Goal: Task Accomplishment & Management: Manage account settings

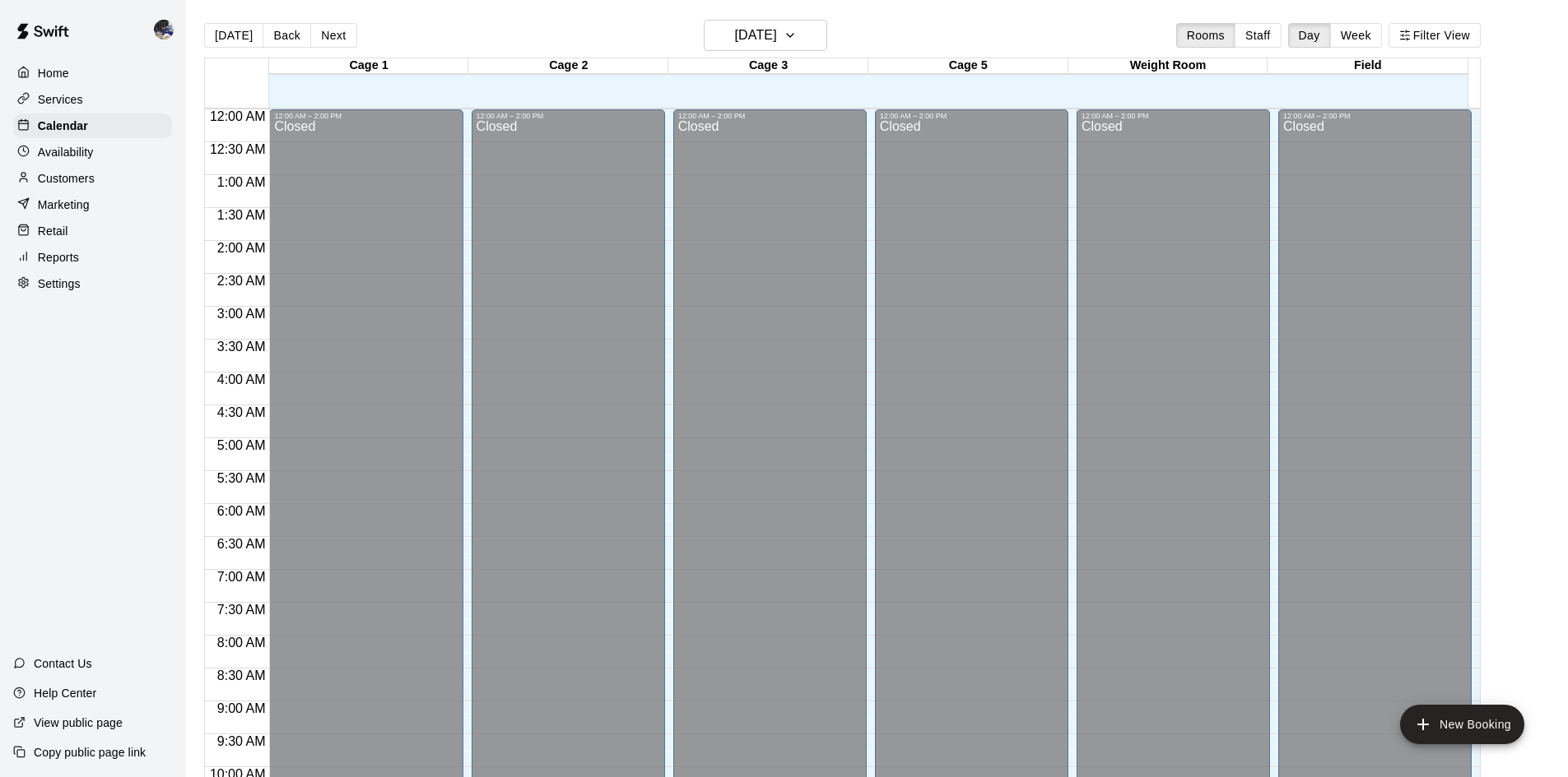
scroll to position [892, 0]
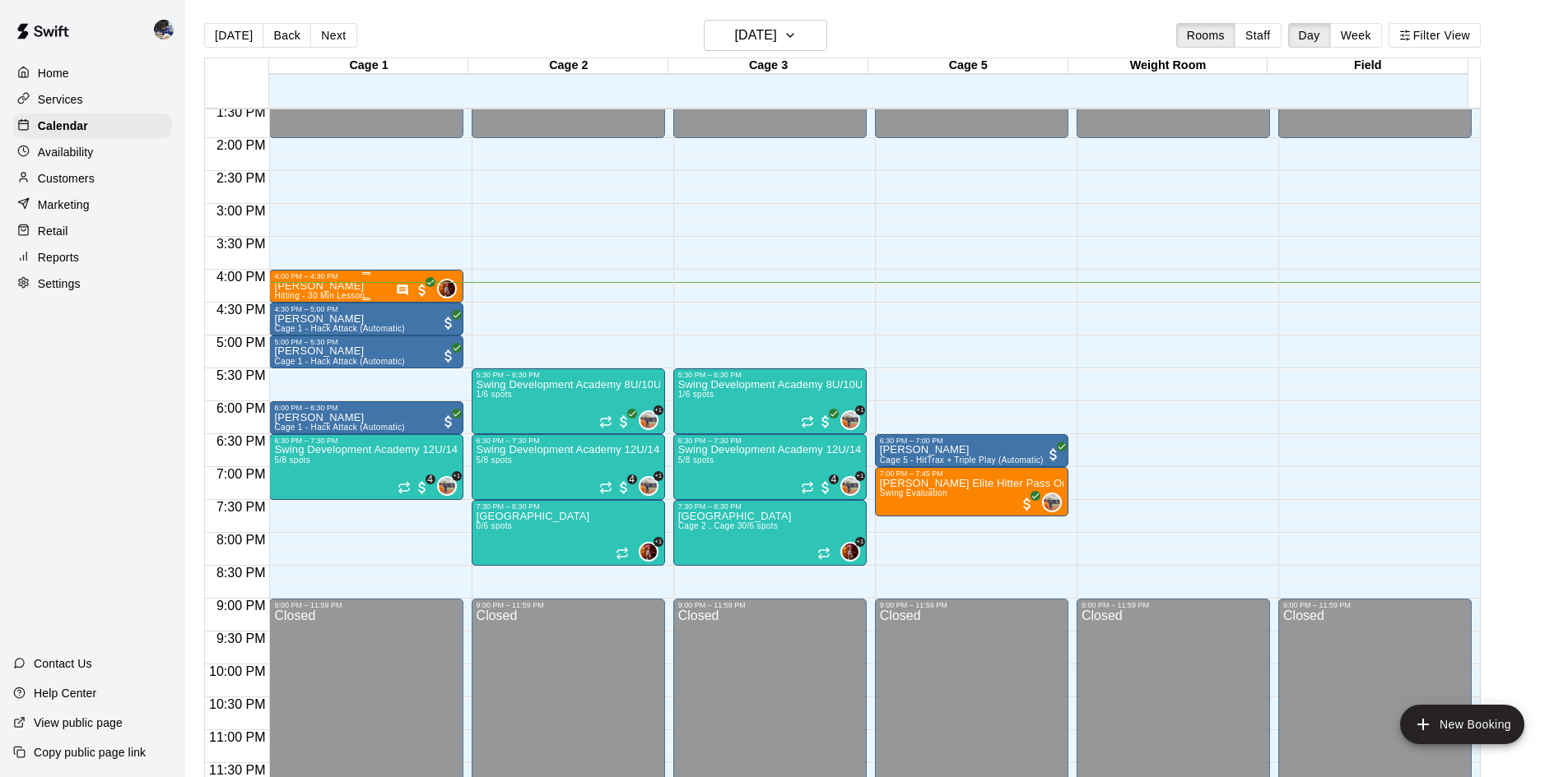
click at [362, 285] on div "Mia McLain Hitting - 30 Min Lesson" at bounding box center [319, 668] width 91 height 777
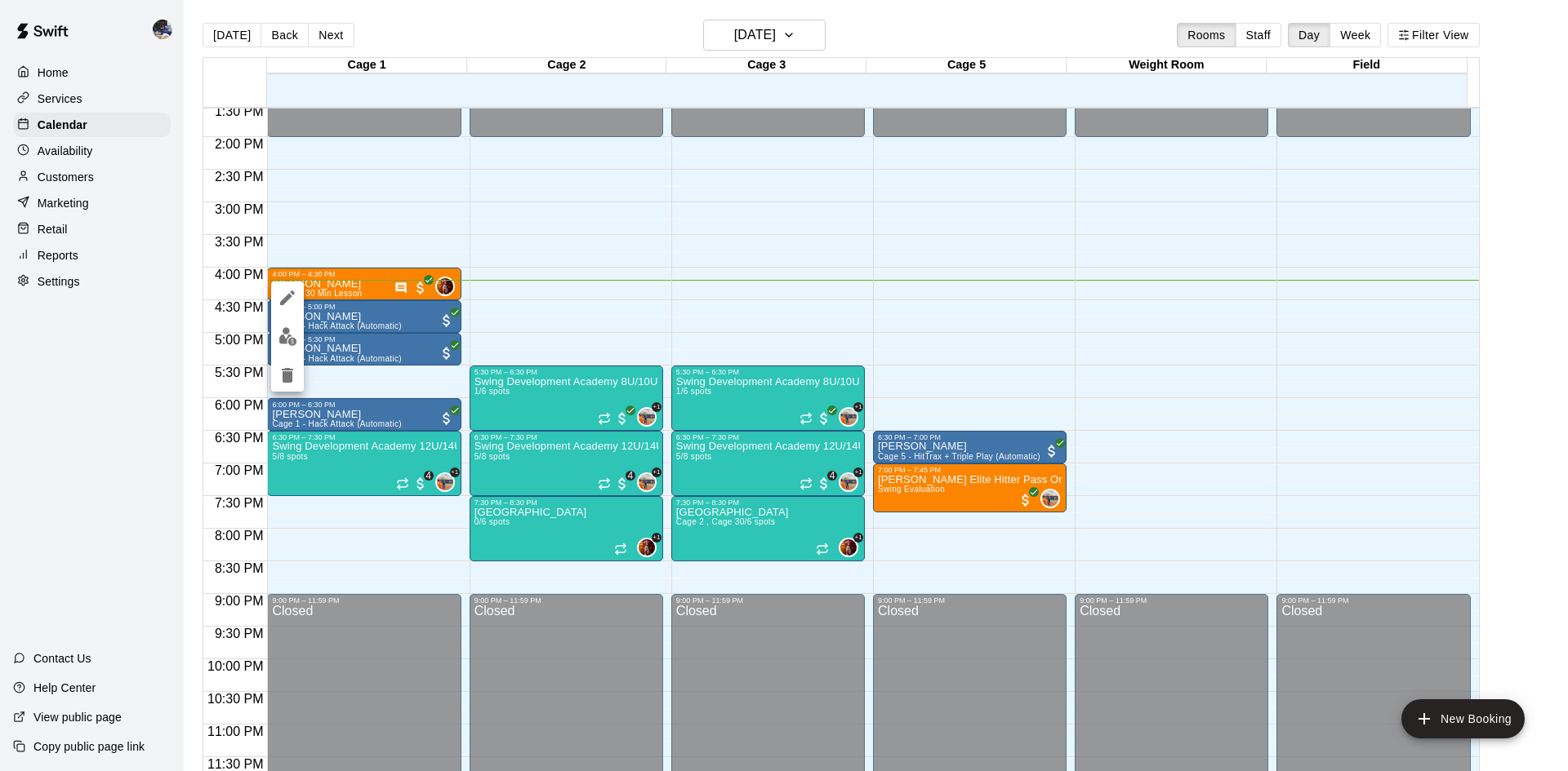
click at [404, 294] on div at bounding box center [784, 385] width 1568 height 771
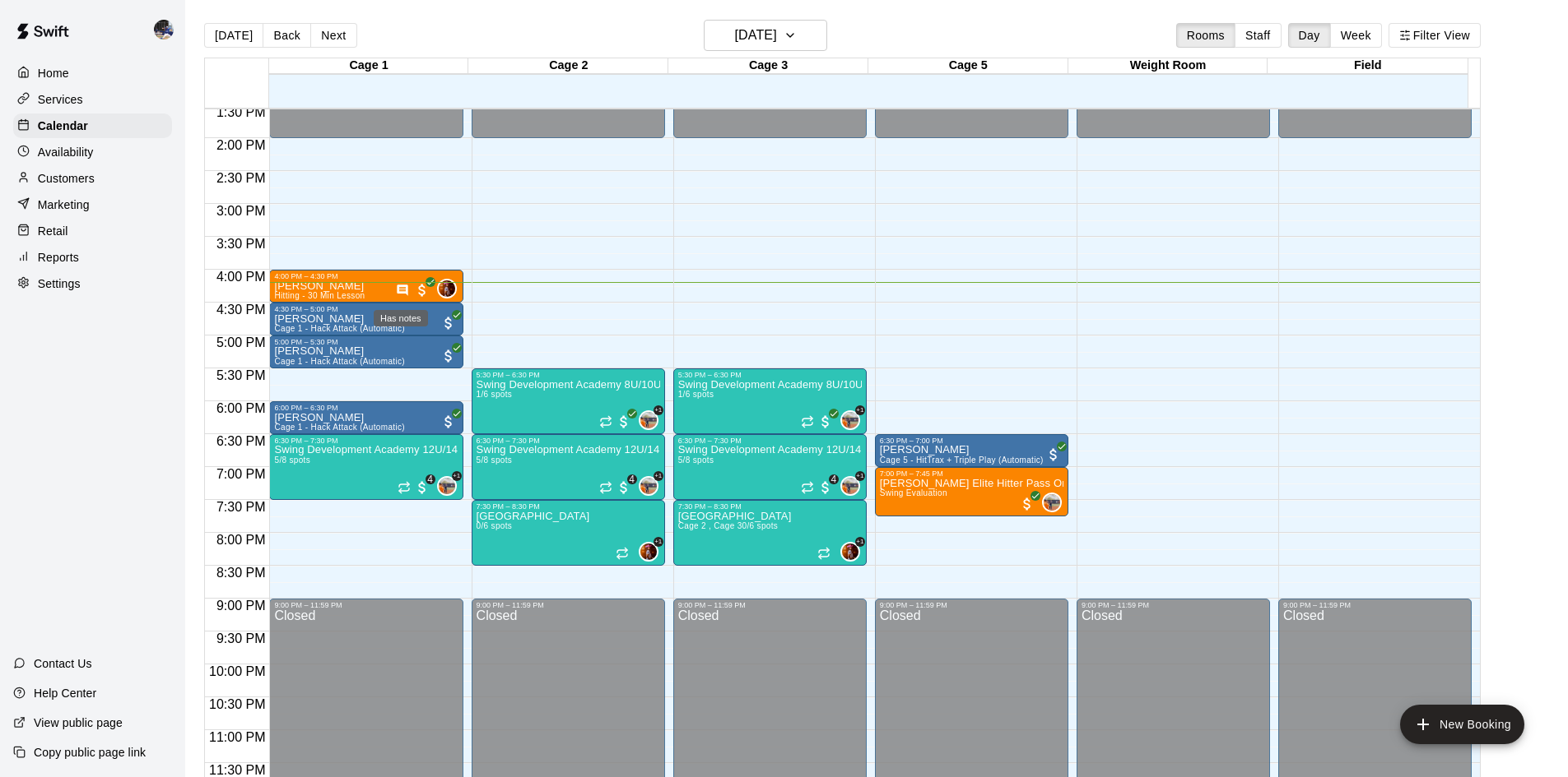
click at [400, 292] on icon "Has notes" at bounding box center [402, 291] width 13 height 13
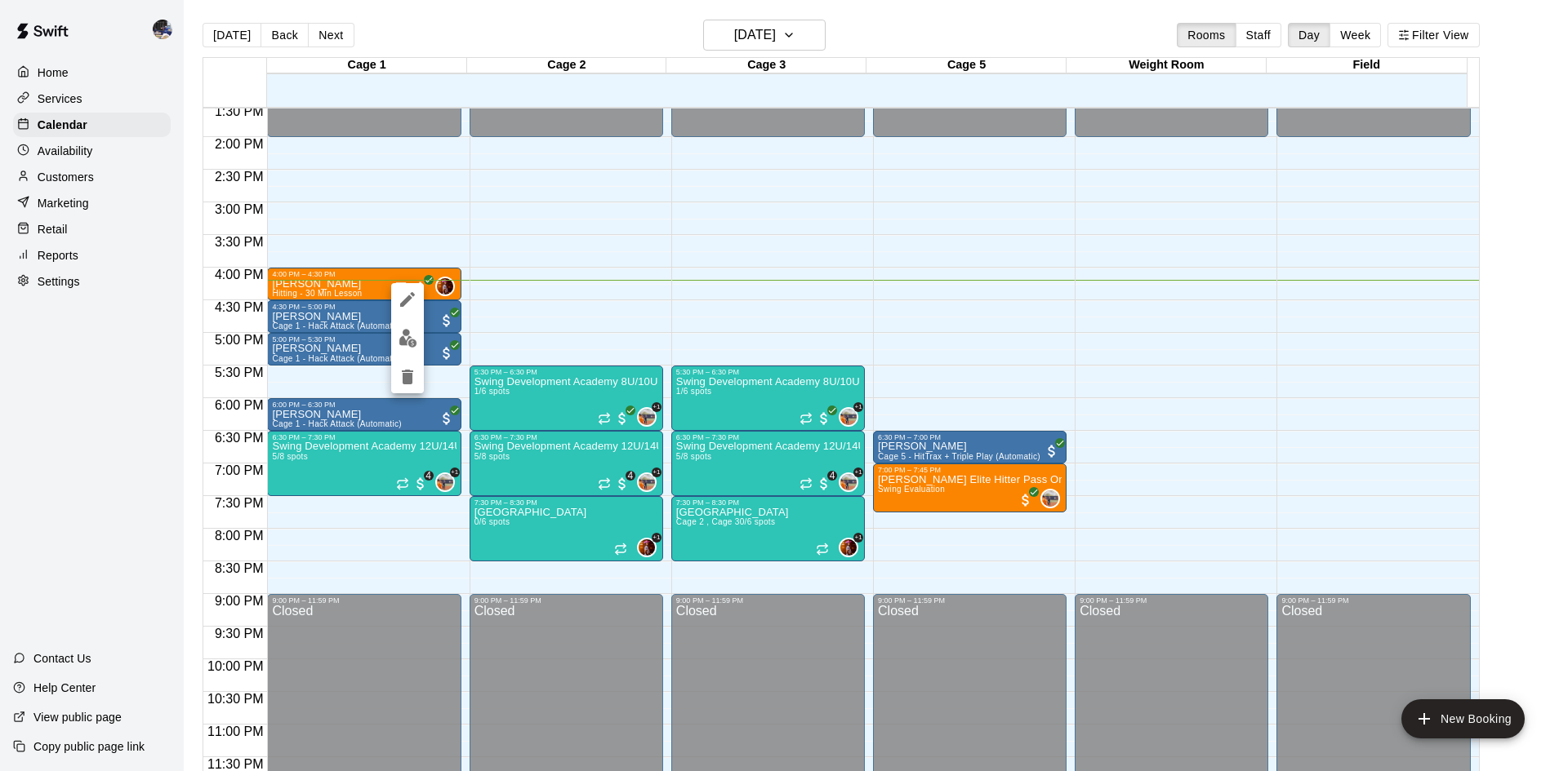
click at [490, 317] on div at bounding box center [784, 385] width 1568 height 771
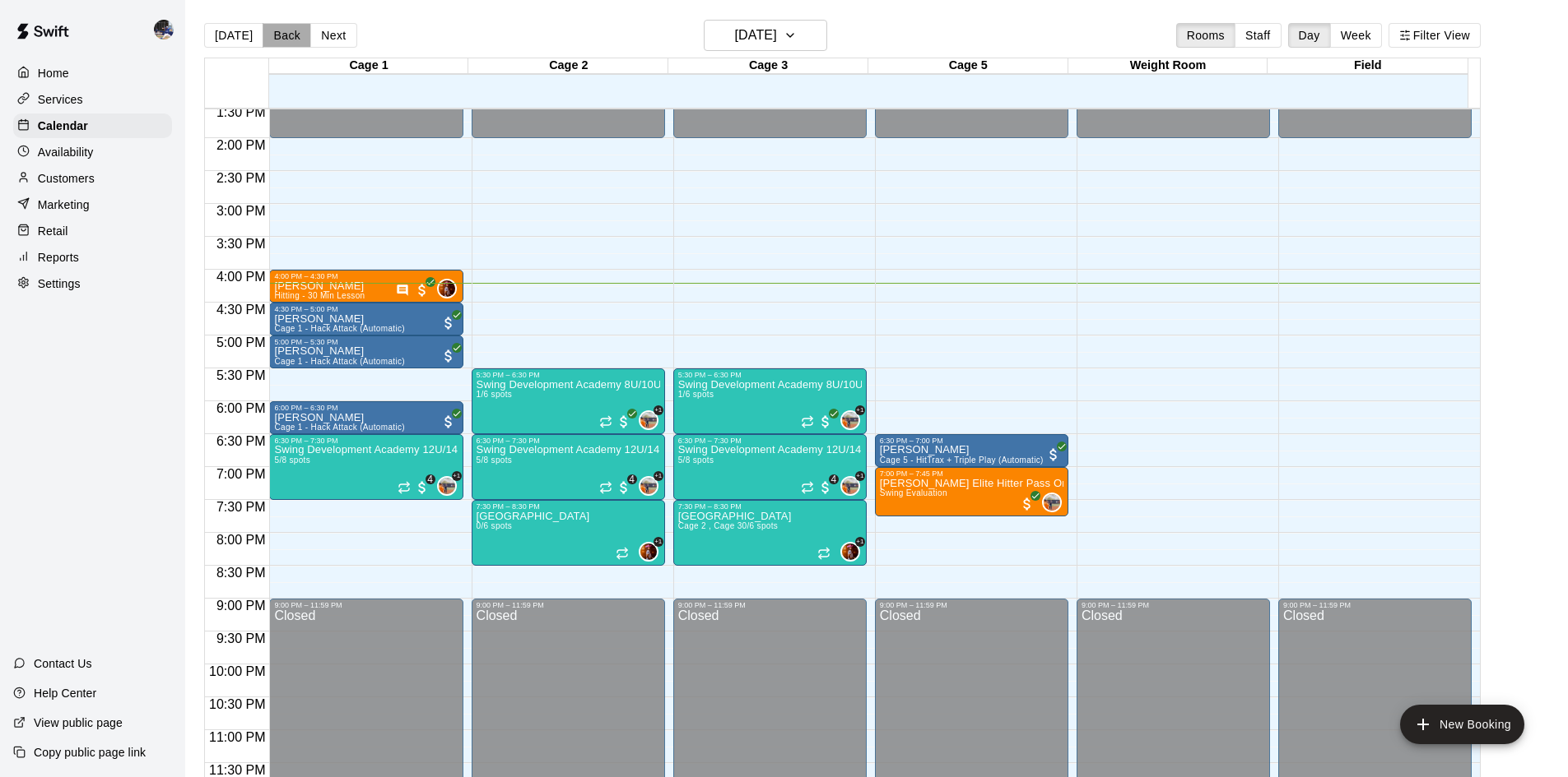
click at [284, 42] on button "Back" at bounding box center [286, 35] width 48 height 25
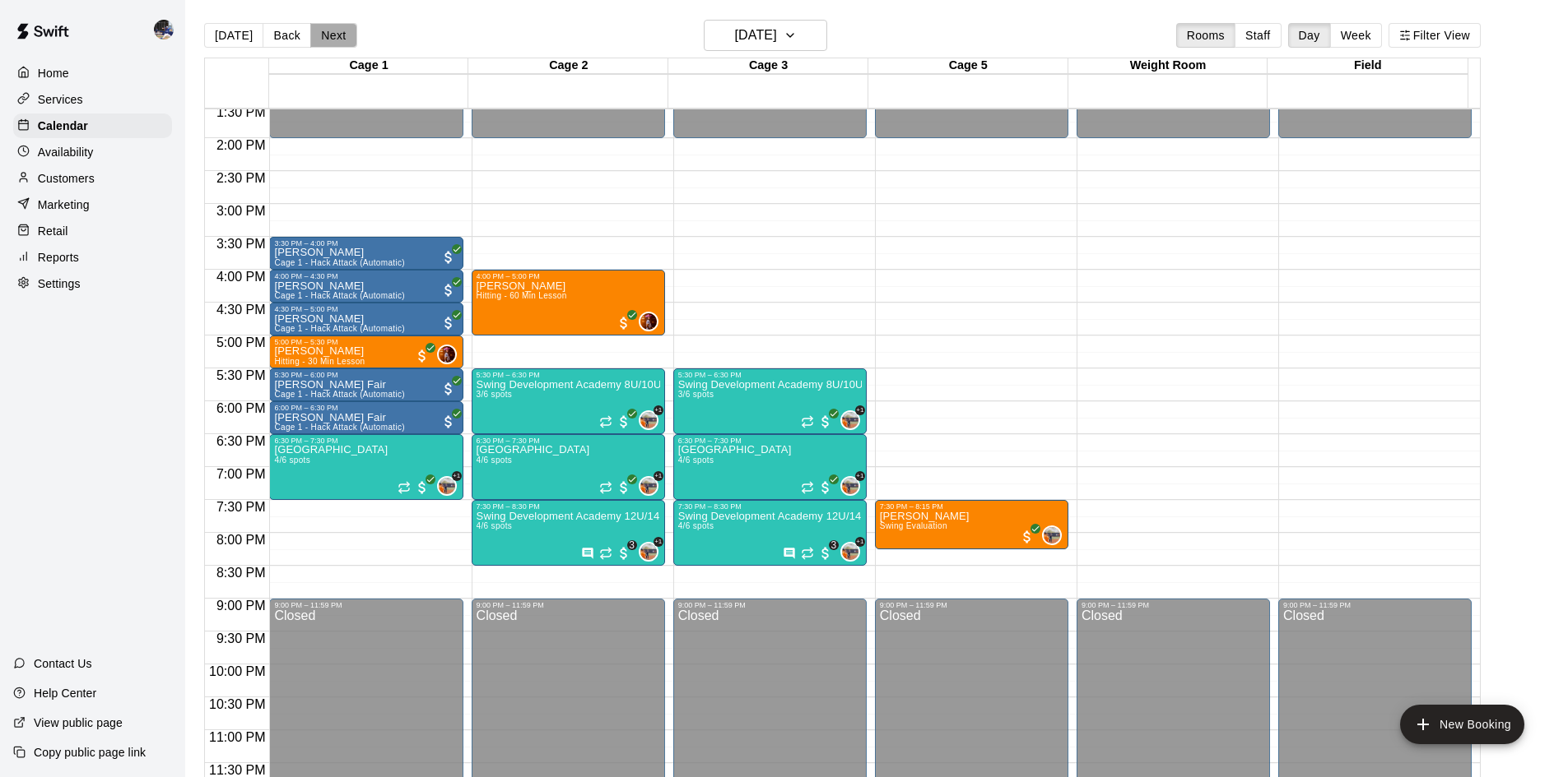
click at [335, 36] on button "Next" at bounding box center [332, 35] width 46 height 25
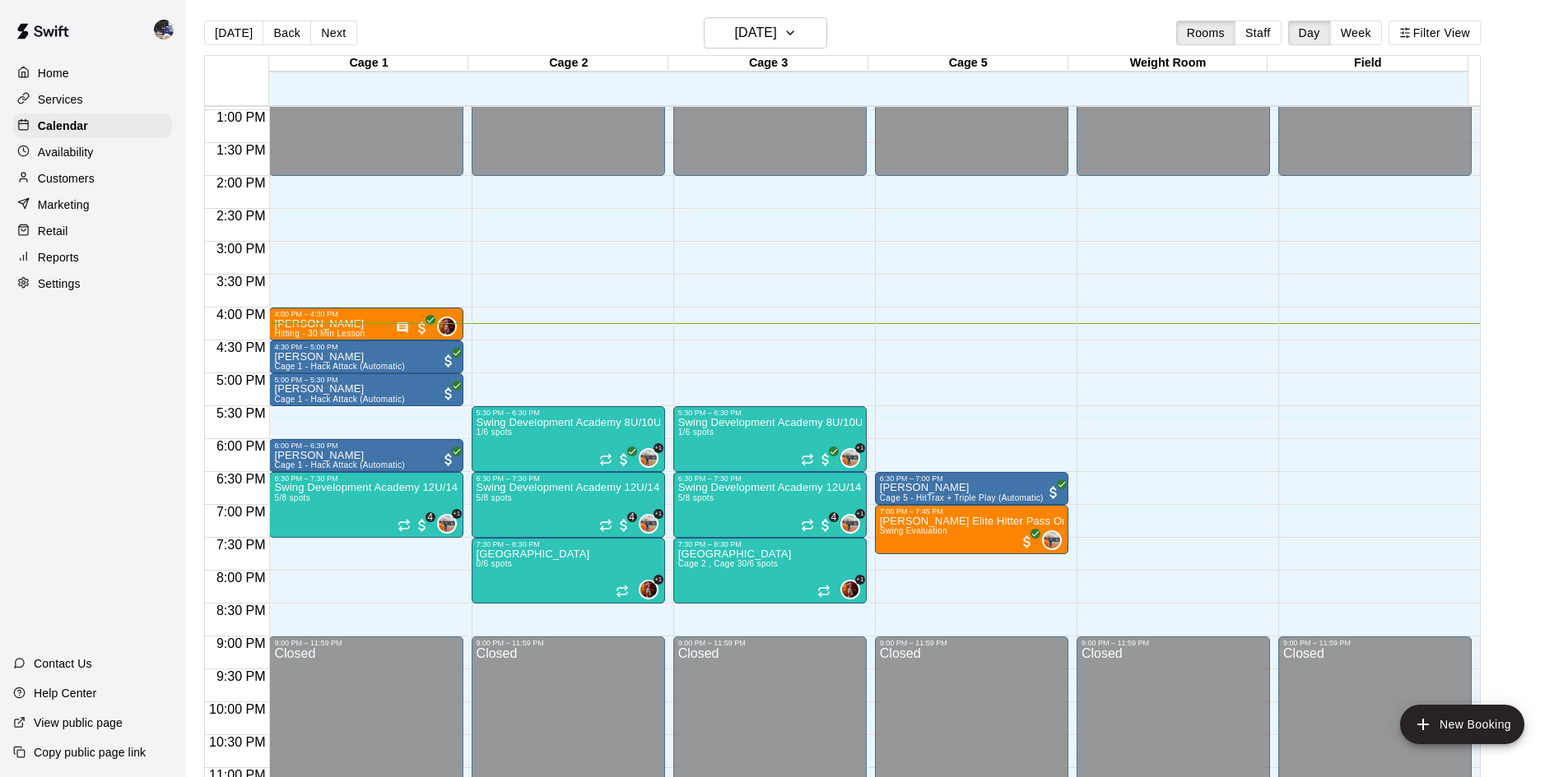
scroll to position [894, 0]
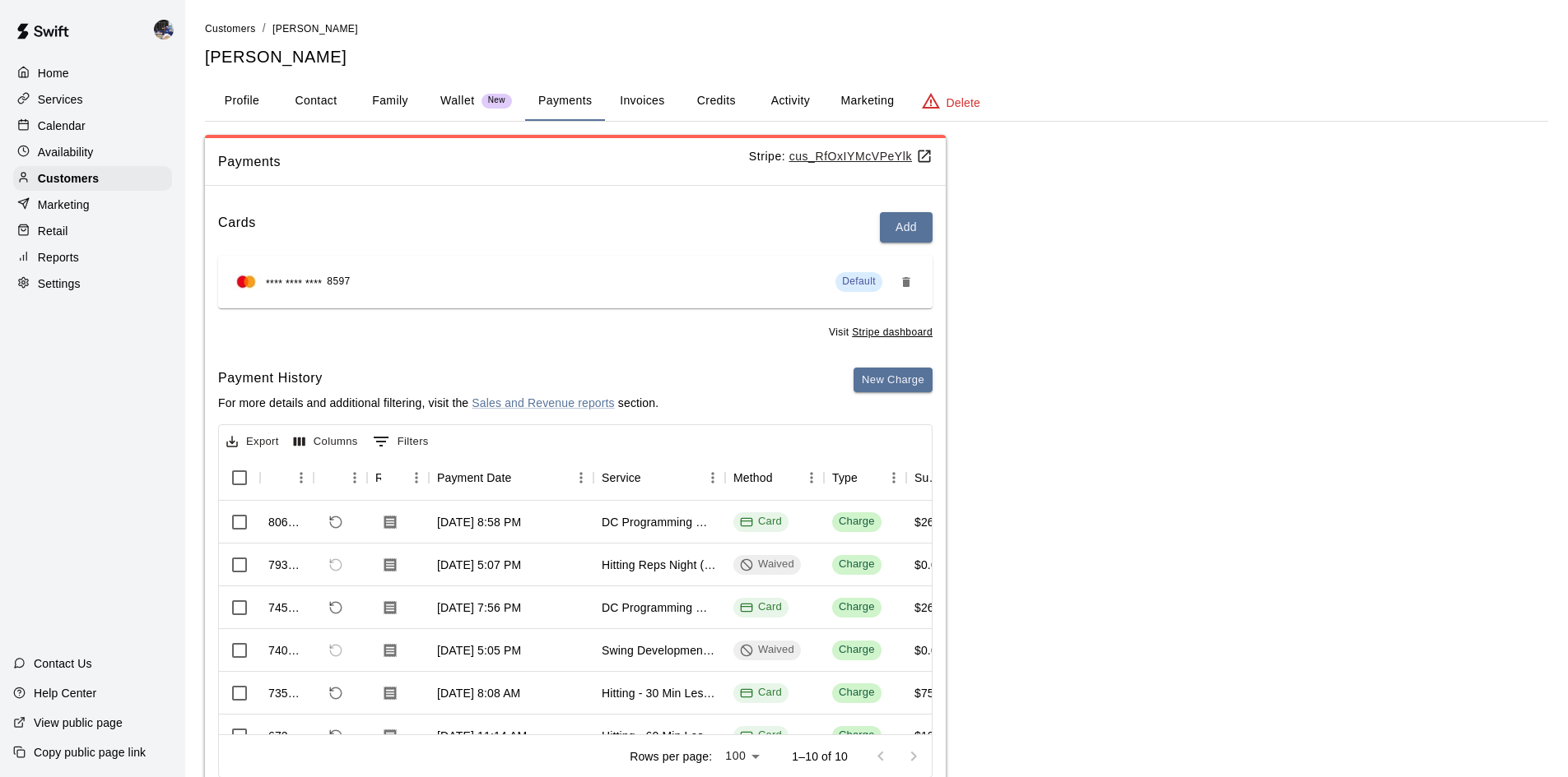
click at [61, 117] on div "Calendar" at bounding box center [93, 126] width 159 height 25
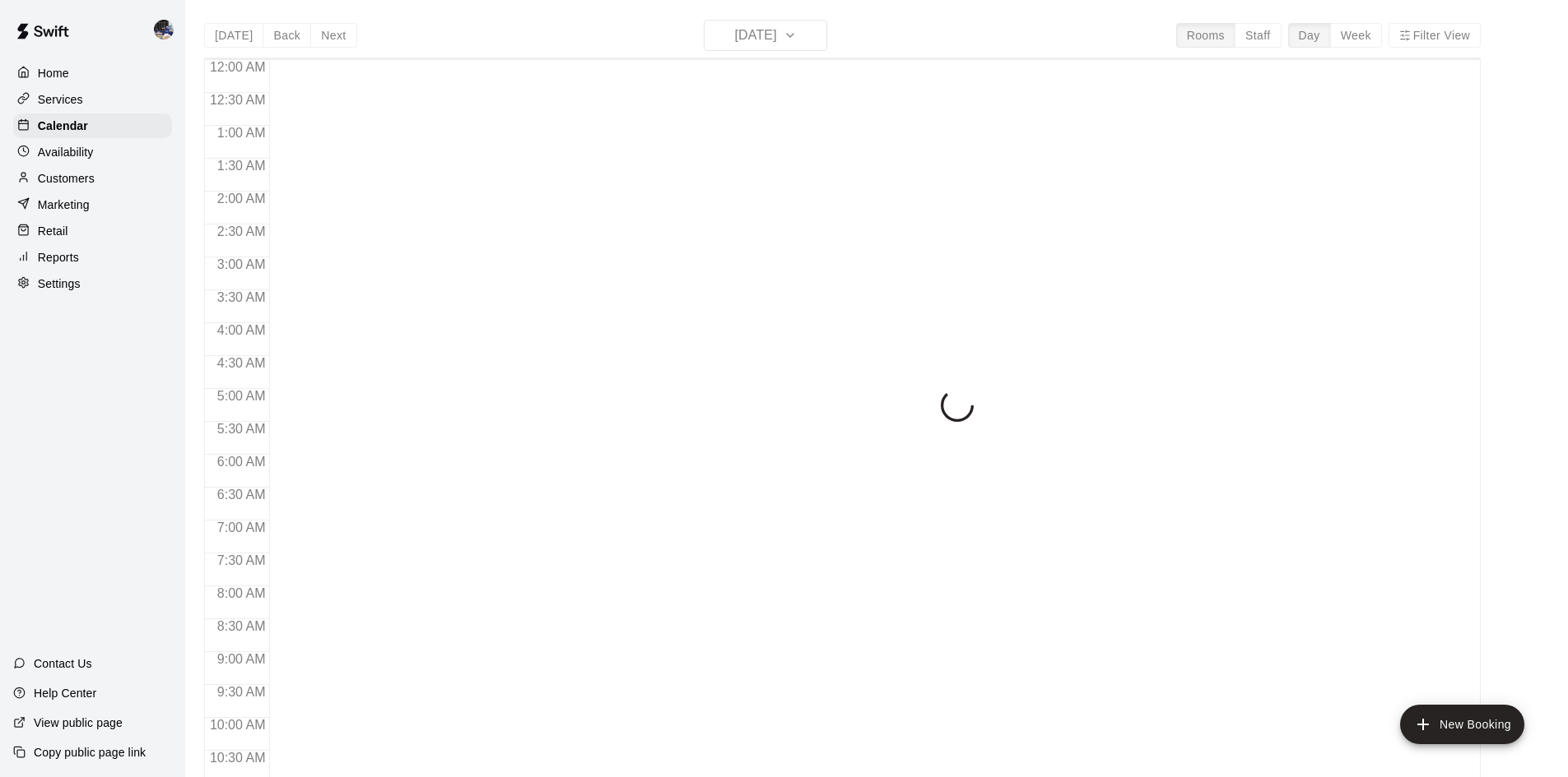
scroll to position [843, 0]
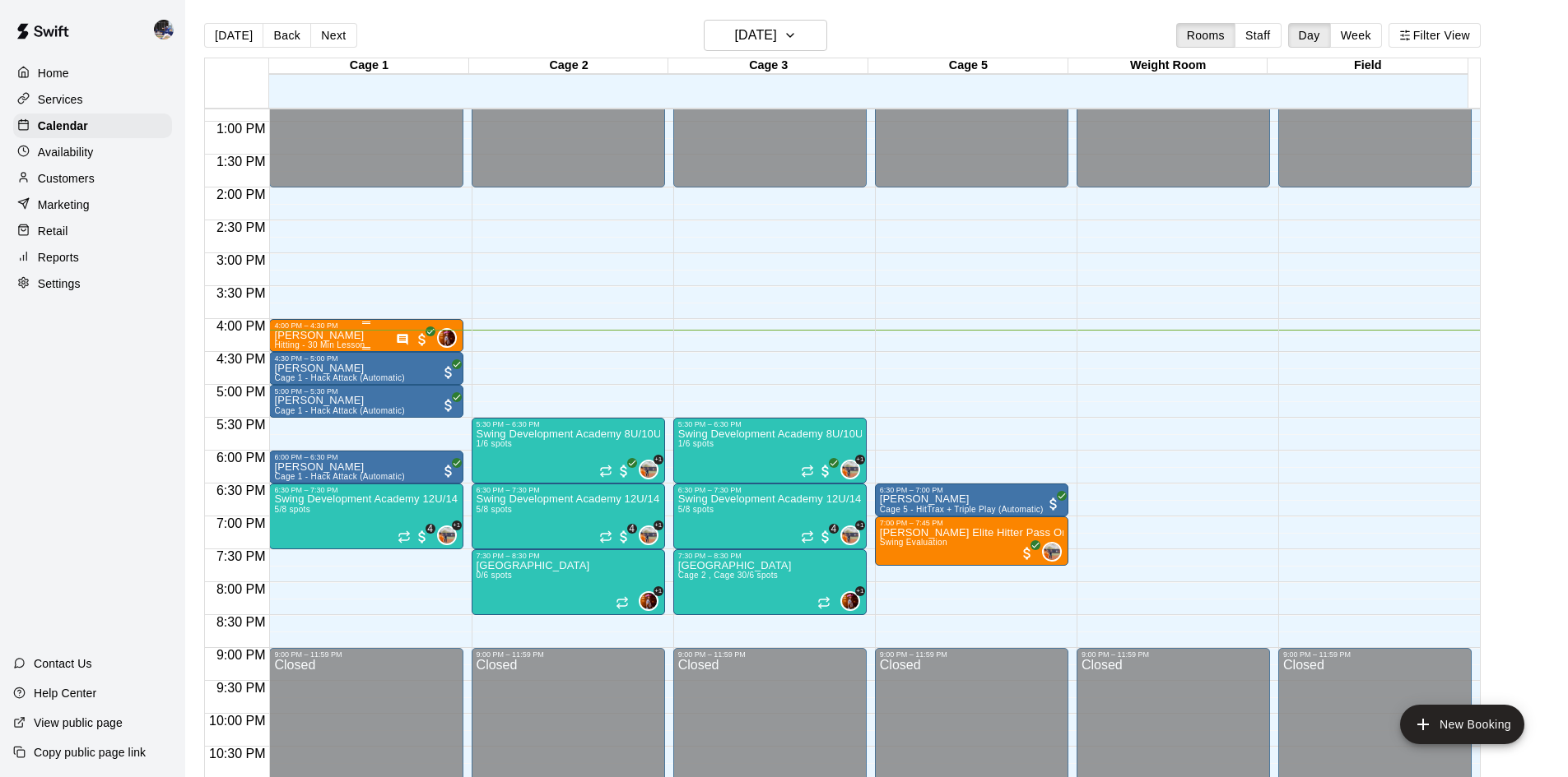
click at [357, 335] on div "Mia McLain Hitting - 30 Min Lesson" at bounding box center [319, 718] width 91 height 777
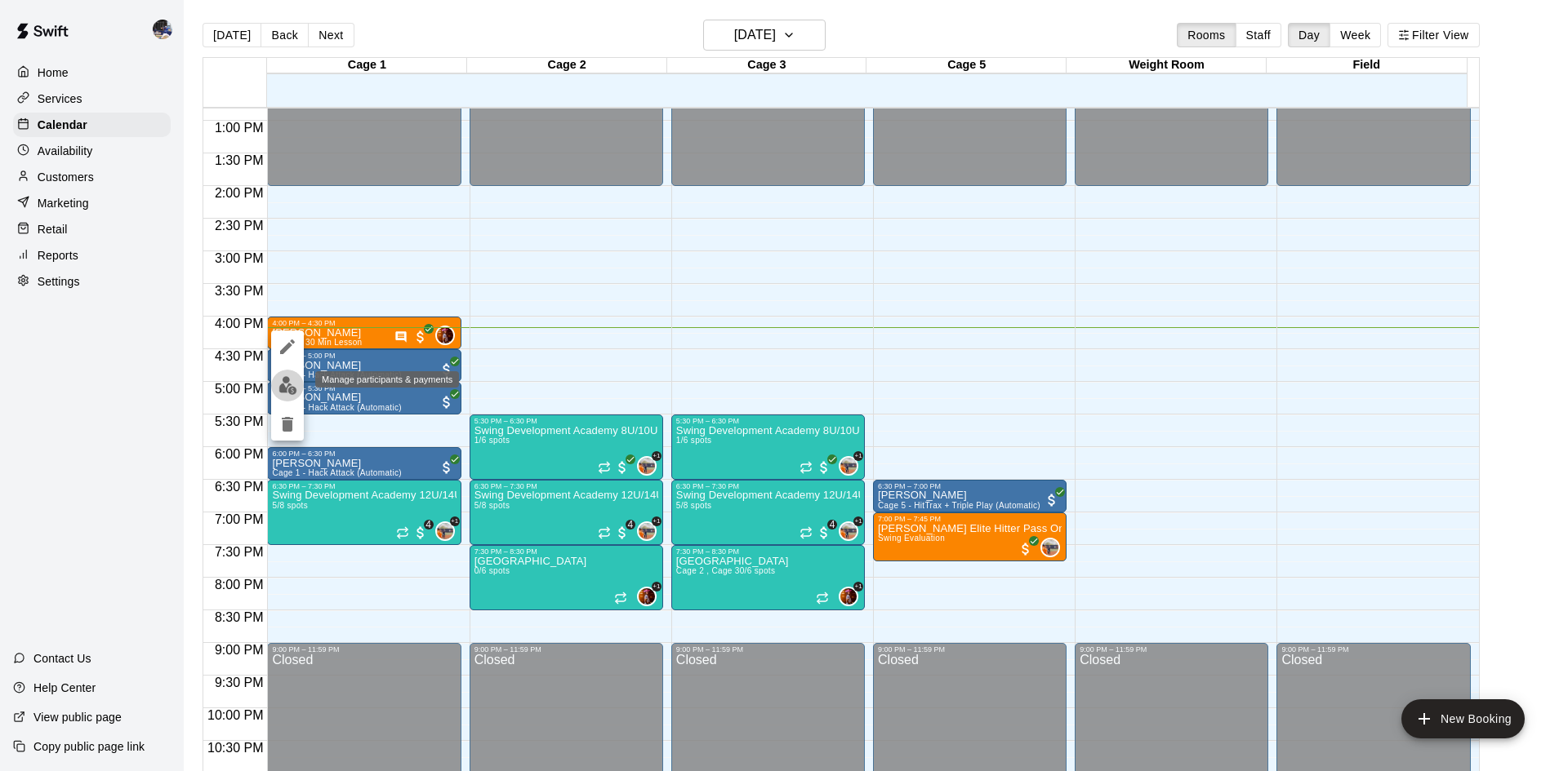
click at [293, 377] on img "edit" at bounding box center [288, 386] width 19 height 19
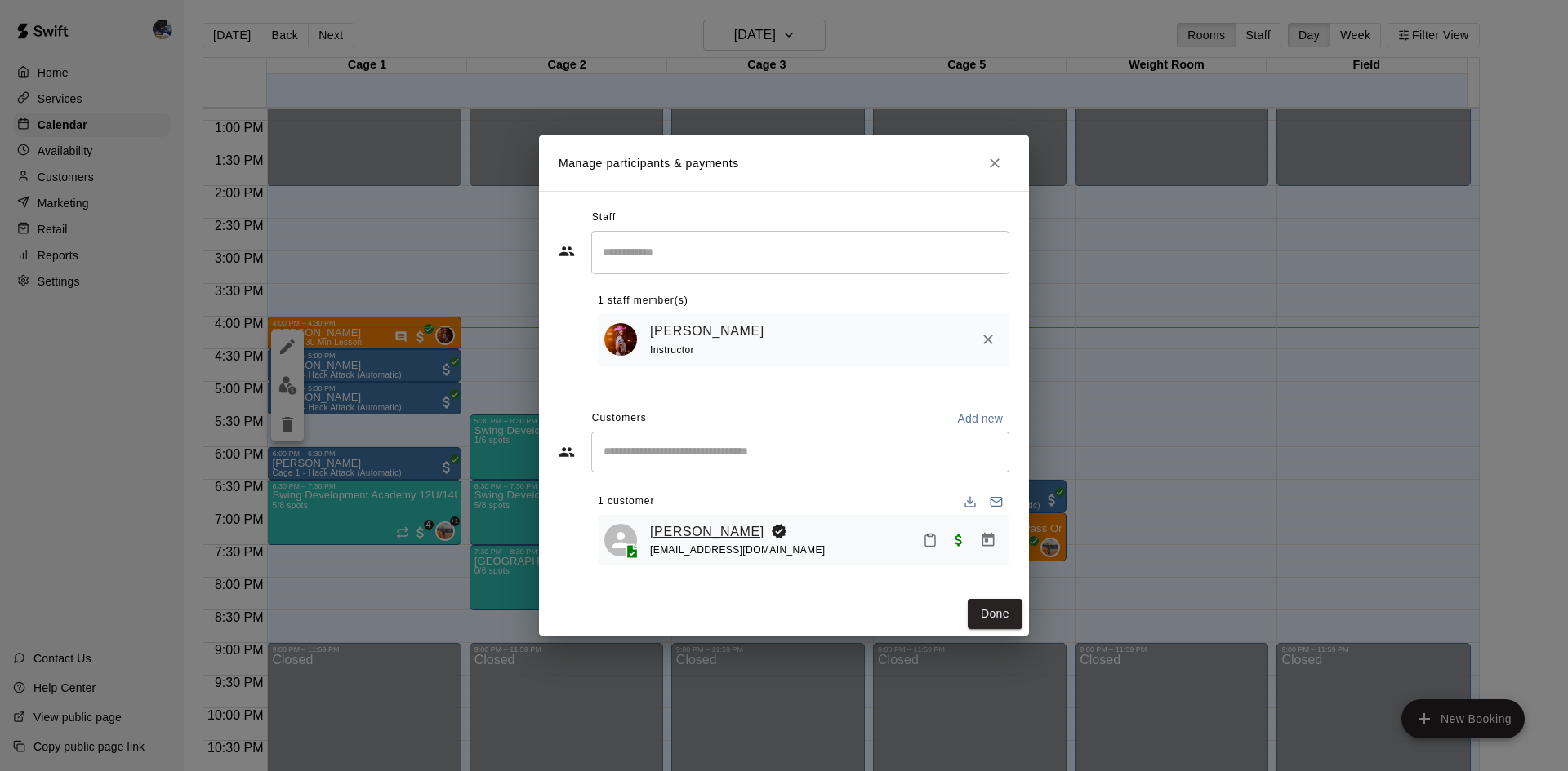
click at [685, 526] on link "[PERSON_NAME]" at bounding box center [707, 532] width 114 height 22
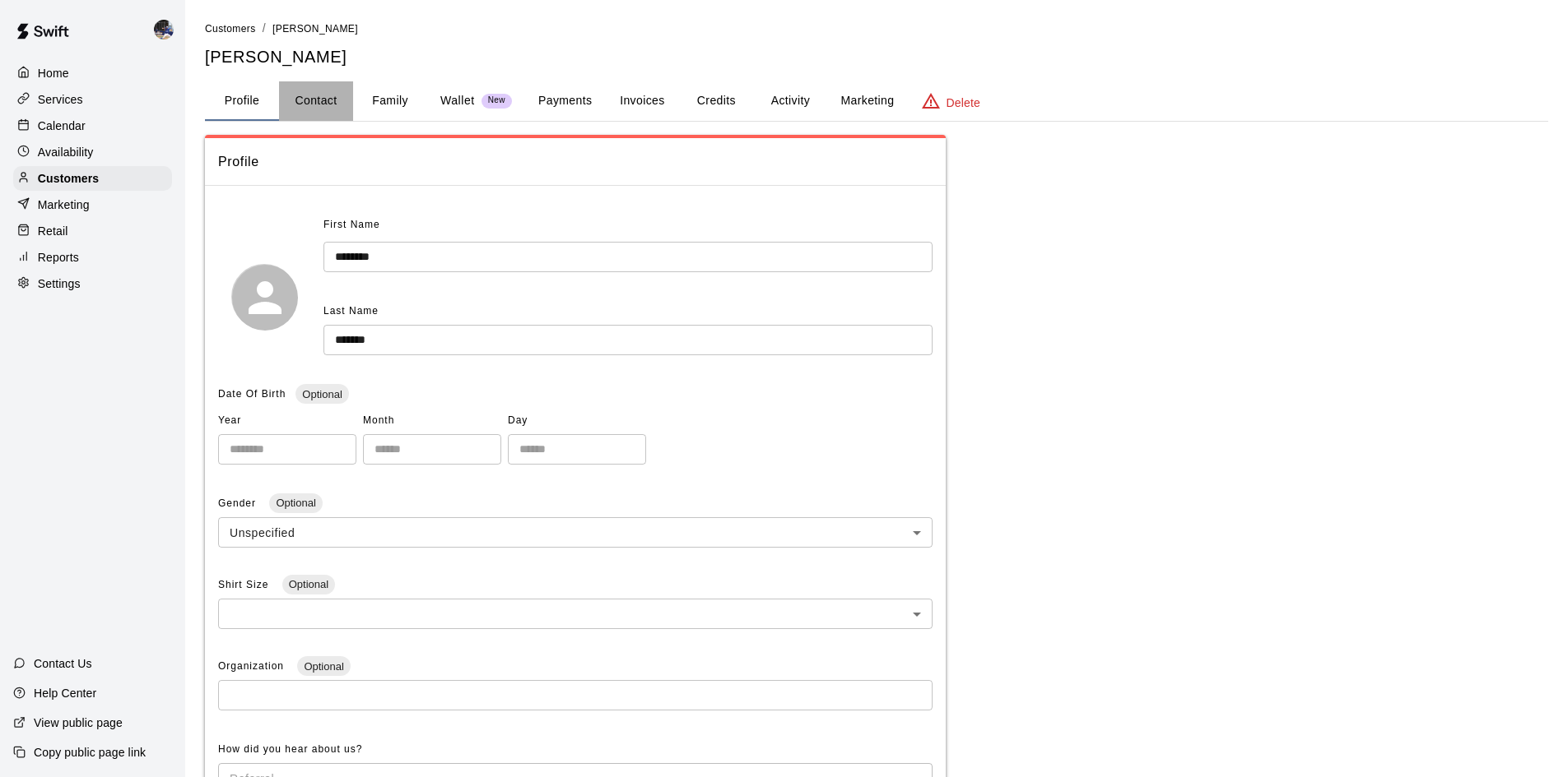
click at [315, 108] on button "Contact" at bounding box center [315, 101] width 74 height 40
select select "**"
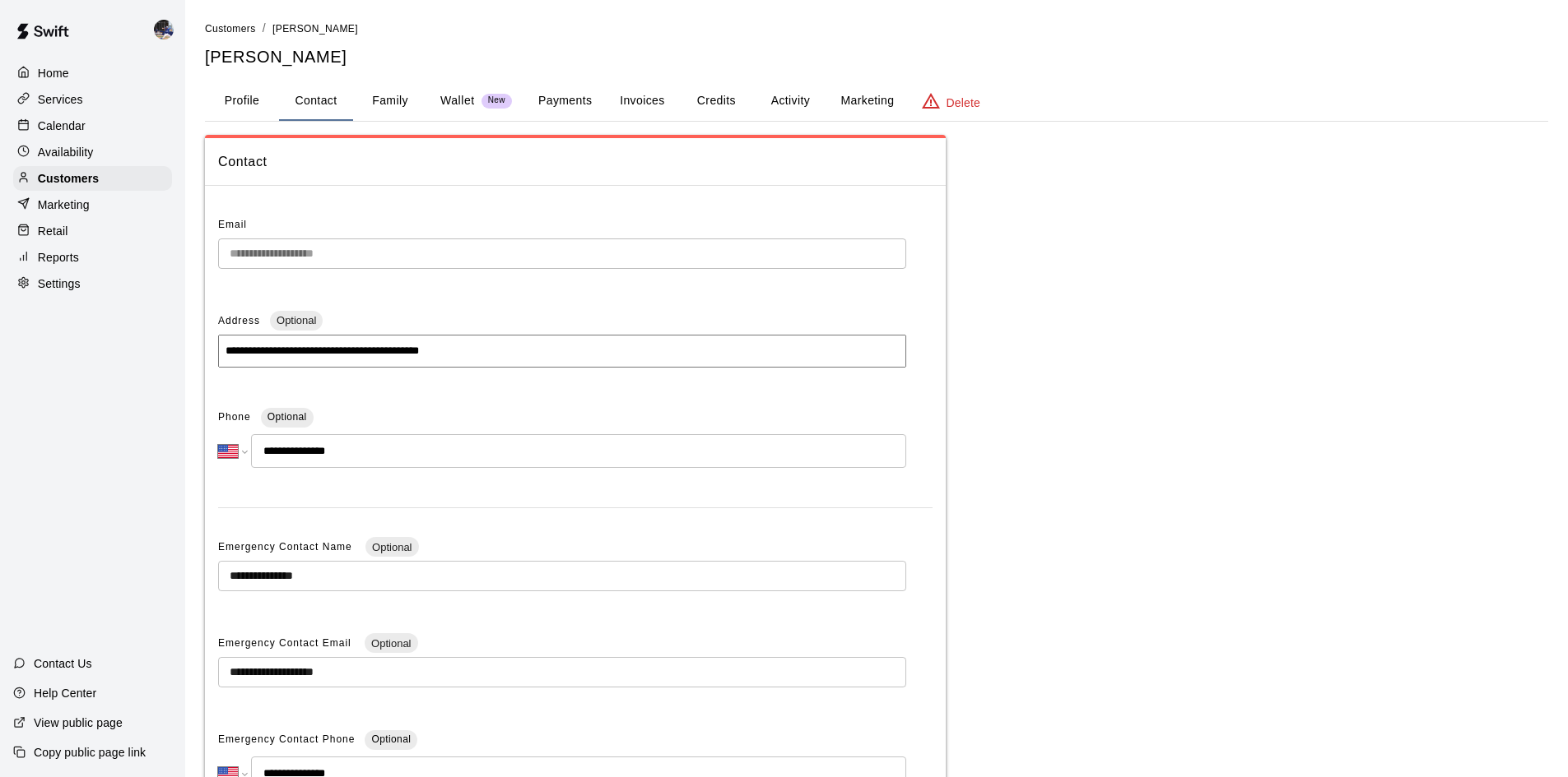
click at [385, 103] on button "Family" at bounding box center [390, 101] width 74 height 40
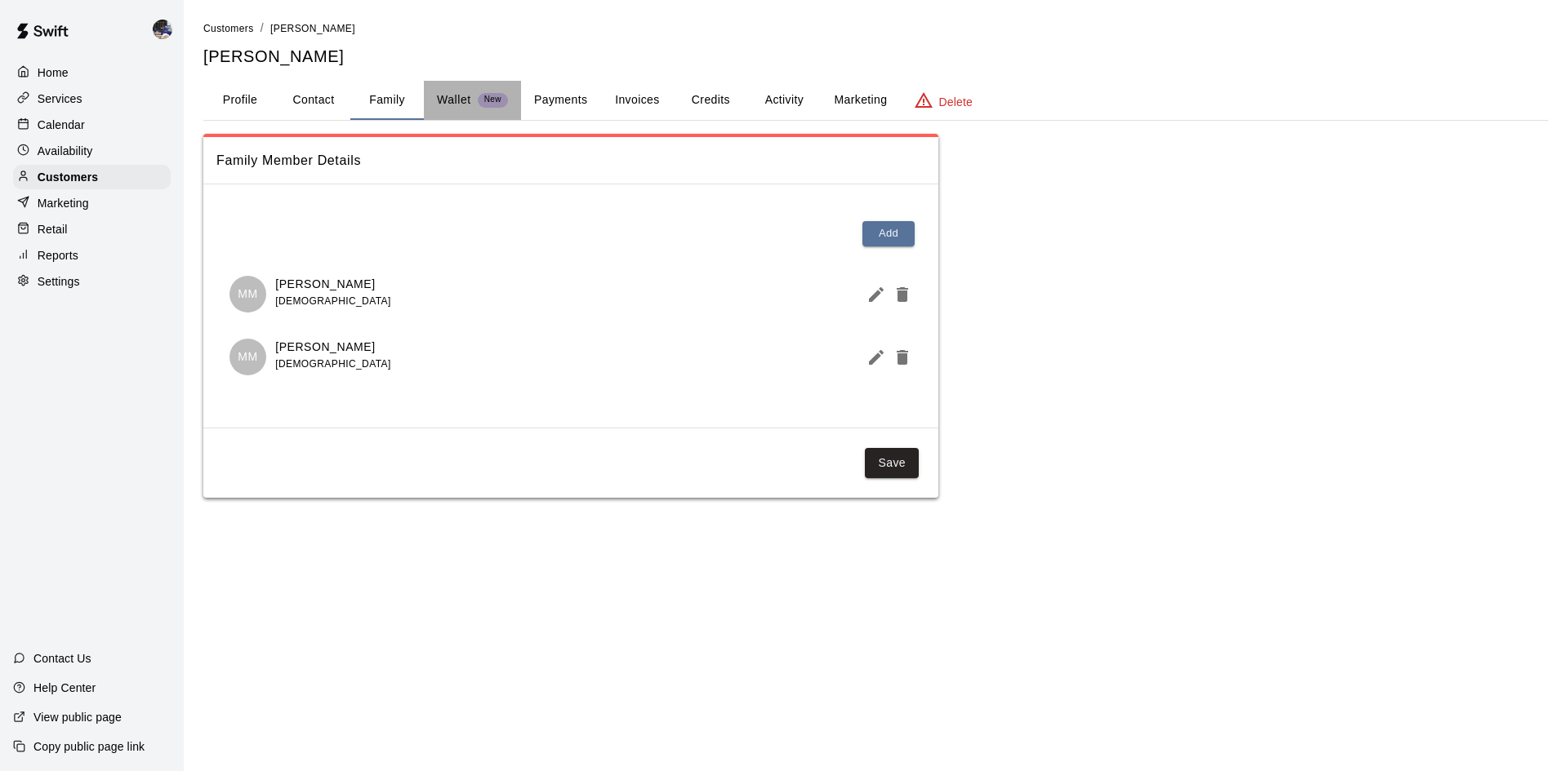
click at [443, 96] on p "Wallet" at bounding box center [454, 100] width 35 height 17
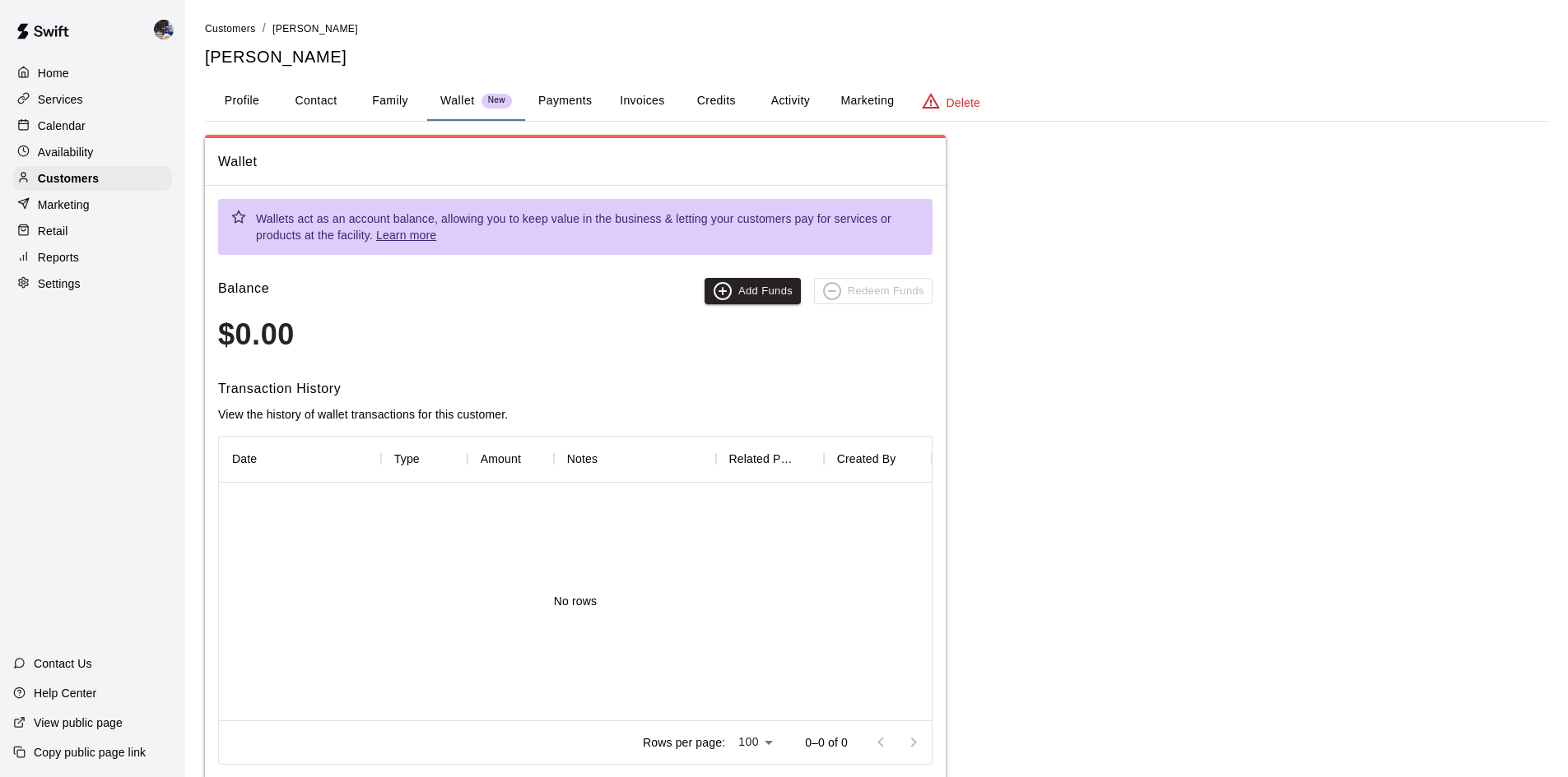
click at [396, 106] on button "Family" at bounding box center [390, 101] width 74 height 40
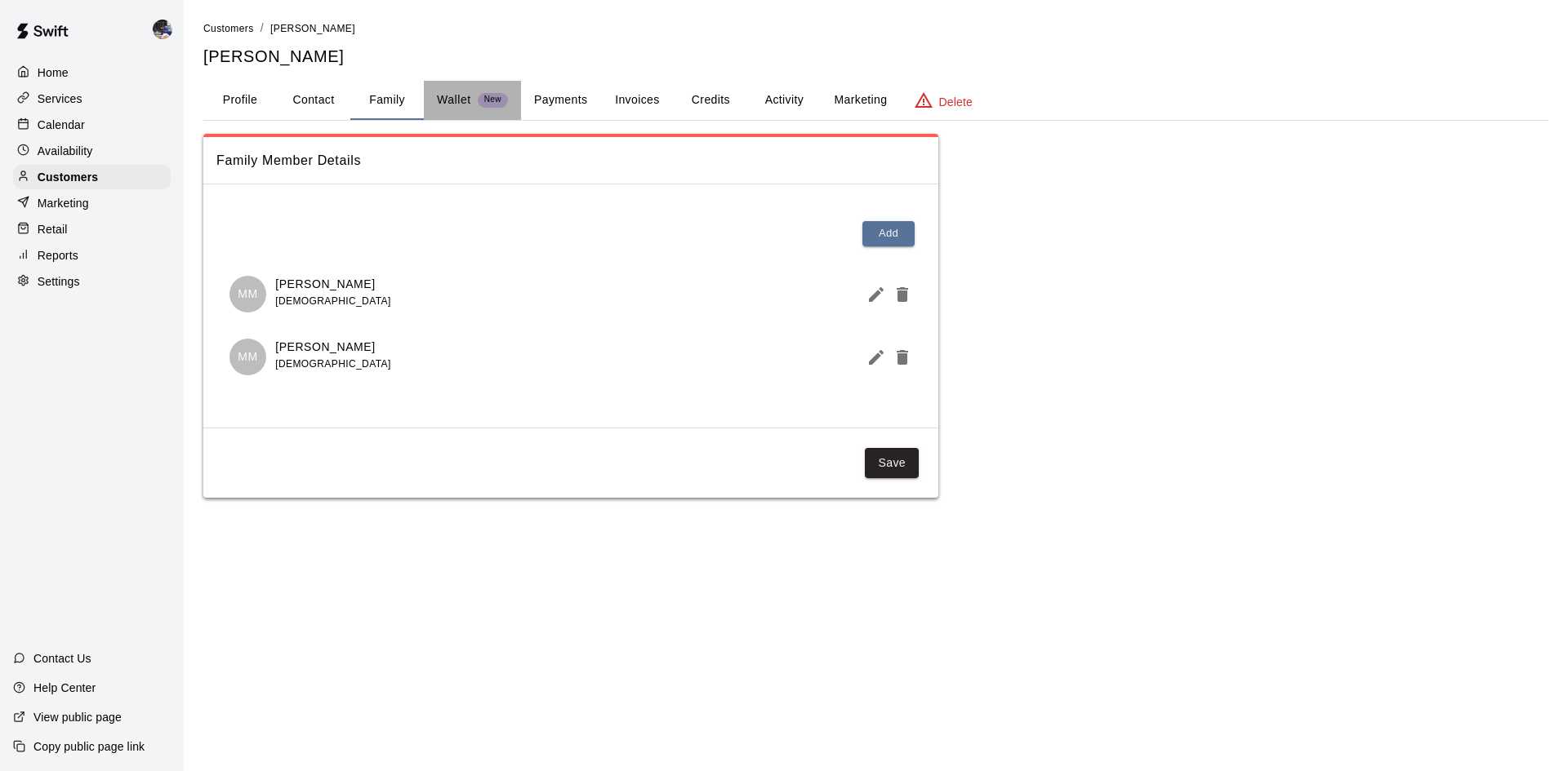
click at [441, 111] on button "Wallet New" at bounding box center [472, 100] width 97 height 39
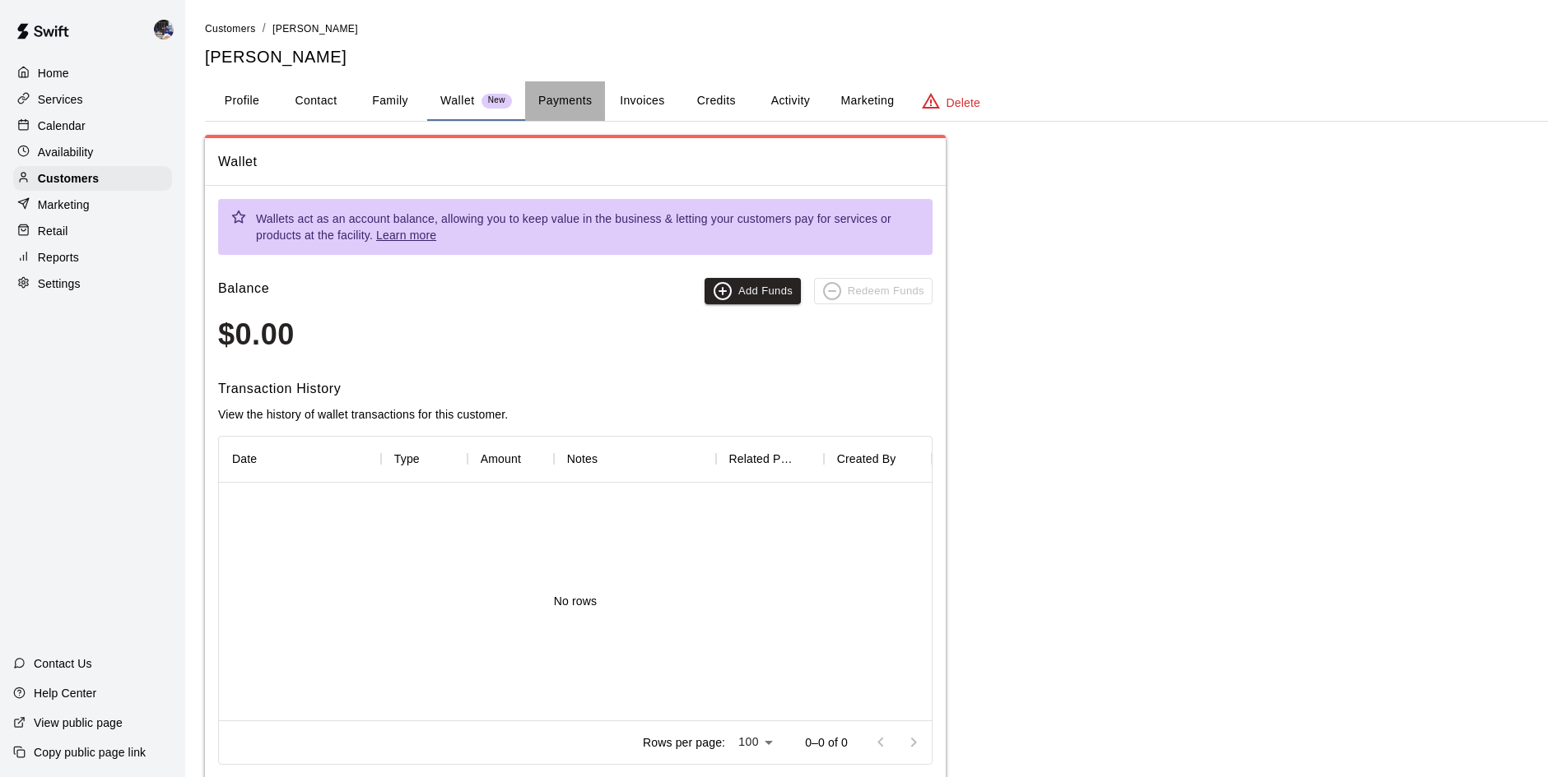
click at [582, 106] on button "Payments" at bounding box center [565, 101] width 80 height 40
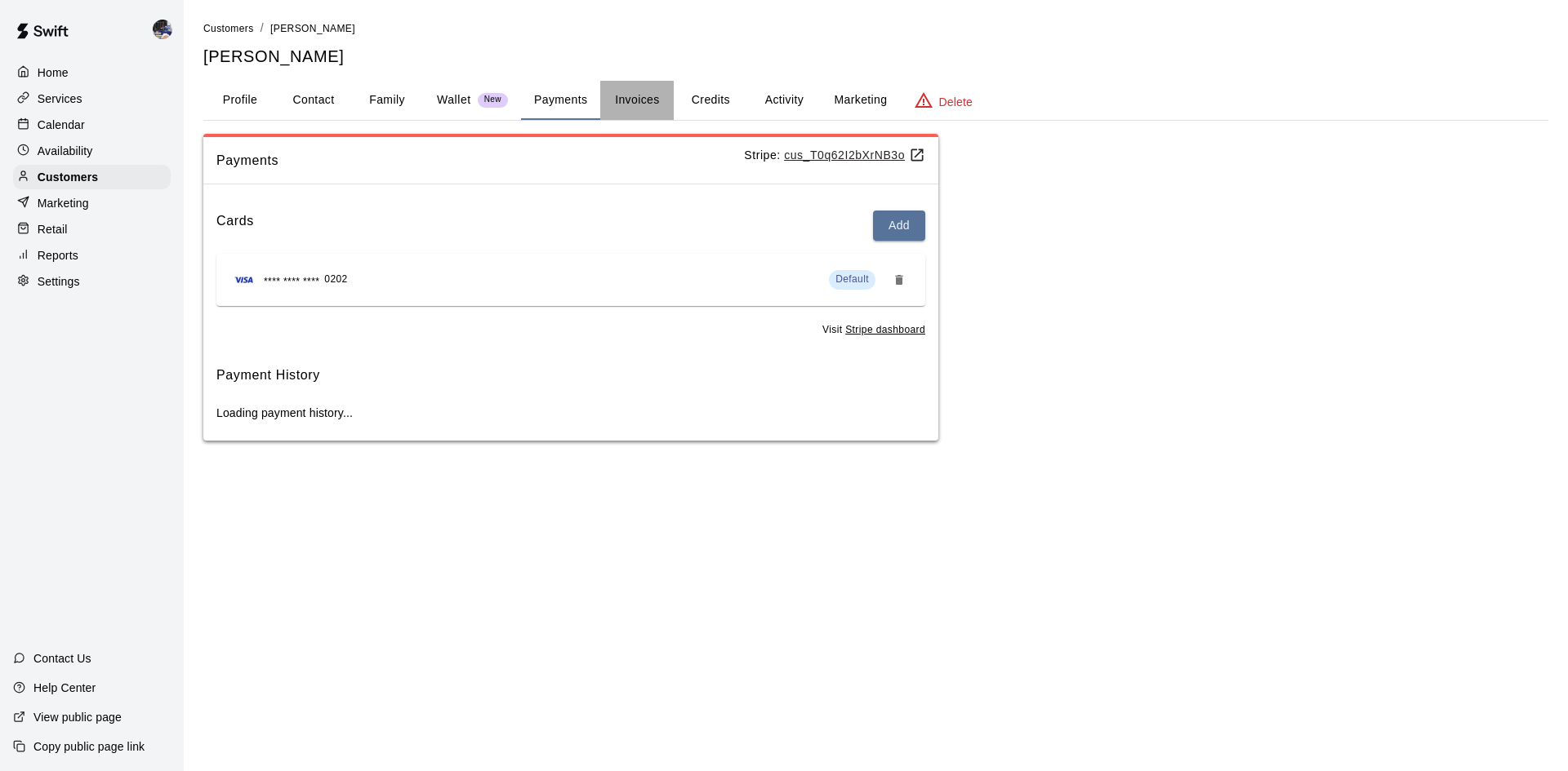
click at [649, 98] on button "Invoices" at bounding box center [636, 100] width 73 height 39
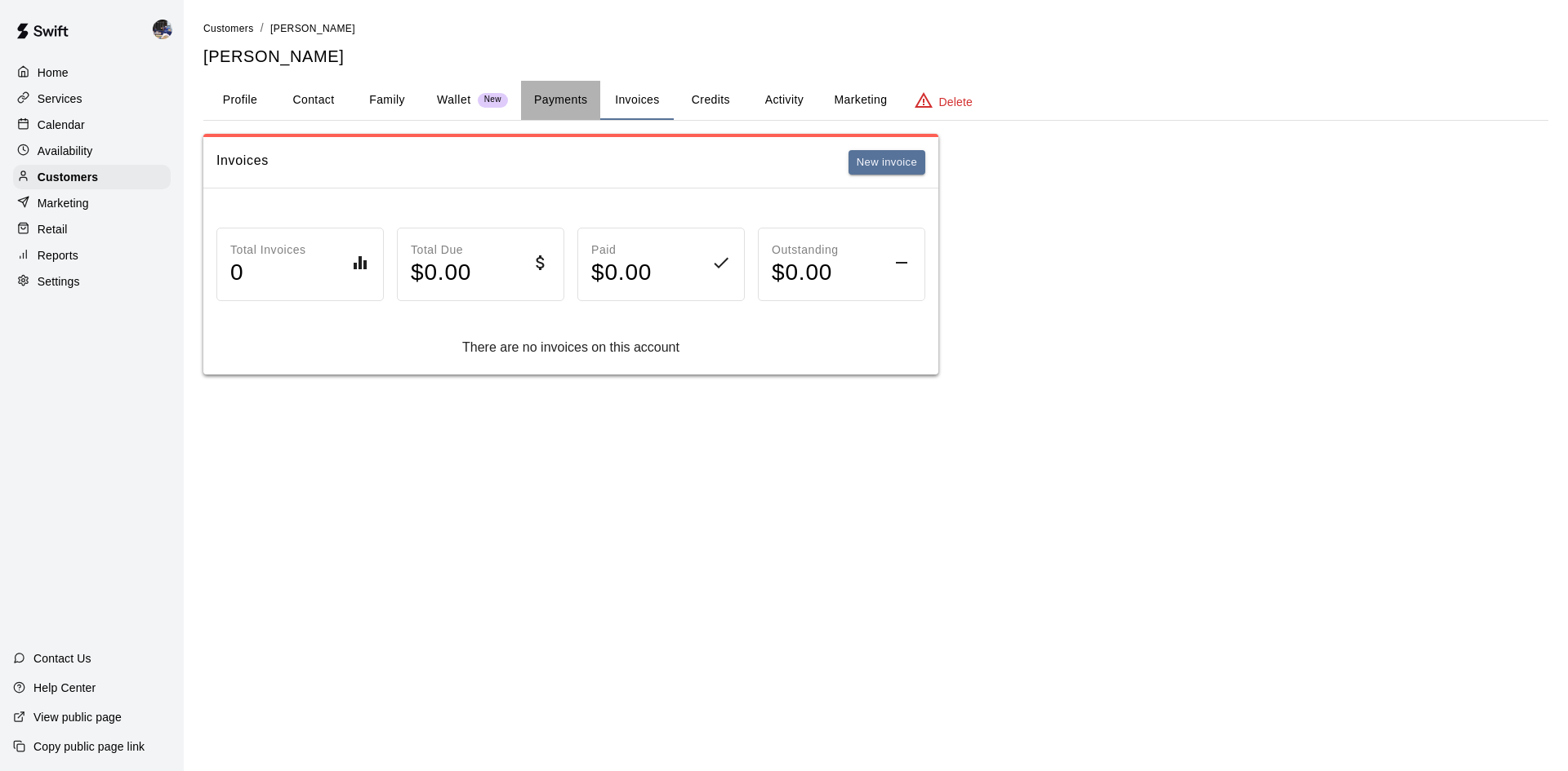
click at [586, 87] on button "Payments" at bounding box center [560, 100] width 80 height 39
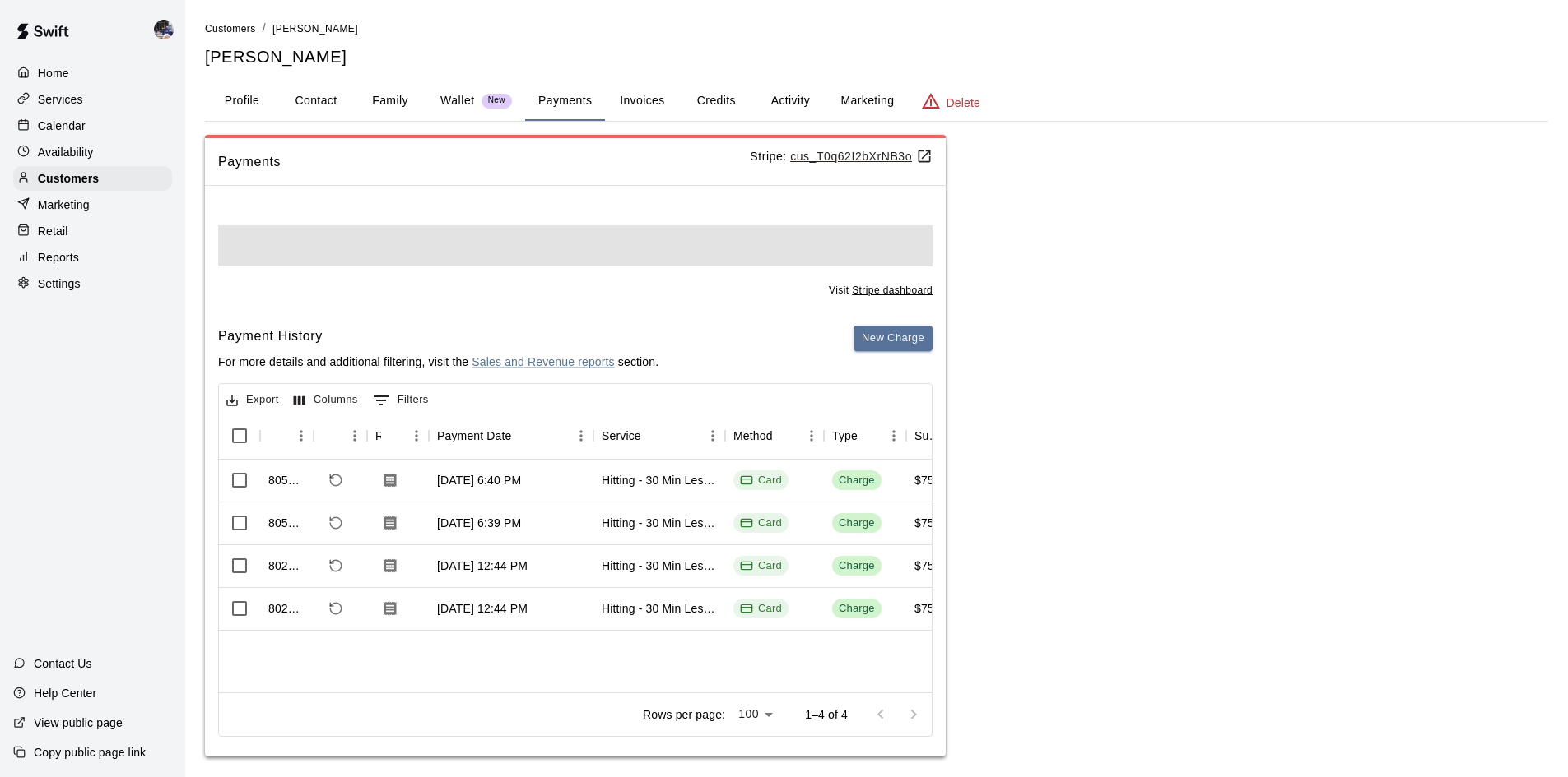
click at [456, 97] on p "Wallet" at bounding box center [457, 101] width 35 height 17
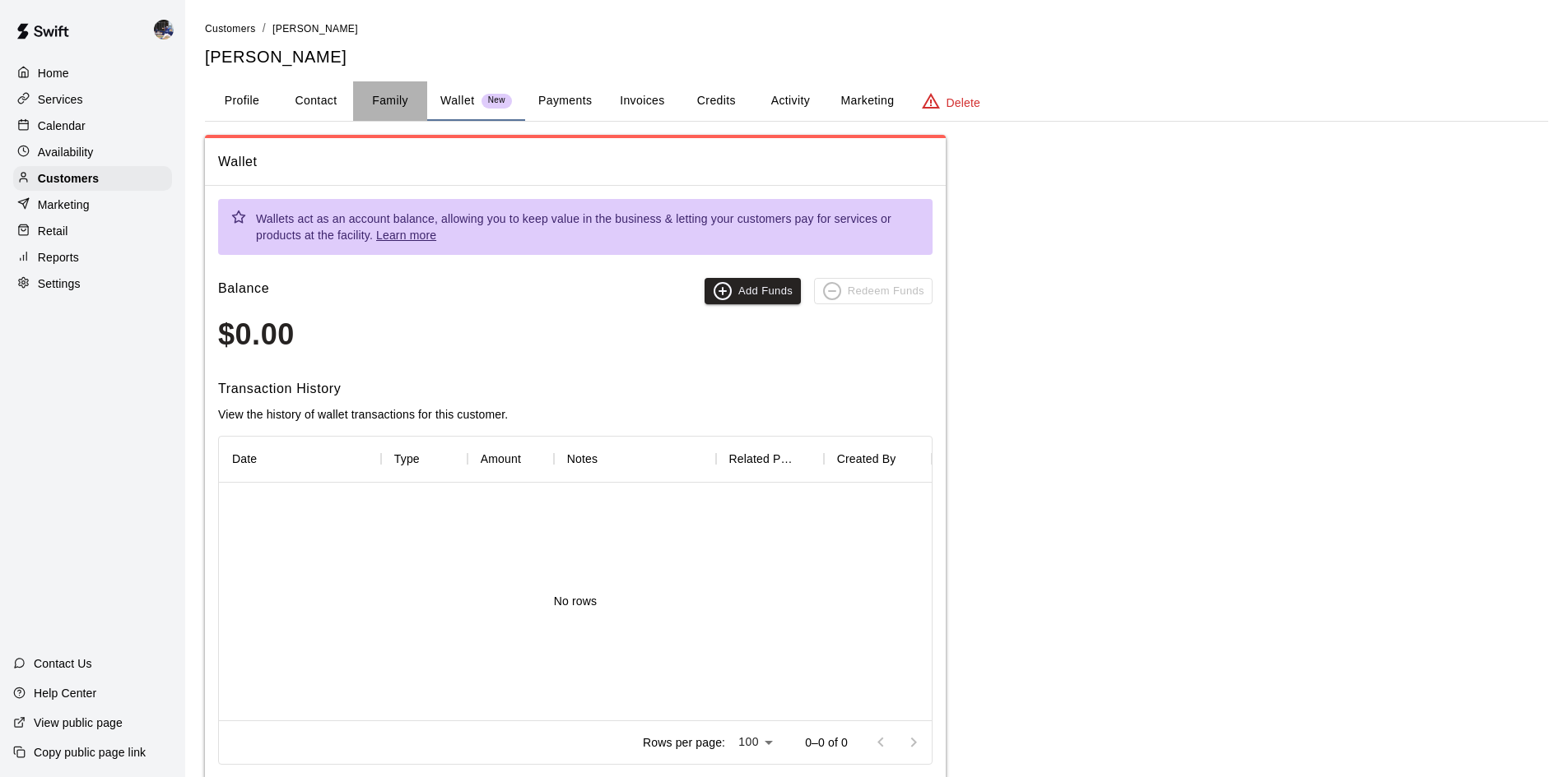
click at [407, 102] on button "Family" at bounding box center [390, 101] width 74 height 40
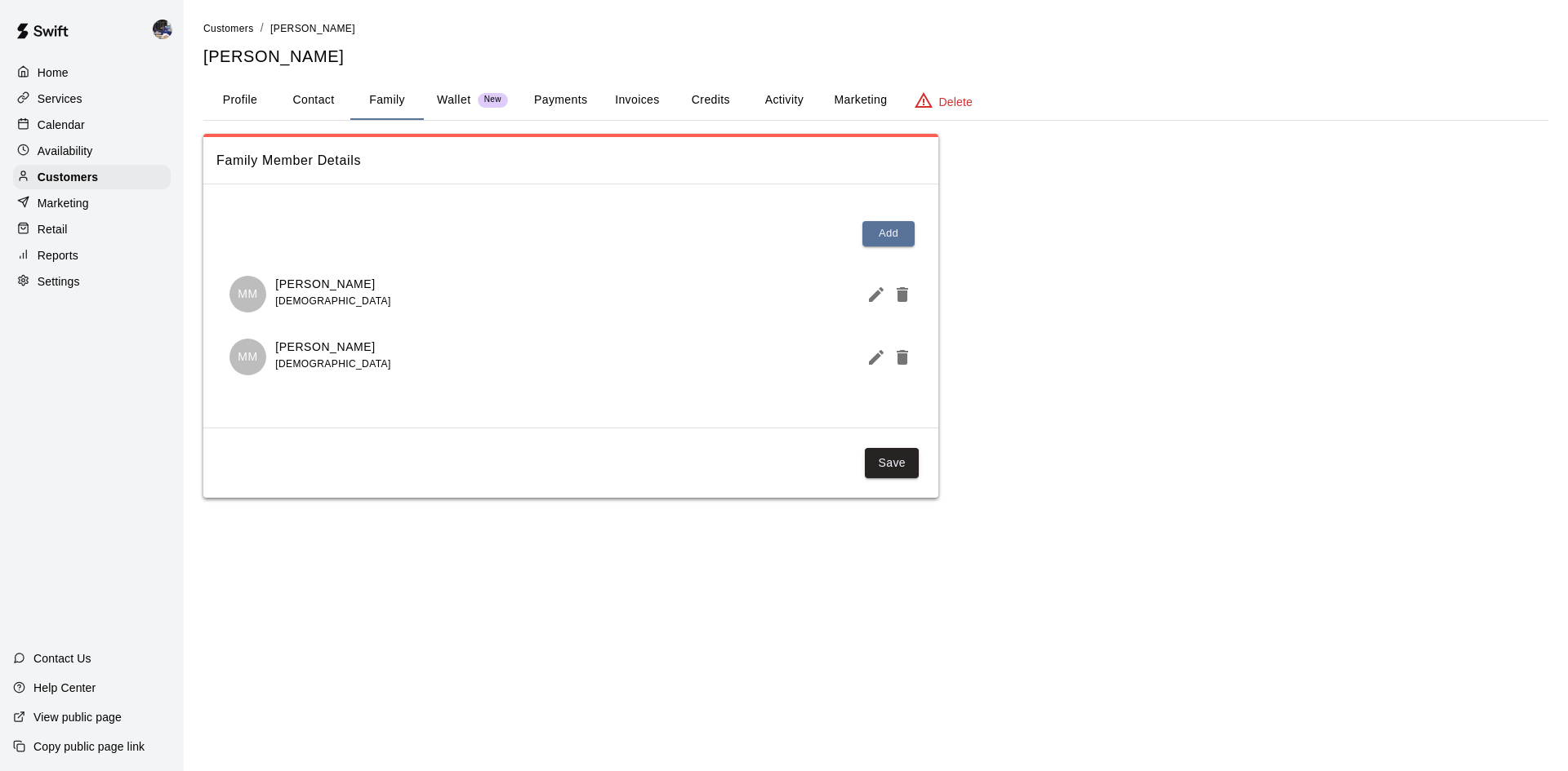
click at [256, 99] on button "Profile" at bounding box center [240, 100] width 73 height 39
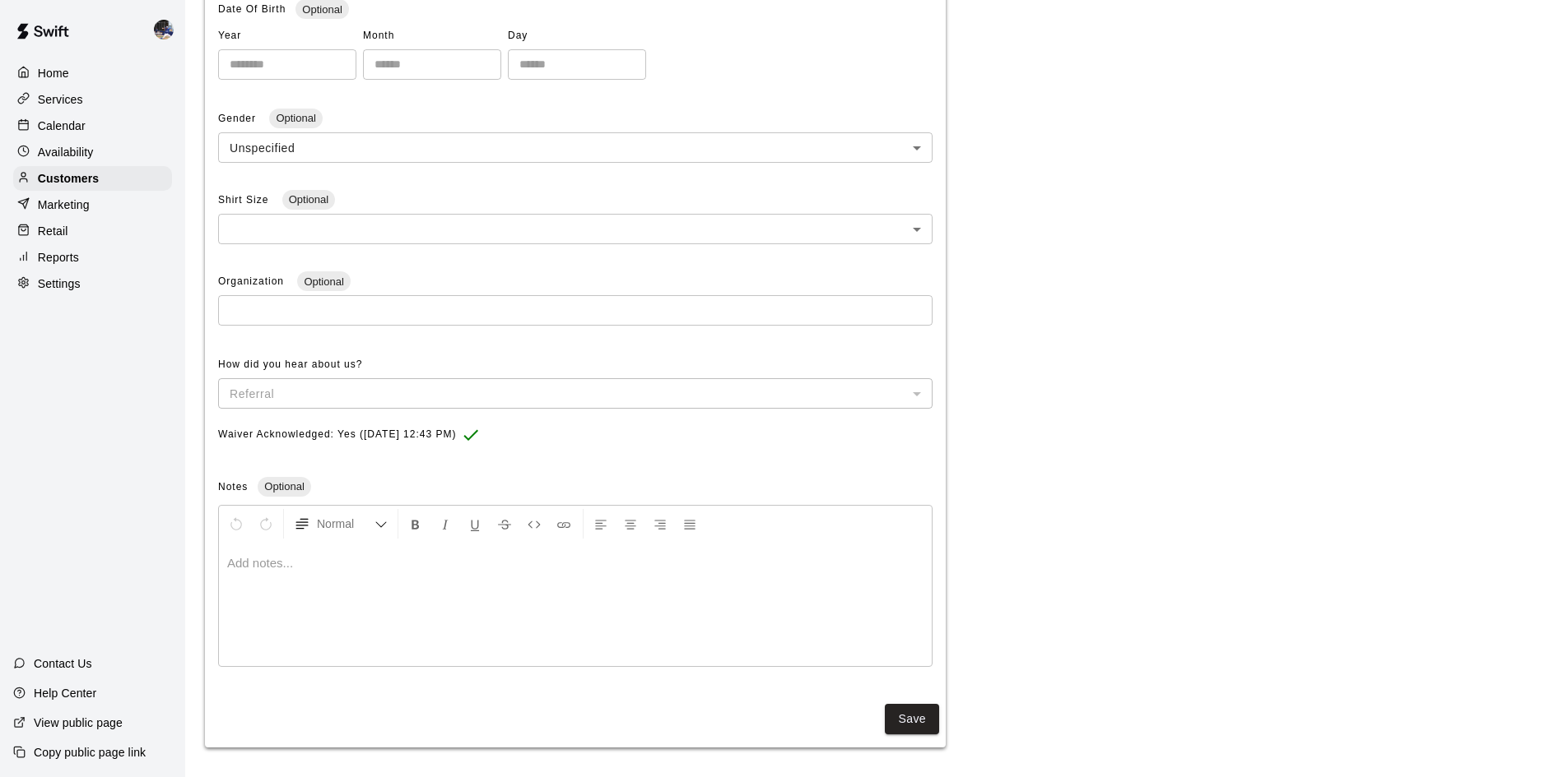
scroll to position [388, 0]
click at [344, 595] on div at bounding box center [575, 600] width 712 height 124
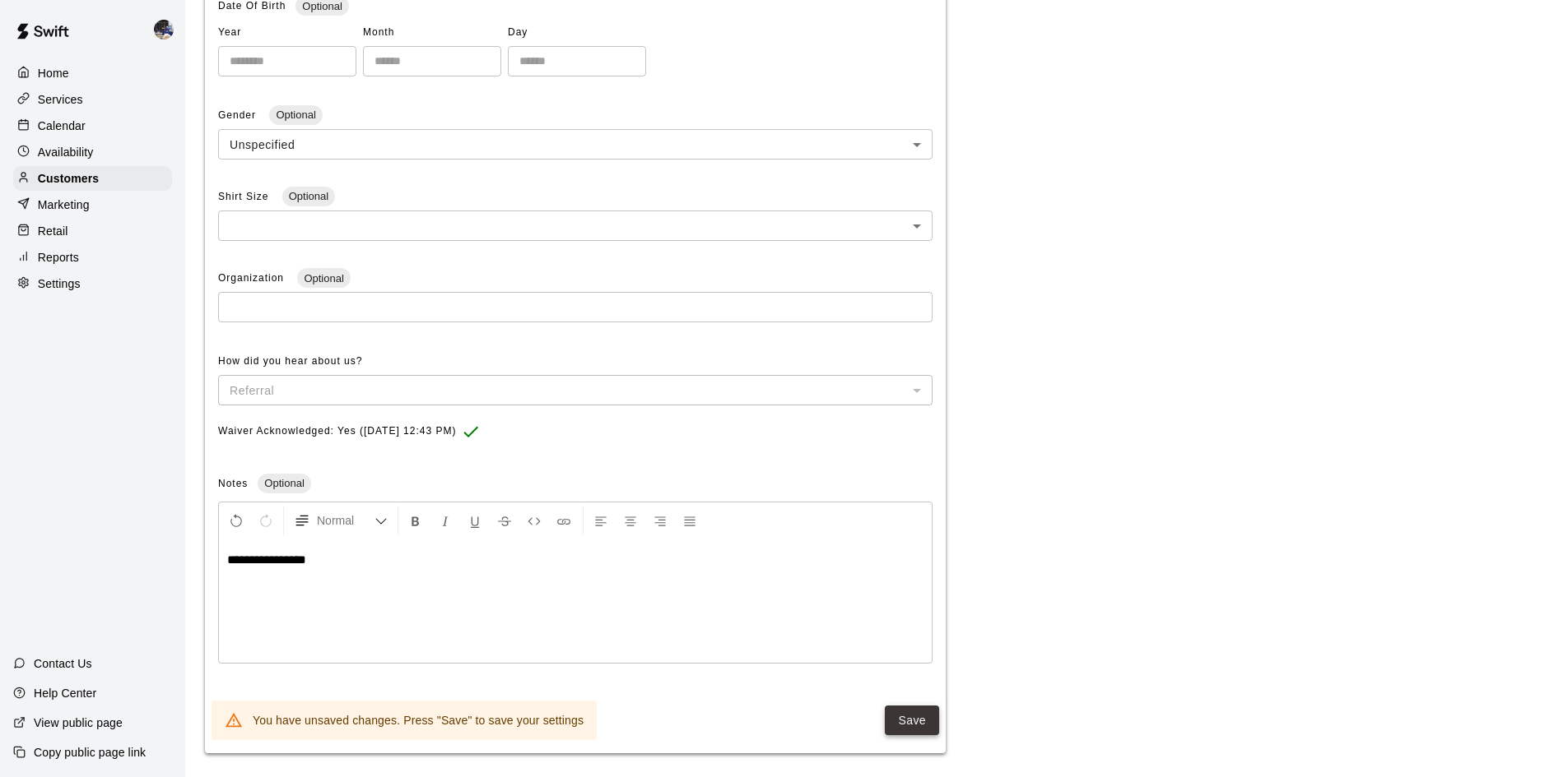
click at [903, 713] on button "Save" at bounding box center [912, 720] width 54 height 30
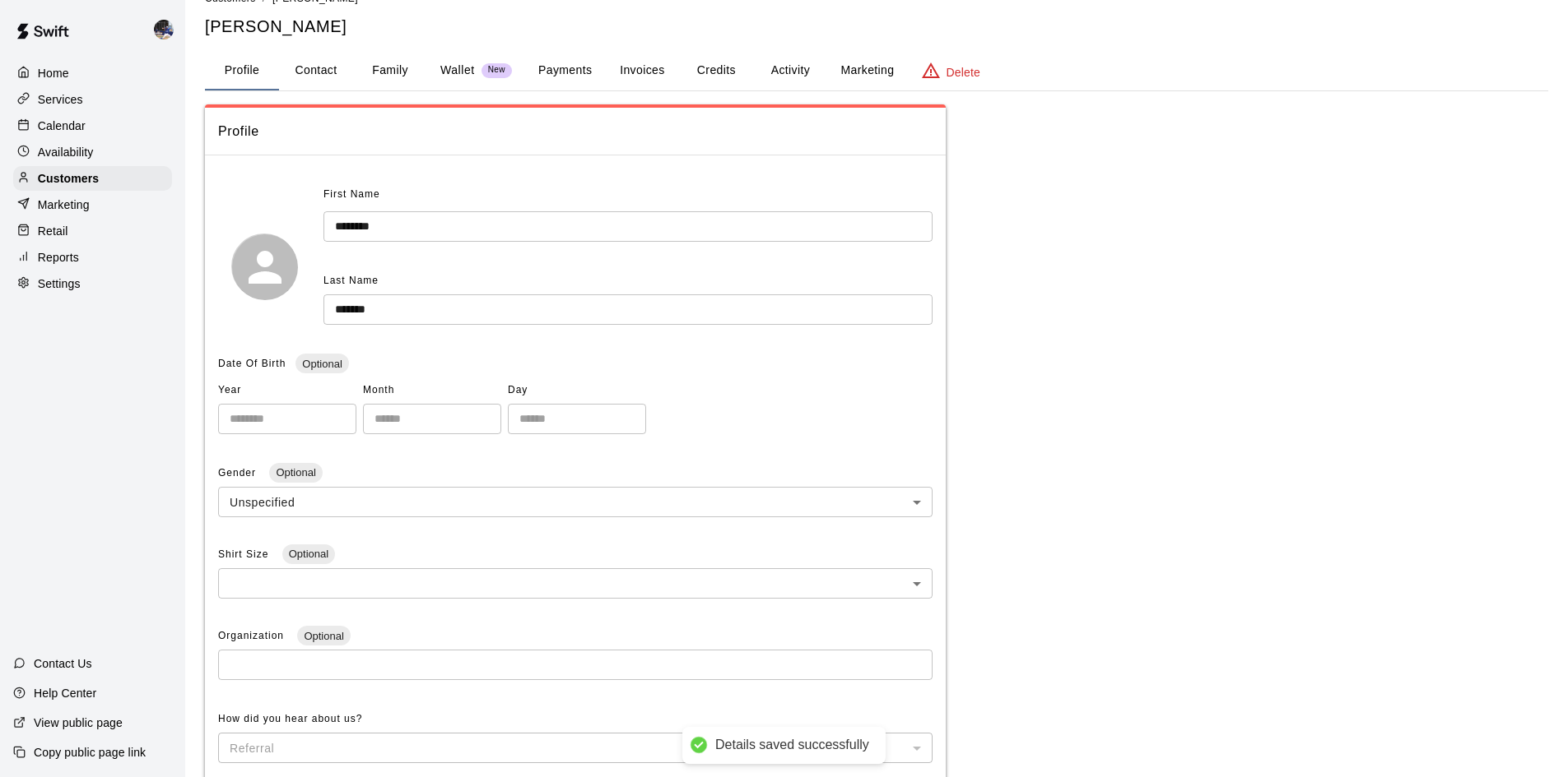
scroll to position [0, 0]
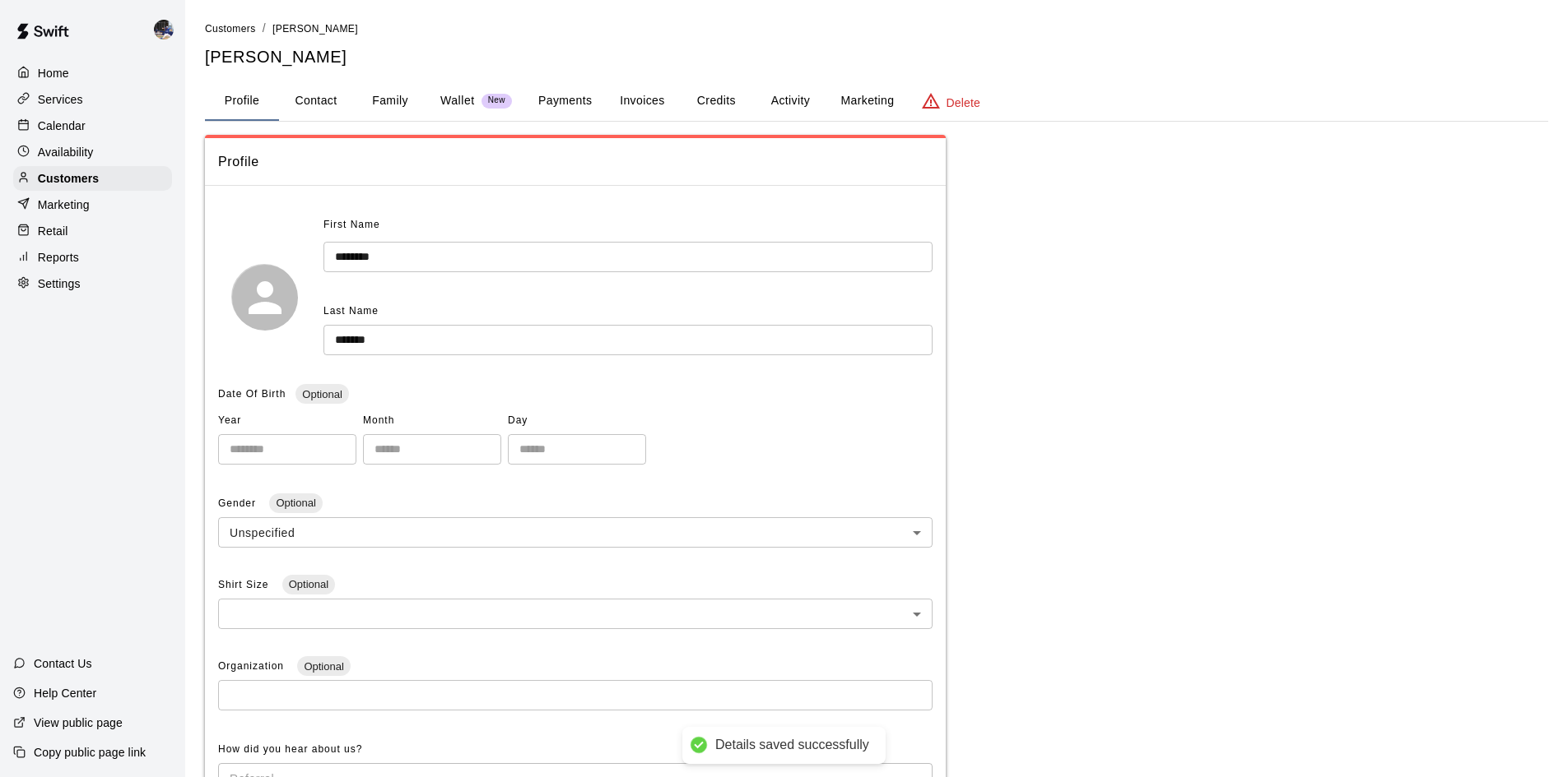
click at [370, 94] on button "Family" at bounding box center [390, 101] width 74 height 40
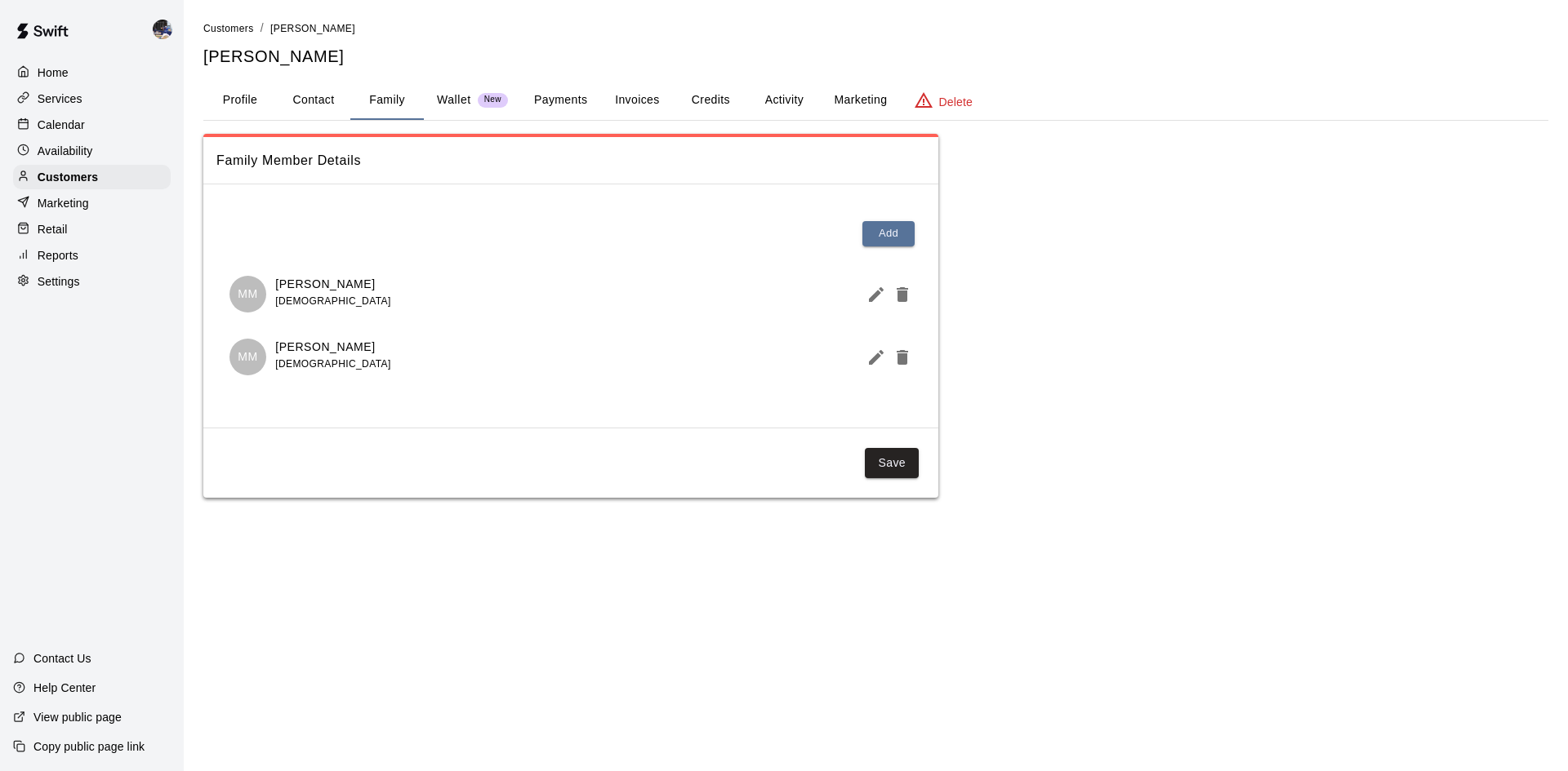
click at [435, 96] on button "Wallet New" at bounding box center [472, 100] width 97 height 39
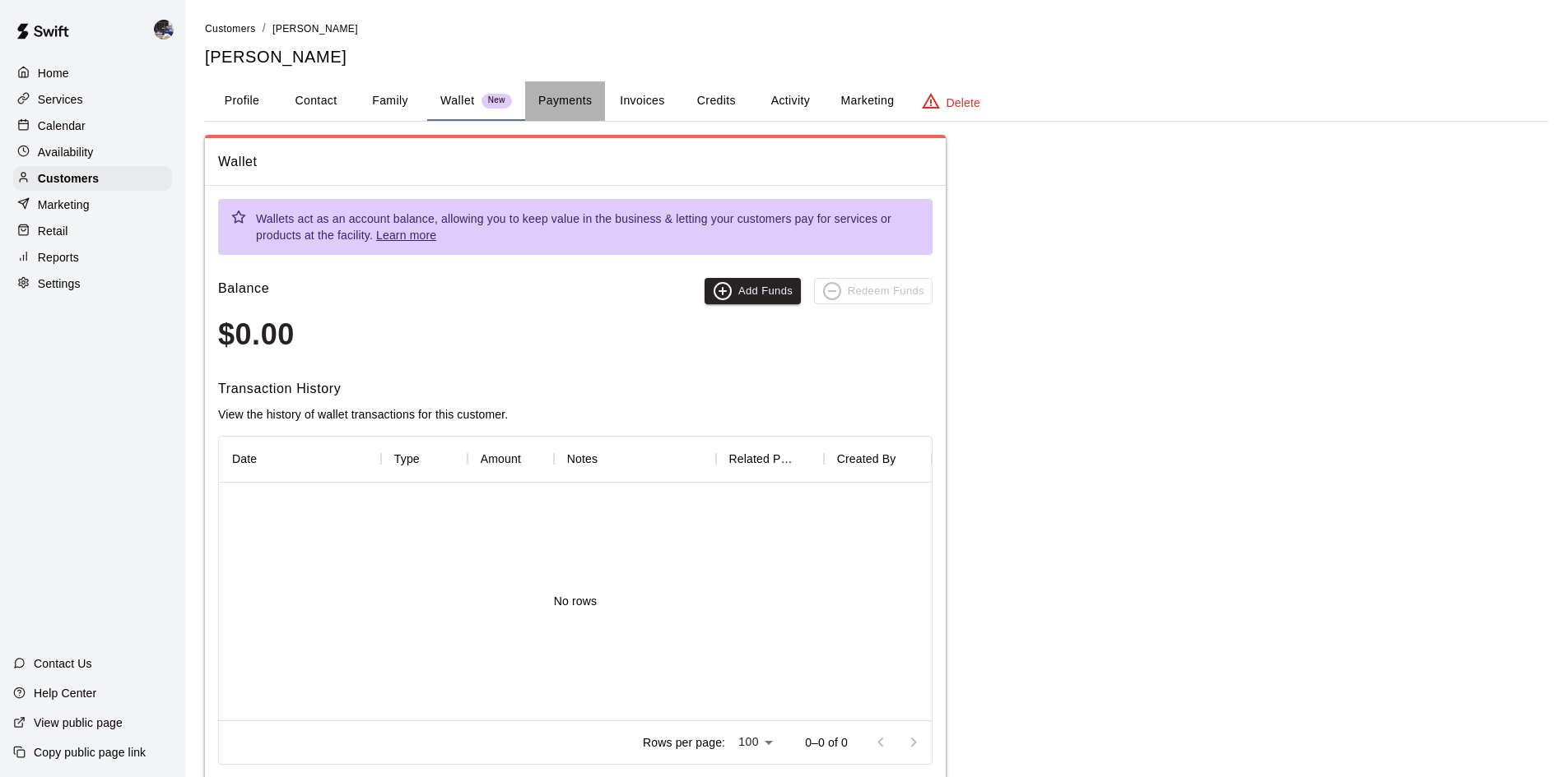
click at [548, 102] on button "Payments" at bounding box center [565, 101] width 80 height 40
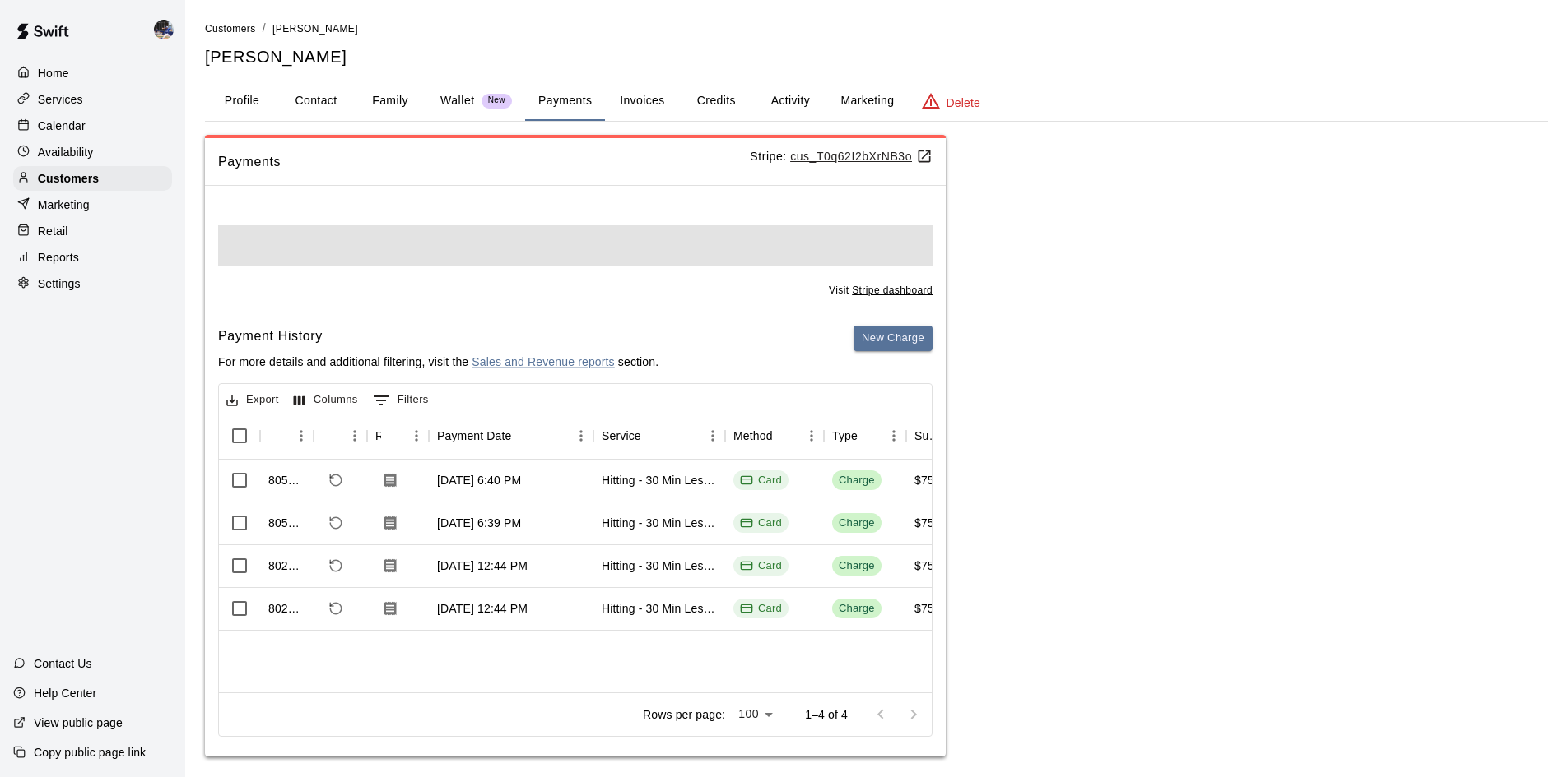
click at [656, 95] on button "Invoices" at bounding box center [641, 101] width 74 height 40
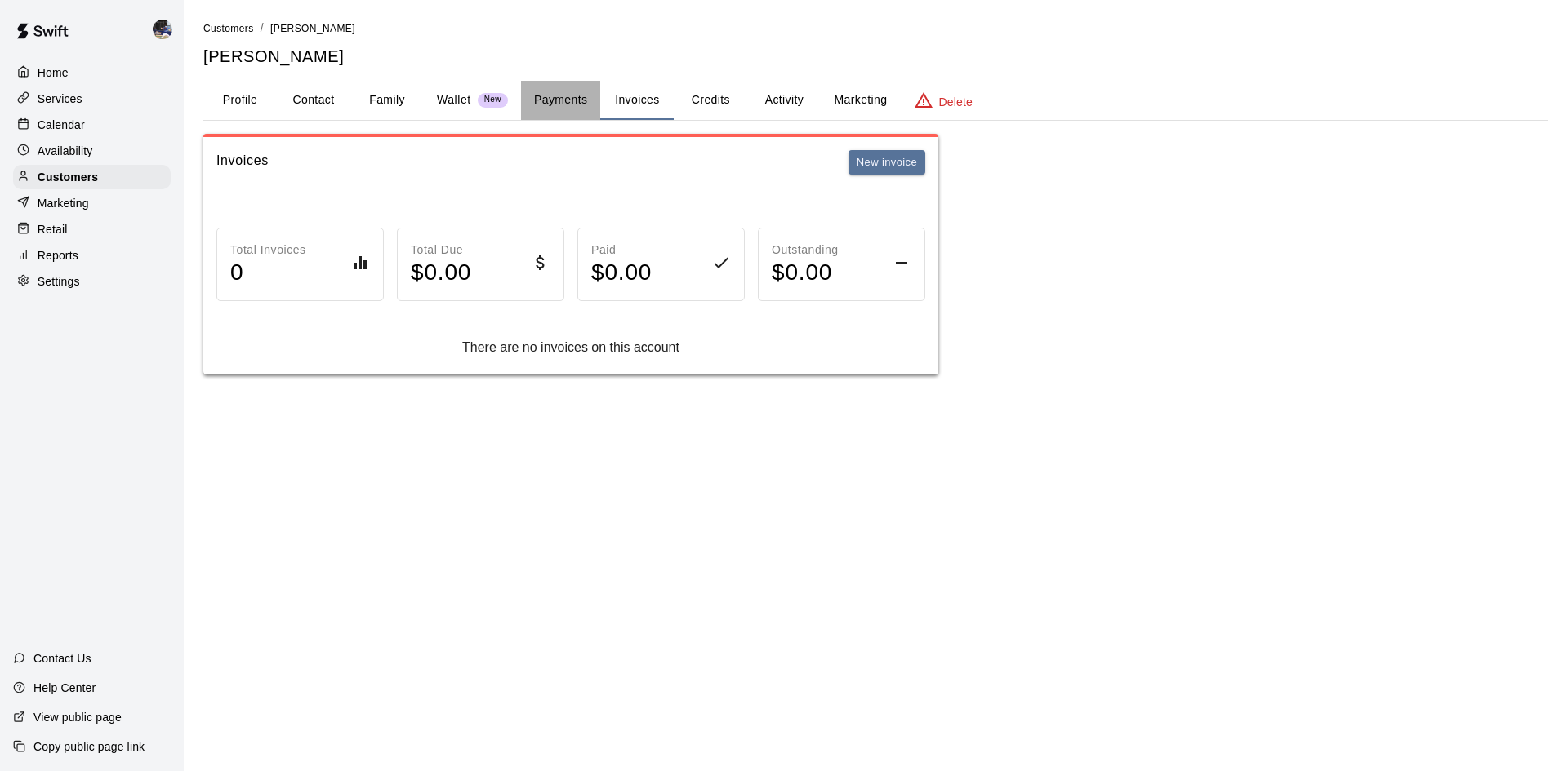
click at [573, 95] on button "Payments" at bounding box center [560, 100] width 80 height 39
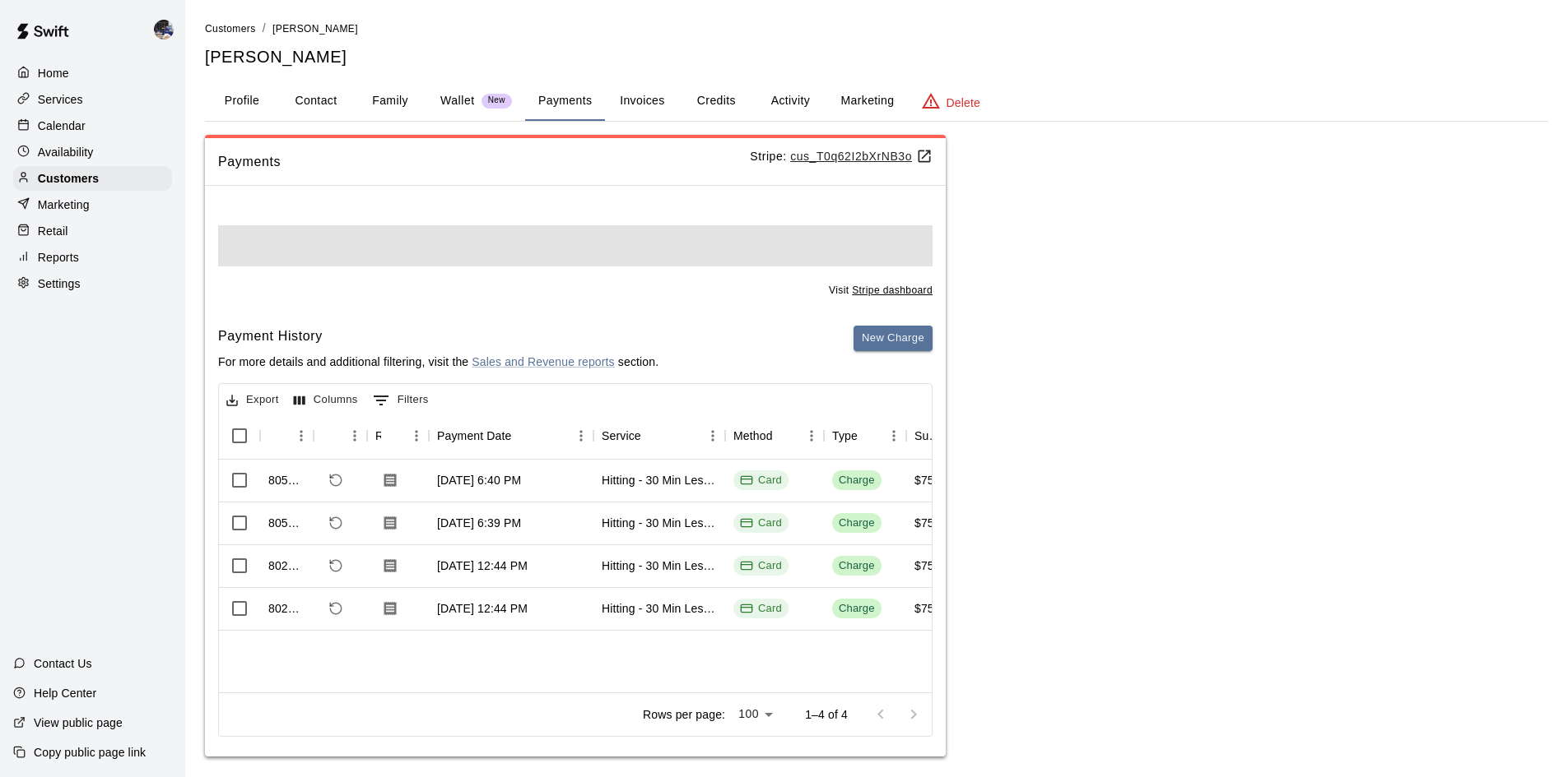
click at [475, 108] on div "Wallet New" at bounding box center [476, 101] width 72 height 17
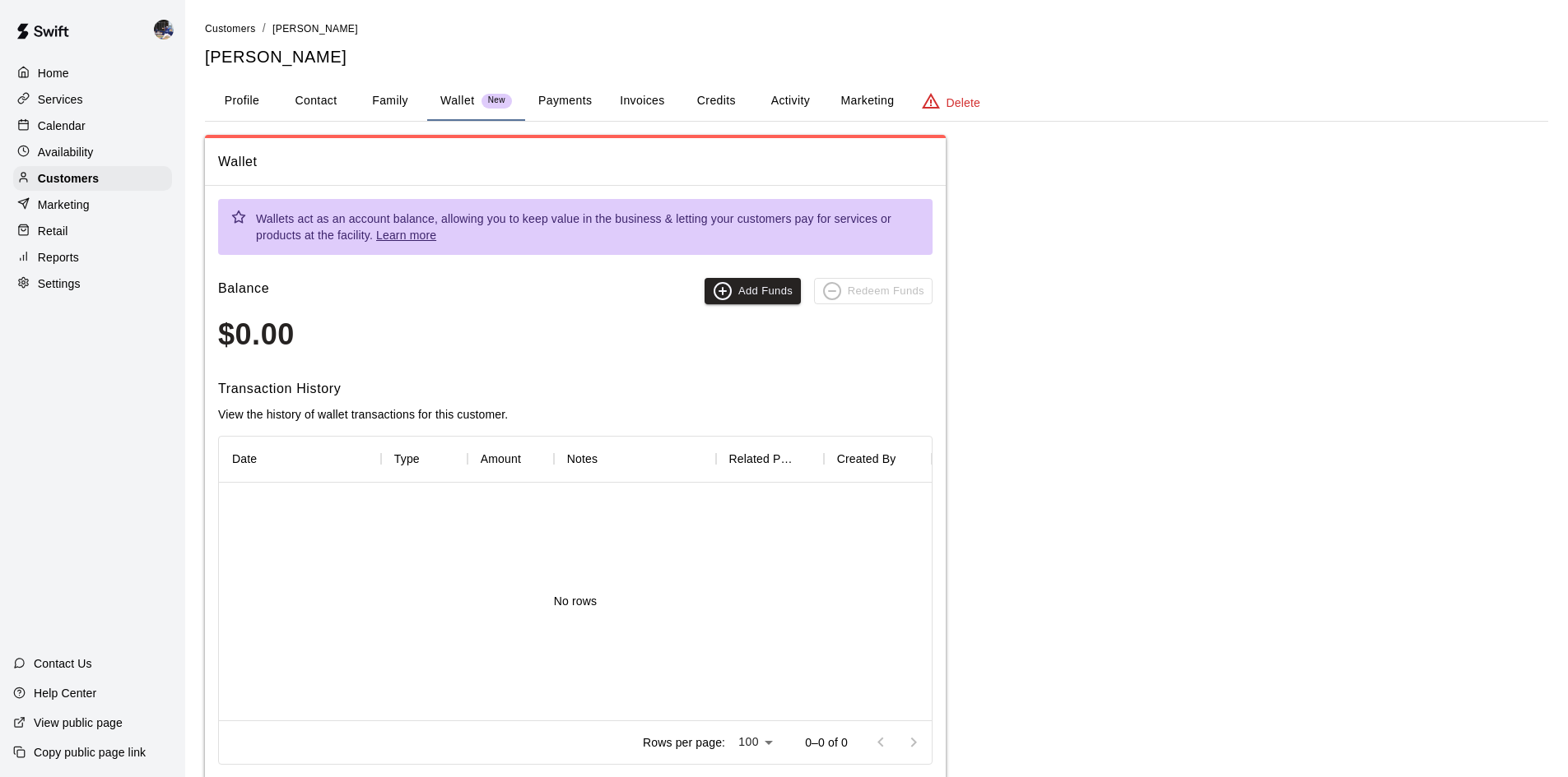
click at [387, 105] on button "Family" at bounding box center [390, 101] width 74 height 40
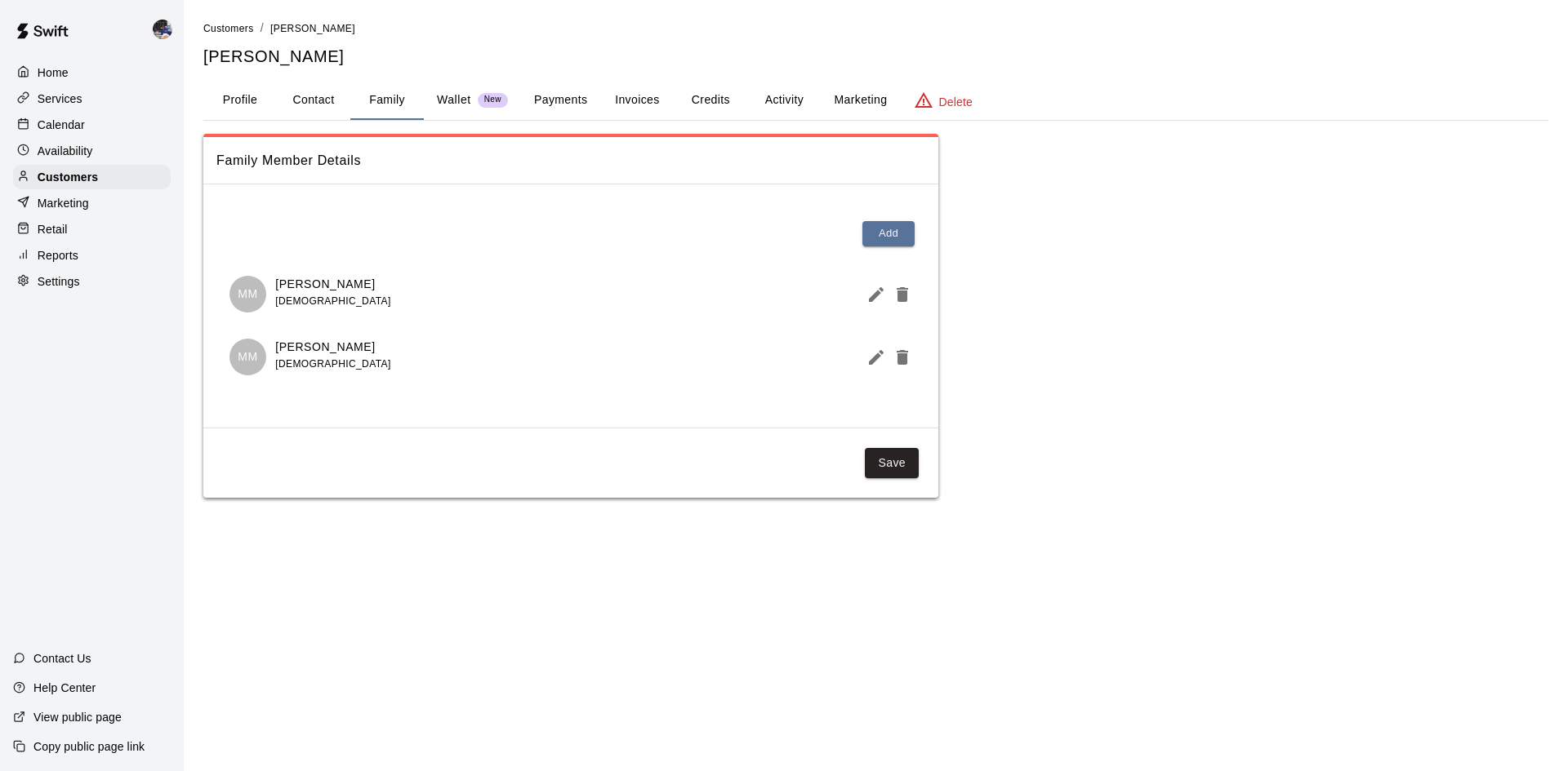
click at [324, 106] on button "Contact" at bounding box center [313, 100] width 73 height 39
select select "**"
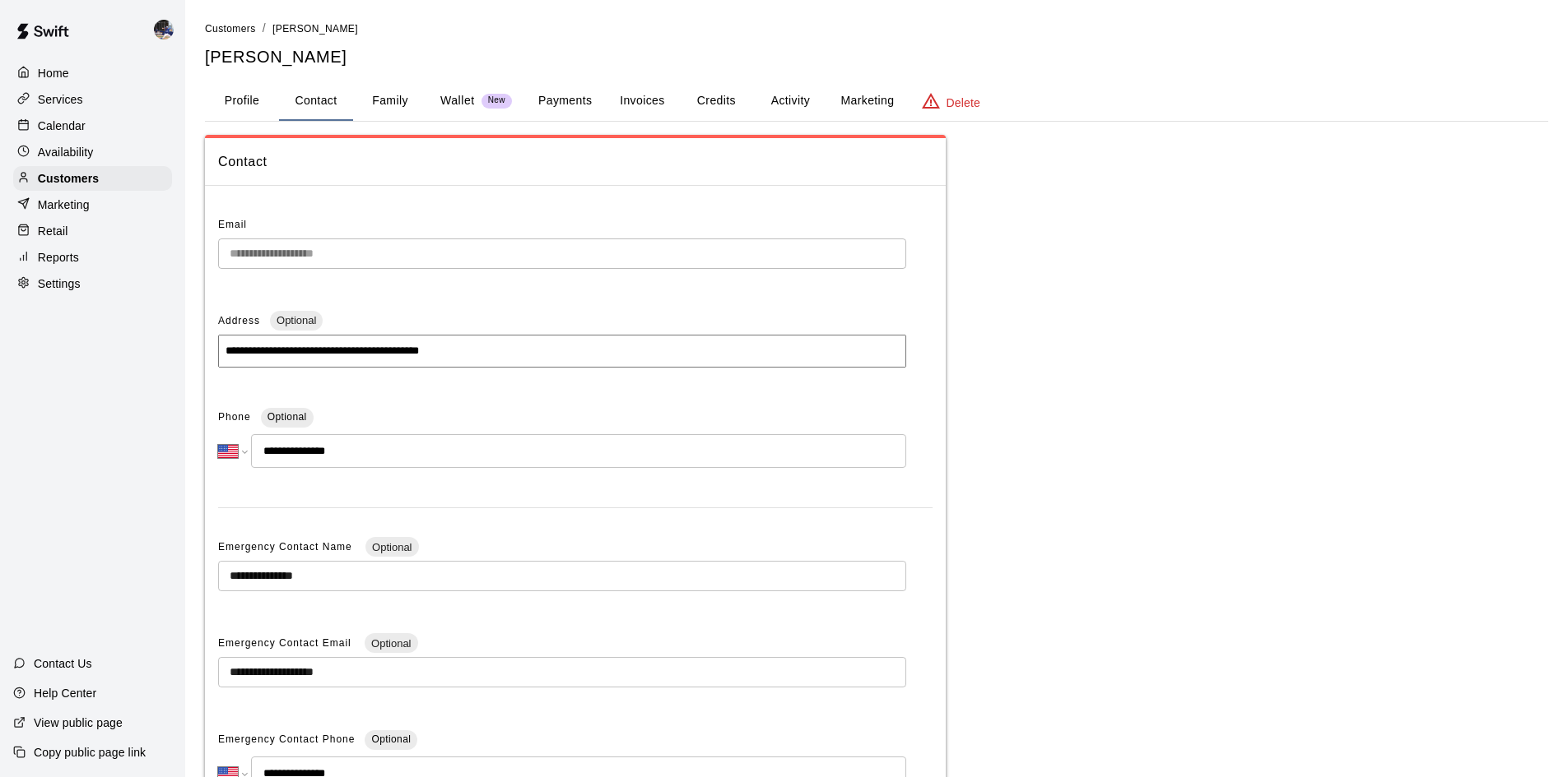
click at [240, 103] on button "Profile" at bounding box center [242, 101] width 74 height 40
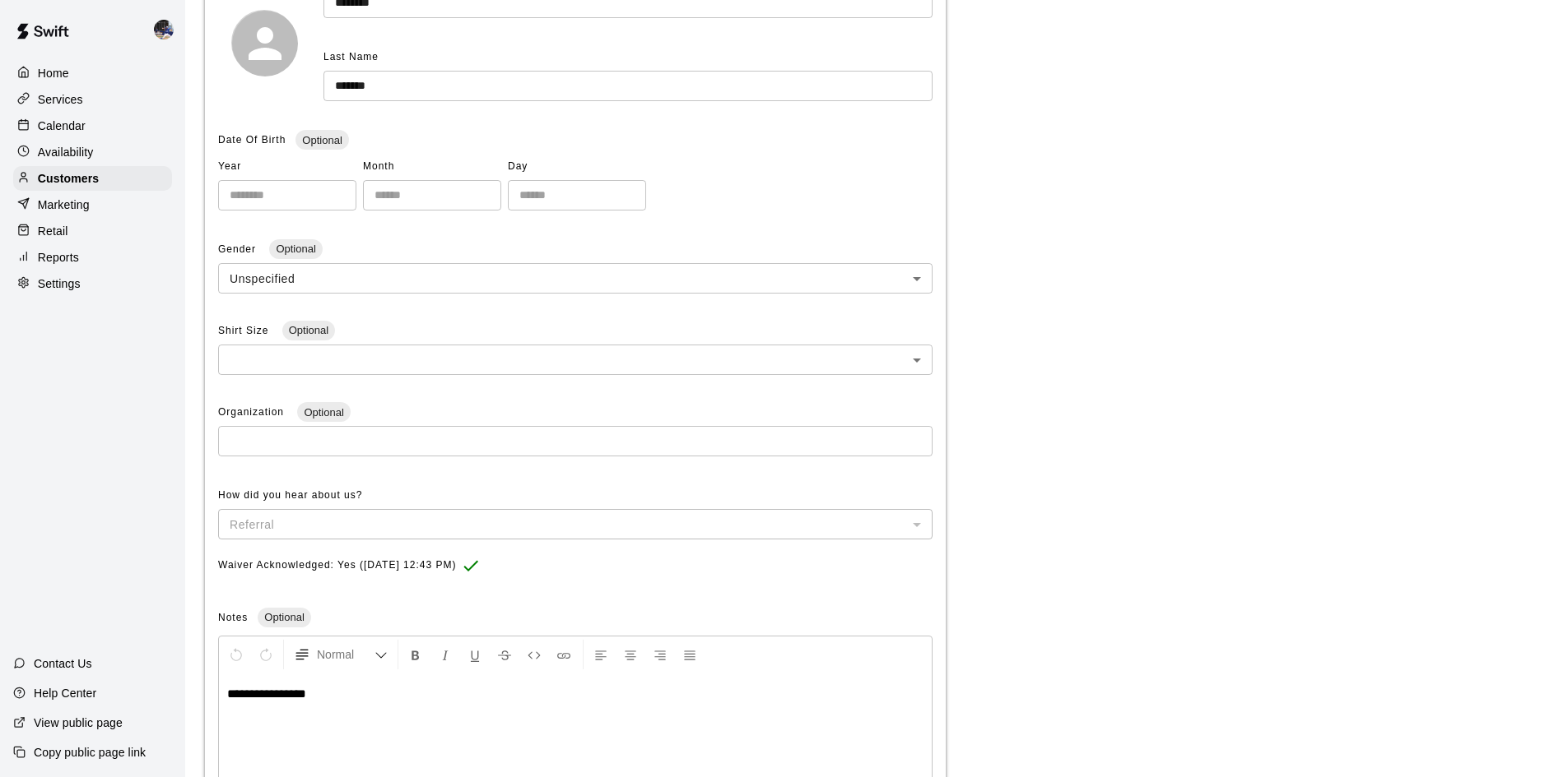
scroll to position [388, 0]
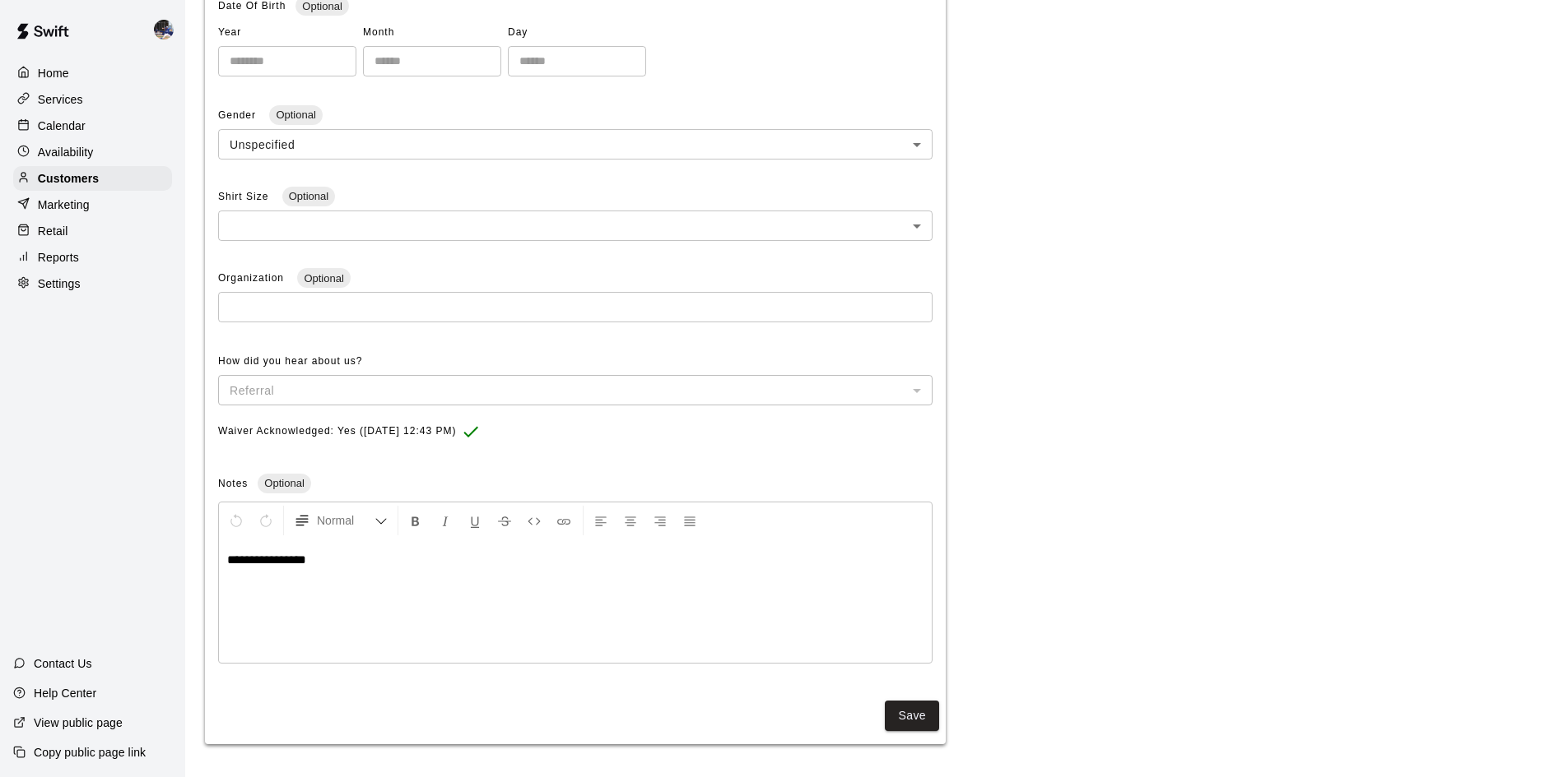
click at [372, 586] on div "**********" at bounding box center [575, 600] width 712 height 124
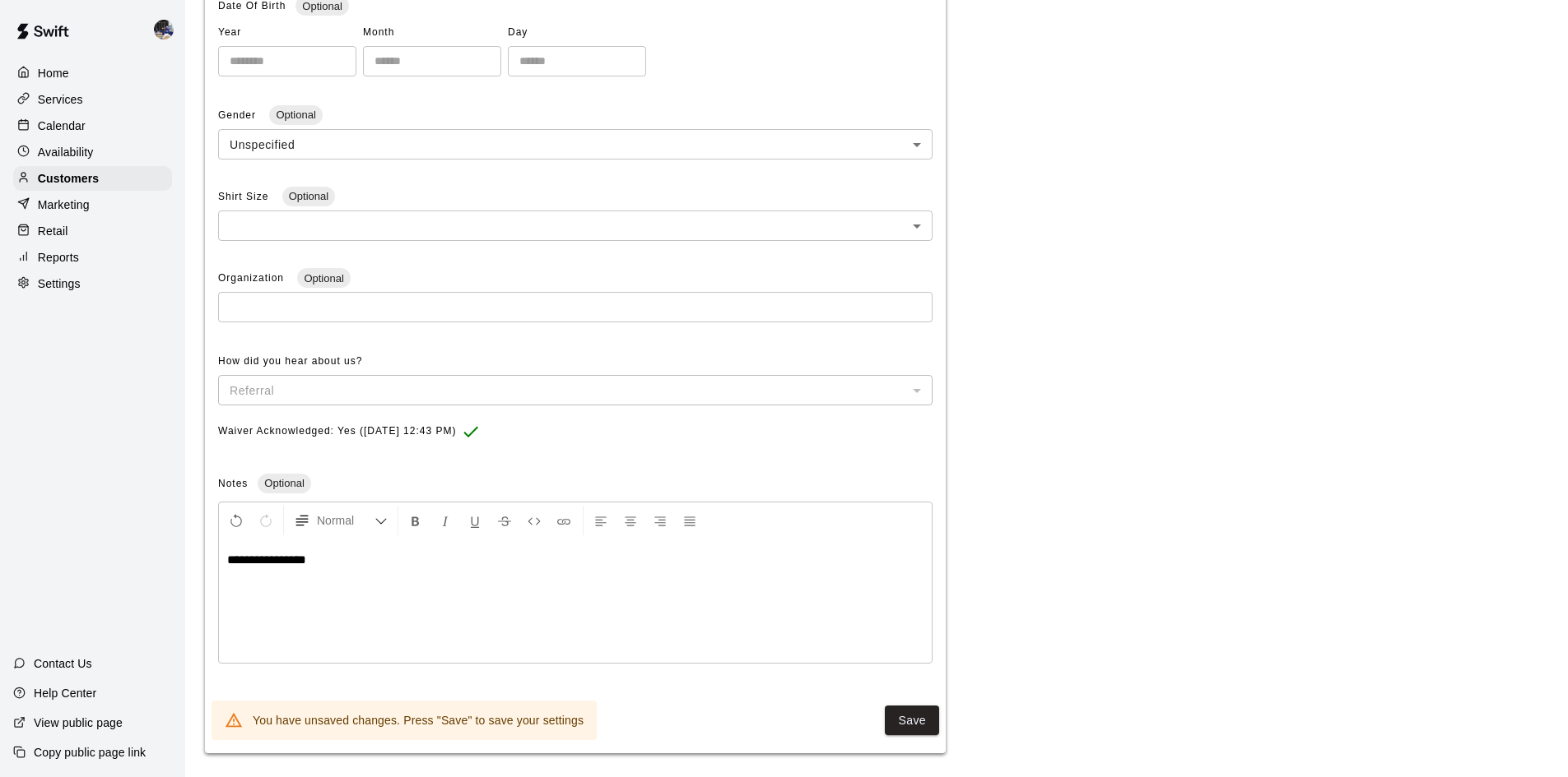
click at [369, 559] on p "**********" at bounding box center [574, 560] width 696 height 16
drag, startPoint x: 369, startPoint y: 559, endPoint x: 214, endPoint y: 566, distance: 155.2
click at [214, 567] on div "**********" at bounding box center [575, 246] width 741 height 870
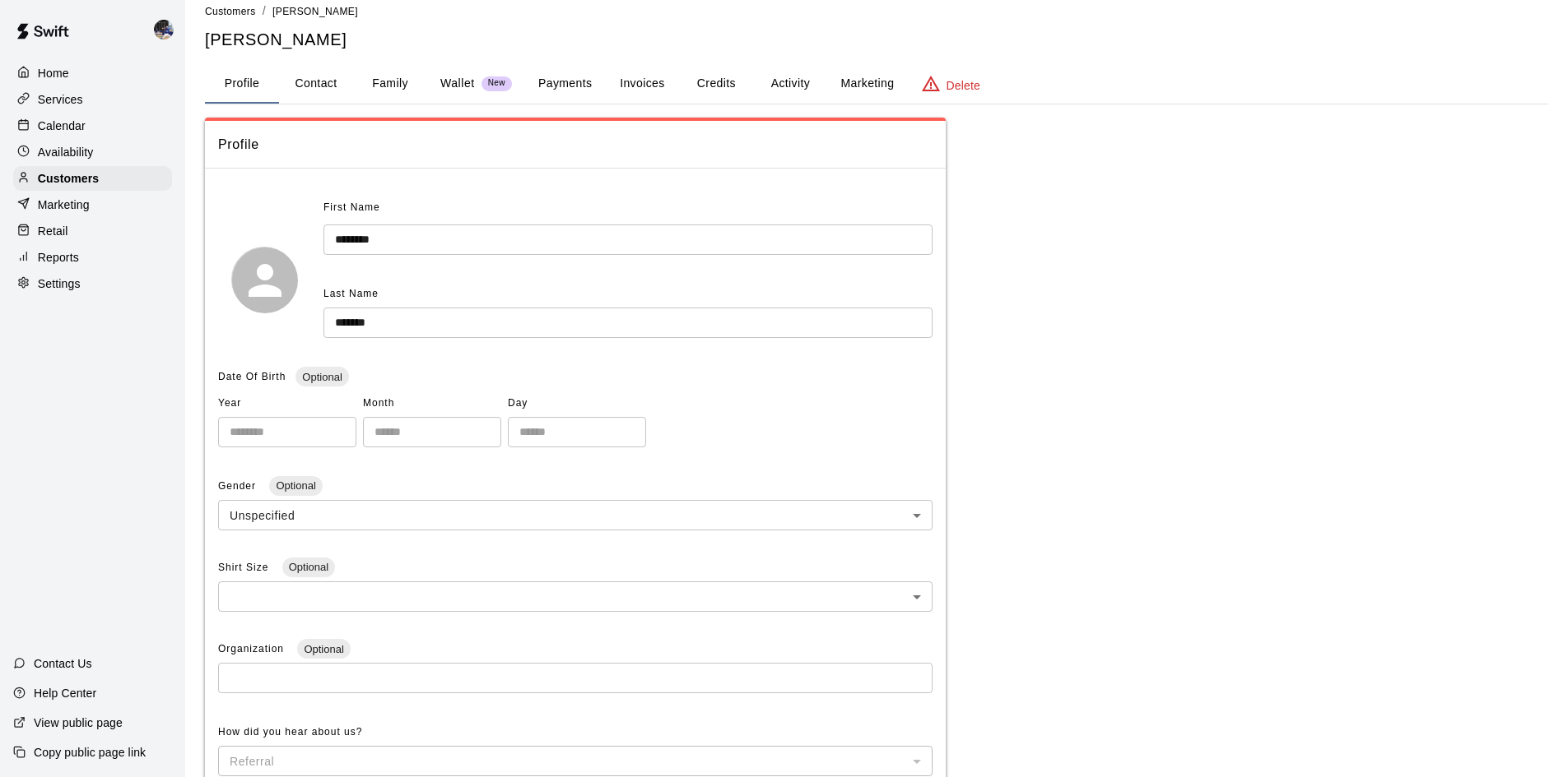
scroll to position [397, 0]
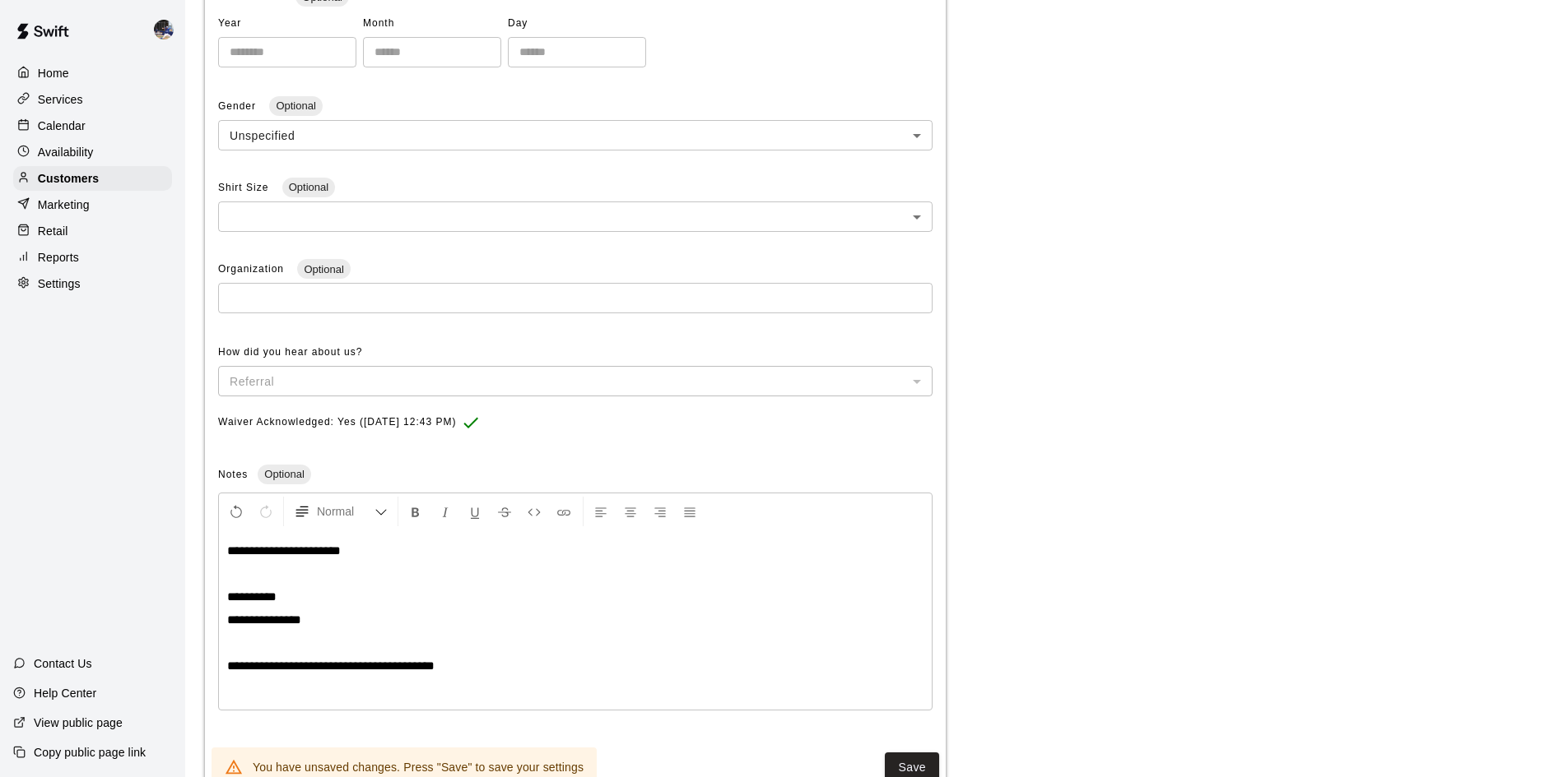
click at [470, 647] on p at bounding box center [574, 643] width 696 height 16
click at [479, 668] on p "**********" at bounding box center [574, 666] width 696 height 16
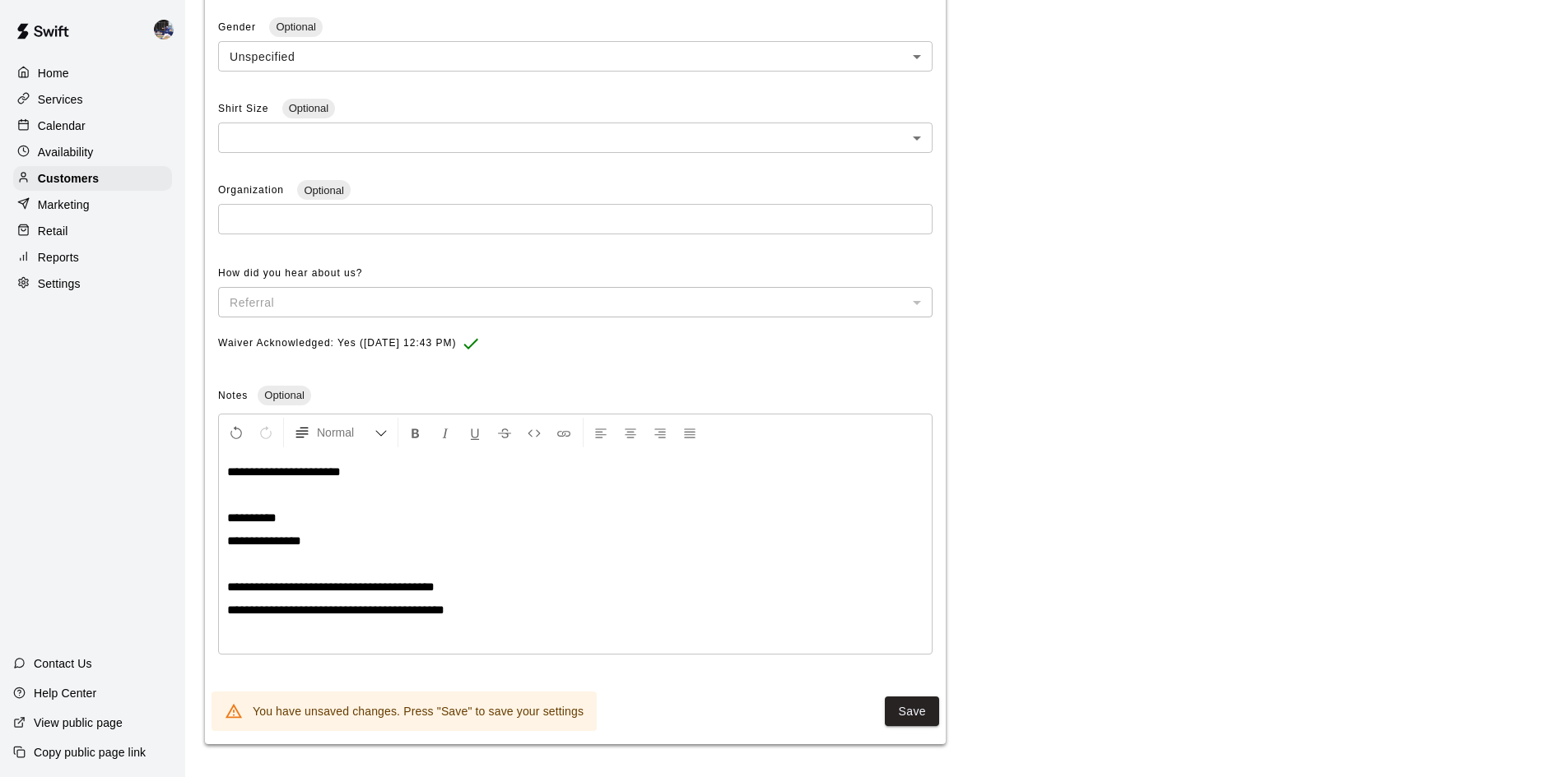
click at [891, 707] on button "Save" at bounding box center [912, 712] width 54 height 30
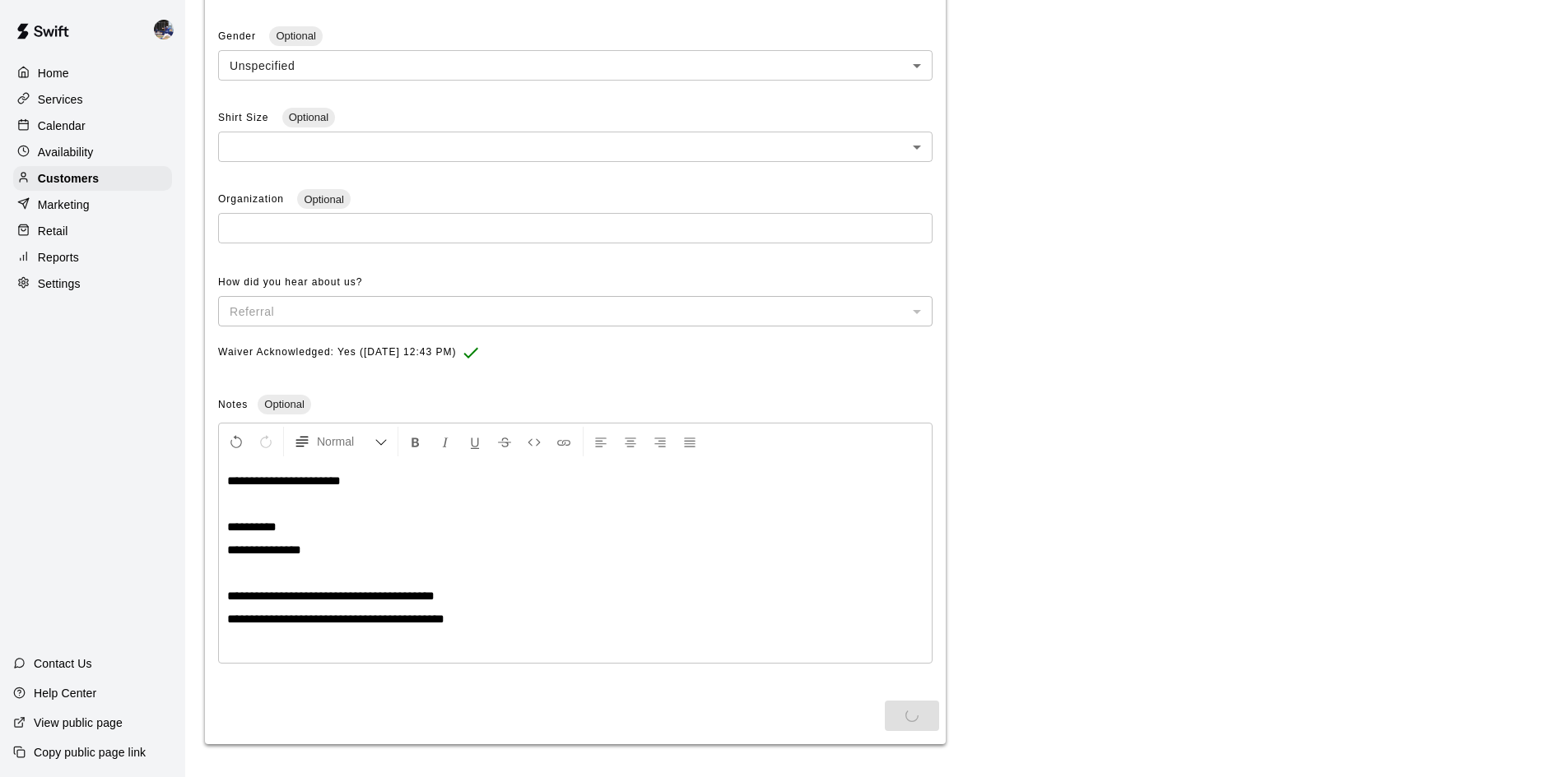
scroll to position [467, 0]
click at [499, 606] on div "**********" at bounding box center [575, 562] width 712 height 202
click at [425, 557] on p "**********" at bounding box center [574, 549] width 696 height 16
click at [418, 566] on p at bounding box center [574, 573] width 696 height 16
click at [417, 547] on p "**********" at bounding box center [574, 549] width 696 height 16
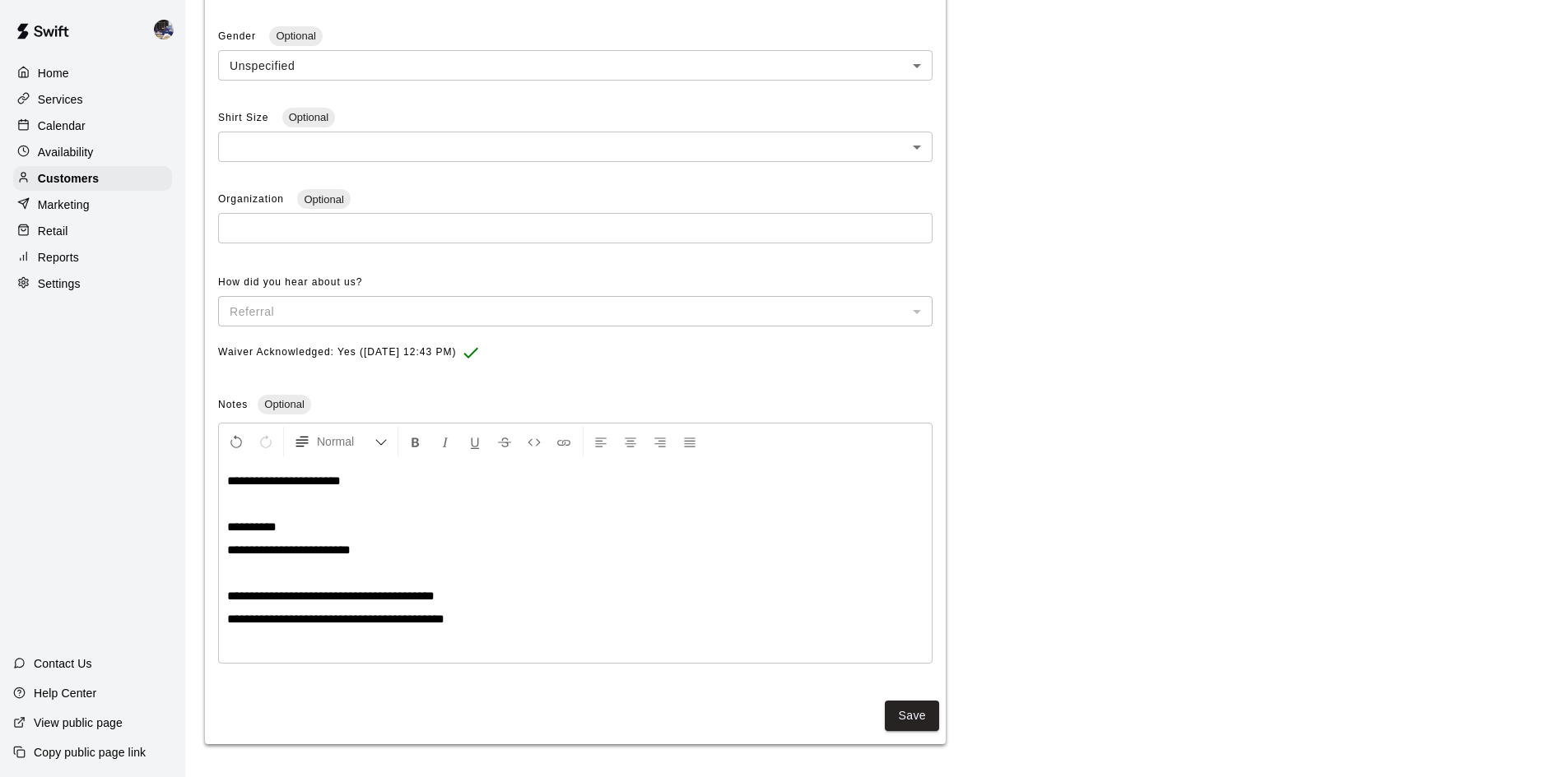
click at [471, 597] on p "**********" at bounding box center [574, 596] width 696 height 16
click at [401, 558] on p "**********" at bounding box center [574, 549] width 696 height 16
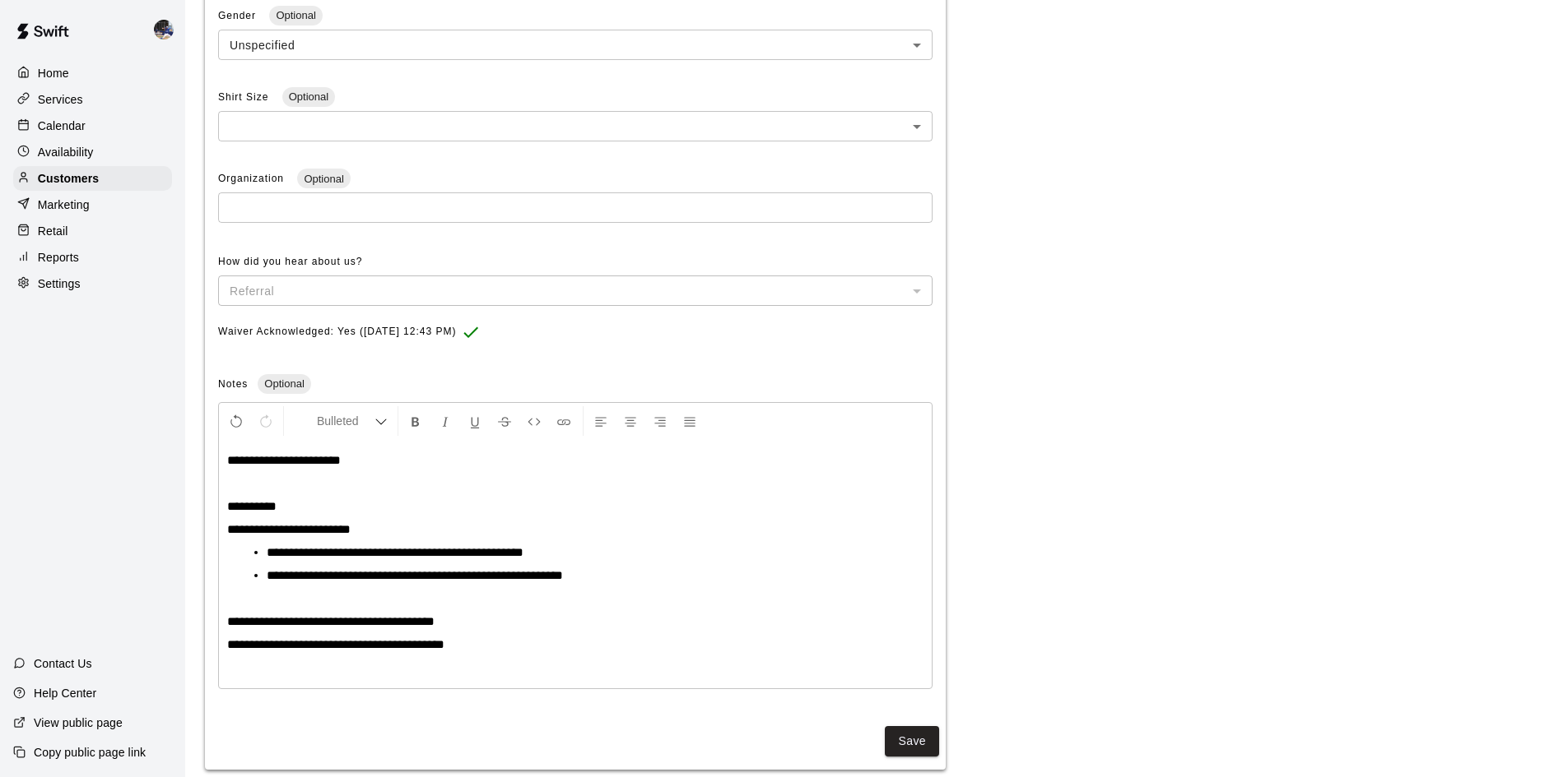
scroll to position [488, 0]
click at [900, 731] on button "Save" at bounding box center [912, 740] width 54 height 30
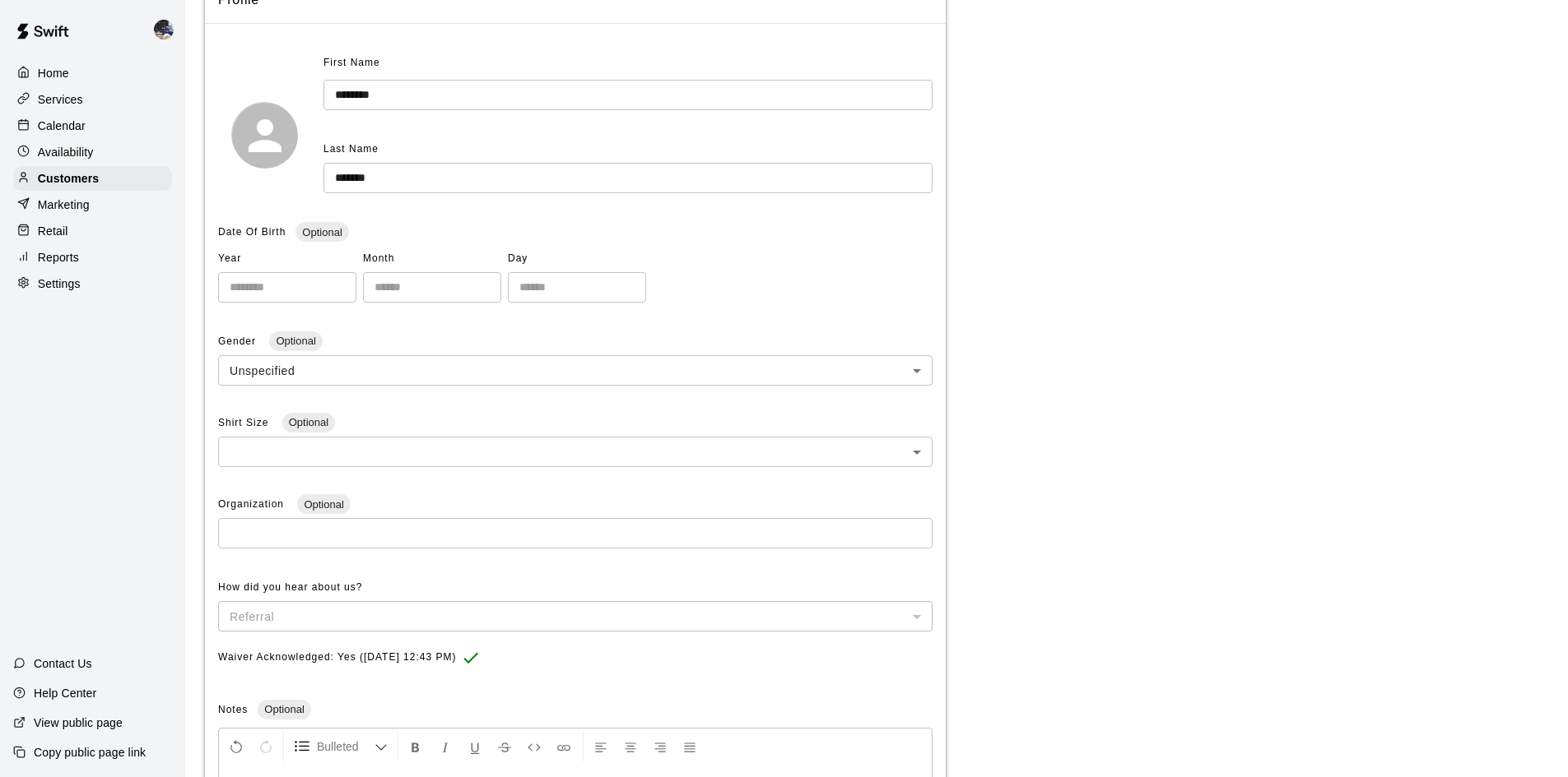
scroll to position [162, 0]
click at [69, 128] on p "Calendar" at bounding box center [61, 126] width 48 height 16
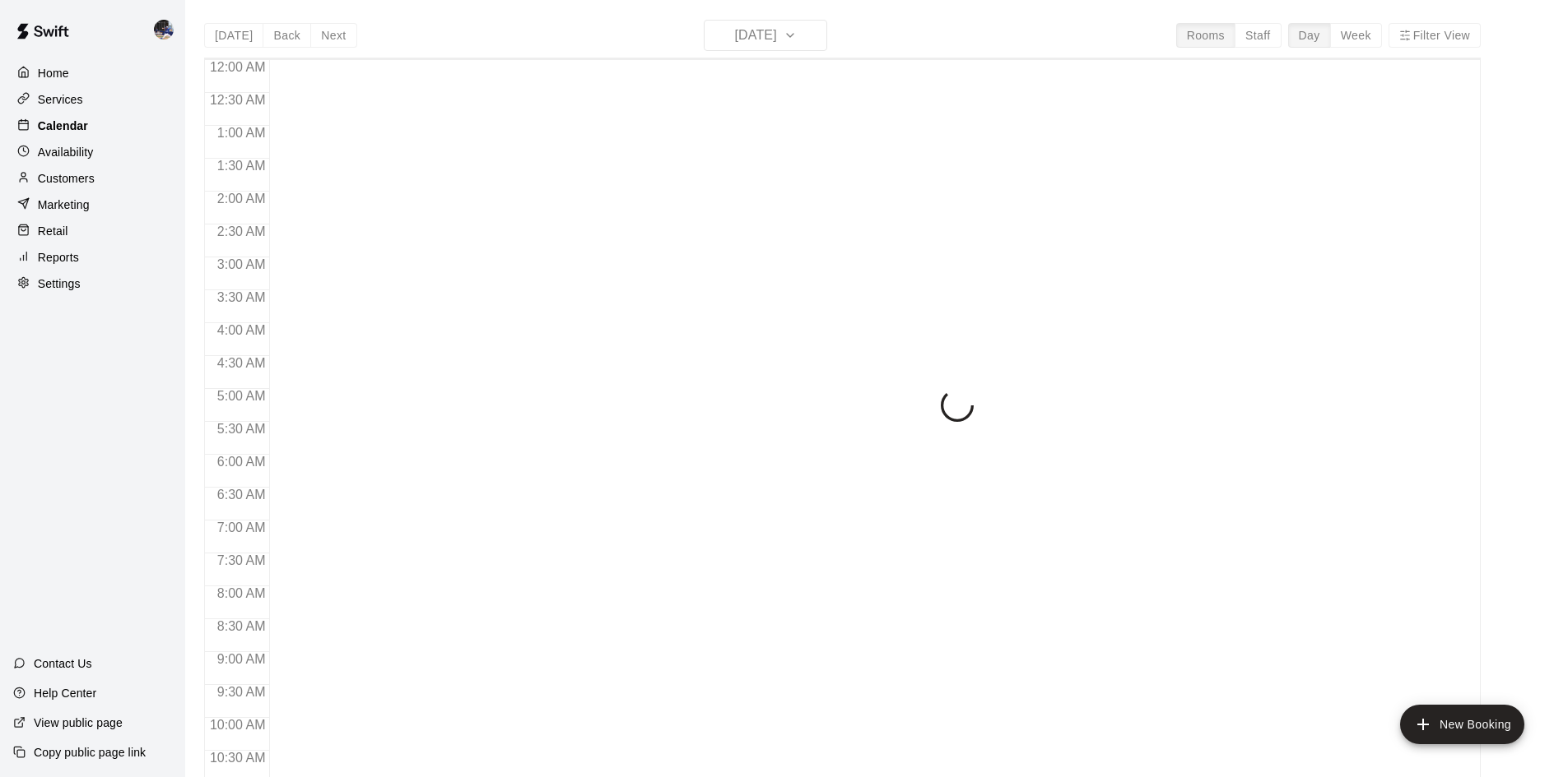
scroll to position [843, 0]
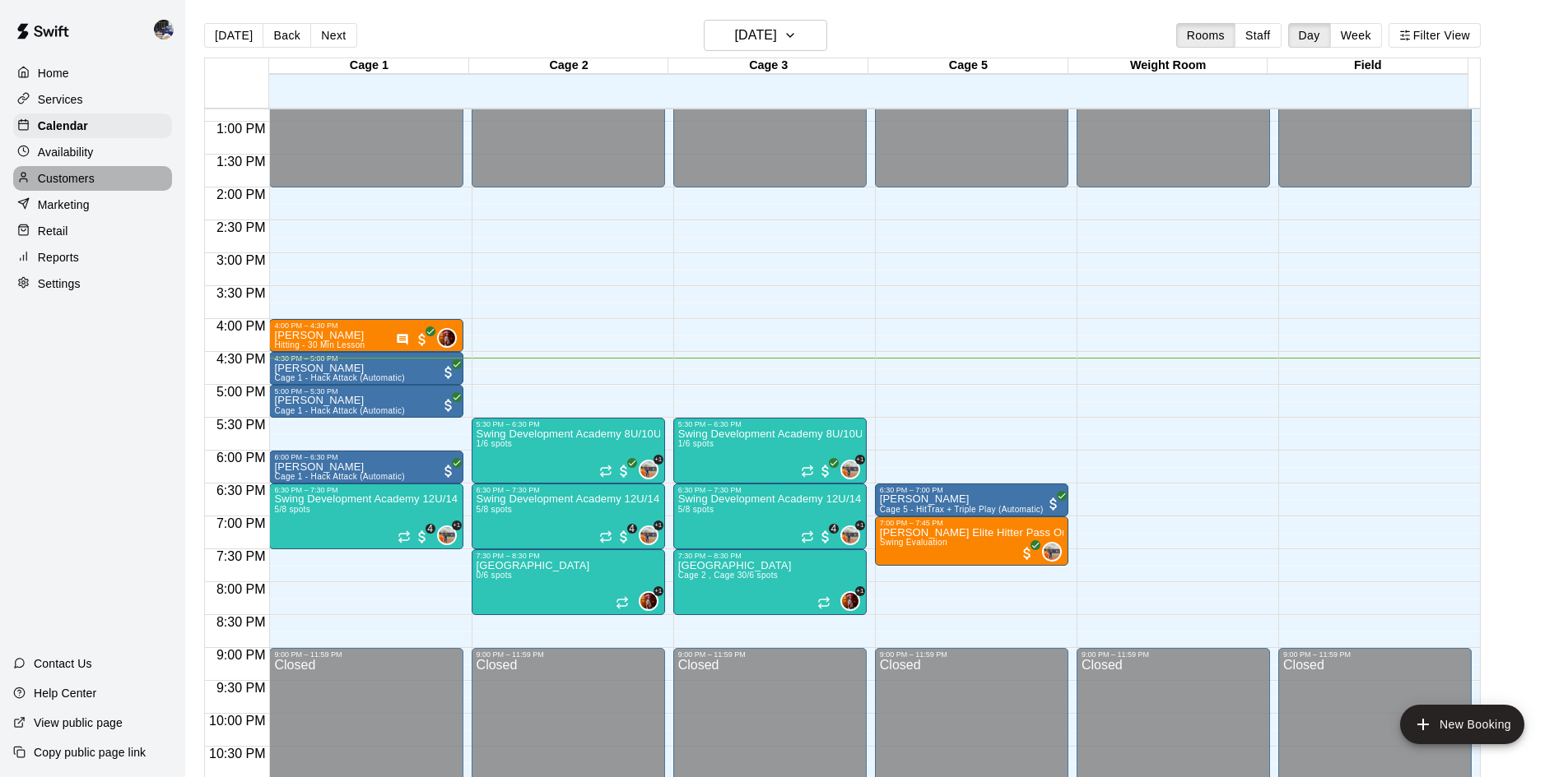
click at [89, 182] on p "Customers" at bounding box center [66, 177] width 57 height 16
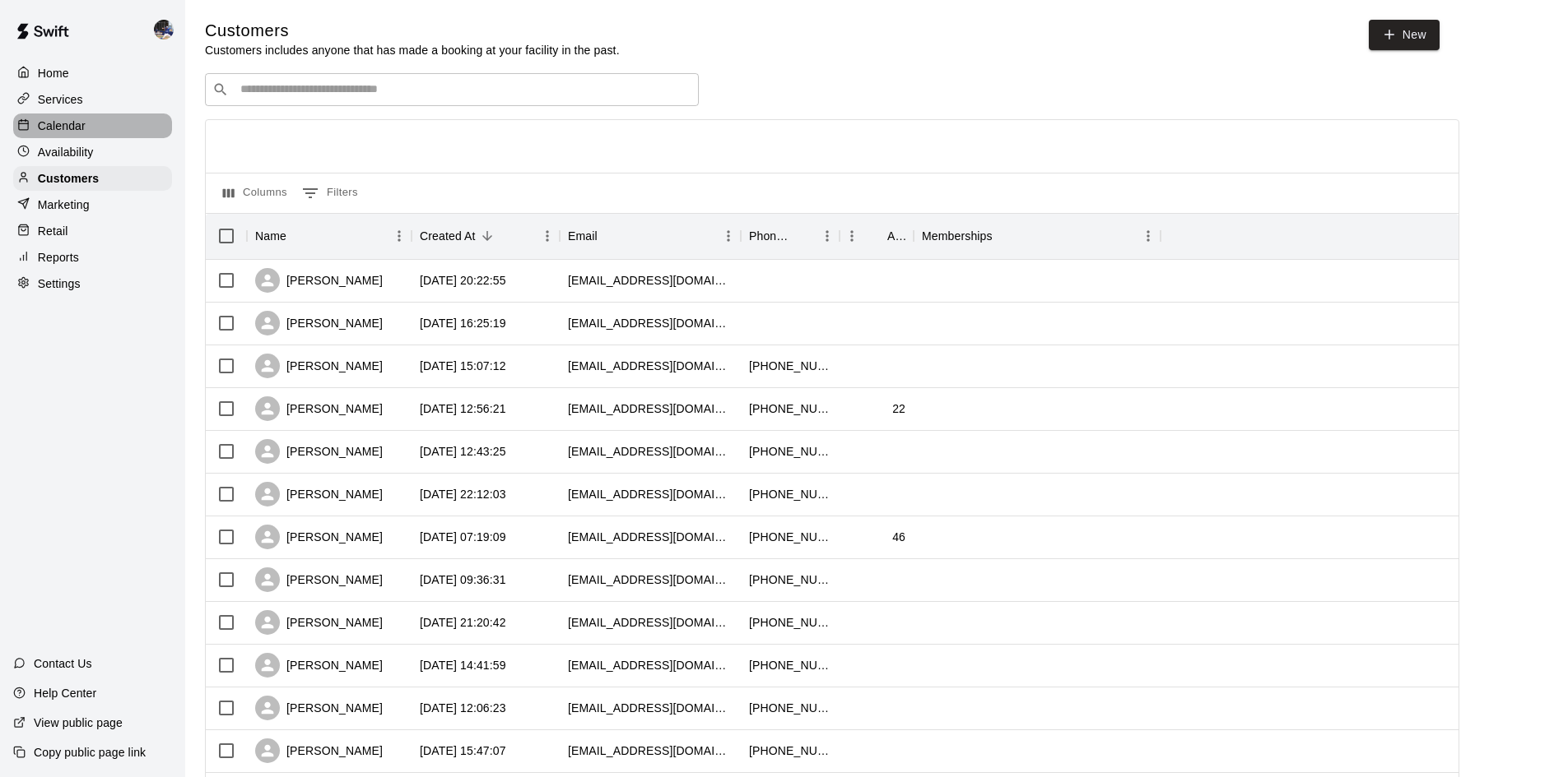
click at [57, 125] on p "Calendar" at bounding box center [61, 126] width 48 height 16
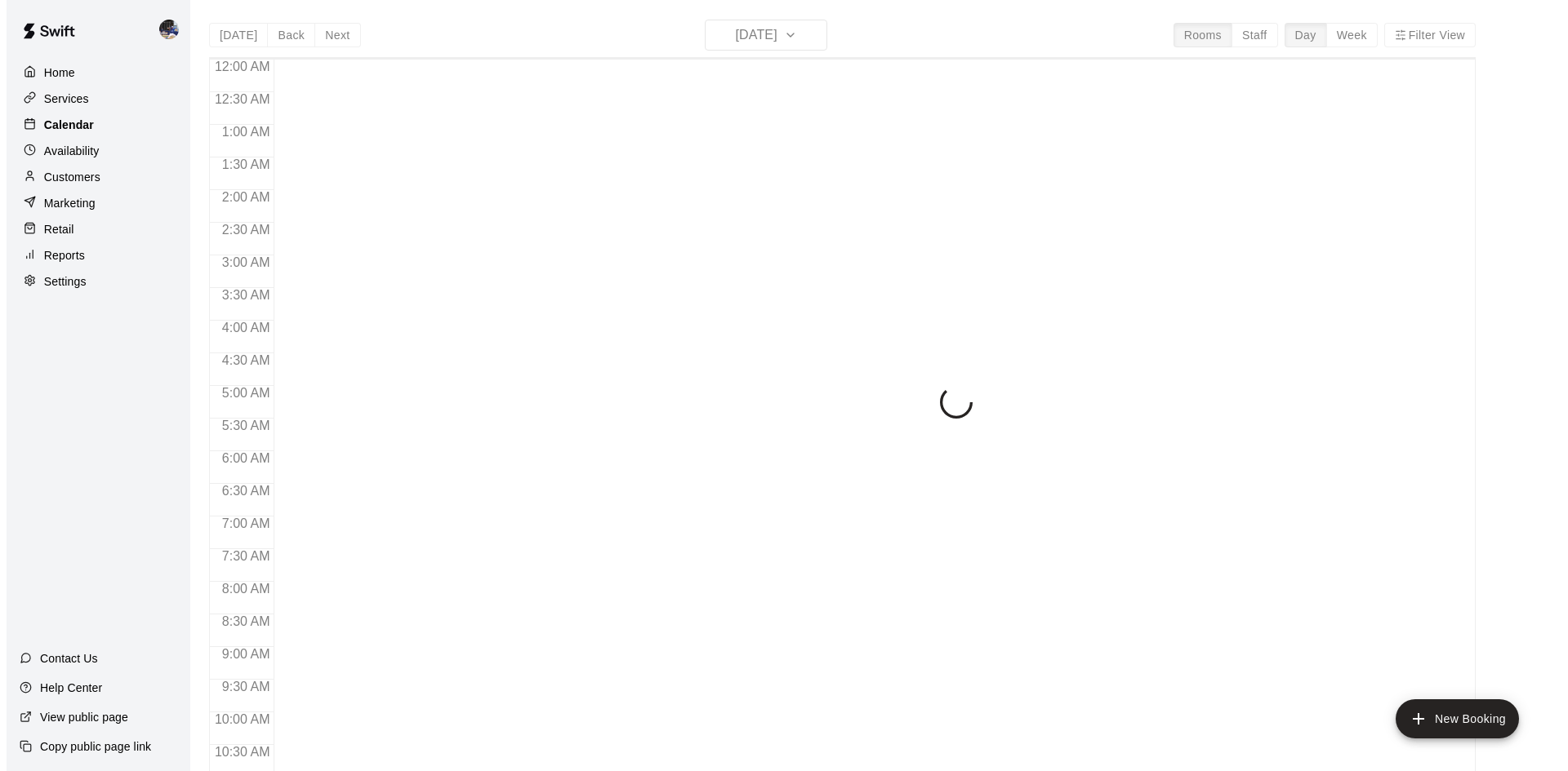
scroll to position [837, 0]
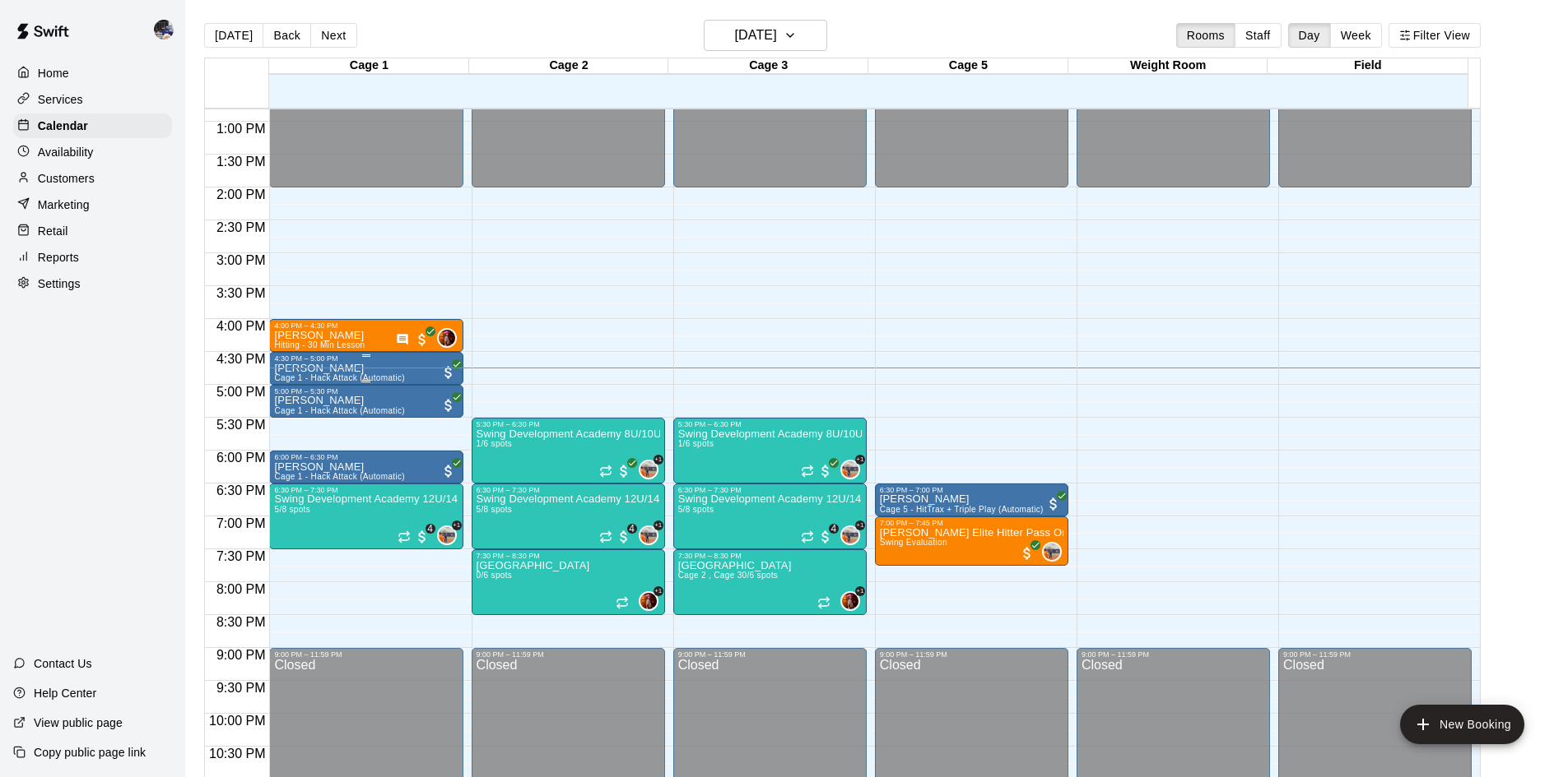
click at [393, 368] on div "Arianna Carlos Cage 1 - Hack Attack (Automatic)" at bounding box center [339, 751] width 131 height 777
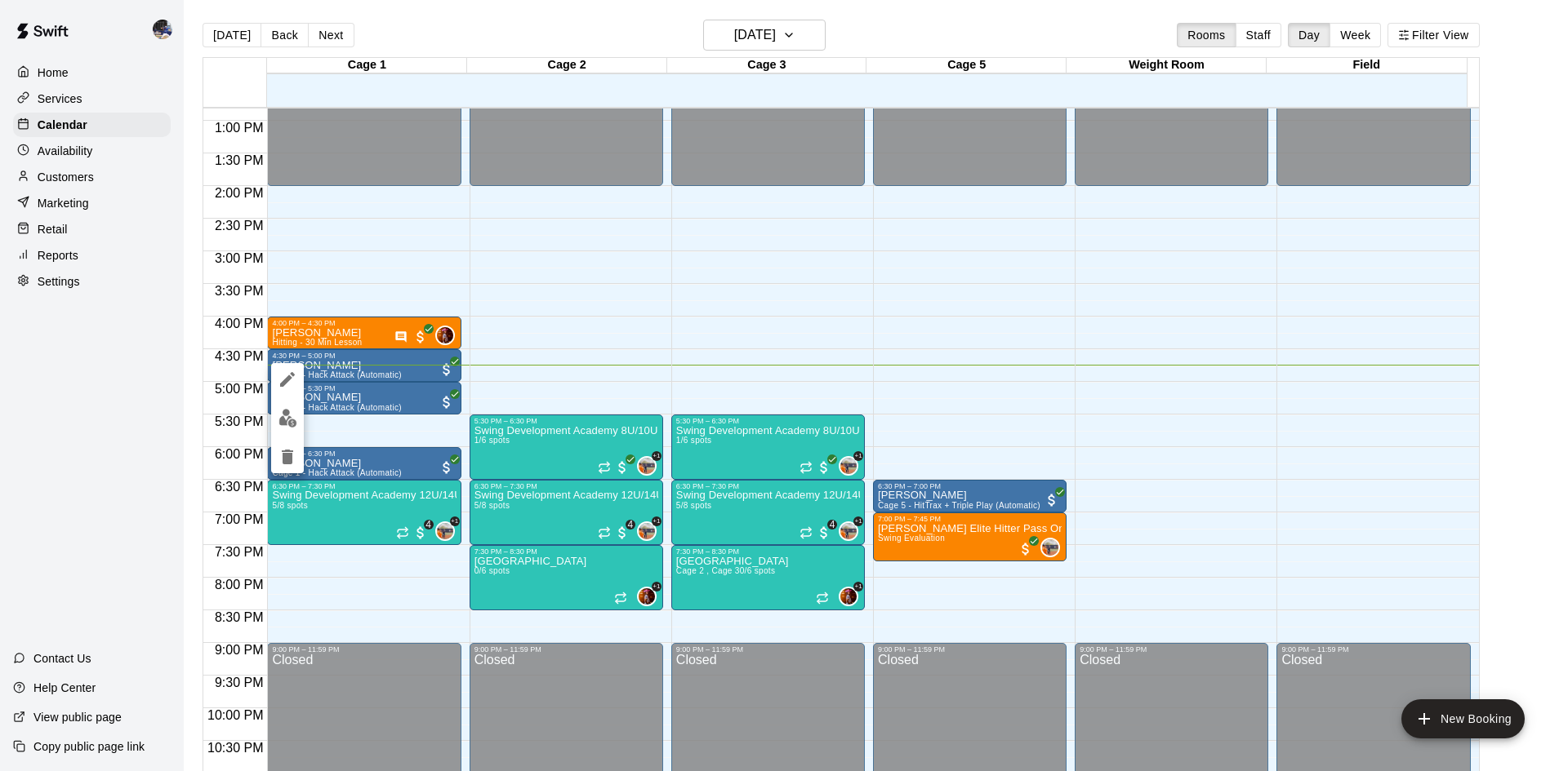
click at [400, 421] on div at bounding box center [784, 385] width 1568 height 771
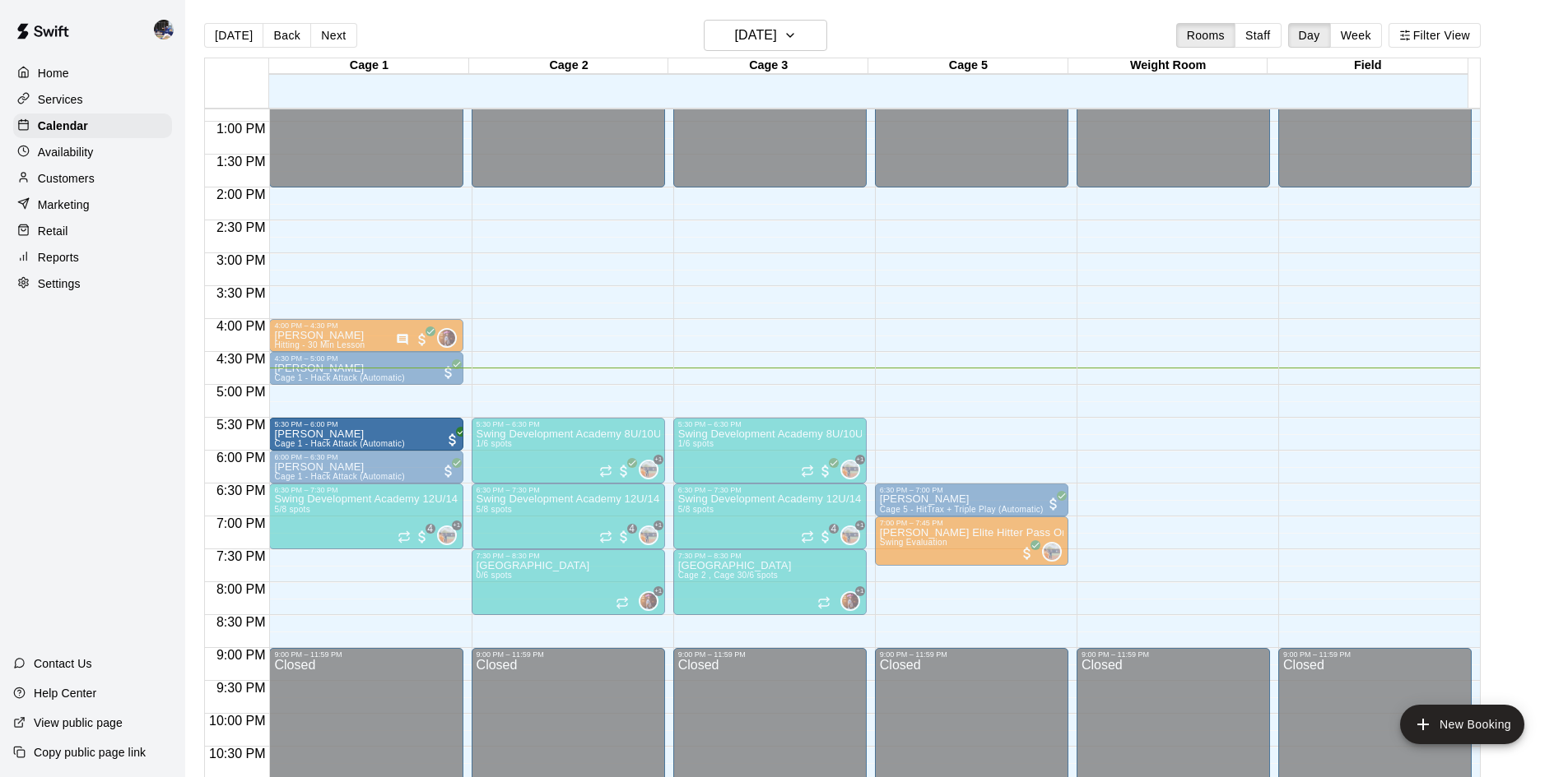
drag, startPoint x: 389, startPoint y: 401, endPoint x: 386, endPoint y: 434, distance: 33.1
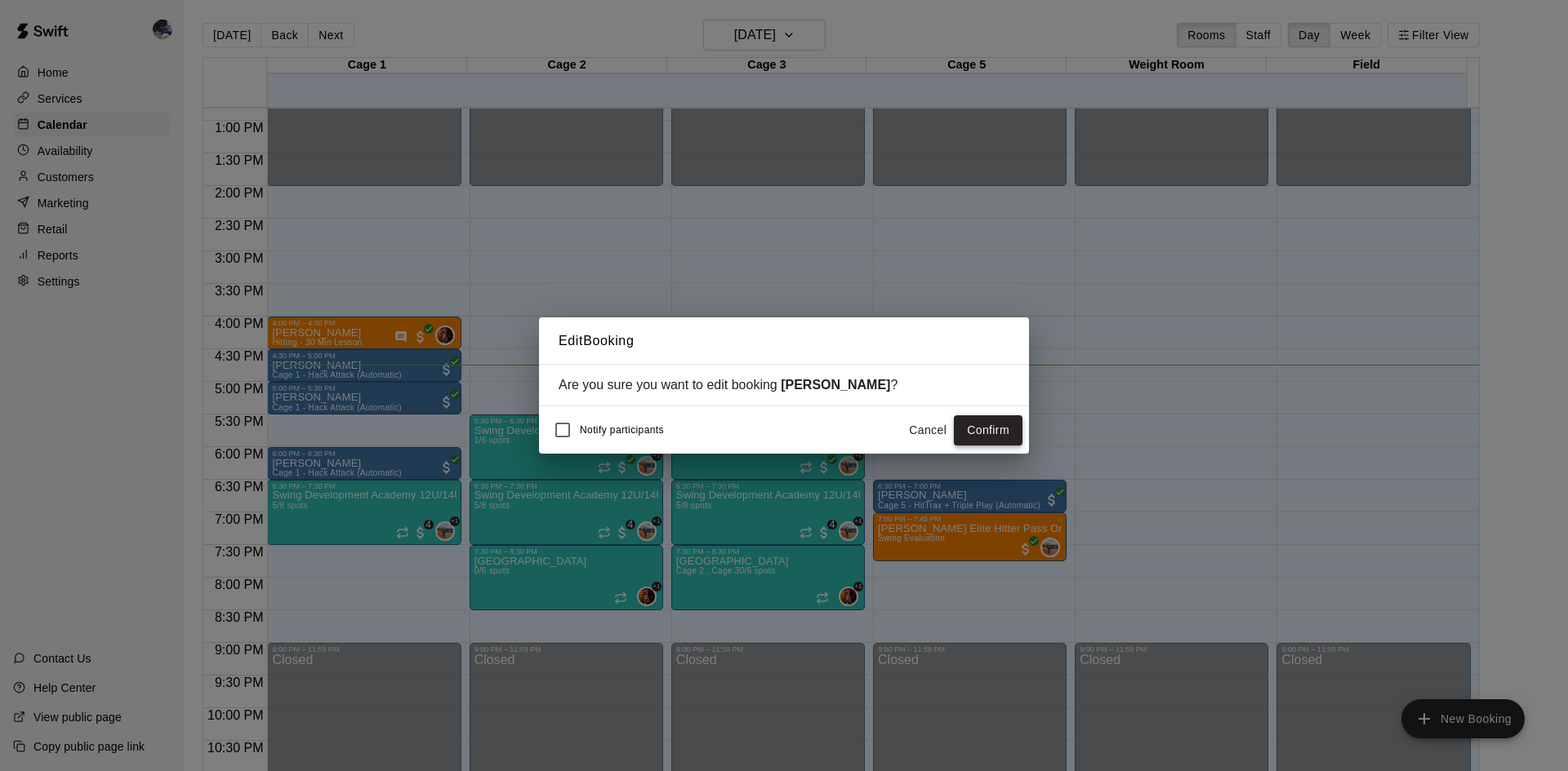
click at [969, 427] on button "Confirm" at bounding box center [988, 430] width 68 height 30
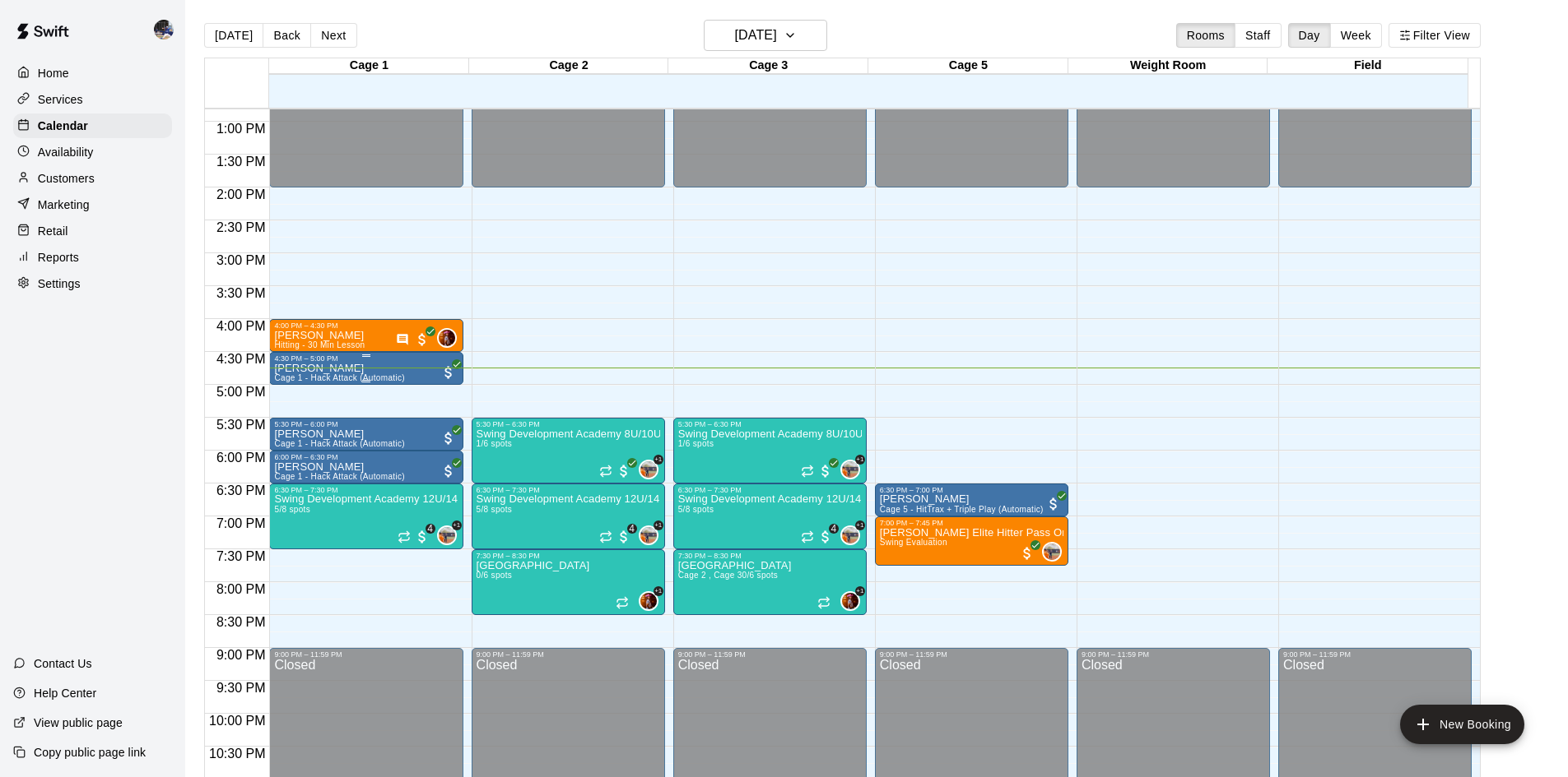
click at [375, 374] on div "Arianna Carlos Cage 1 - Hack Attack (Automatic)" at bounding box center [339, 751] width 131 height 777
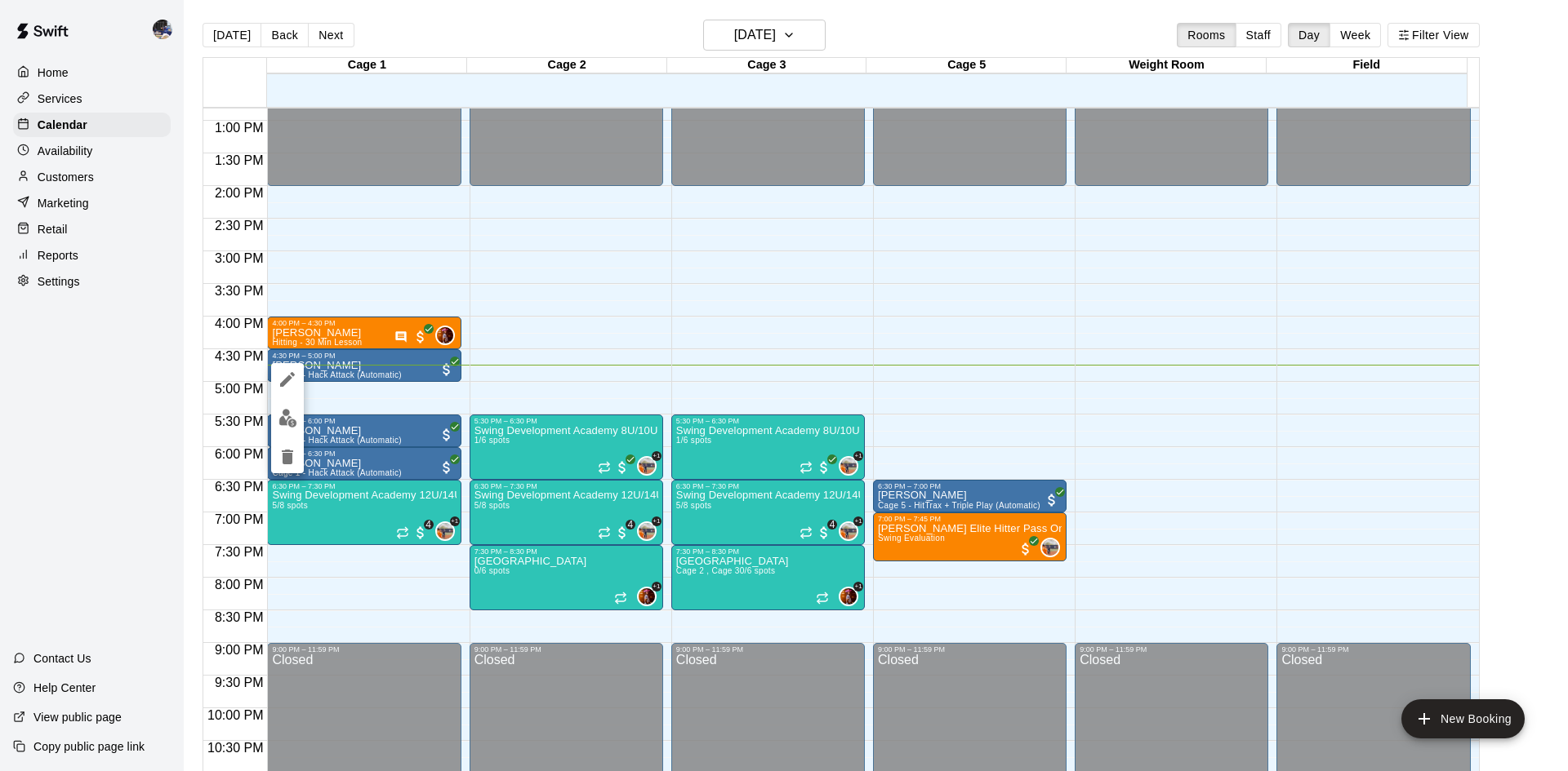
click at [294, 453] on icon "delete" at bounding box center [287, 456] width 20 height 20
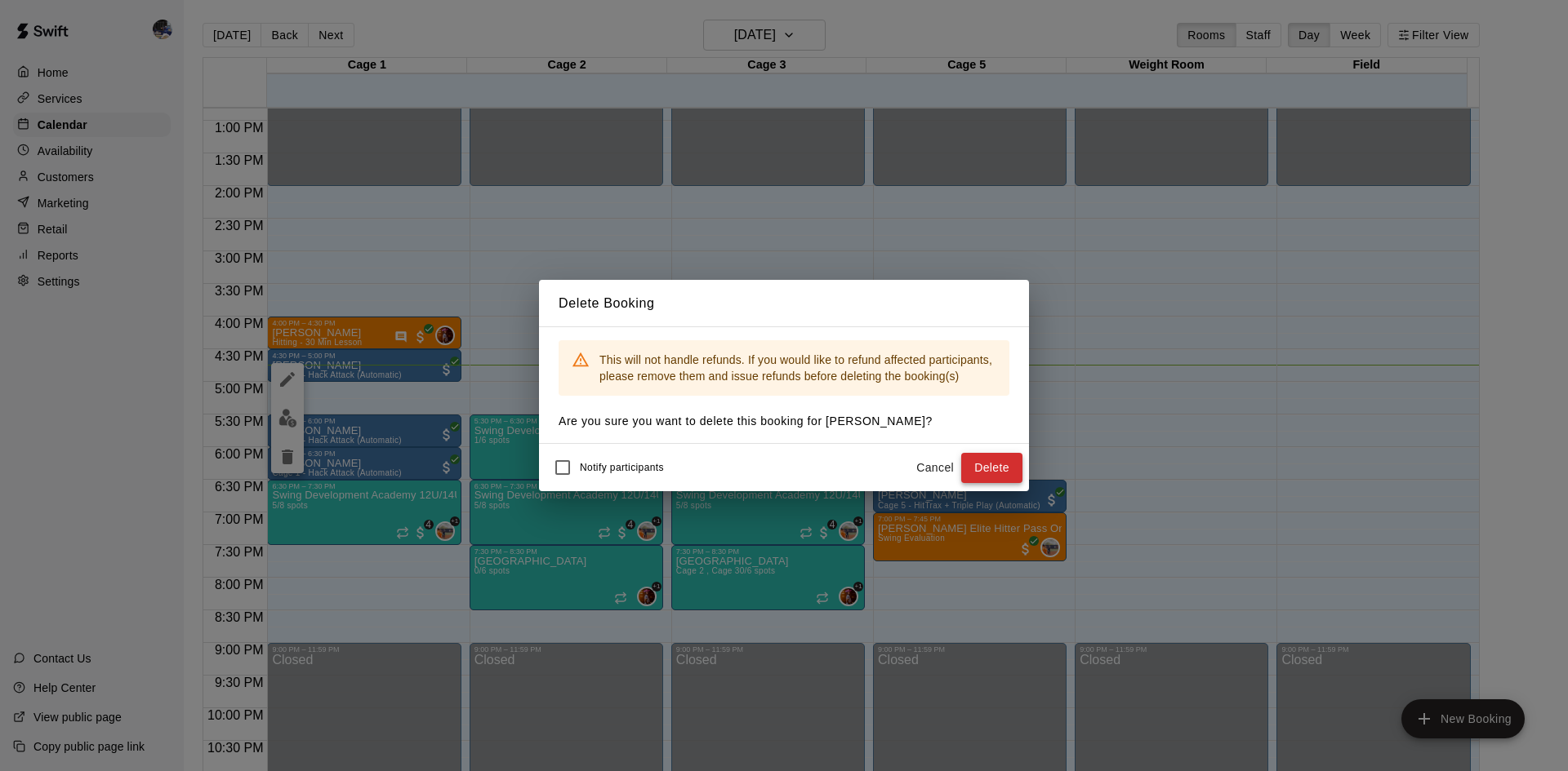
click at [978, 471] on button "Delete" at bounding box center [991, 468] width 61 height 30
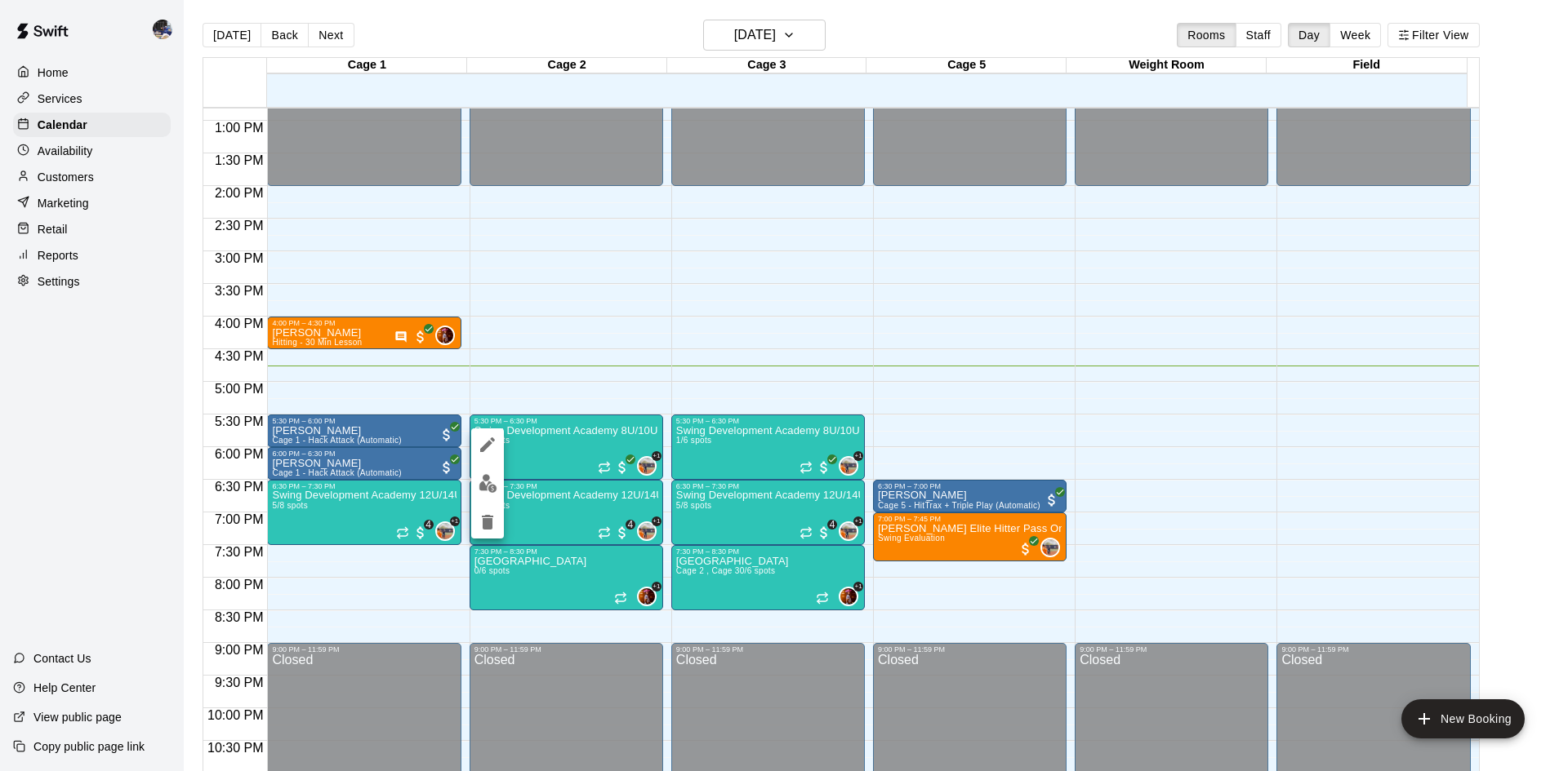
click at [508, 371] on div at bounding box center [784, 385] width 1568 height 771
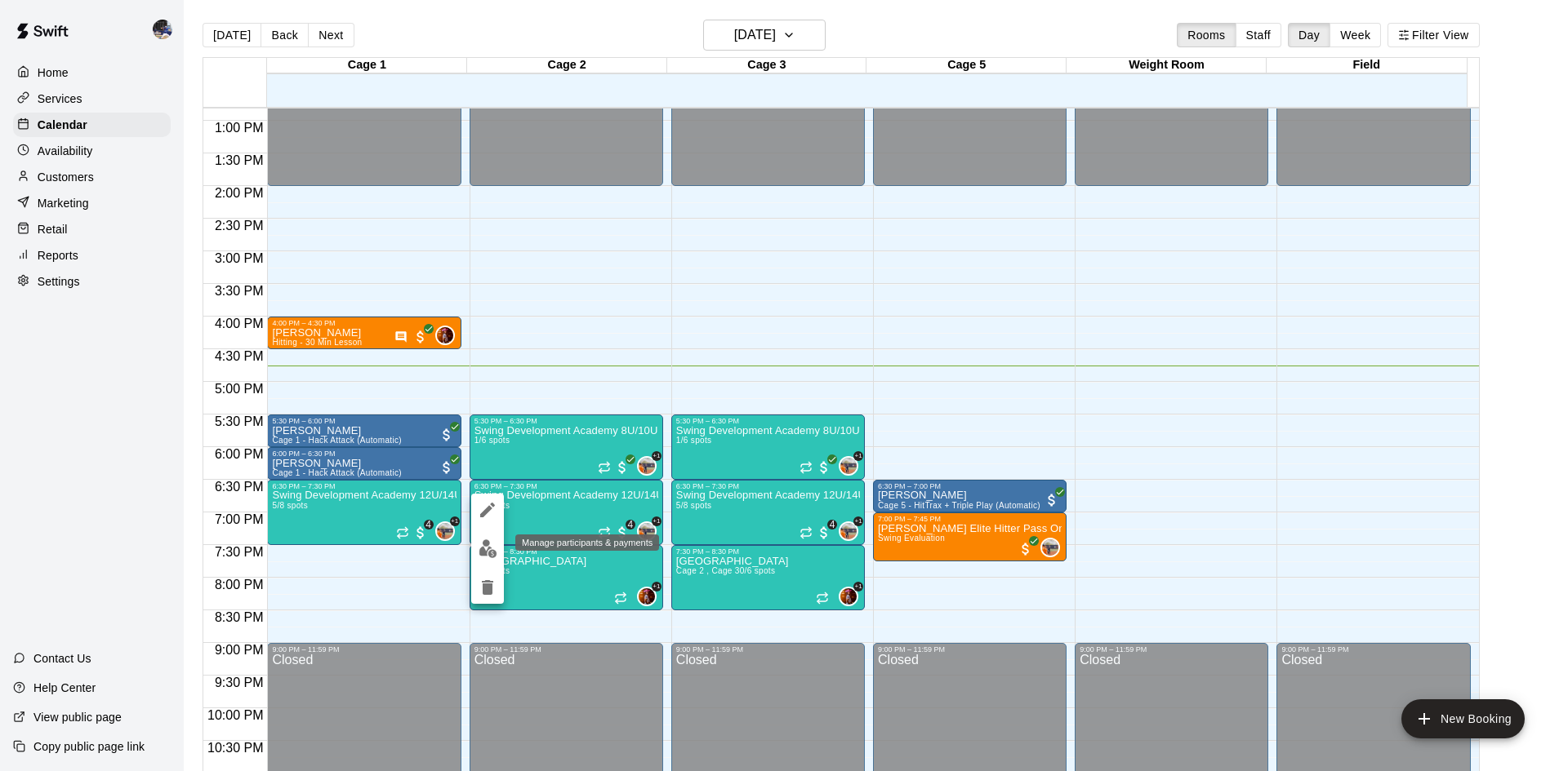
click at [485, 552] on img "edit" at bounding box center [488, 549] width 19 height 19
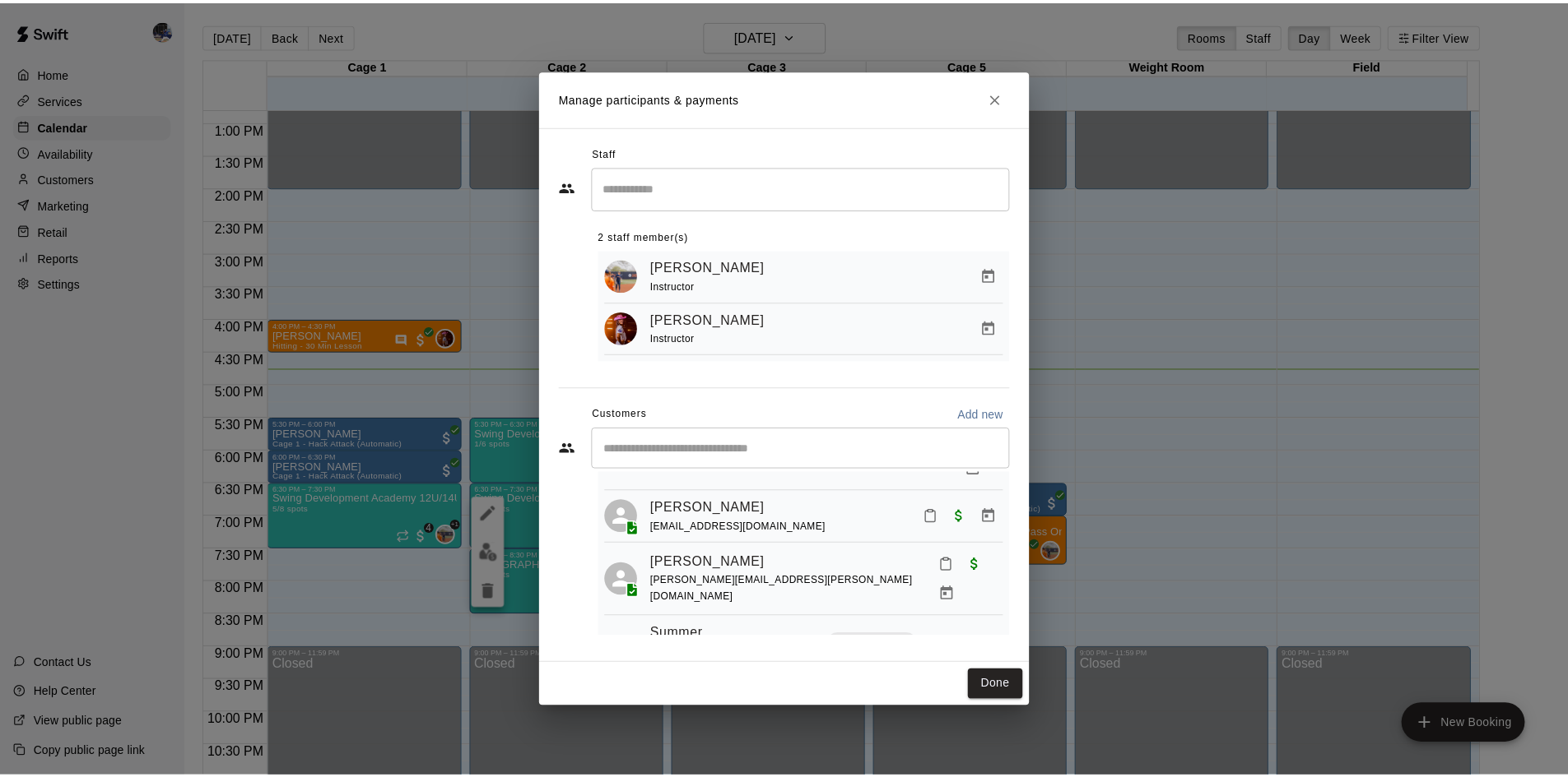
scroll to position [0, 0]
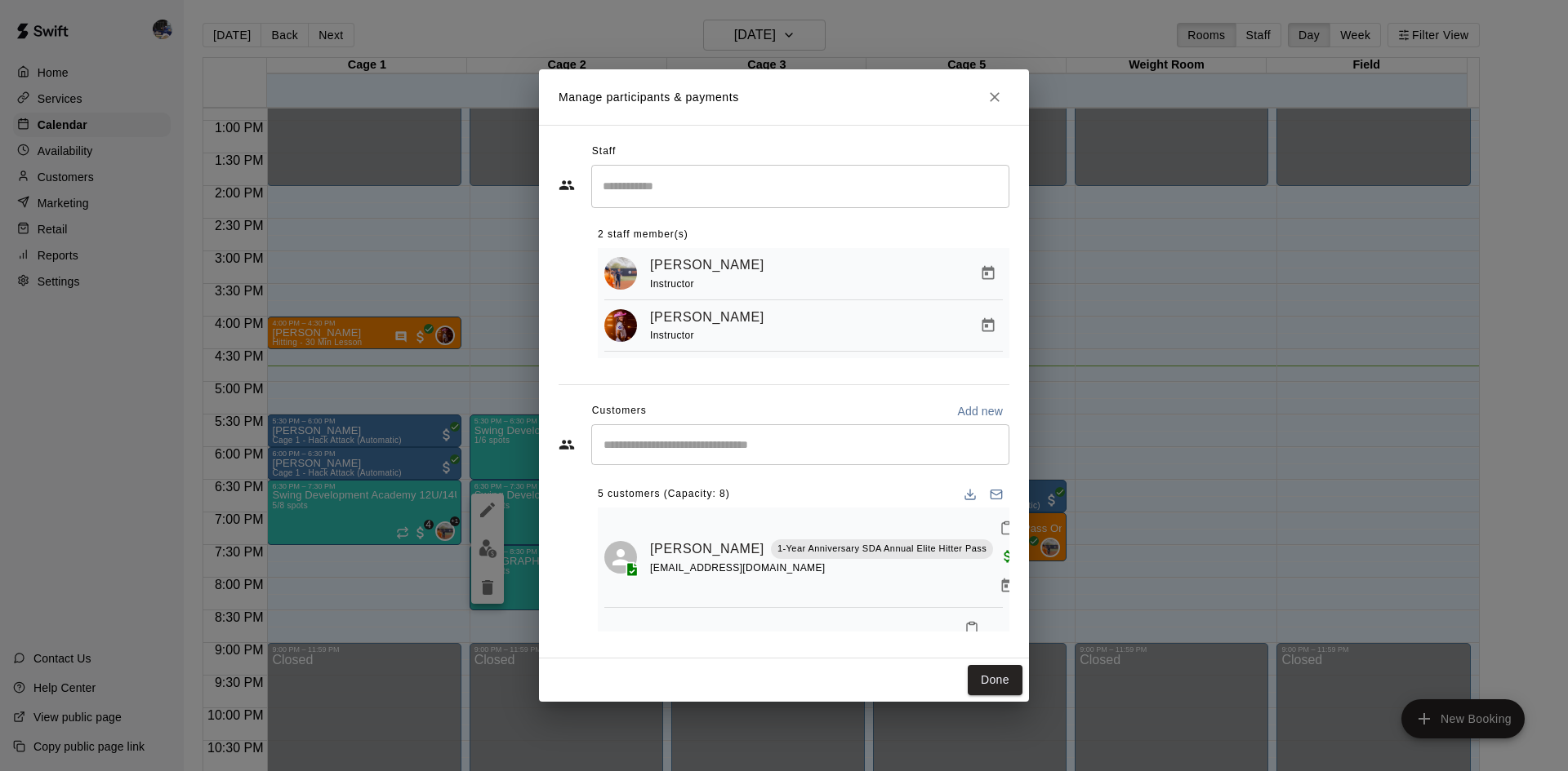
click at [994, 90] on icon "Close" at bounding box center [993, 96] width 16 height 16
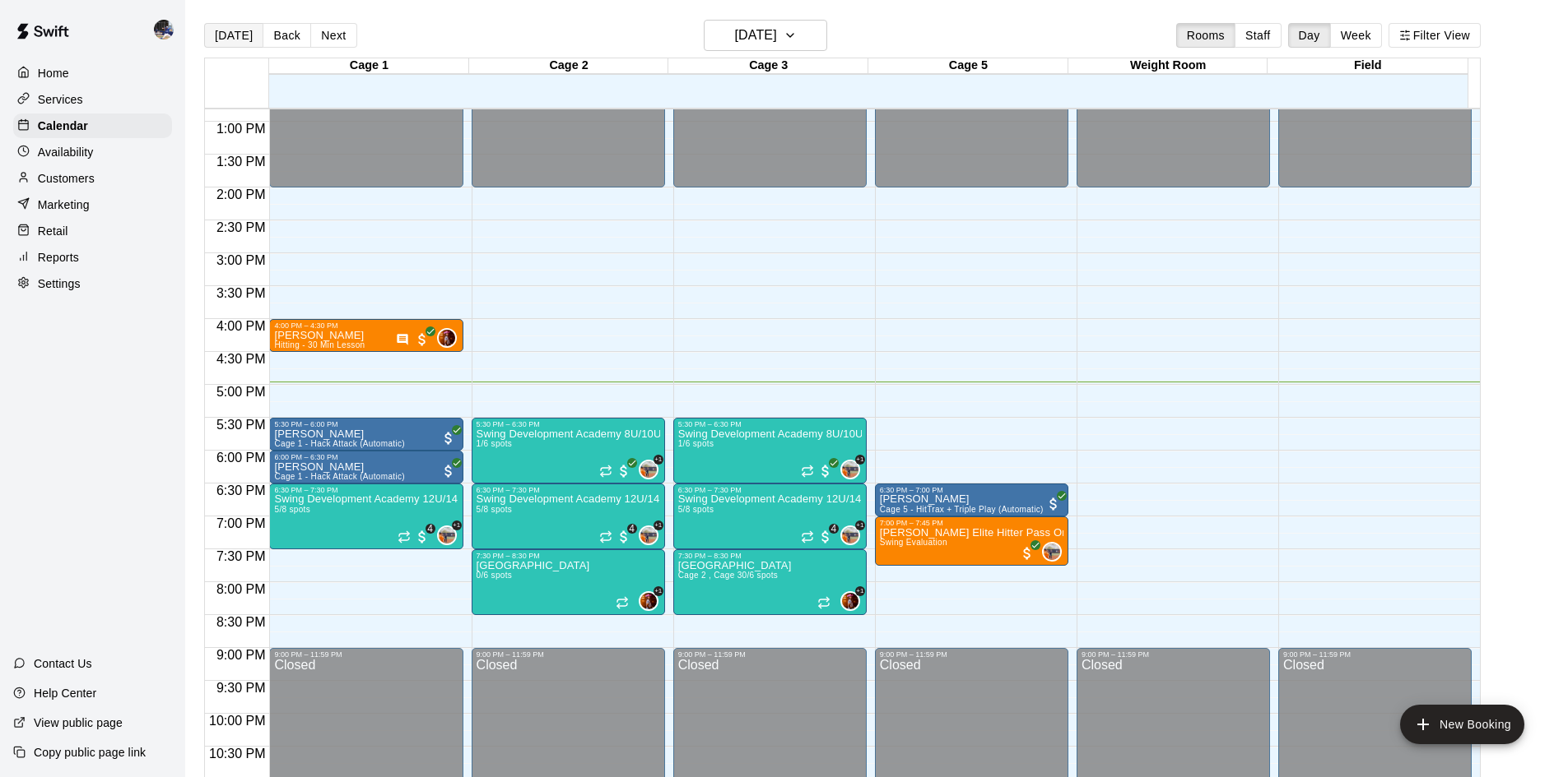
click at [227, 31] on button "[DATE]" at bounding box center [233, 35] width 60 height 25
click at [55, 173] on div "Customers" at bounding box center [93, 178] width 159 height 25
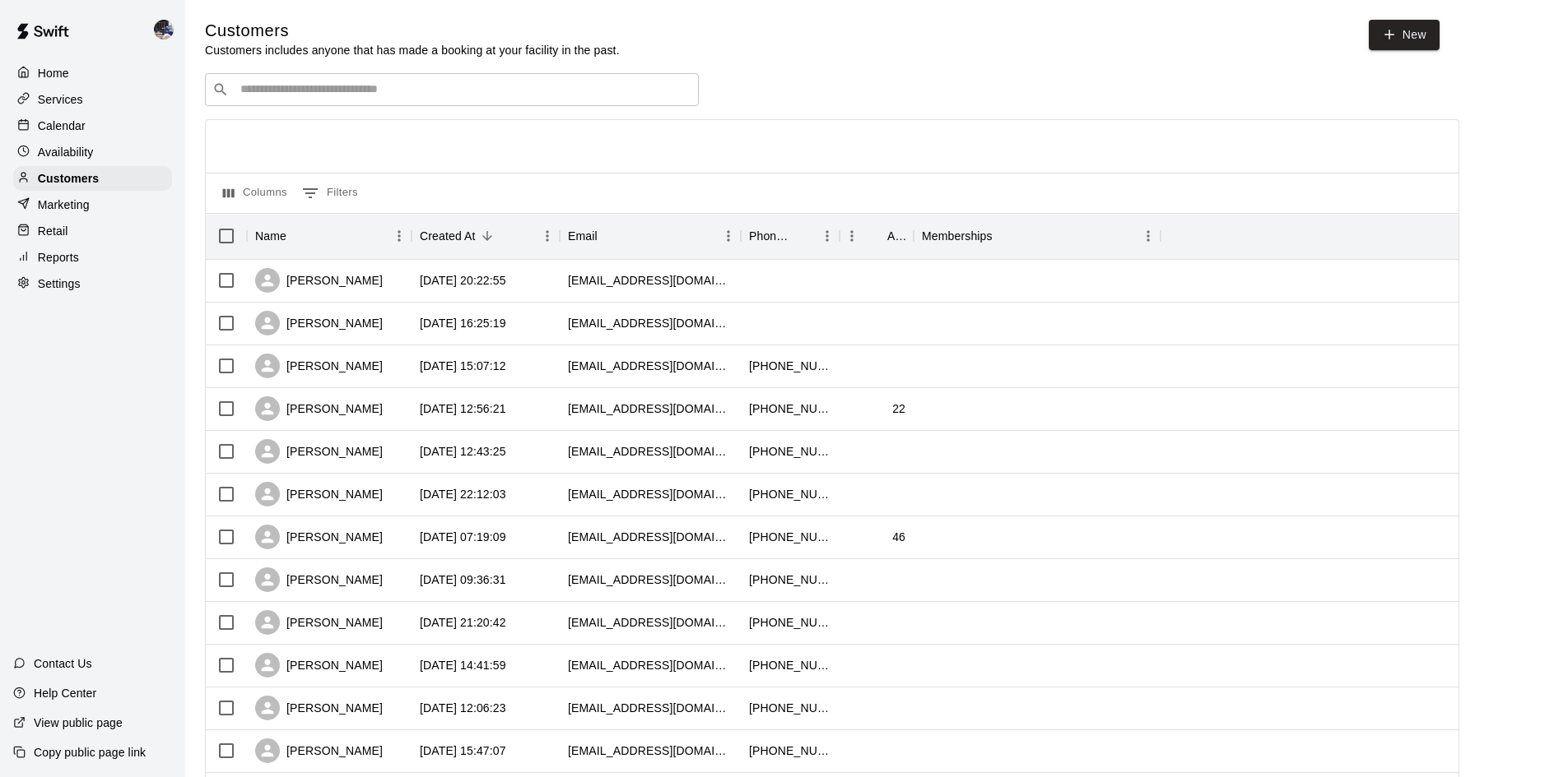
click at [315, 93] on input "Search customers by name or email" at bounding box center [463, 89] width 456 height 16
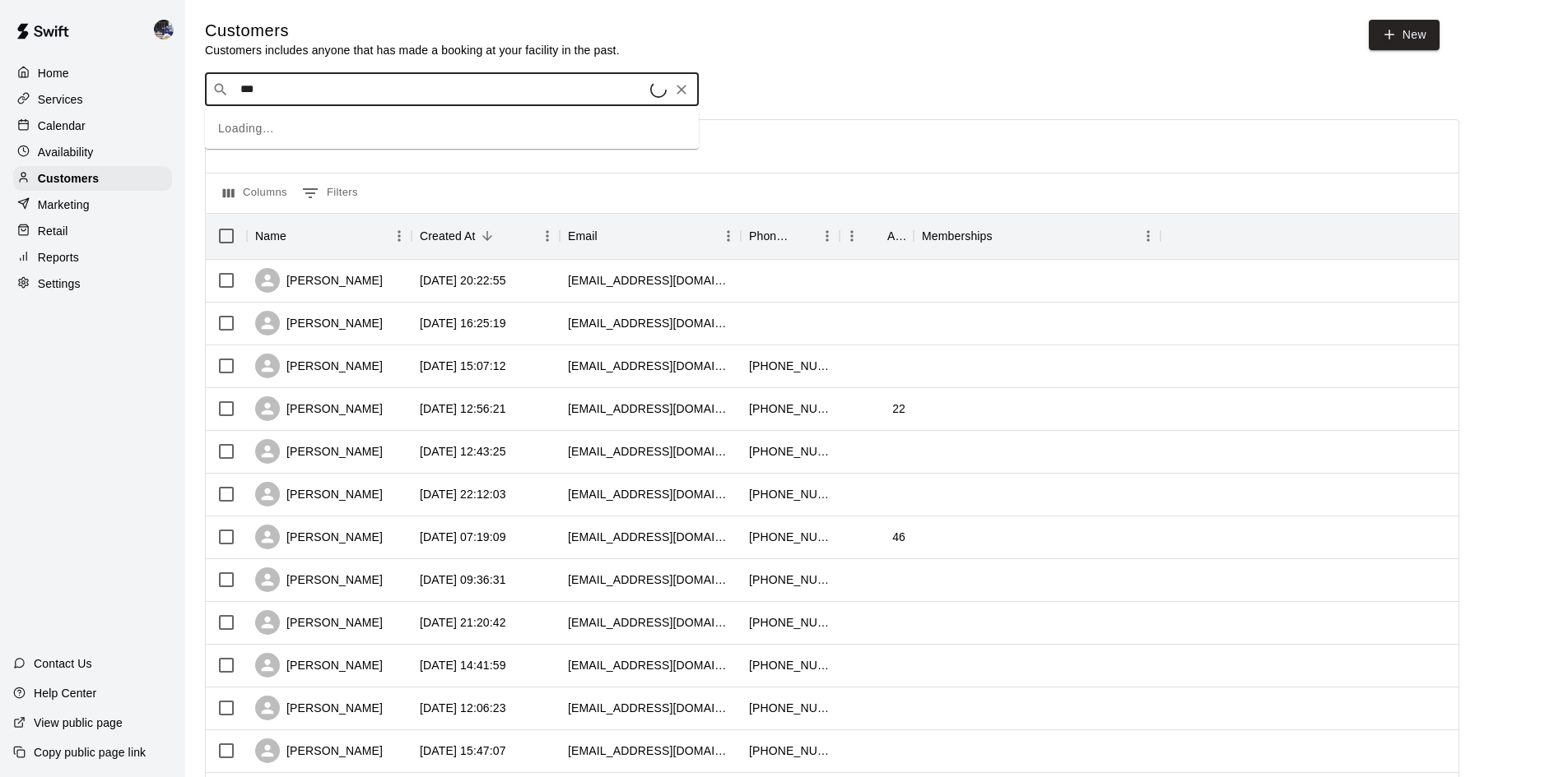
type input "****"
click at [261, 124] on p "[PERSON_NAME]" at bounding box center [301, 127] width 100 height 17
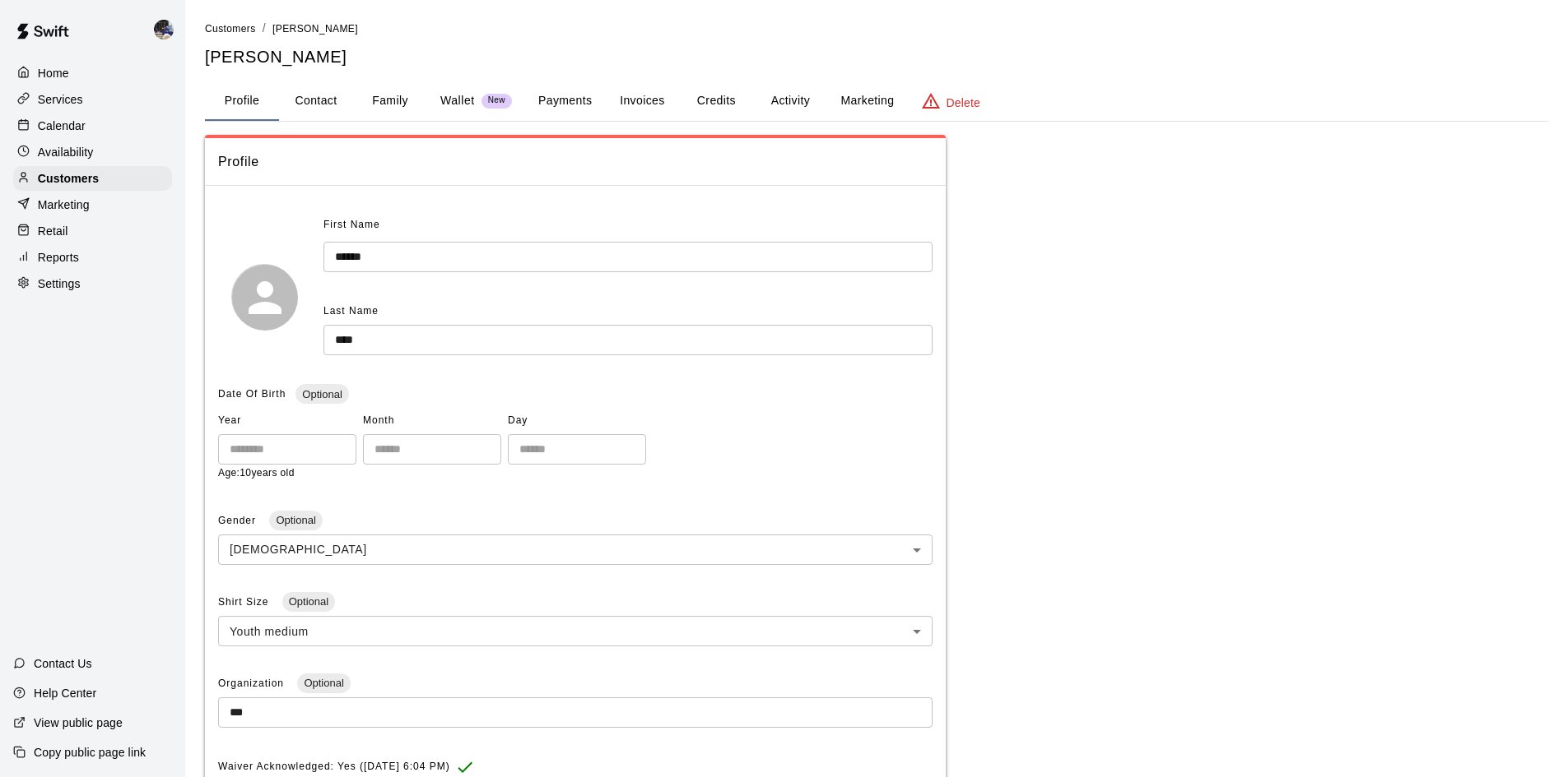
click at [569, 102] on button "Payments" at bounding box center [565, 101] width 80 height 40
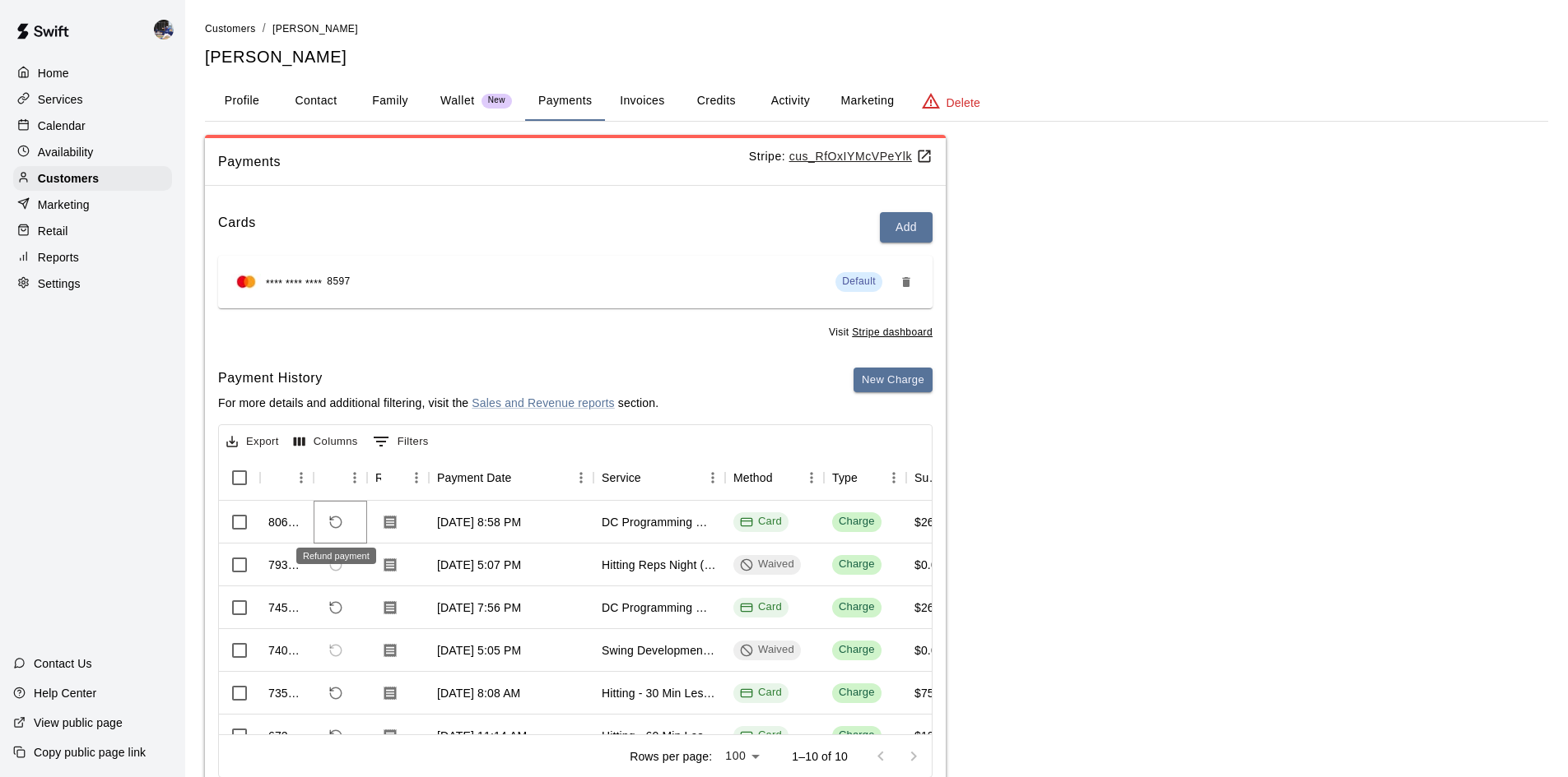
click at [332, 522] on icon "Refund payment" at bounding box center [336, 522] width 15 height 15
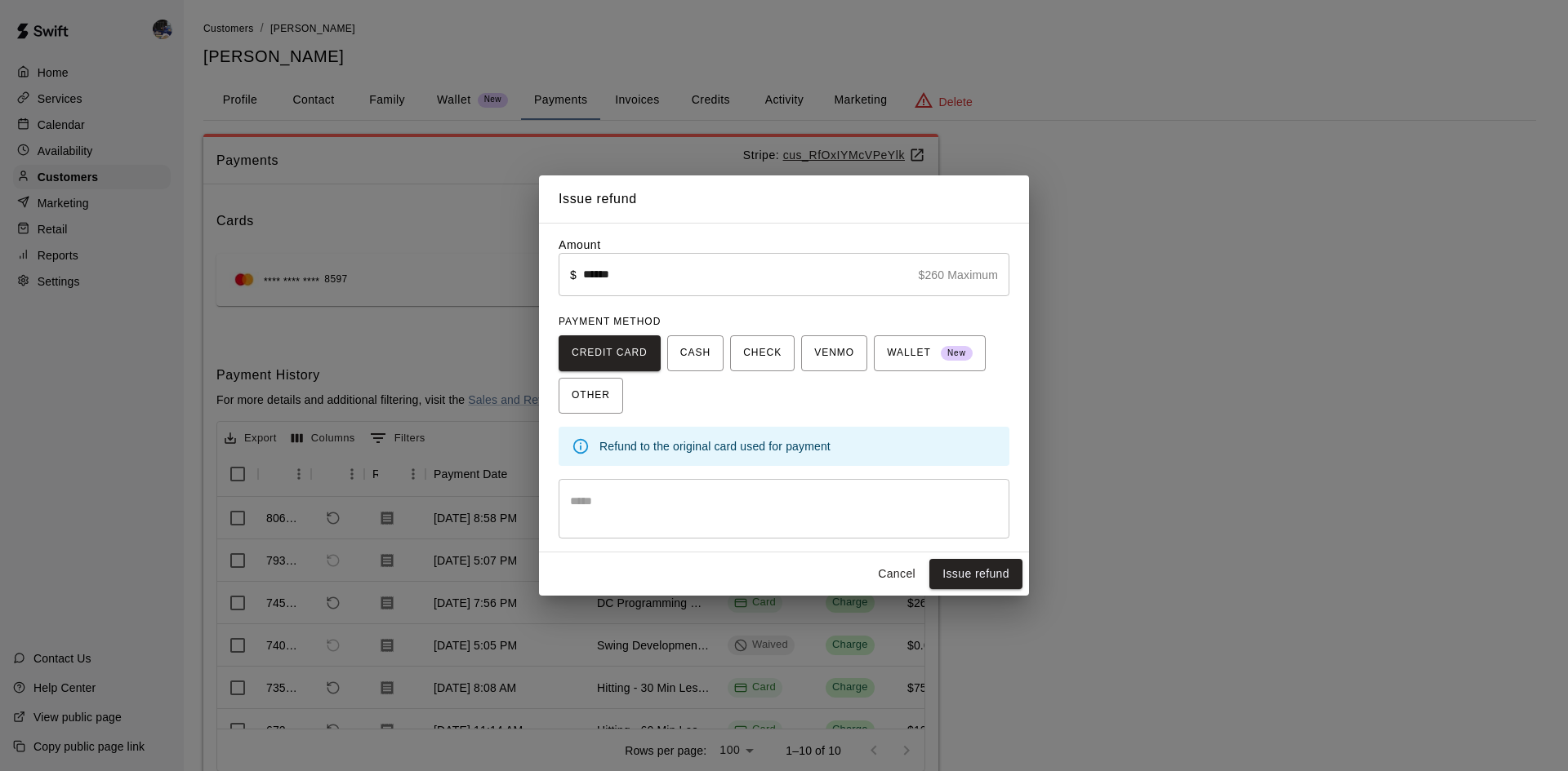
click at [718, 499] on textarea at bounding box center [784, 509] width 427 height 33
click at [784, 502] on textarea "*" at bounding box center [784, 509] width 427 height 33
type textarea "*"
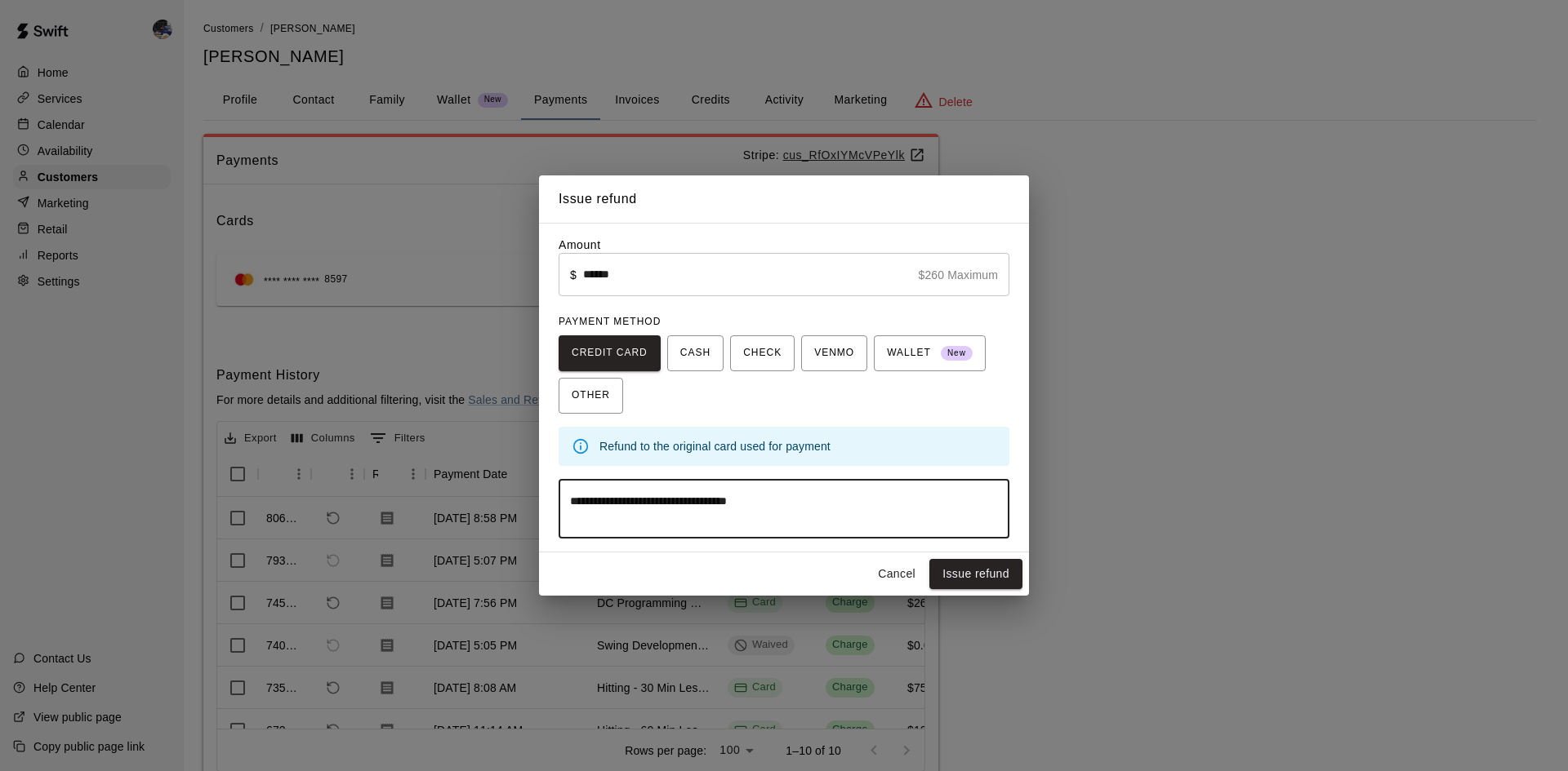
click at [589, 501] on textarea "**********" at bounding box center [784, 509] width 427 height 33
click at [596, 501] on textarea "**********" at bounding box center [784, 509] width 427 height 33
click at [576, 497] on textarea "**********" at bounding box center [784, 509] width 427 height 33
type textarea "**********"
click at [965, 565] on button "Issue refund" at bounding box center [975, 574] width 93 height 30
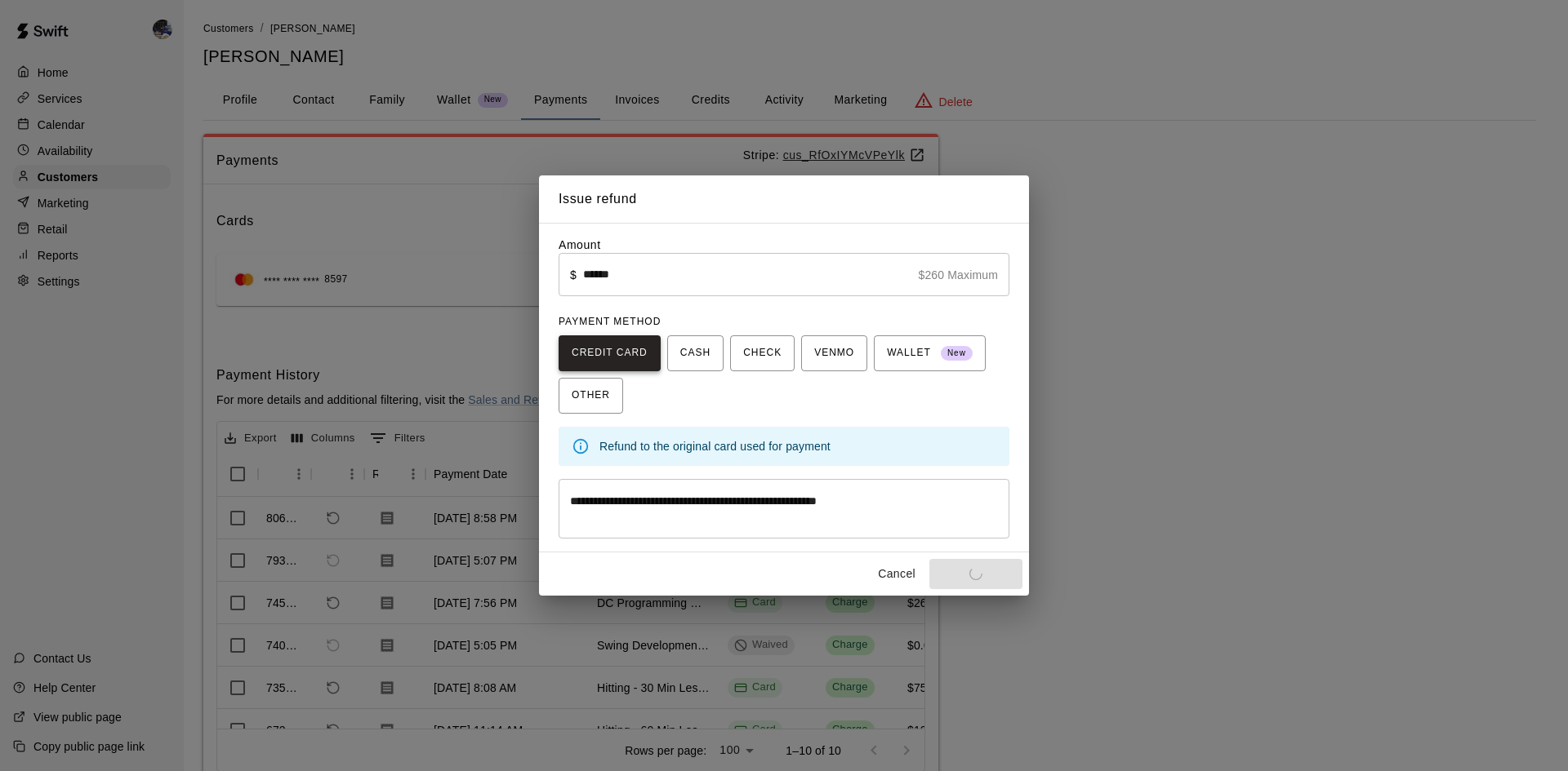
click at [634, 348] on span "CREDIT CARD" at bounding box center [609, 353] width 76 height 26
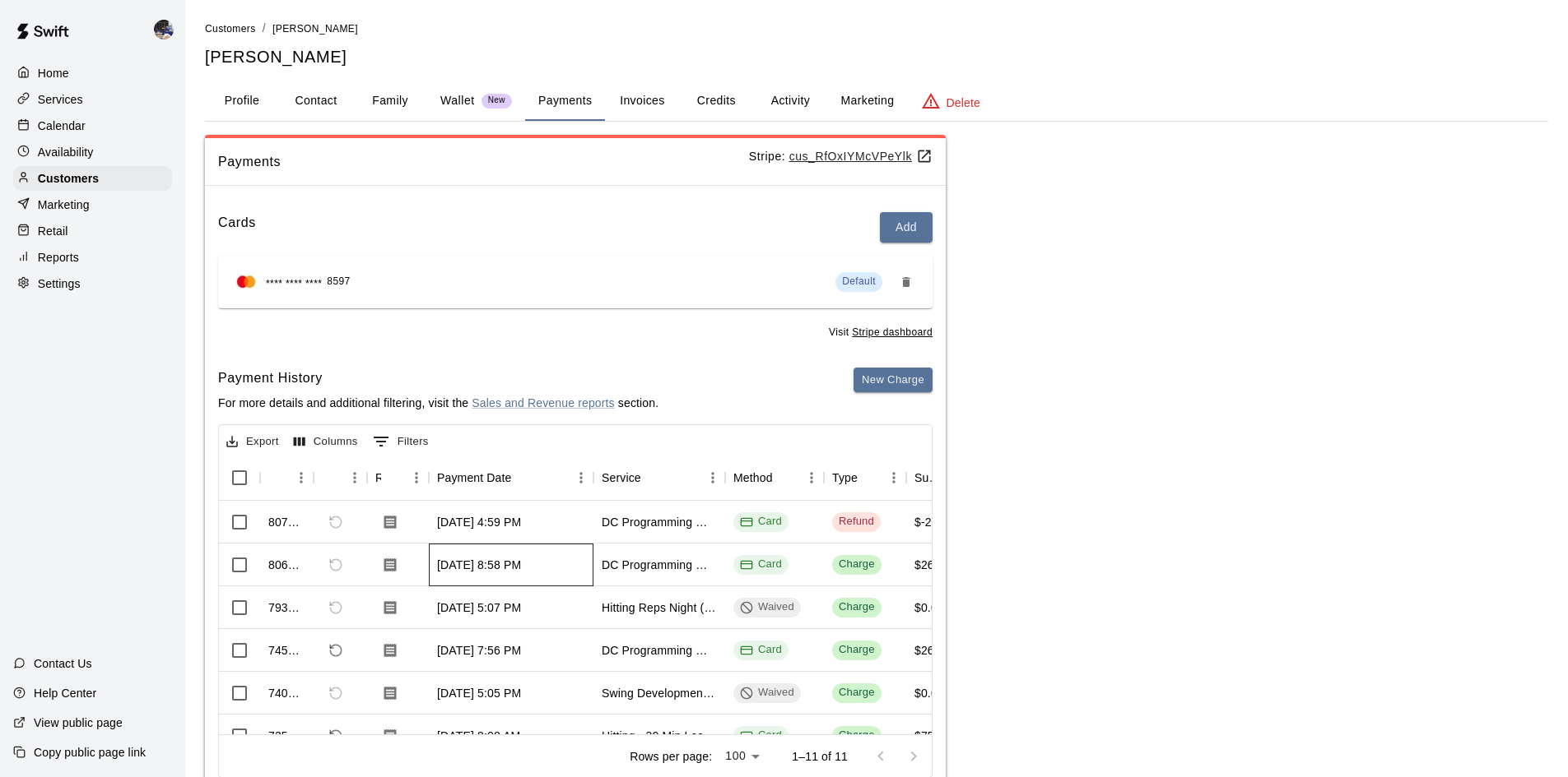
drag, startPoint x: 547, startPoint y: 568, endPoint x: 437, endPoint y: 571, distance: 110.0
click at [437, 571] on div "Sep 8, 2025, 8:58 PM" at bounding box center [479, 565] width 84 height 16
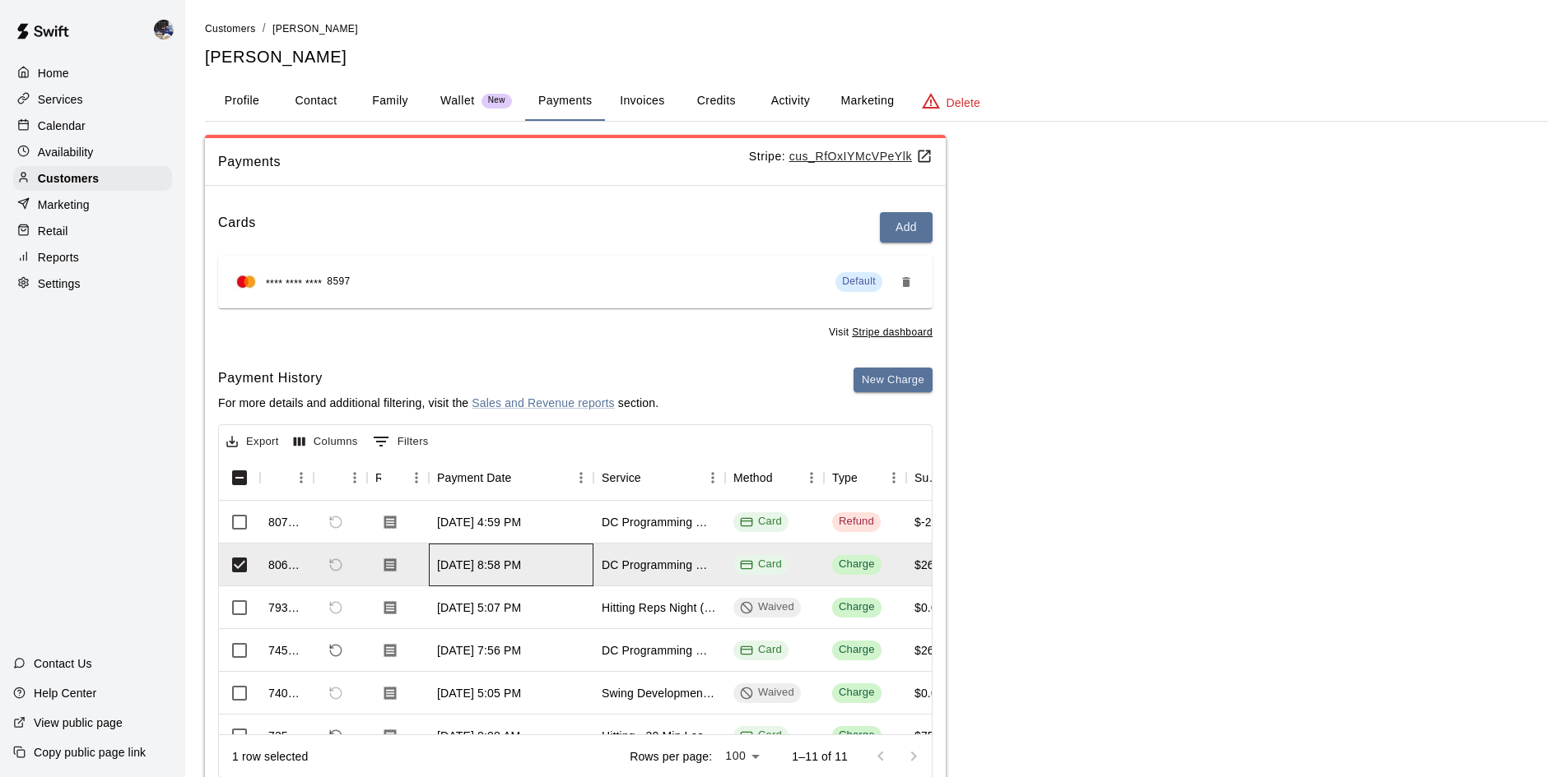
click at [440, 566] on div "Sep 8, 2025, 8:58 PM" at bounding box center [479, 565] width 84 height 16
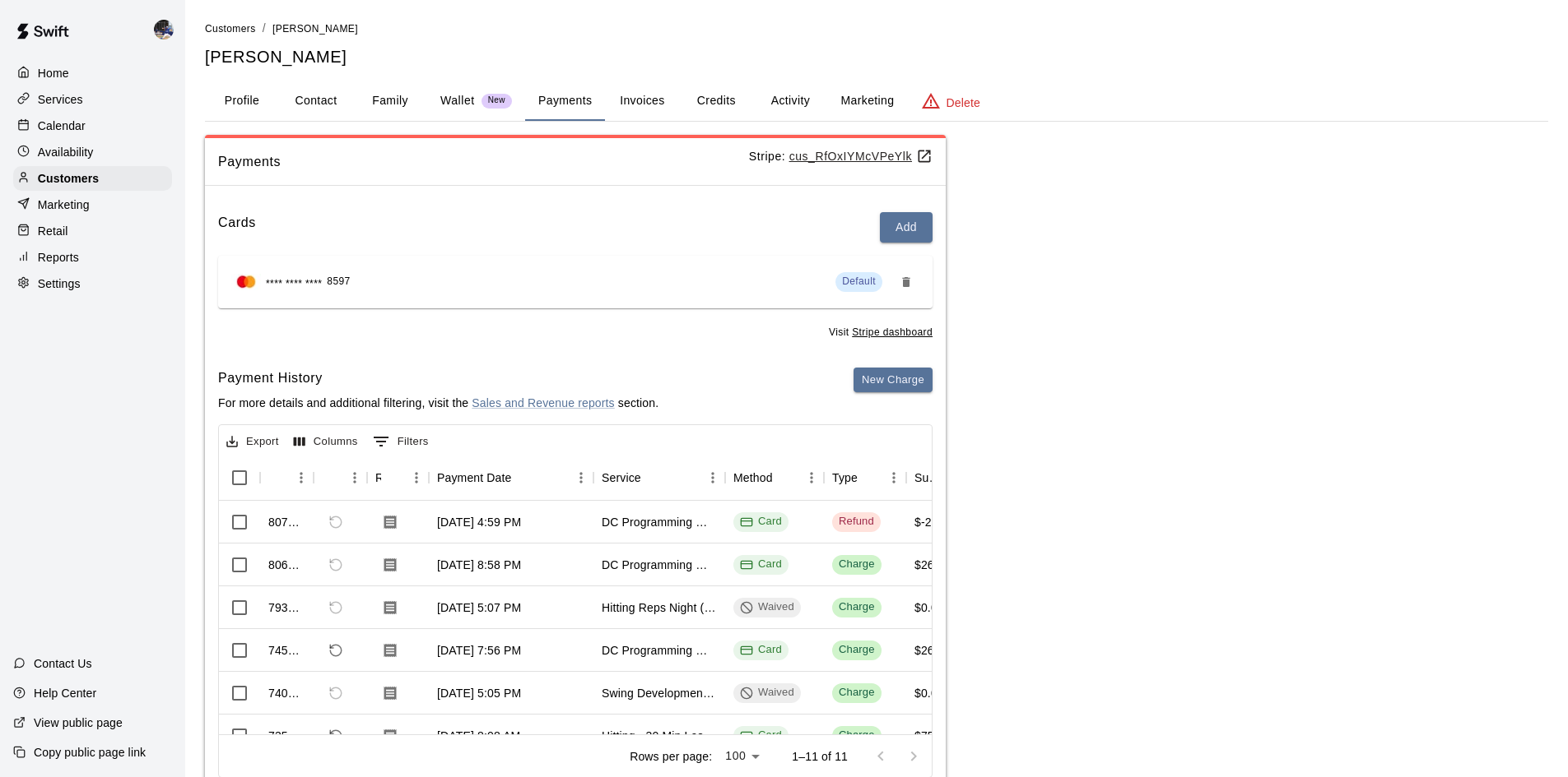
click at [395, 99] on button "Family" at bounding box center [390, 101] width 74 height 40
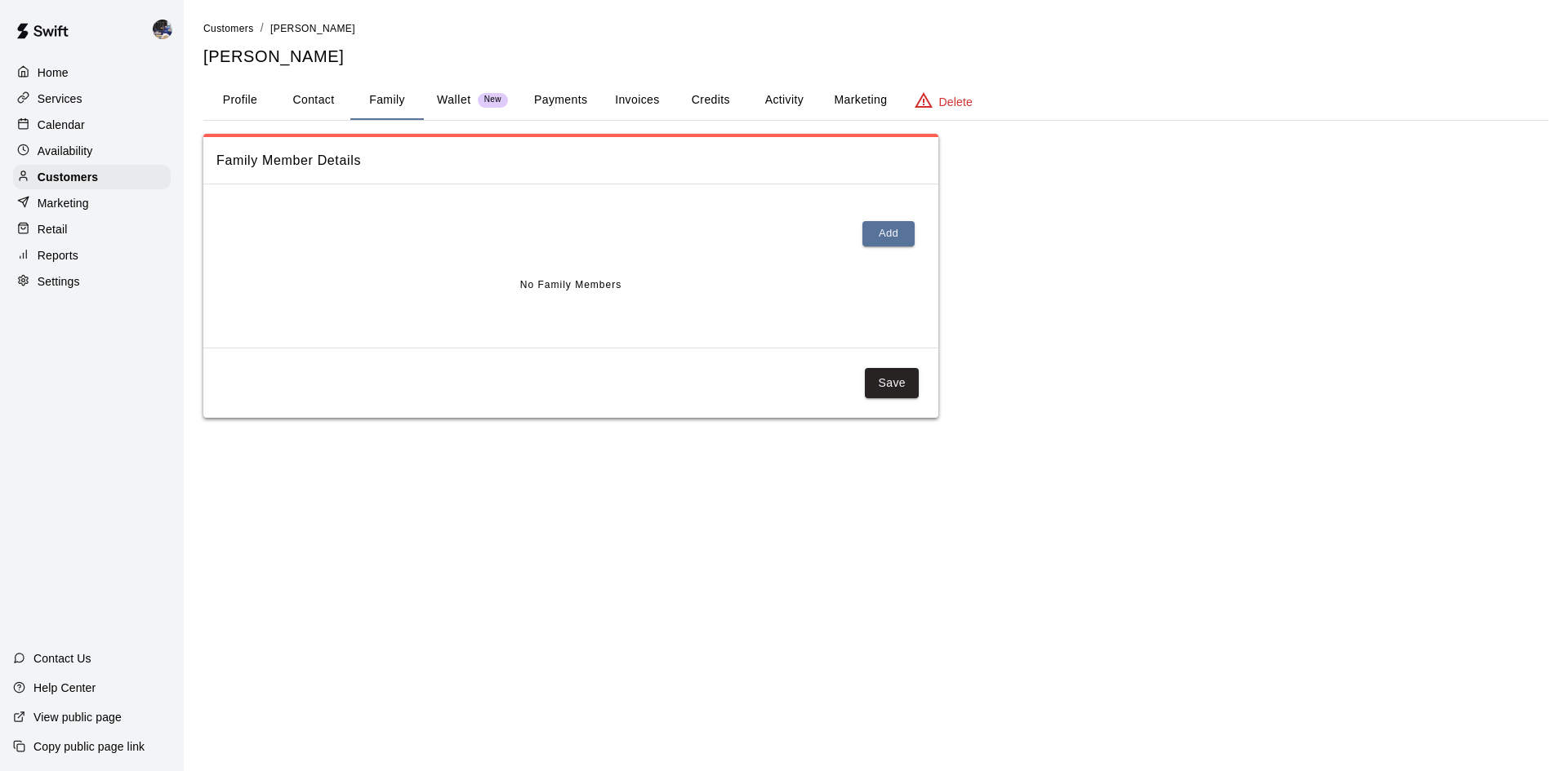
click at [322, 99] on button "Contact" at bounding box center [313, 100] width 73 height 39
select select "**"
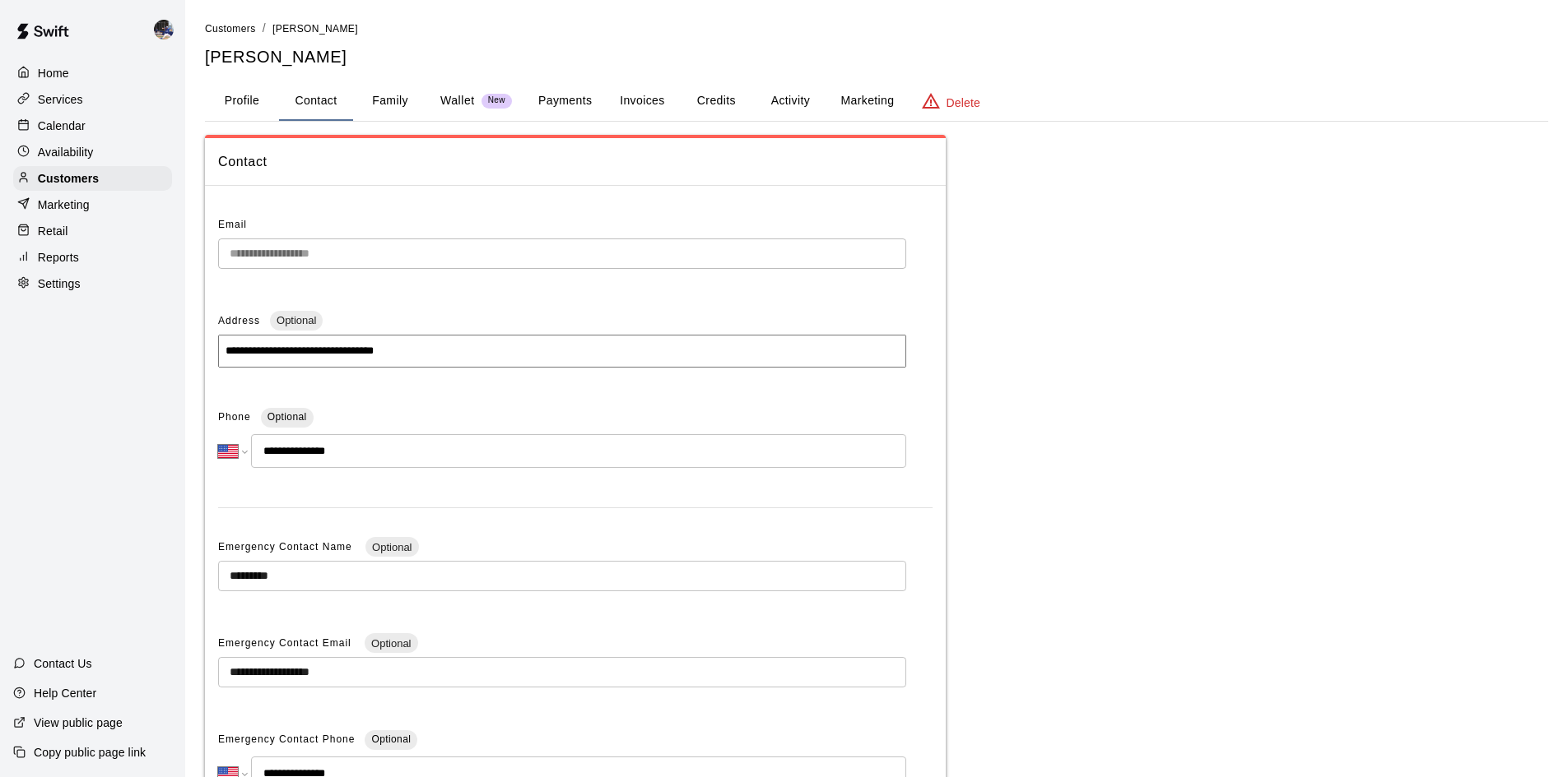
click at [474, 104] on p "Wallet" at bounding box center [457, 101] width 35 height 17
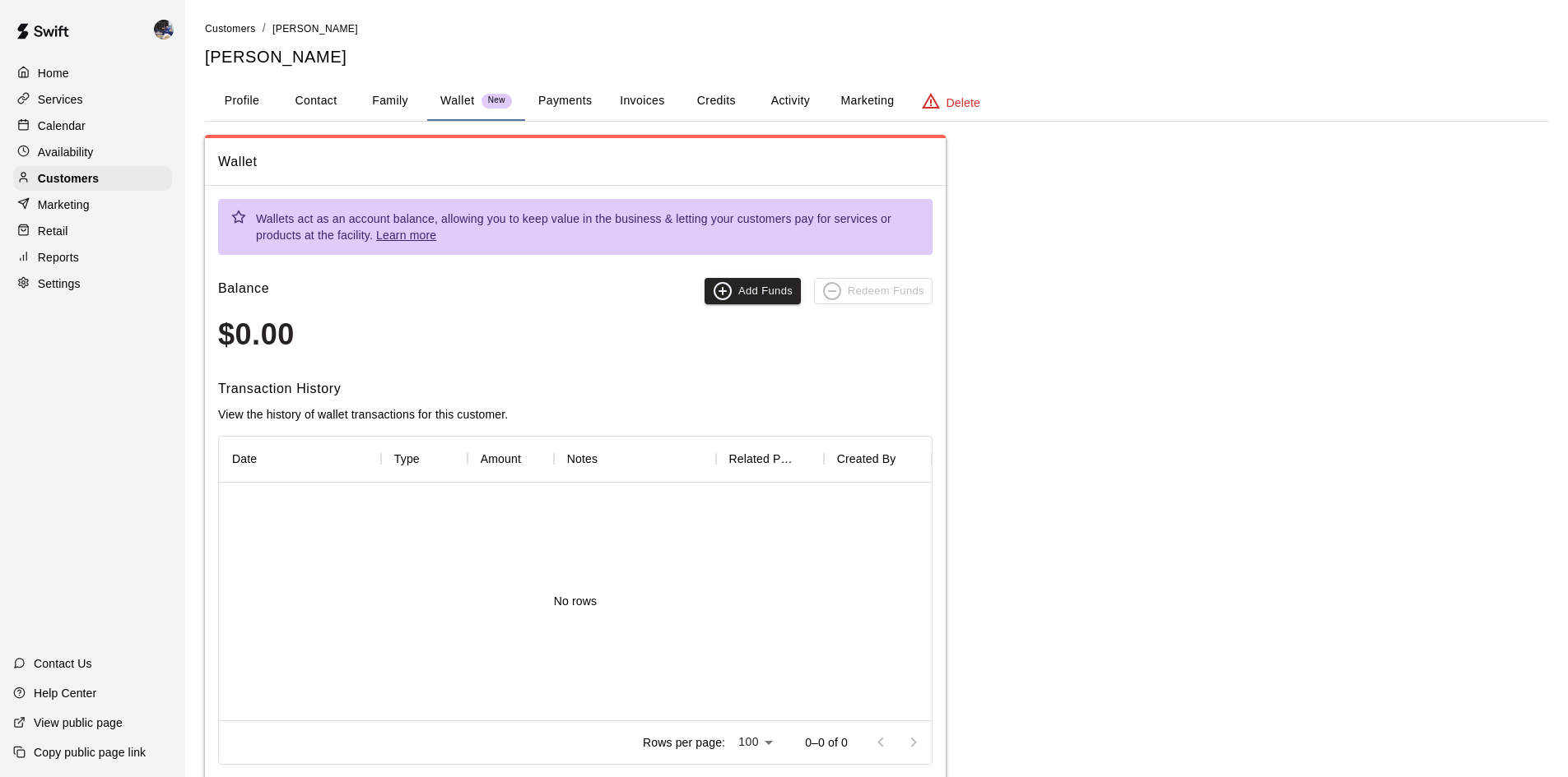
click at [560, 94] on button "Payments" at bounding box center [565, 101] width 80 height 40
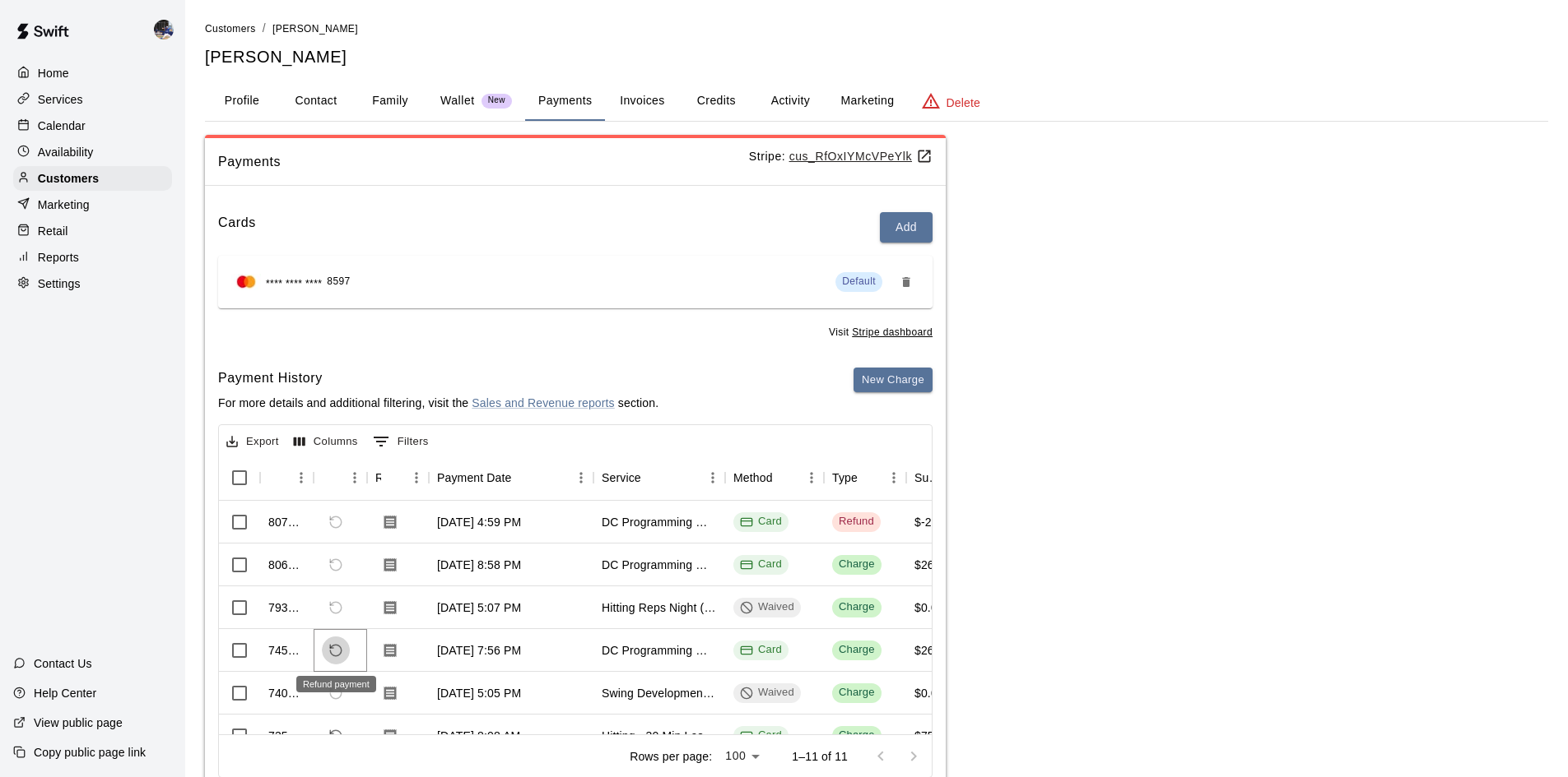
click at [333, 649] on icon "Refund payment" at bounding box center [336, 650] width 15 height 15
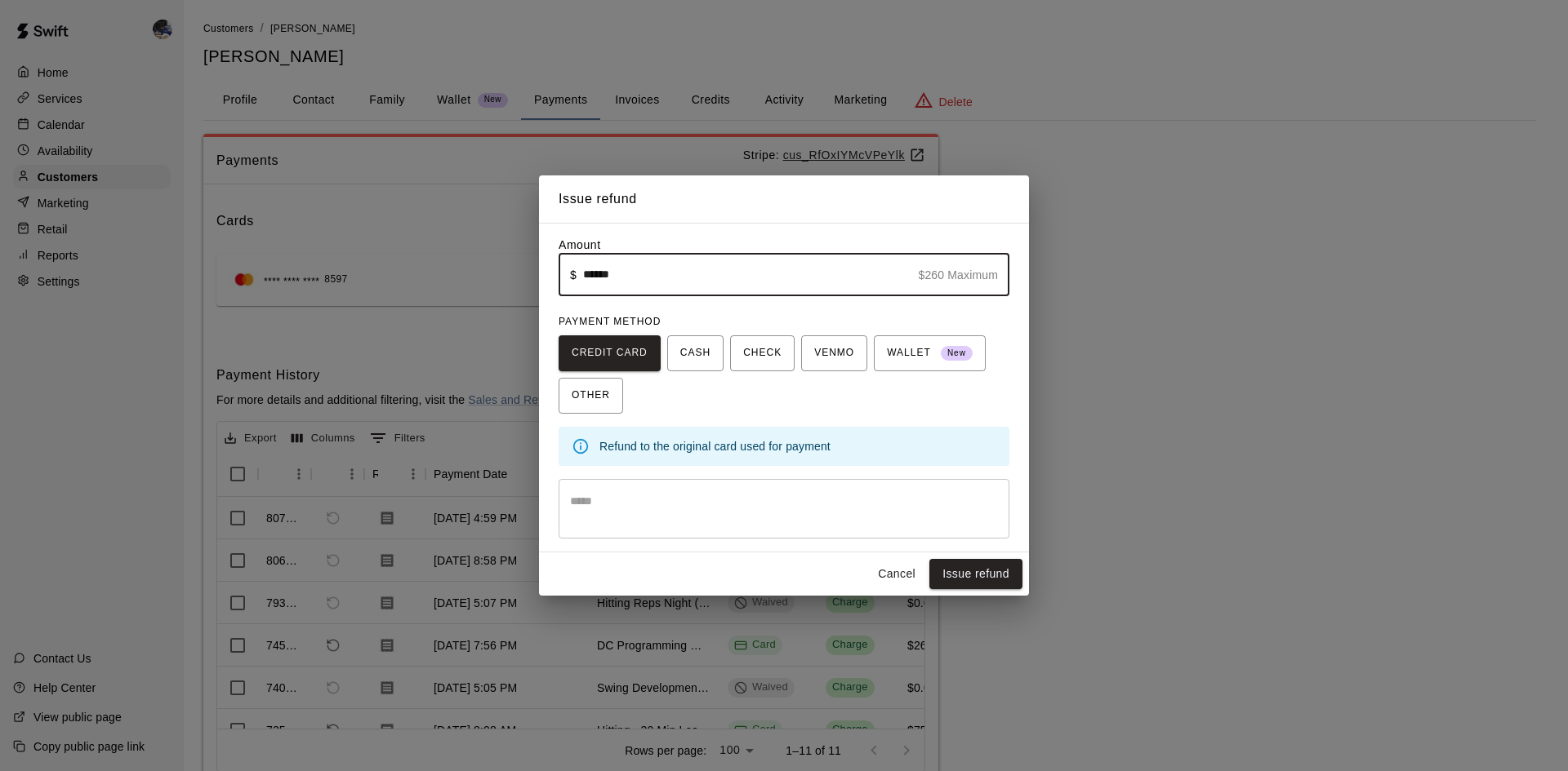
drag, startPoint x: 599, startPoint y: 277, endPoint x: 608, endPoint y: 297, distance: 21.9
click at [601, 279] on input "******" at bounding box center [747, 274] width 329 height 43
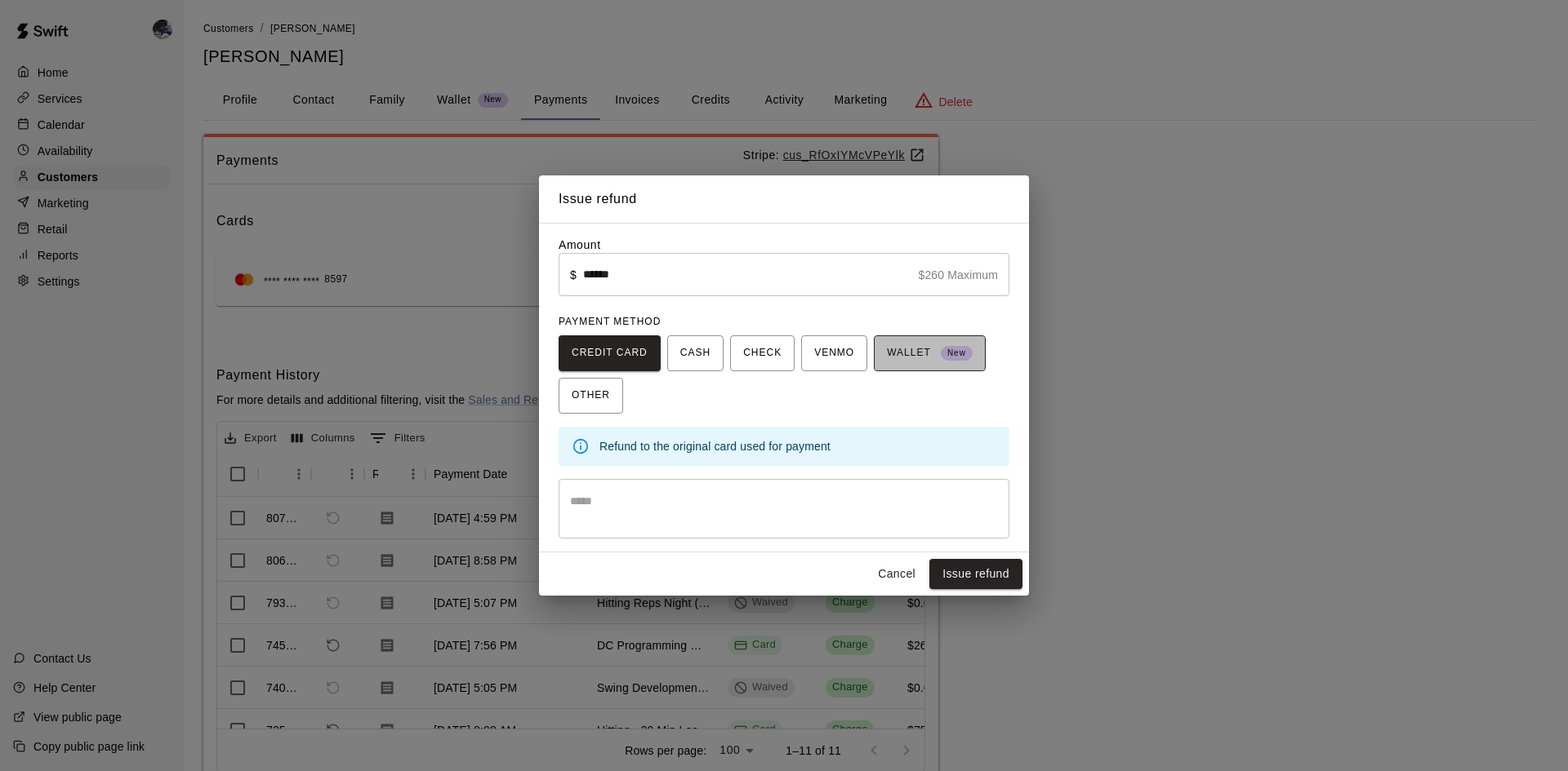
click at [906, 349] on span "WALLET New" at bounding box center [929, 353] width 85 height 26
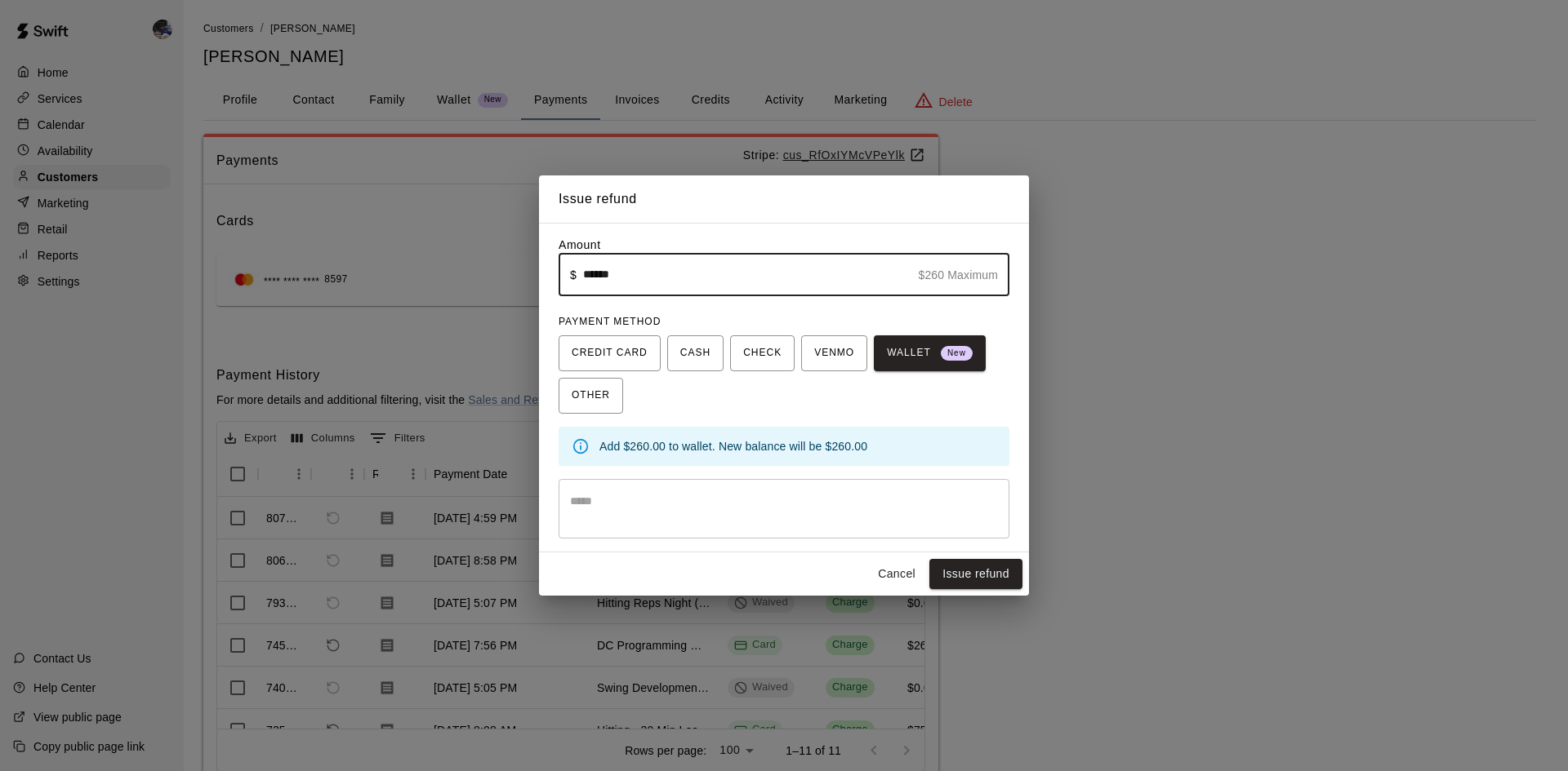
click at [650, 284] on input "******" at bounding box center [747, 274] width 329 height 43
type input "******"
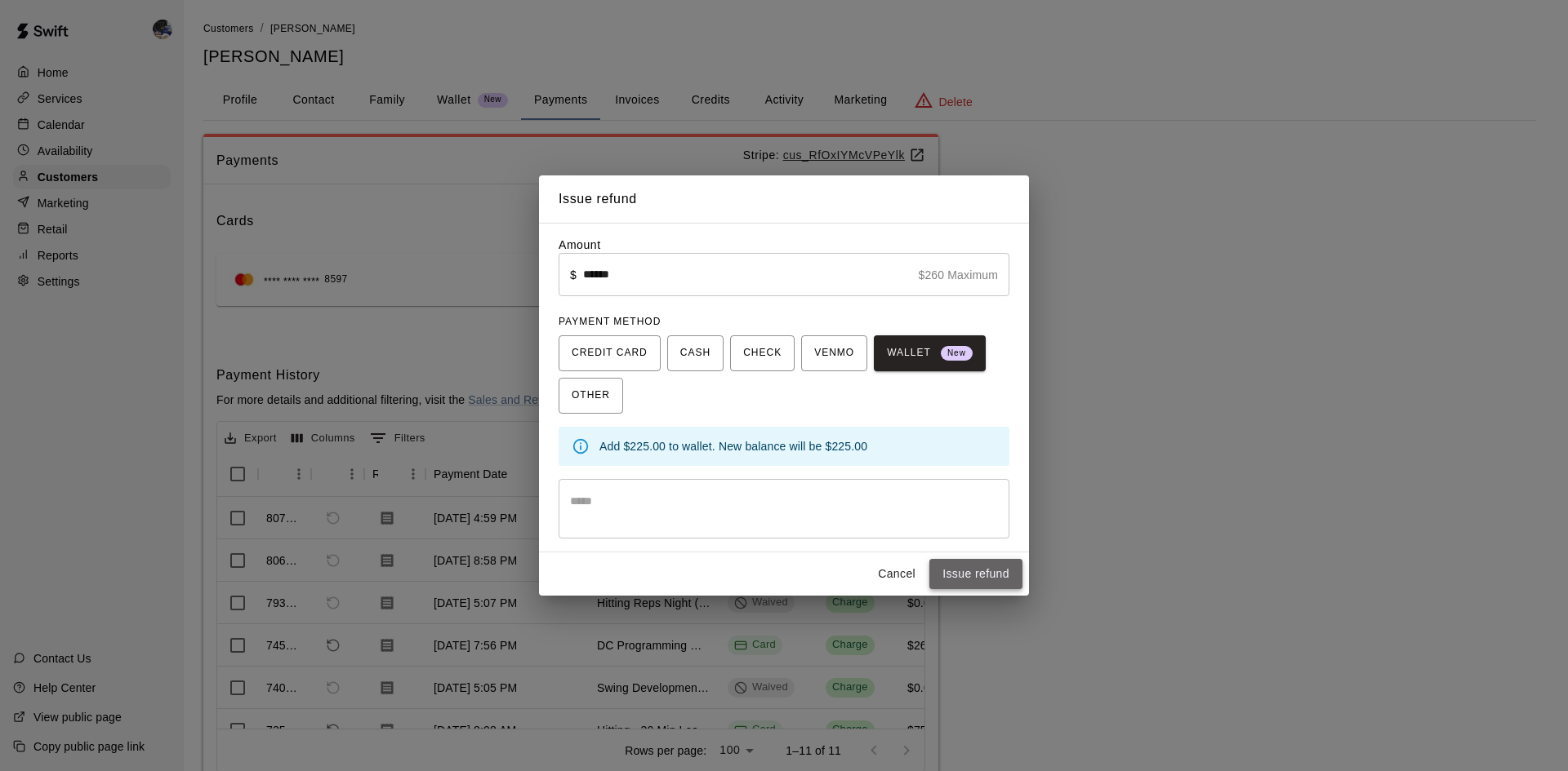
click at [970, 573] on button "Issue refund" at bounding box center [975, 574] width 93 height 30
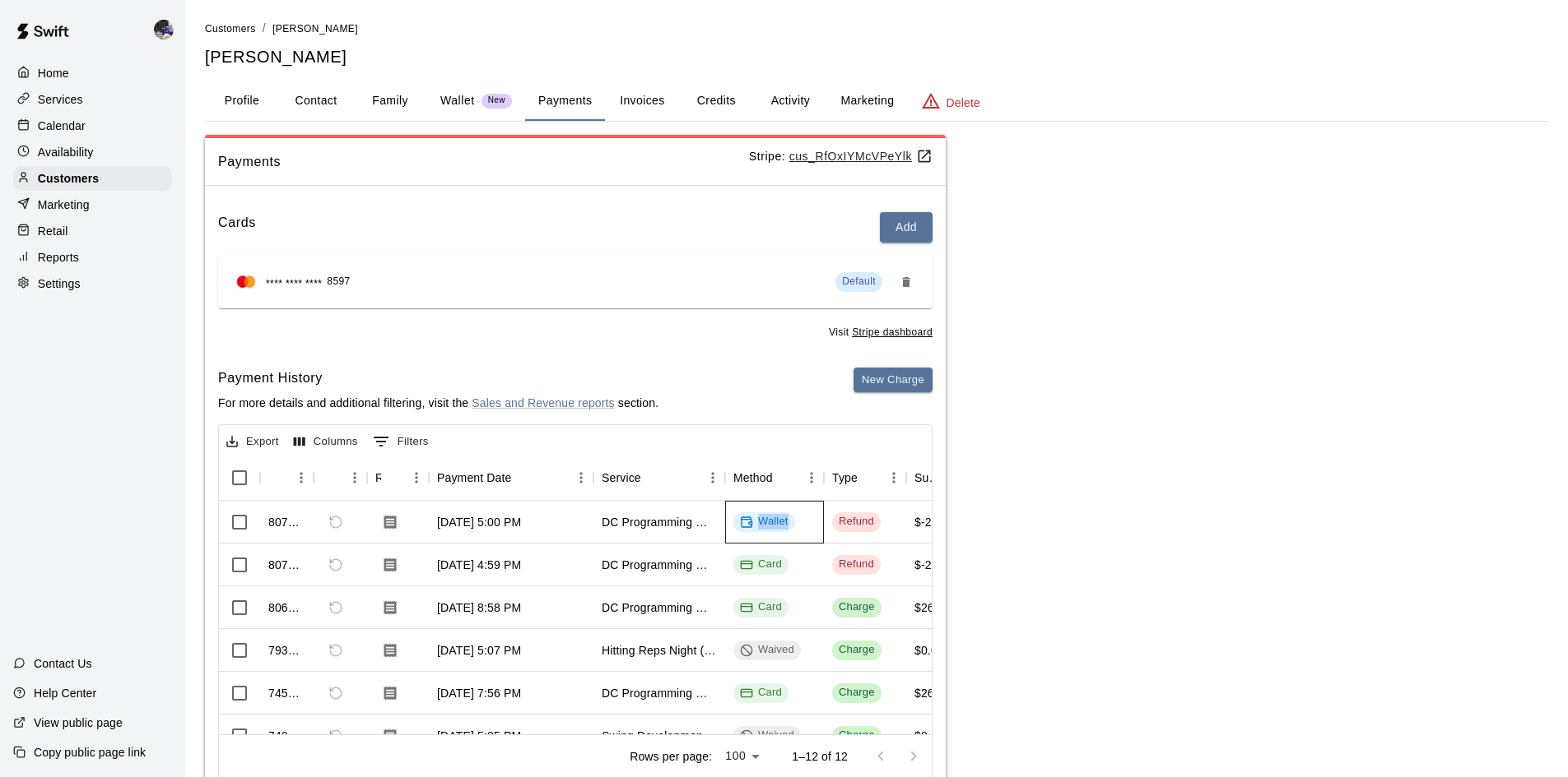
drag, startPoint x: 787, startPoint y: 522, endPoint x: 760, endPoint y: 524, distance: 27.1
click at [760, 524] on div "Wallet" at bounding box center [763, 521] width 48 height 16
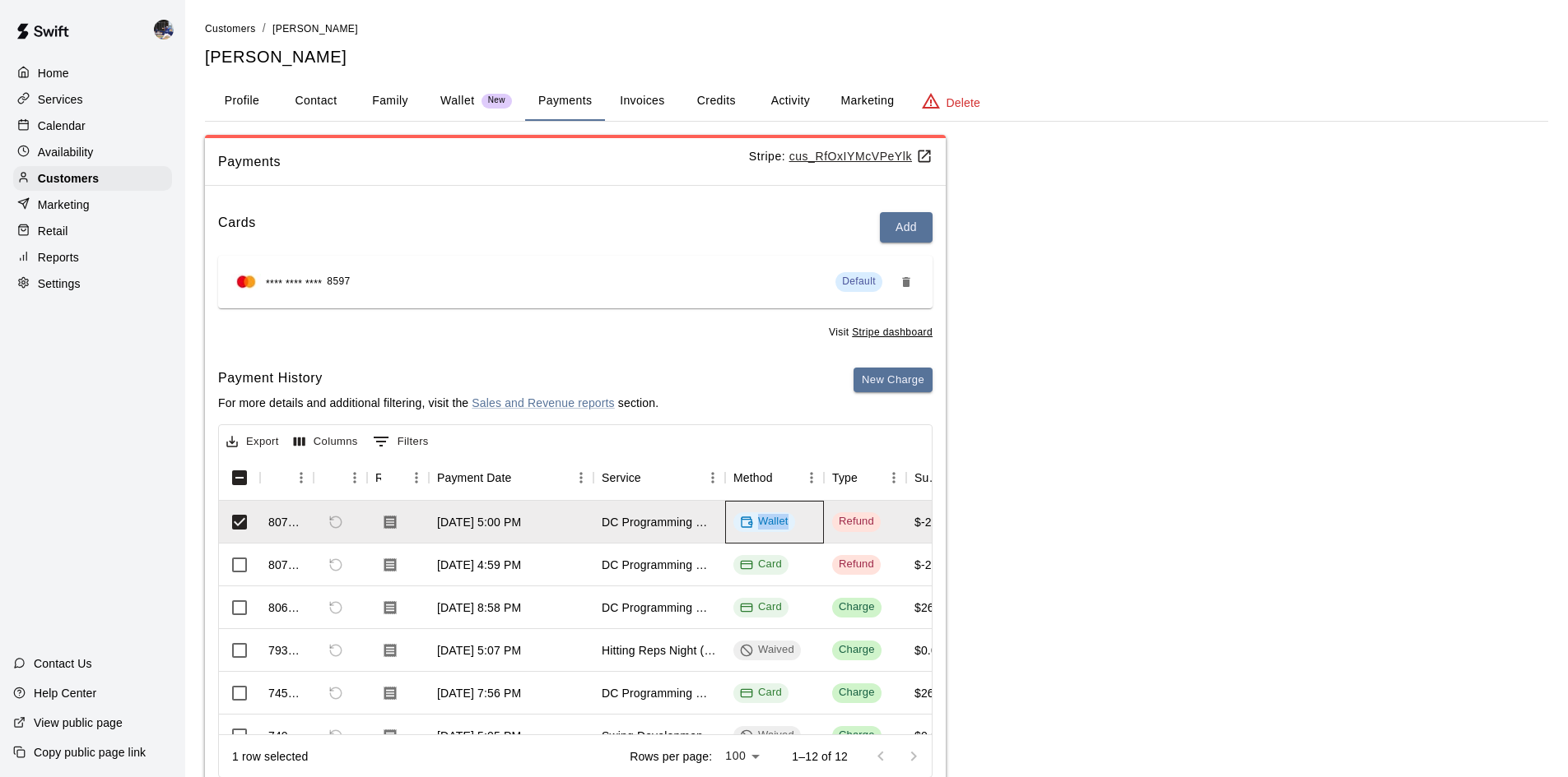
copy div "Wallet"
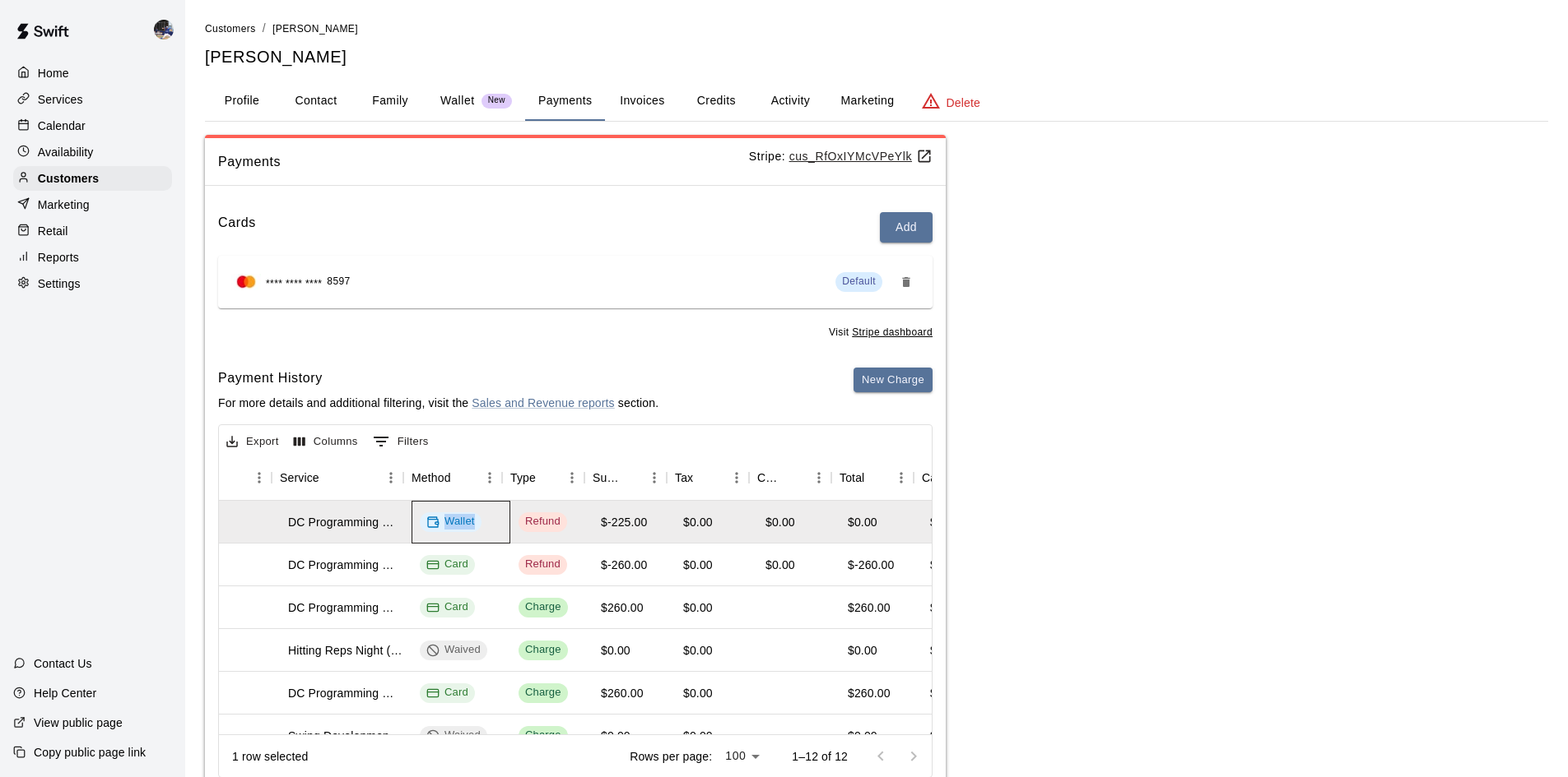
scroll to position [0, 325]
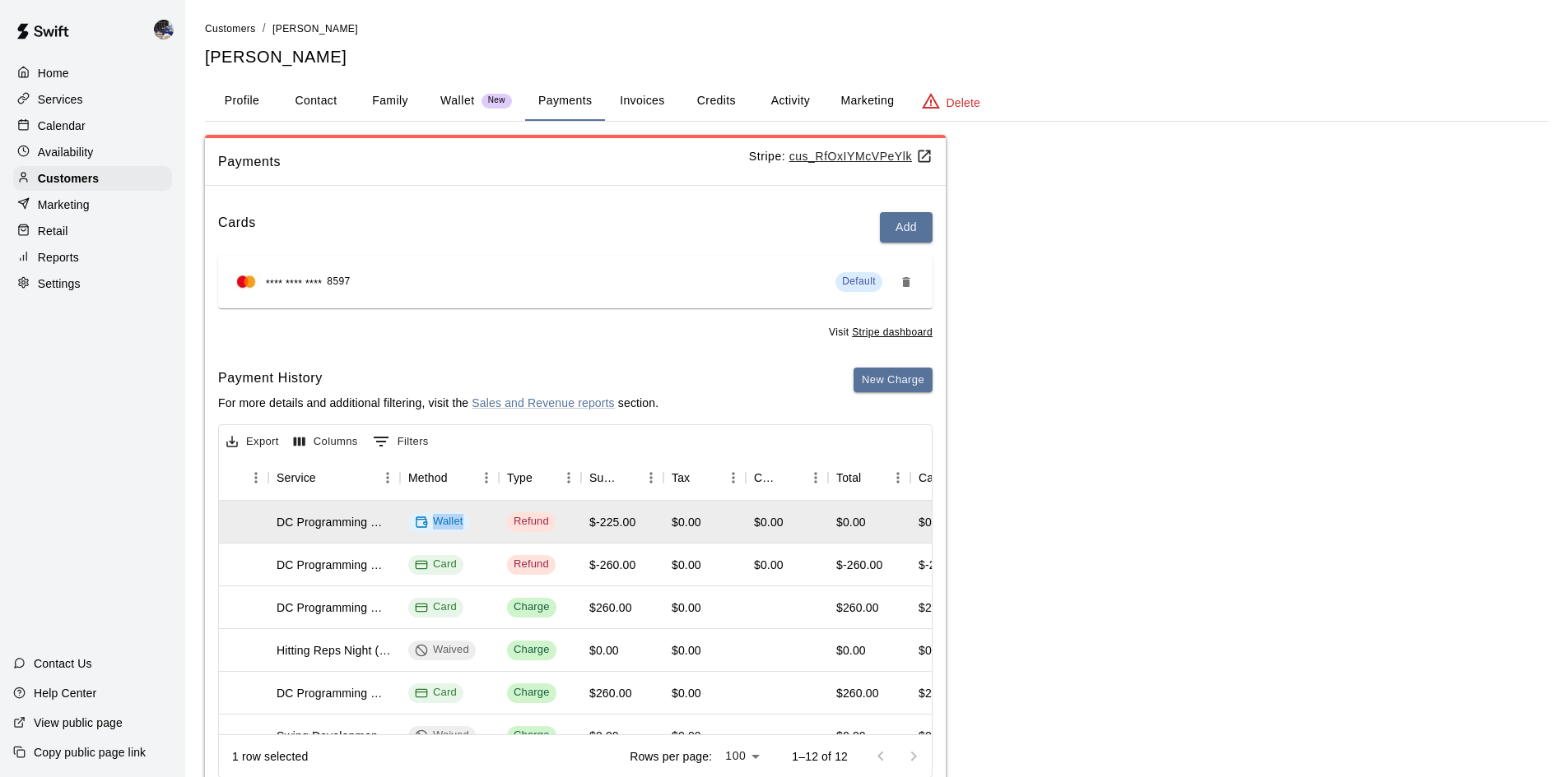
click at [321, 101] on button "Contact" at bounding box center [315, 101] width 74 height 40
select select "**"
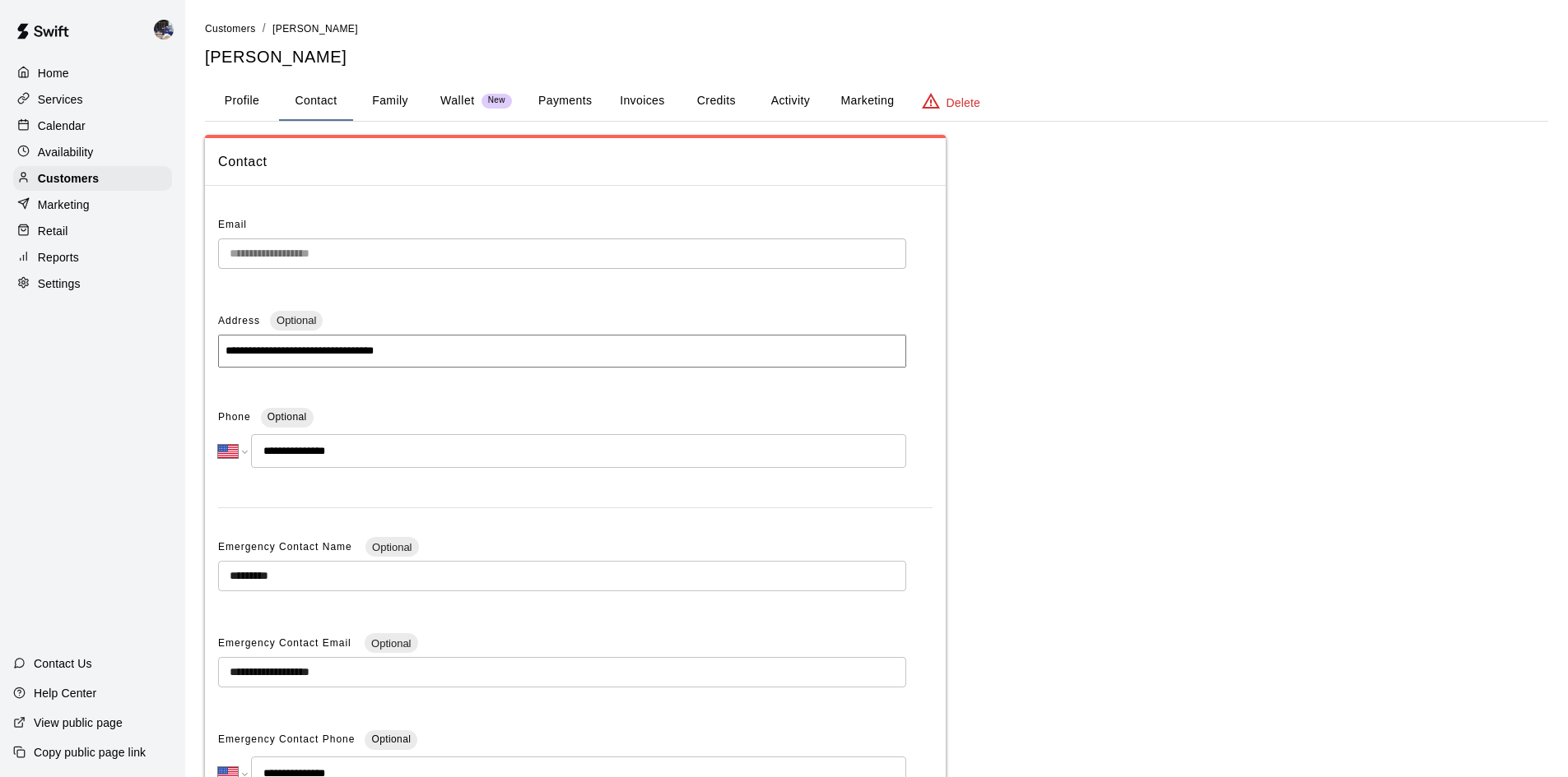
click at [217, 262] on div "**********" at bounding box center [575, 521] width 741 height 644
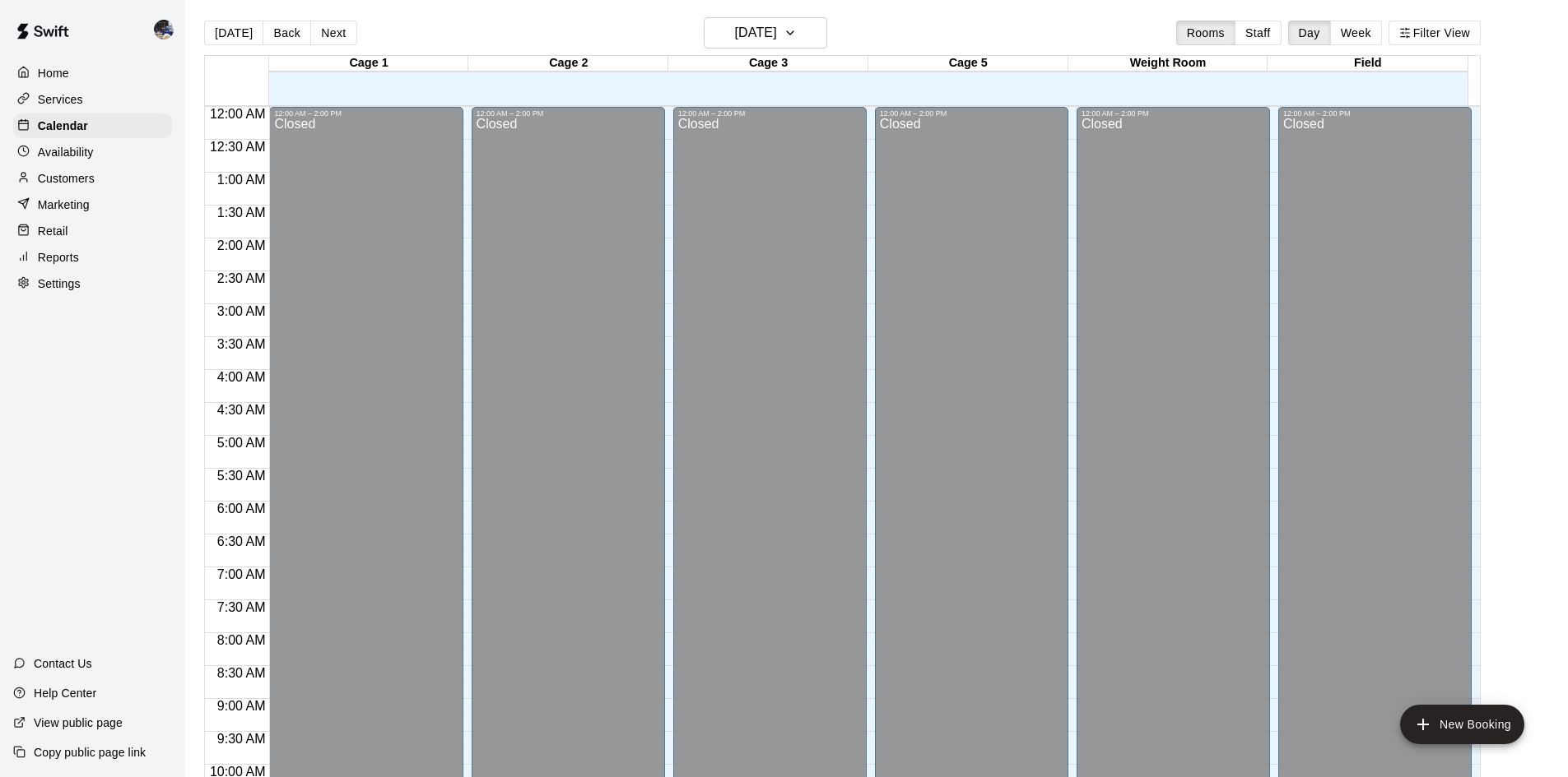
scroll to position [894, 0]
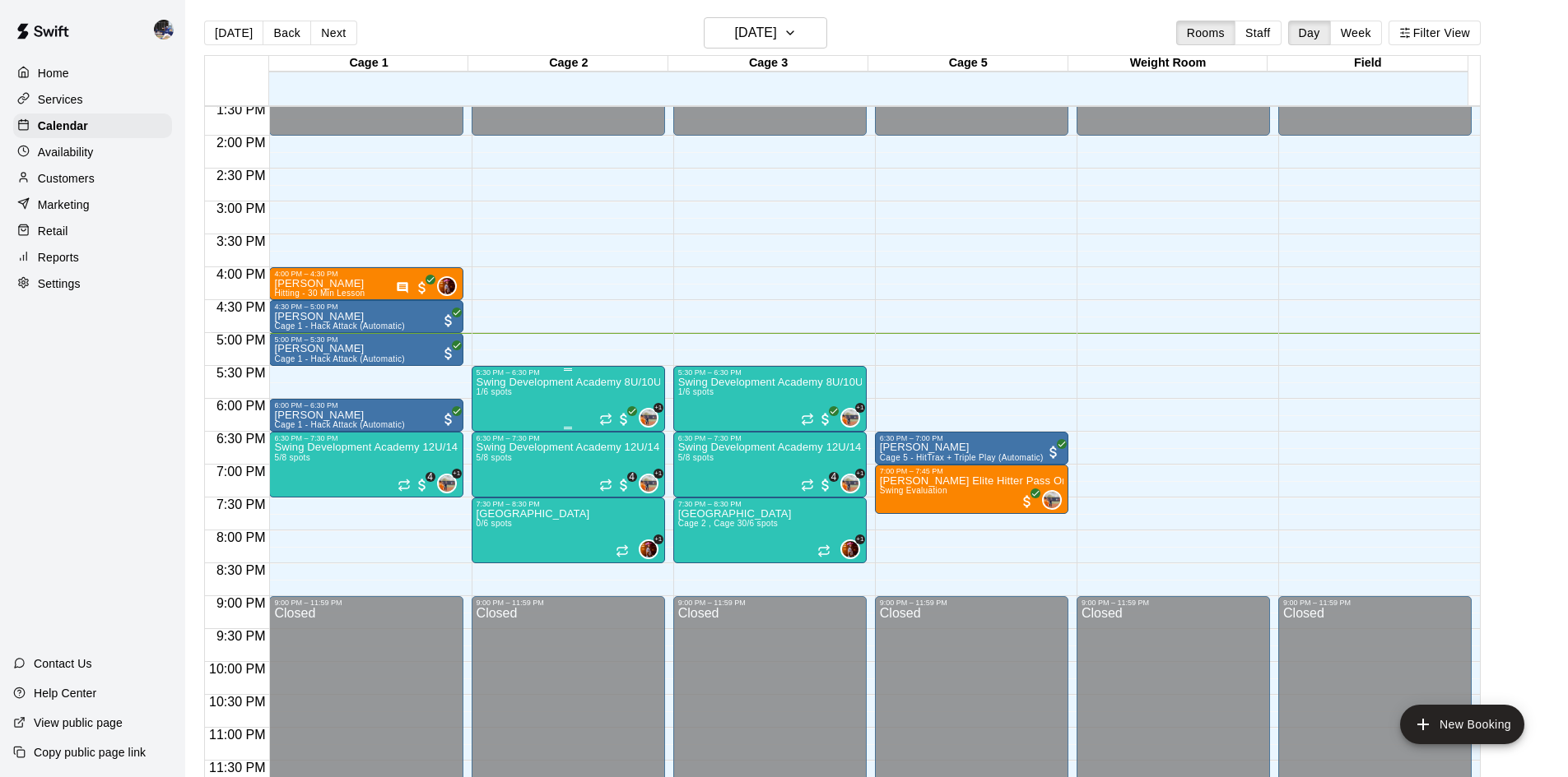
click at [589, 393] on div "Swing Development Academy 8U/10U 1/6 spots" at bounding box center [568, 765] width 183 height 777
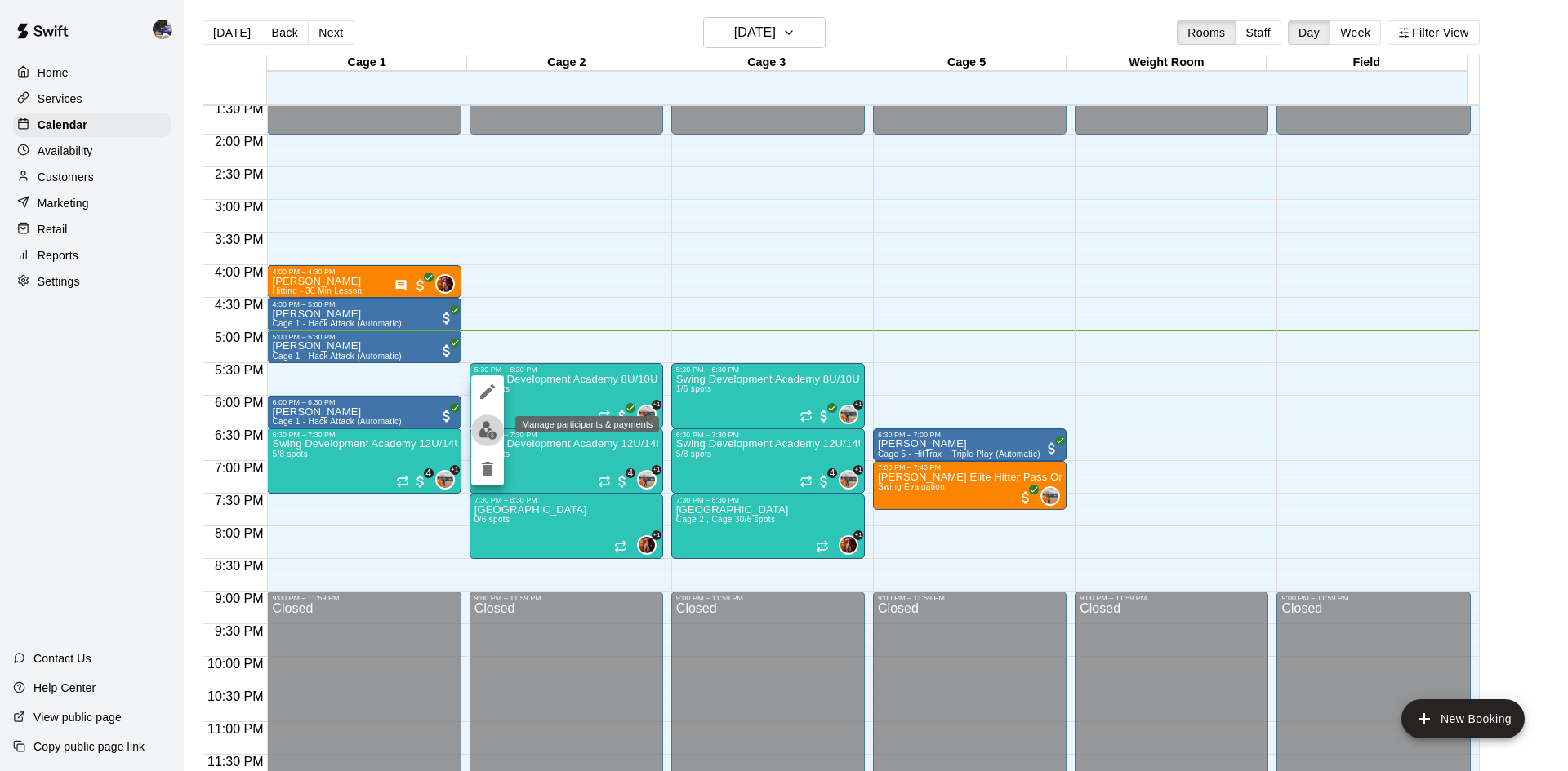
click at [486, 440] on button "edit" at bounding box center [487, 431] width 33 height 32
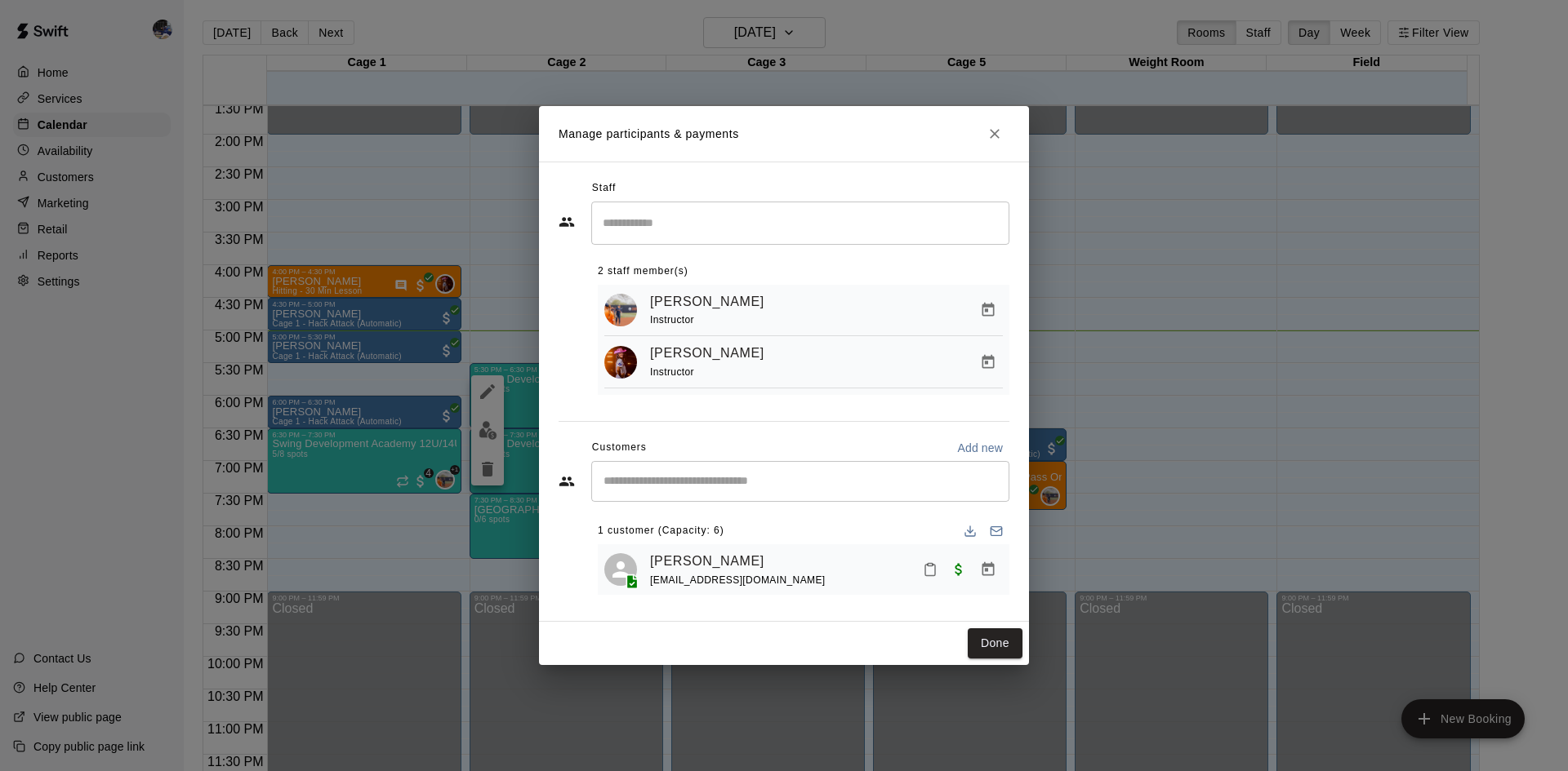
click at [803, 471] on div "​" at bounding box center [800, 482] width 418 height 41
drag, startPoint x: 720, startPoint y: 567, endPoint x: 665, endPoint y: 482, distance: 101.2
click at [665, 482] on input "Start typing to search customers..." at bounding box center [800, 481] width 403 height 16
click at [995, 120] on button "Close" at bounding box center [993, 133] width 29 height 29
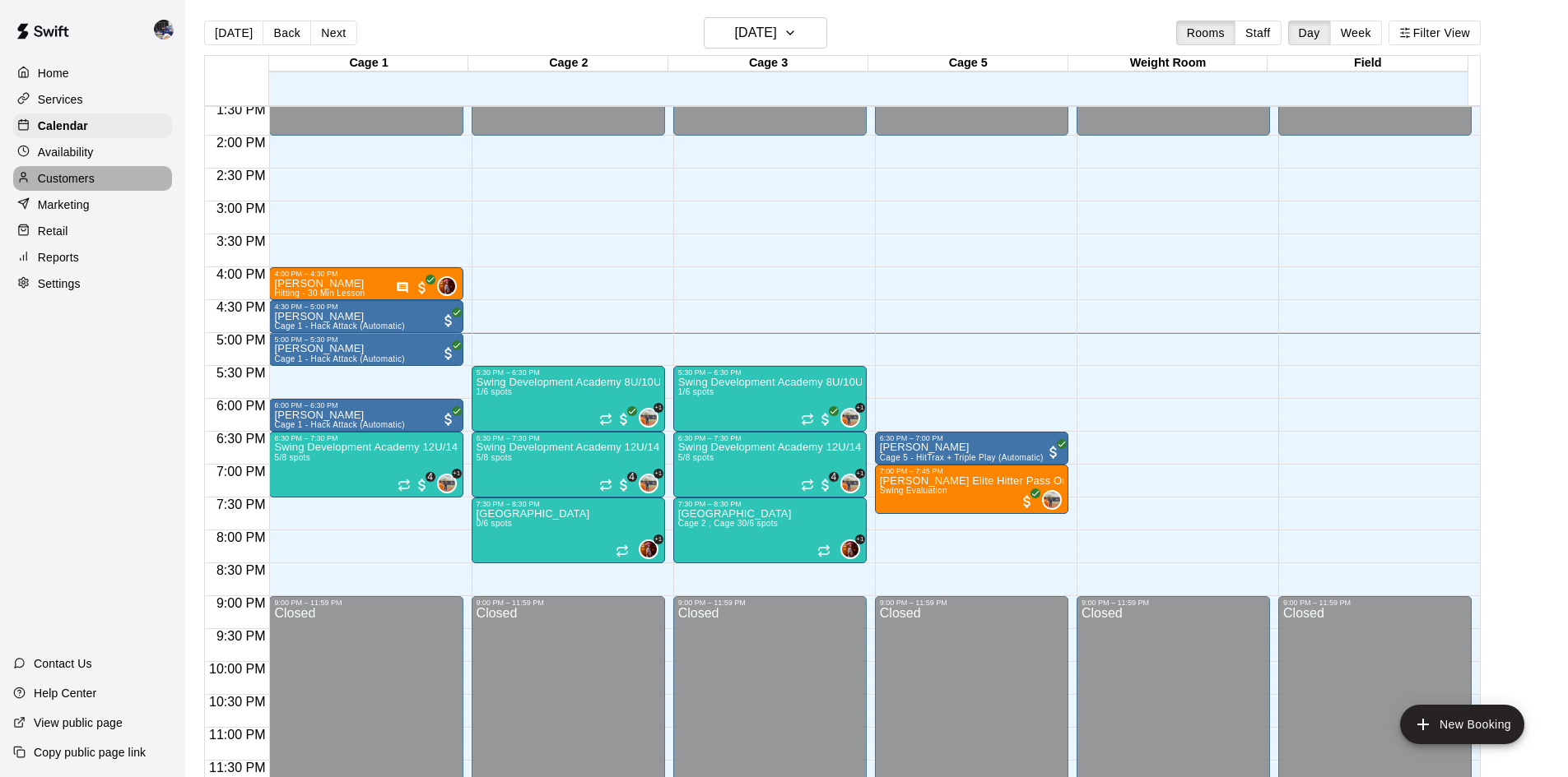
click at [64, 183] on p "Customers" at bounding box center [66, 177] width 57 height 16
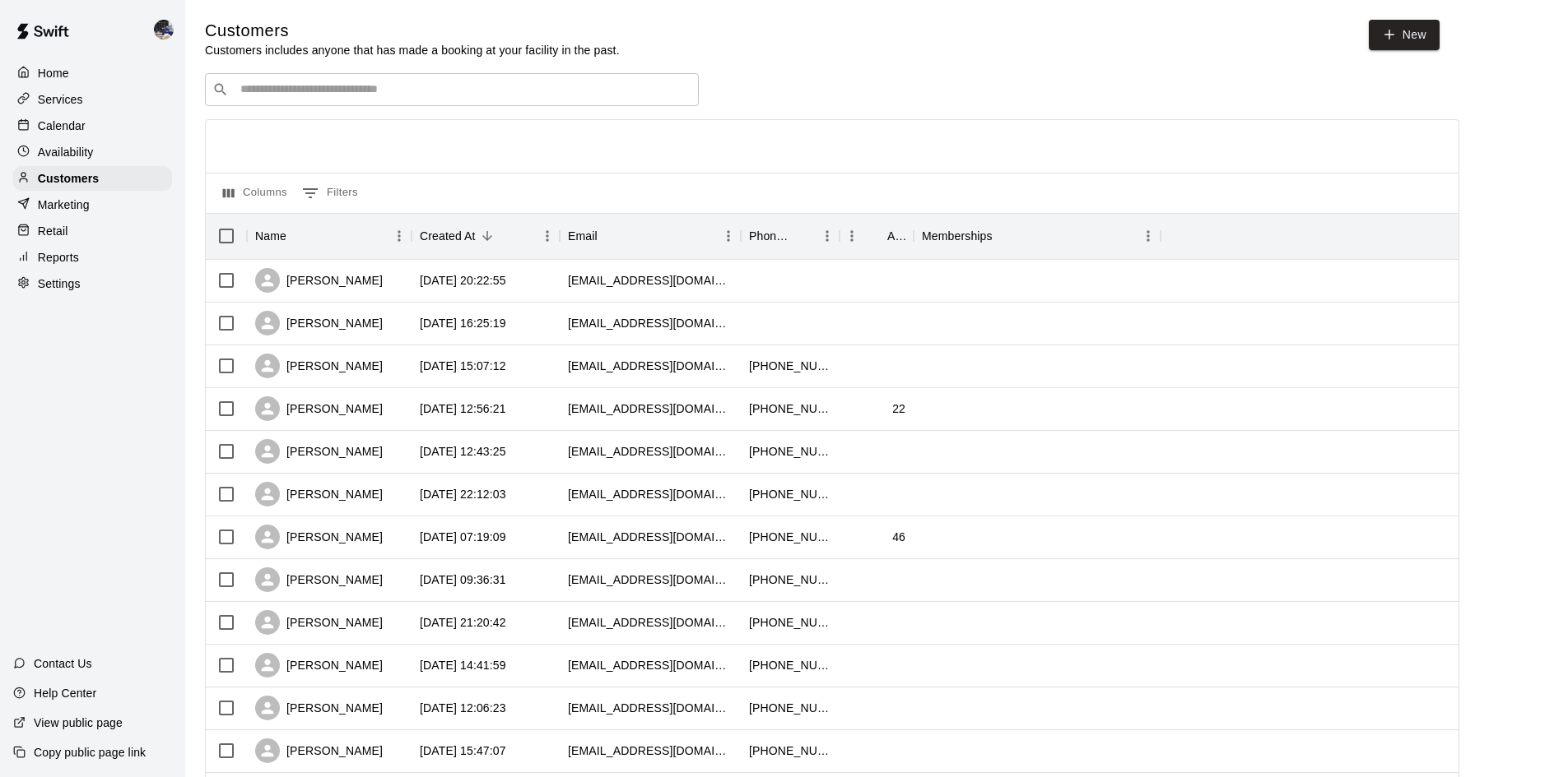
click at [359, 86] on input "Search customers by name or email" at bounding box center [463, 89] width 456 height 16
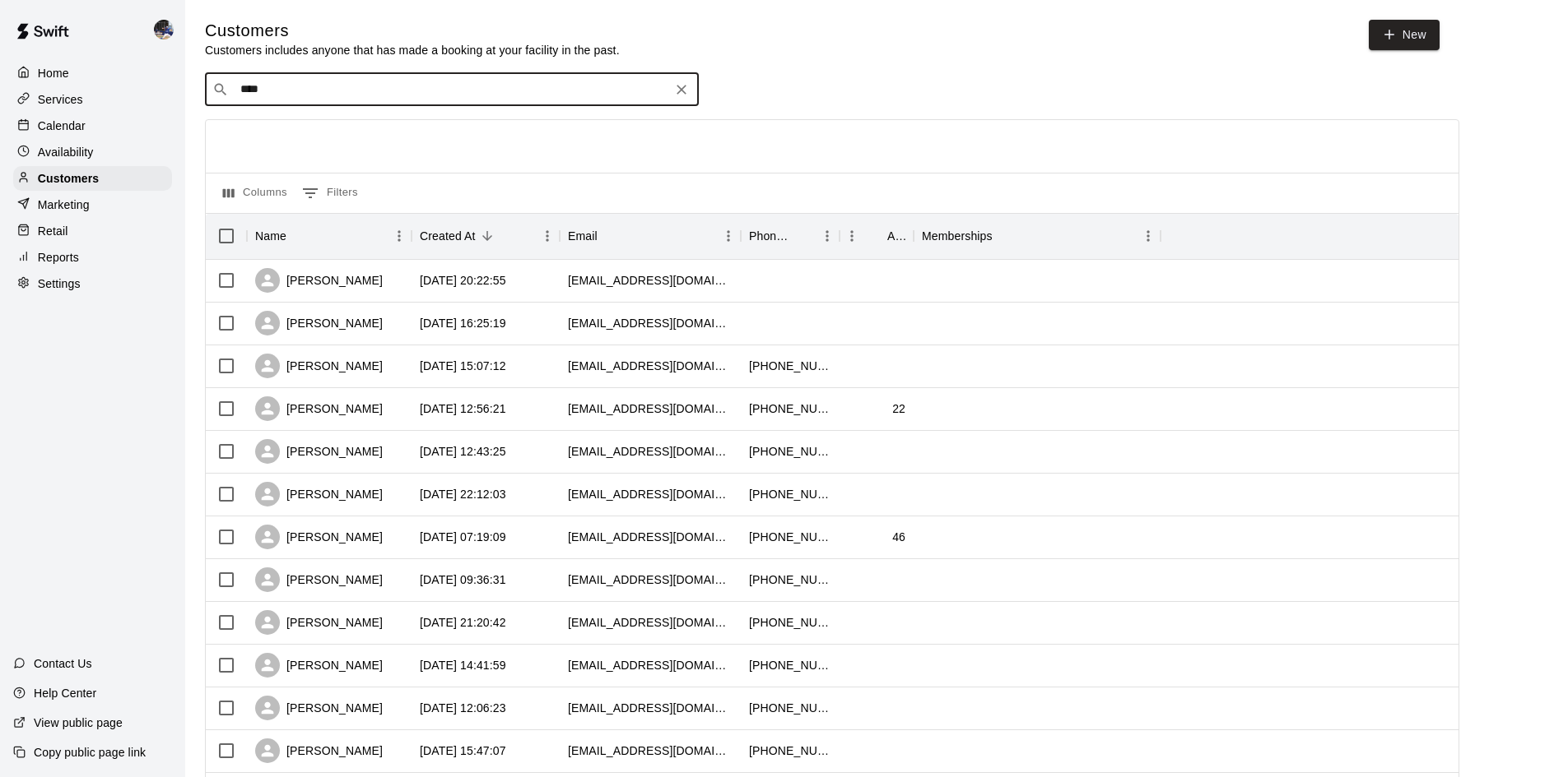
type input "*****"
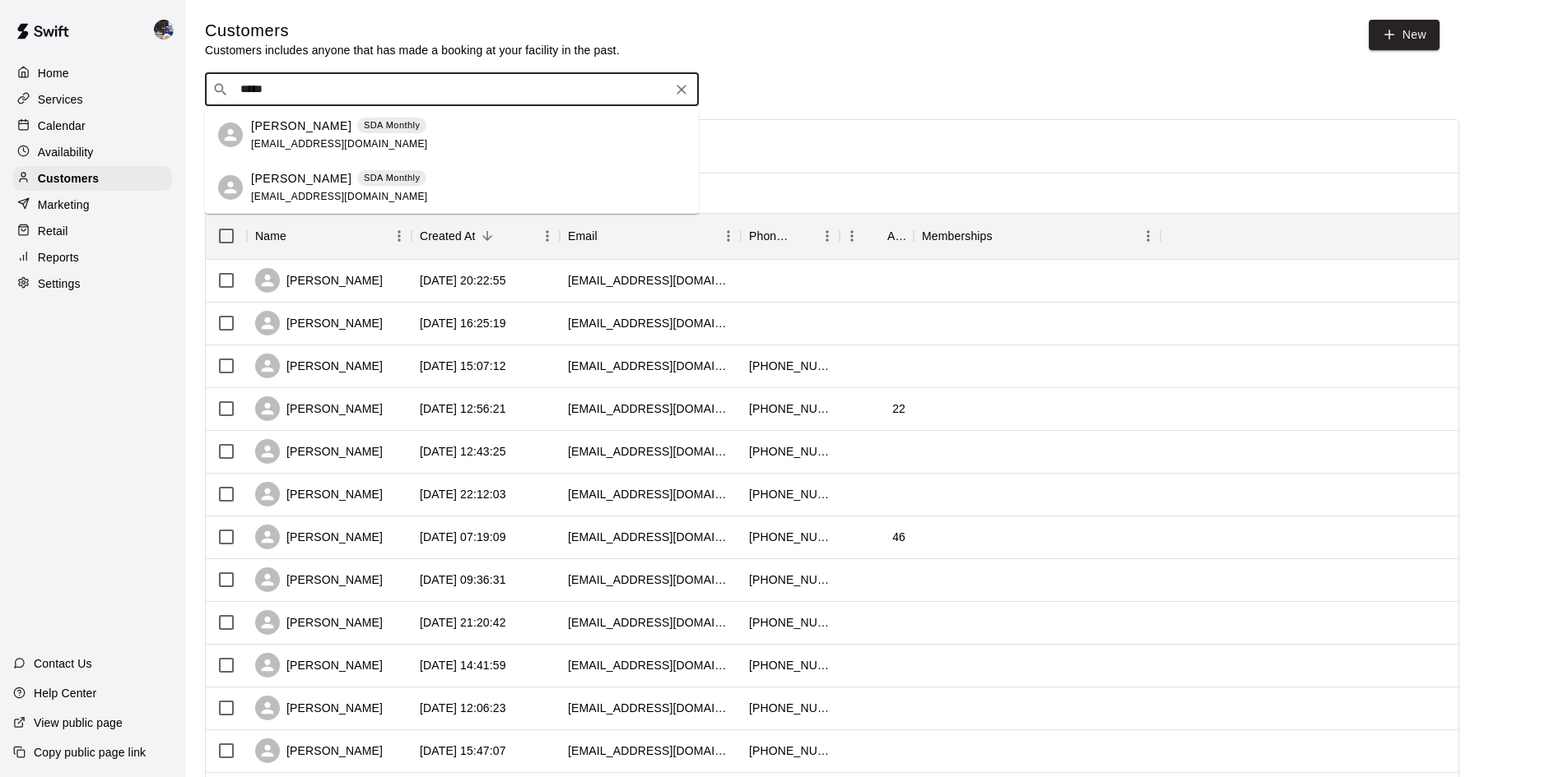
click at [334, 137] on div "Jason Ingle SDA Monthly jasoningle77@gmail.com" at bounding box center [339, 135] width 177 height 35
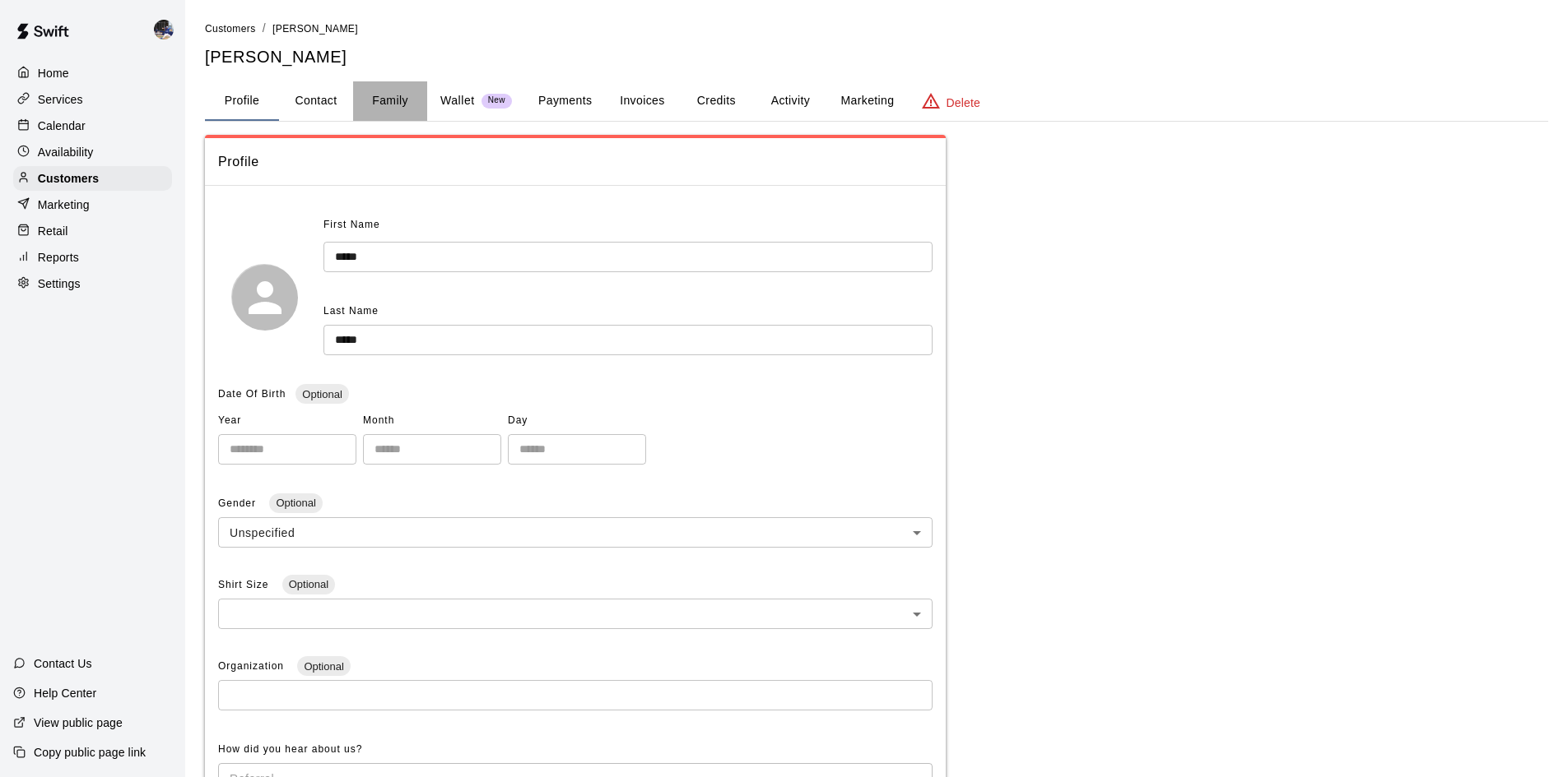
click at [380, 108] on button "Family" at bounding box center [390, 101] width 74 height 40
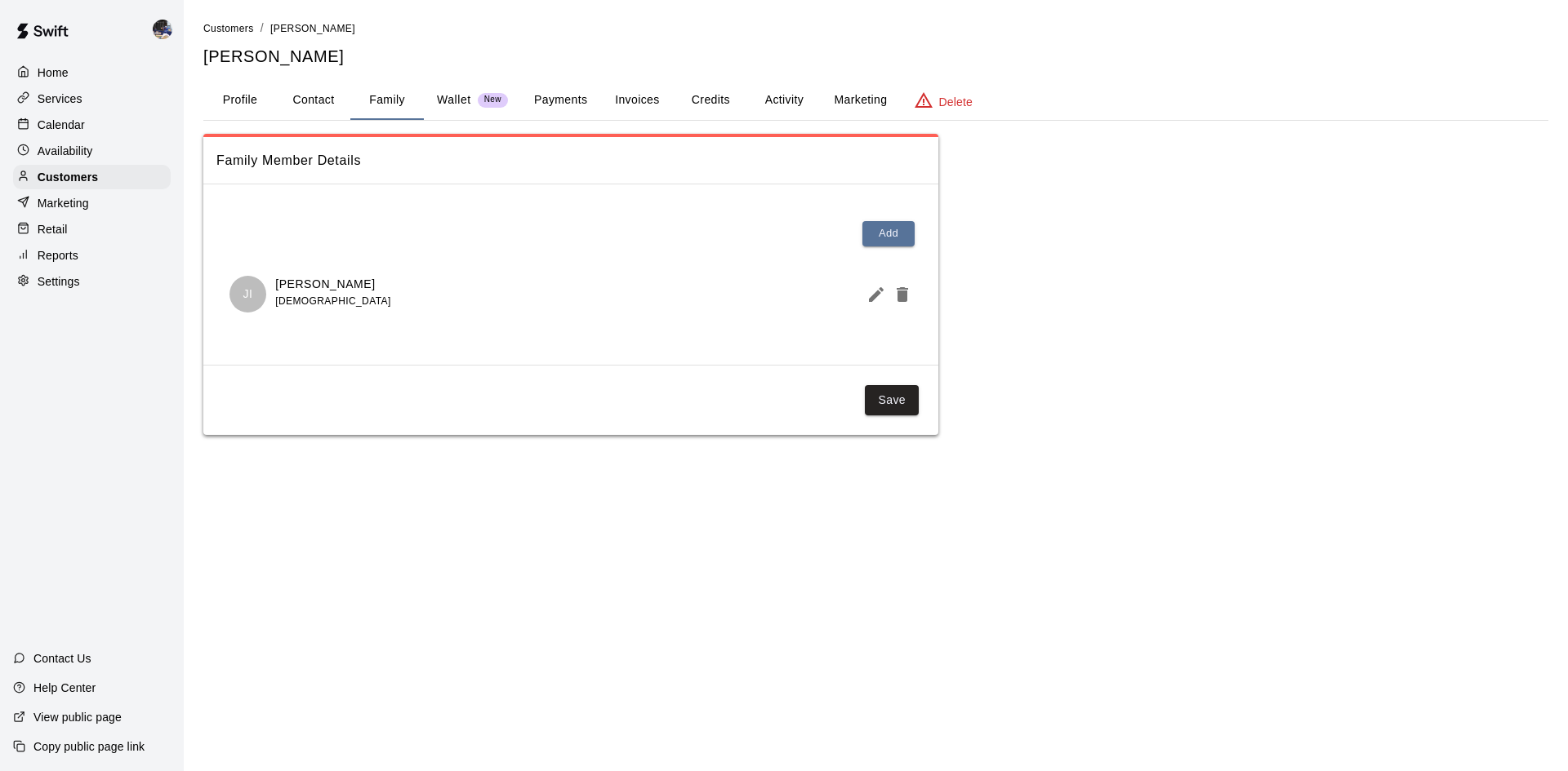
click at [309, 100] on button "Contact" at bounding box center [313, 100] width 73 height 39
select select "**"
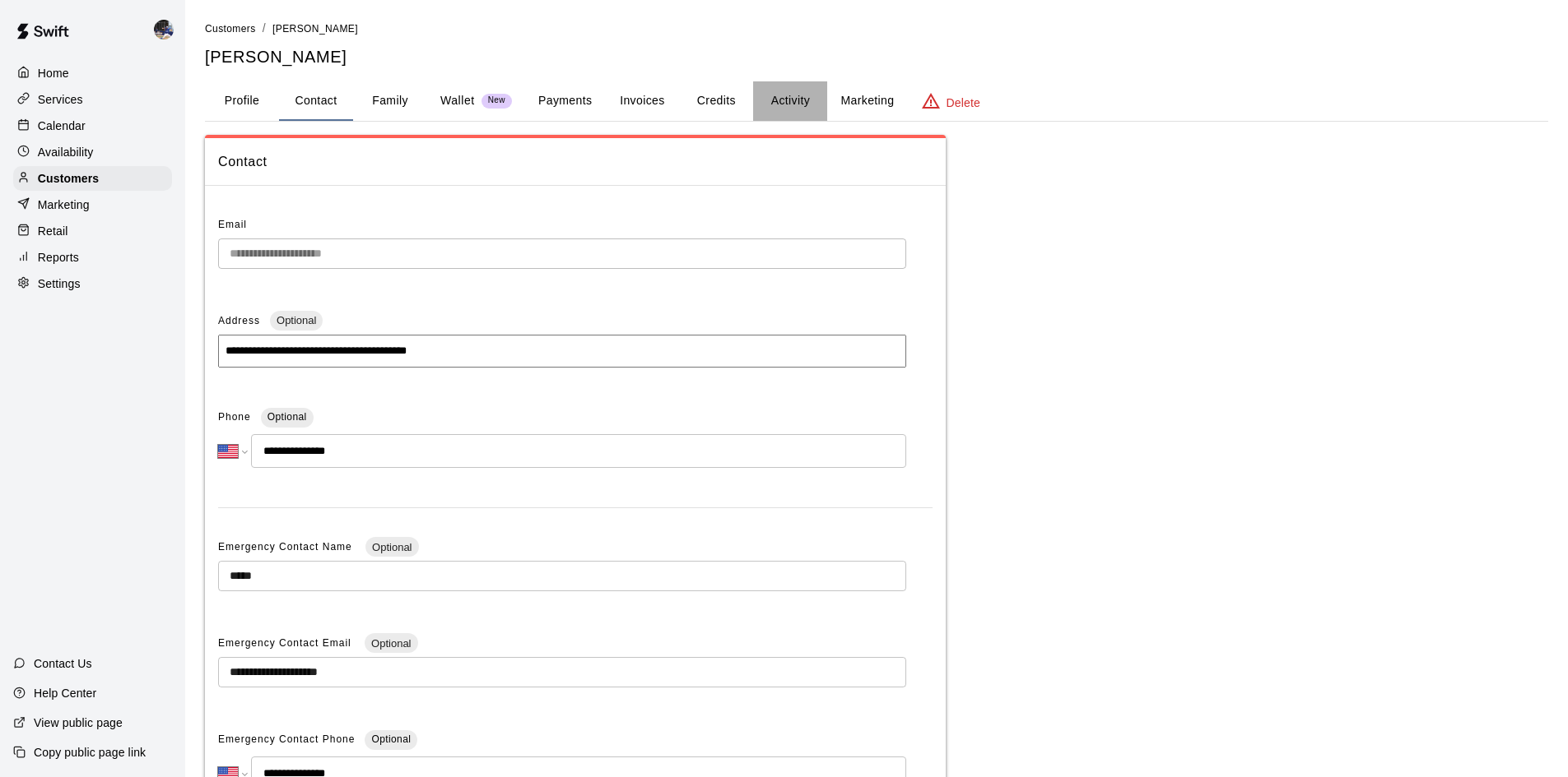
click at [790, 94] on button "Activity" at bounding box center [790, 101] width 74 height 40
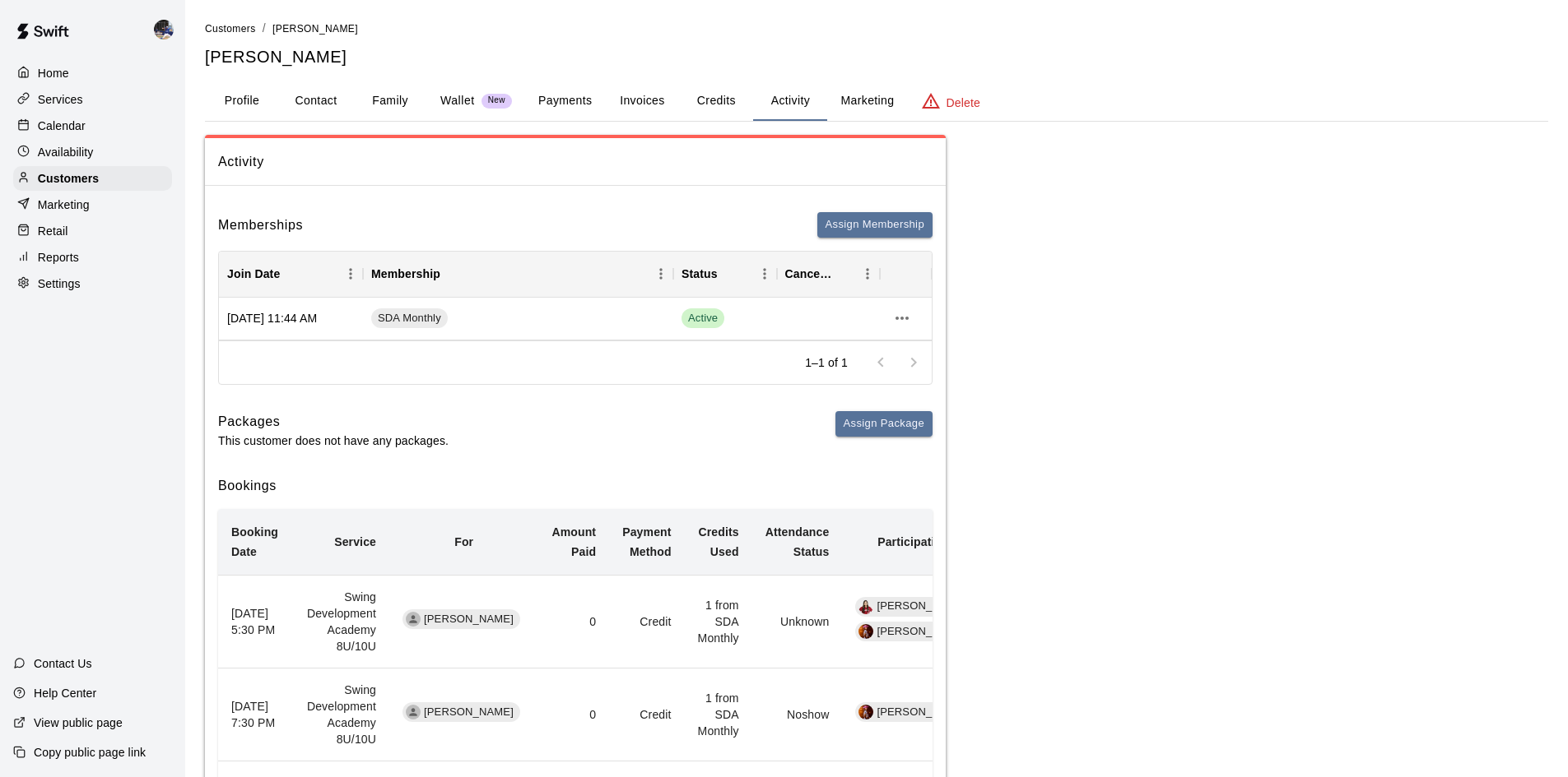
click at [914, 364] on div at bounding box center [897, 363] width 66 height 33
click at [900, 316] on icon "more actions" at bounding box center [901, 318] width 20 height 20
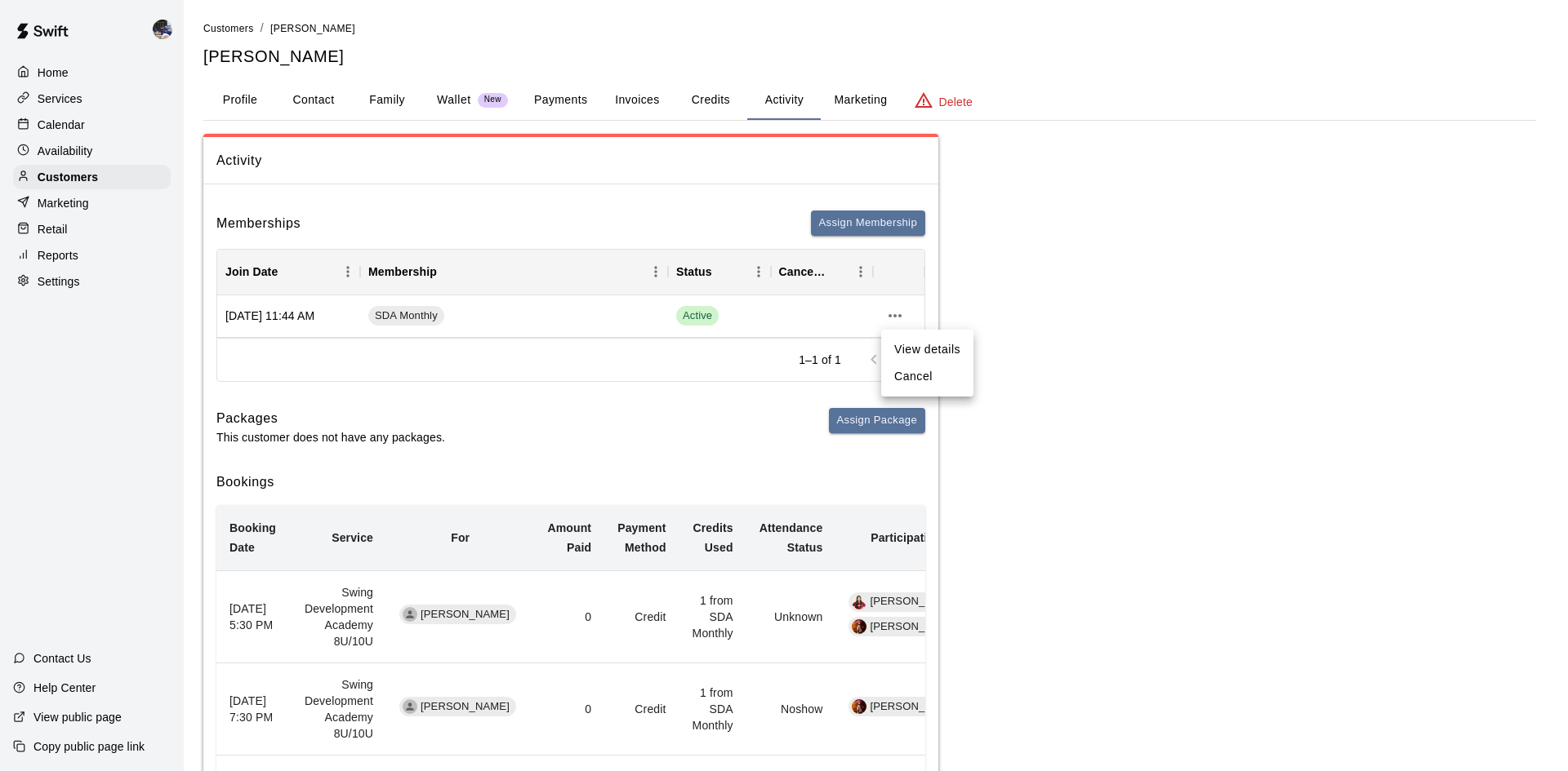
click at [893, 314] on div at bounding box center [784, 385] width 1568 height 771
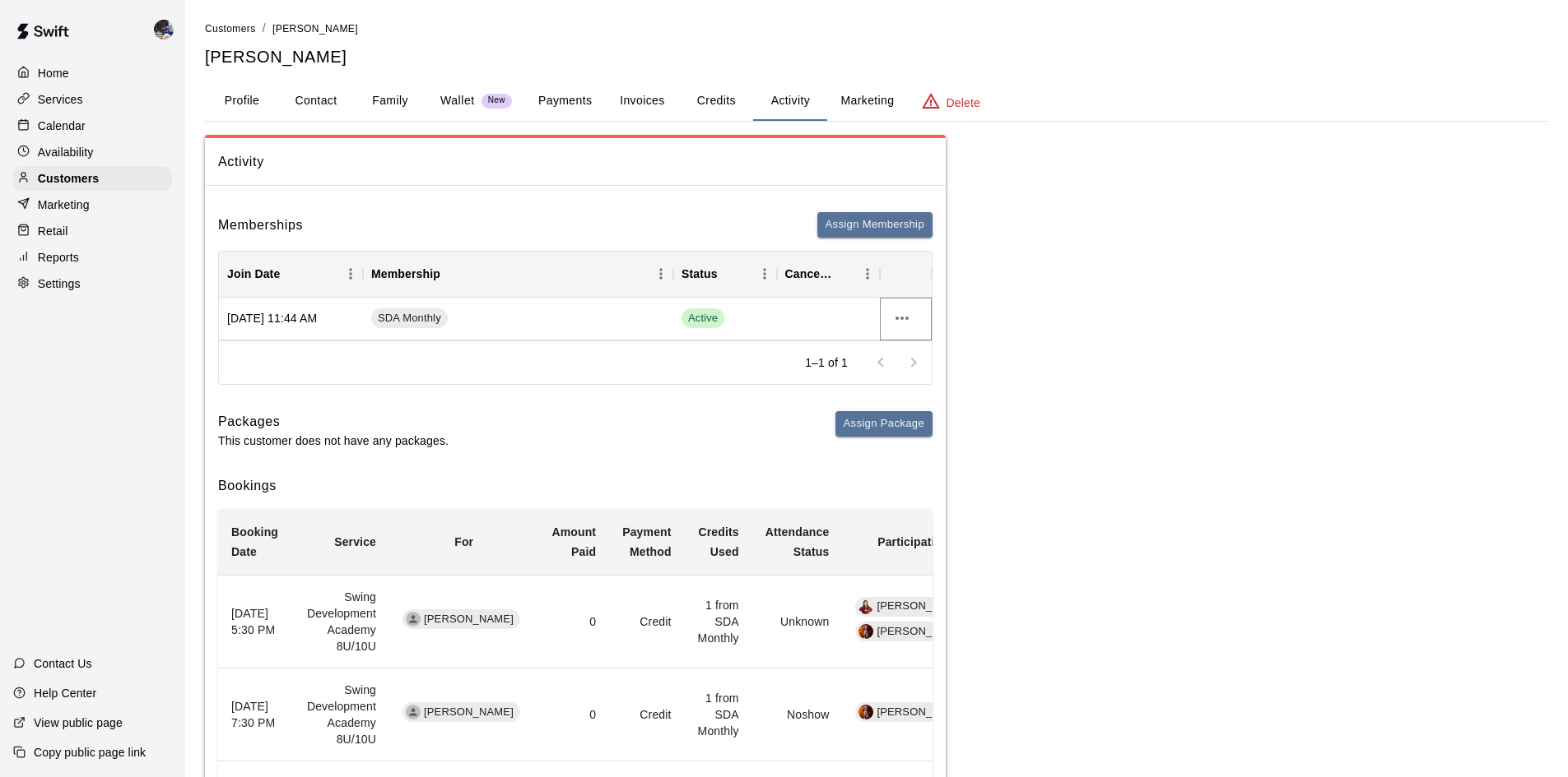
click at [902, 312] on icon "more actions" at bounding box center [901, 318] width 20 height 20
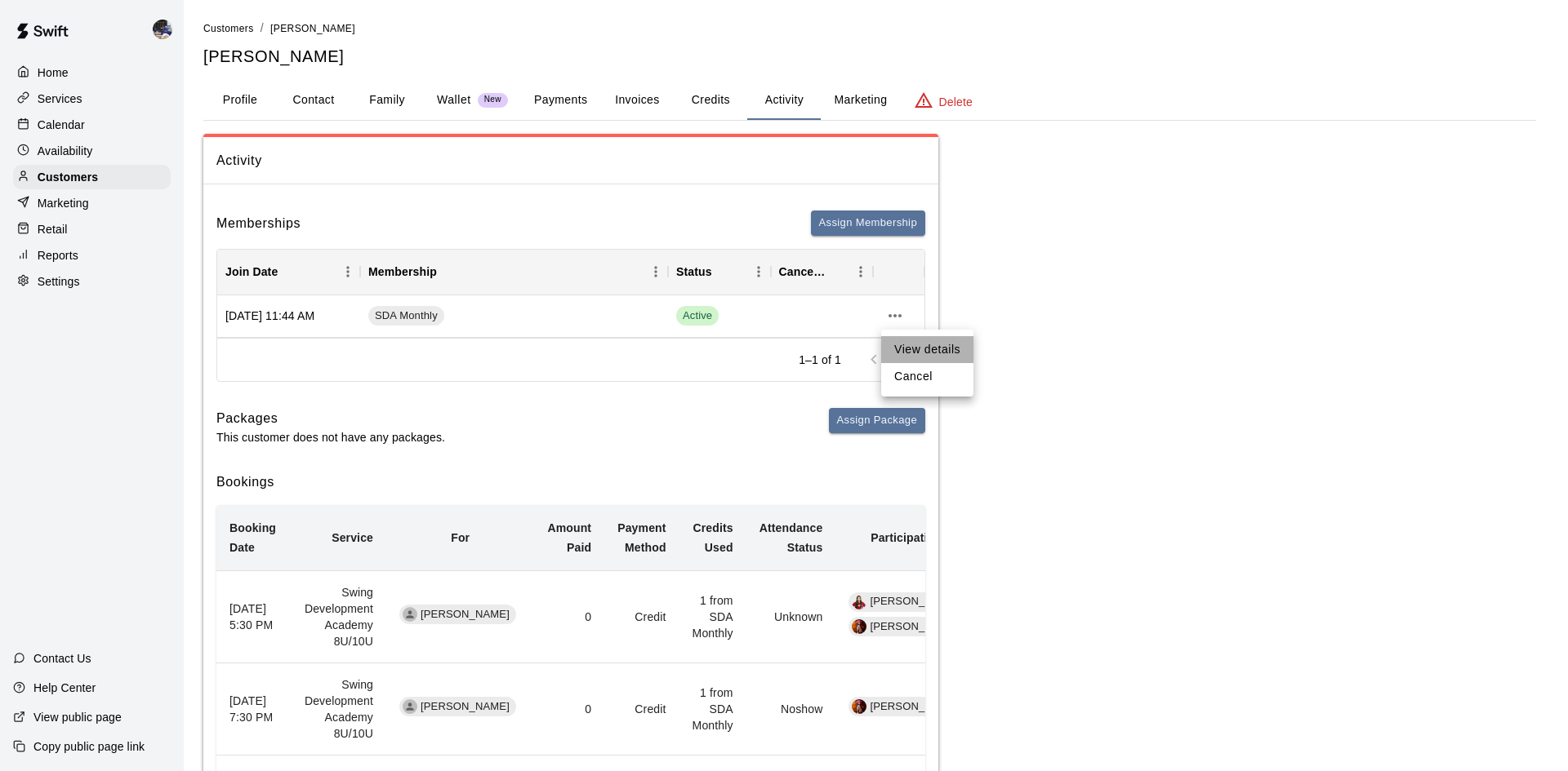
click at [908, 357] on li "View details" at bounding box center [927, 349] width 92 height 27
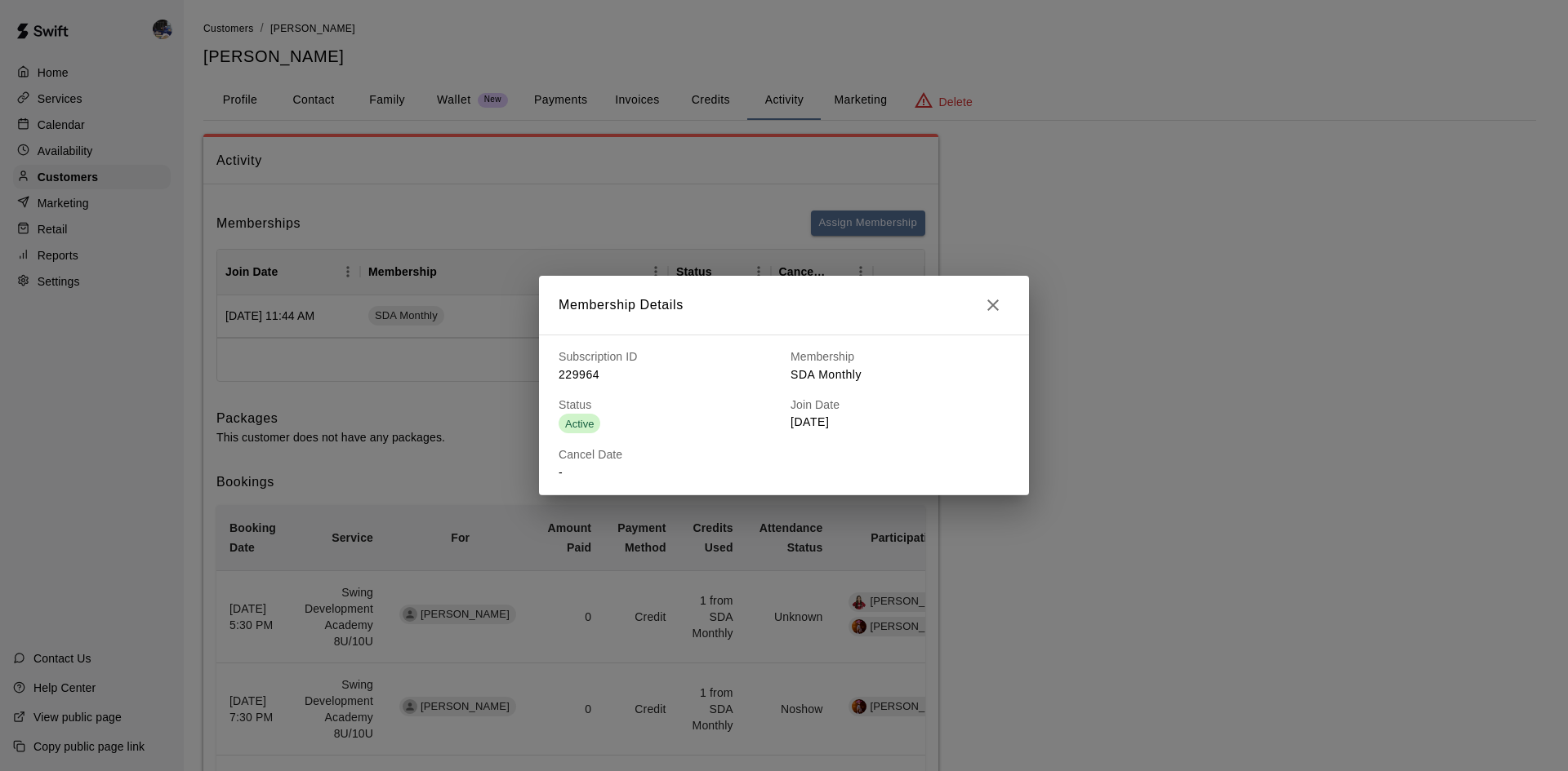
click at [643, 458] on h6 "Cancel Date" at bounding box center [667, 455] width 218 height 18
click at [996, 306] on icon "button" at bounding box center [993, 304] width 20 height 20
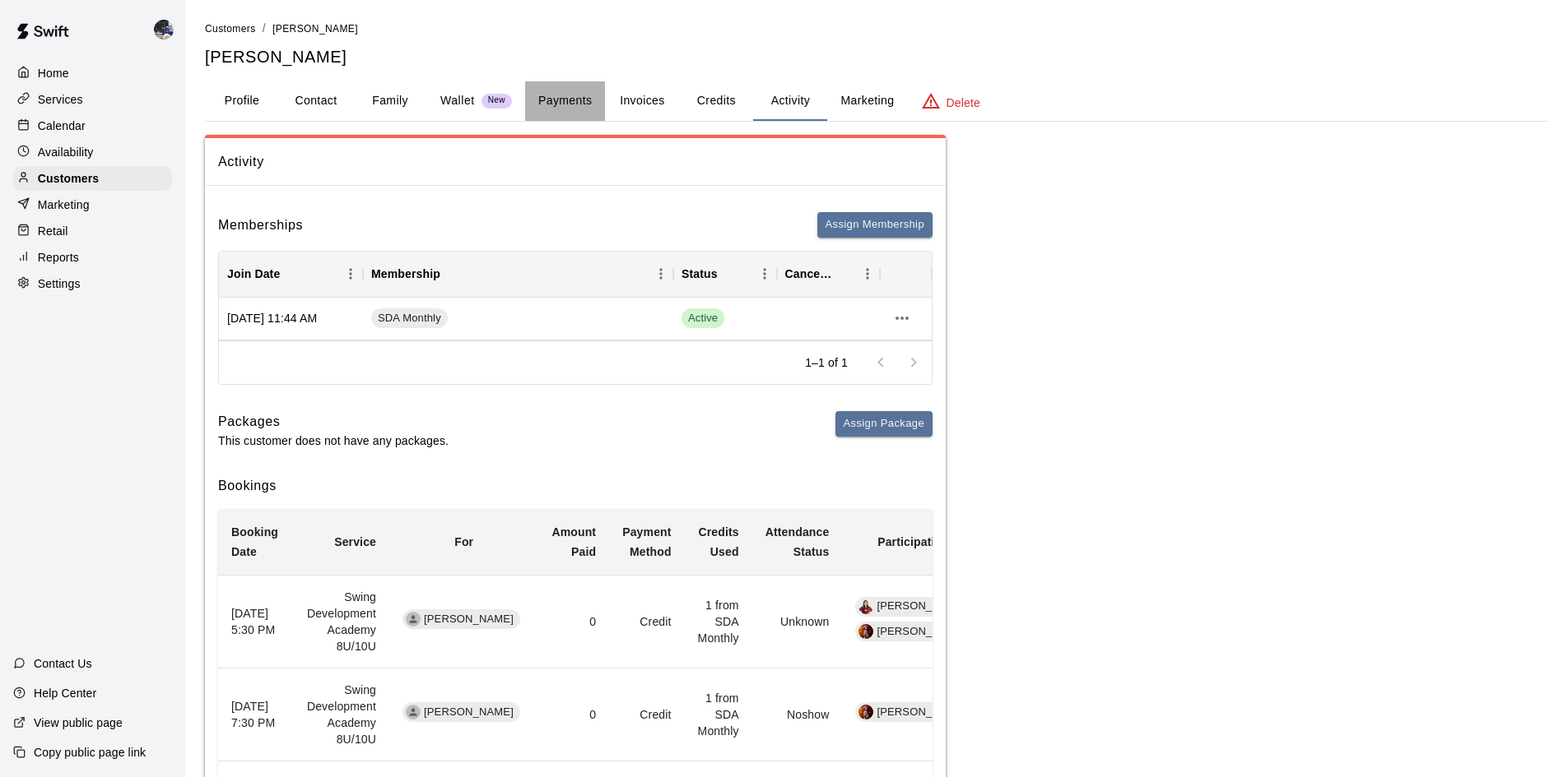
click at [574, 113] on button "Payments" at bounding box center [565, 101] width 80 height 40
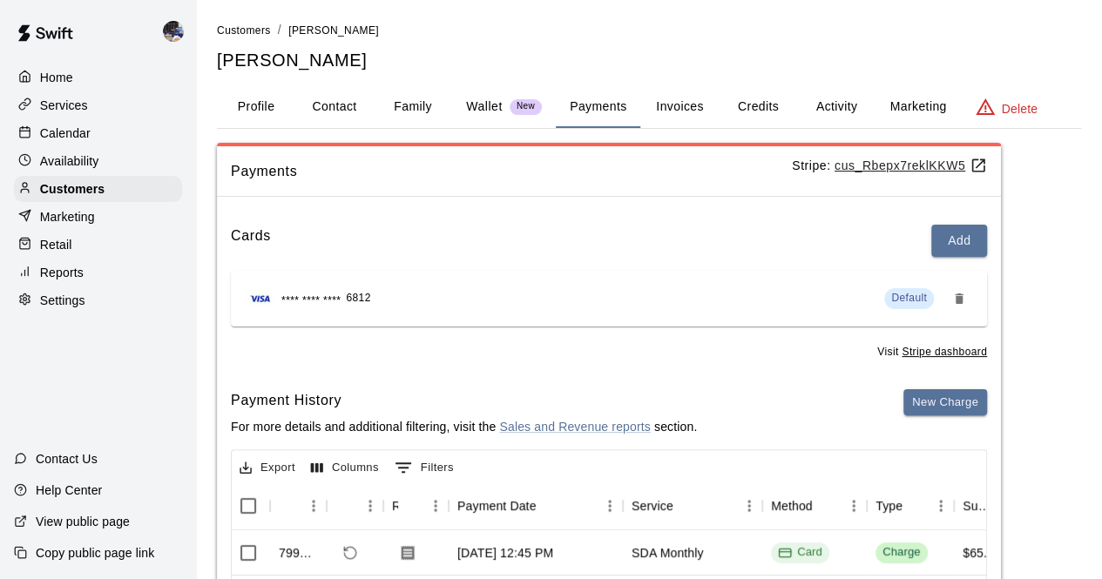
click at [740, 107] on button "Credits" at bounding box center [758, 107] width 78 height 42
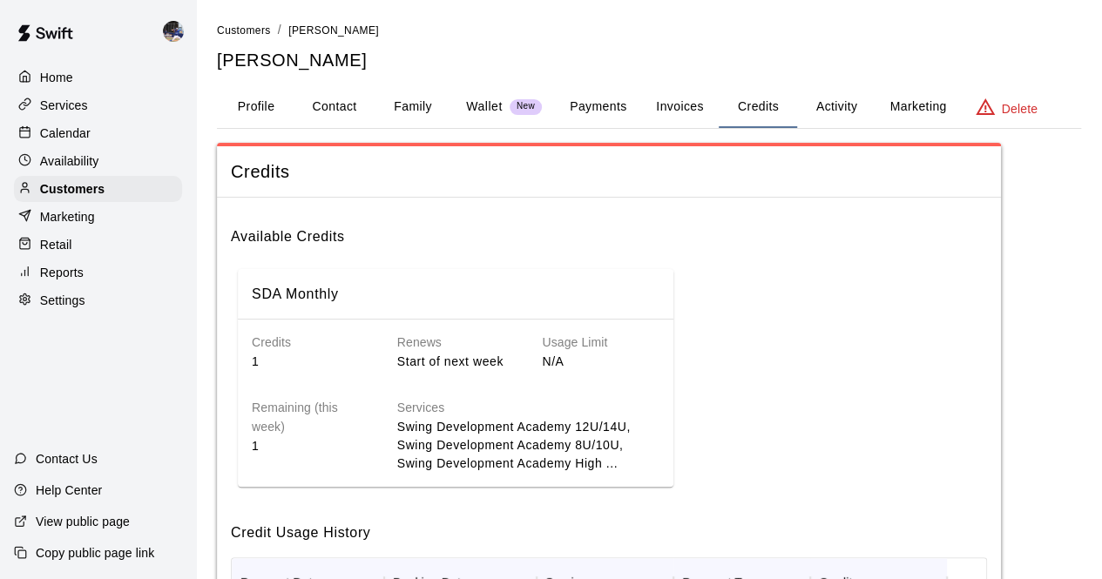
click at [835, 107] on button "Activity" at bounding box center [836, 107] width 78 height 42
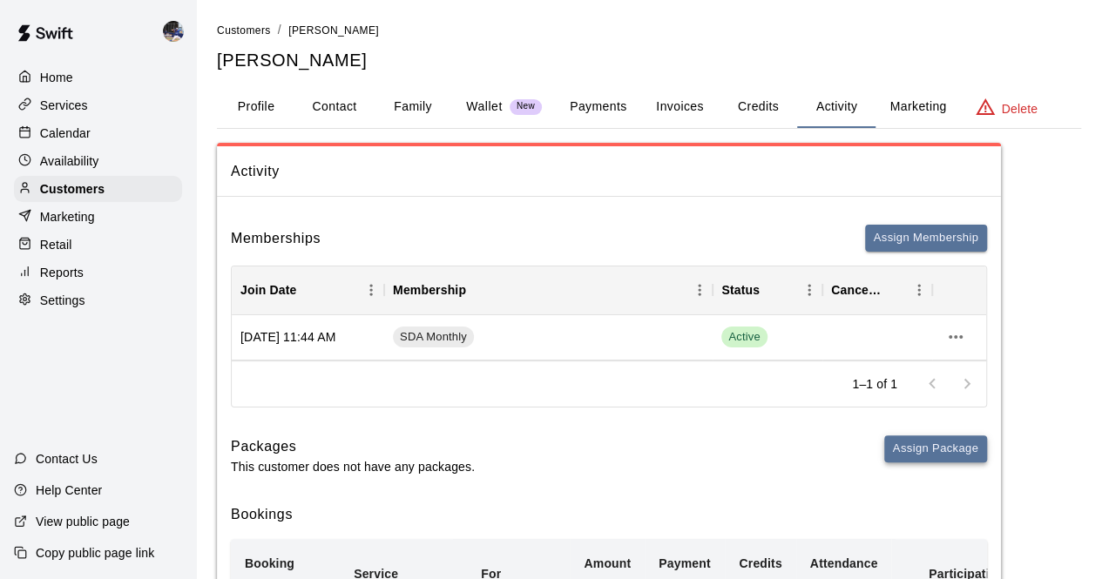
click at [925, 442] on button "Assign Package" at bounding box center [935, 449] width 103 height 27
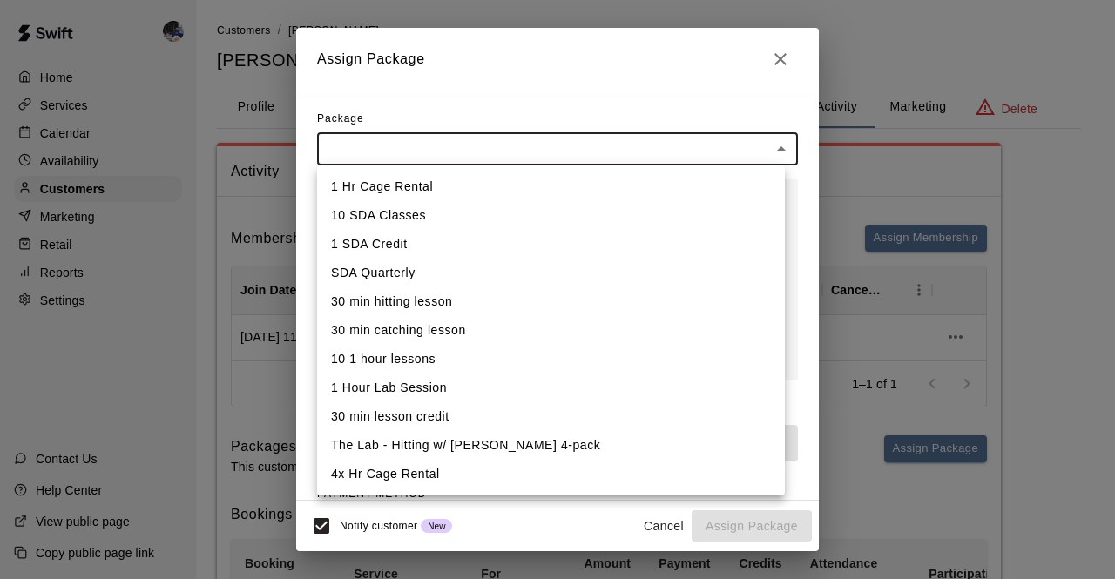
click at [430, 244] on li "1 SDA Credit" at bounding box center [551, 244] width 468 height 29
type input "**********"
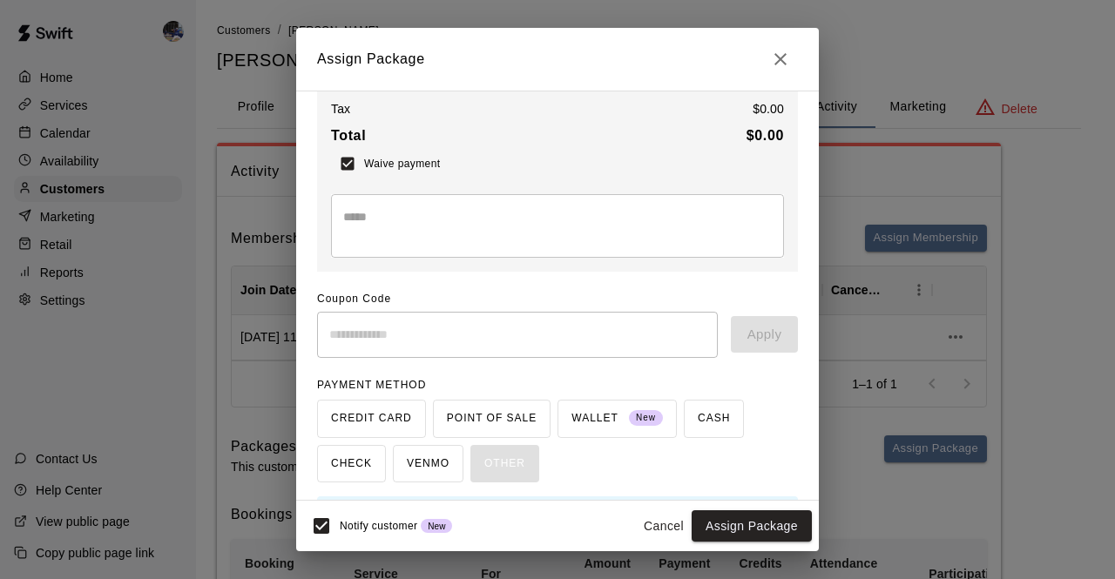
scroll to position [194, 0]
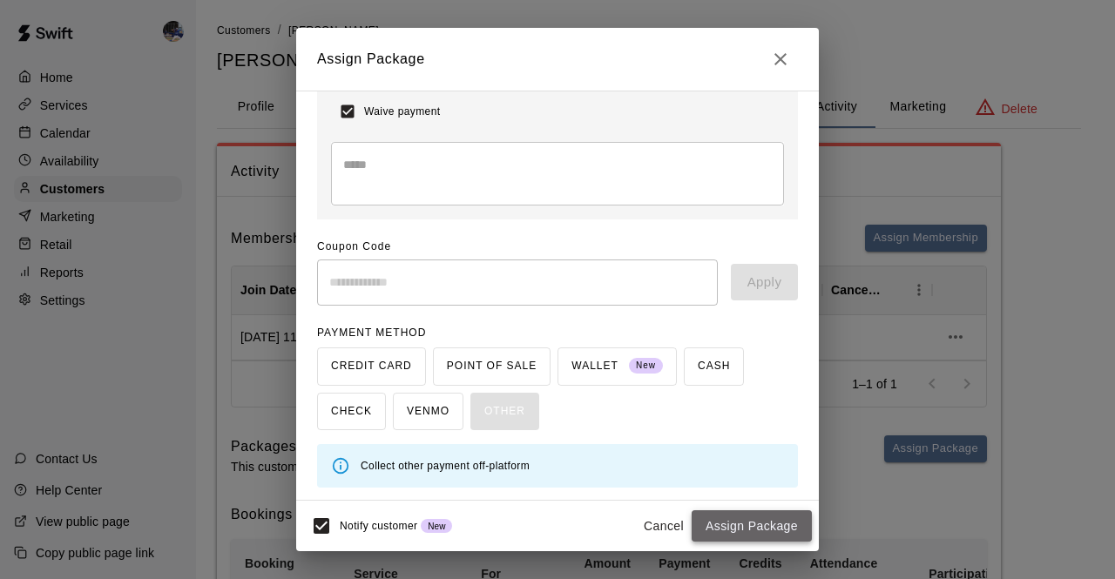
click at [740, 524] on button "Assign Package" at bounding box center [752, 527] width 120 height 32
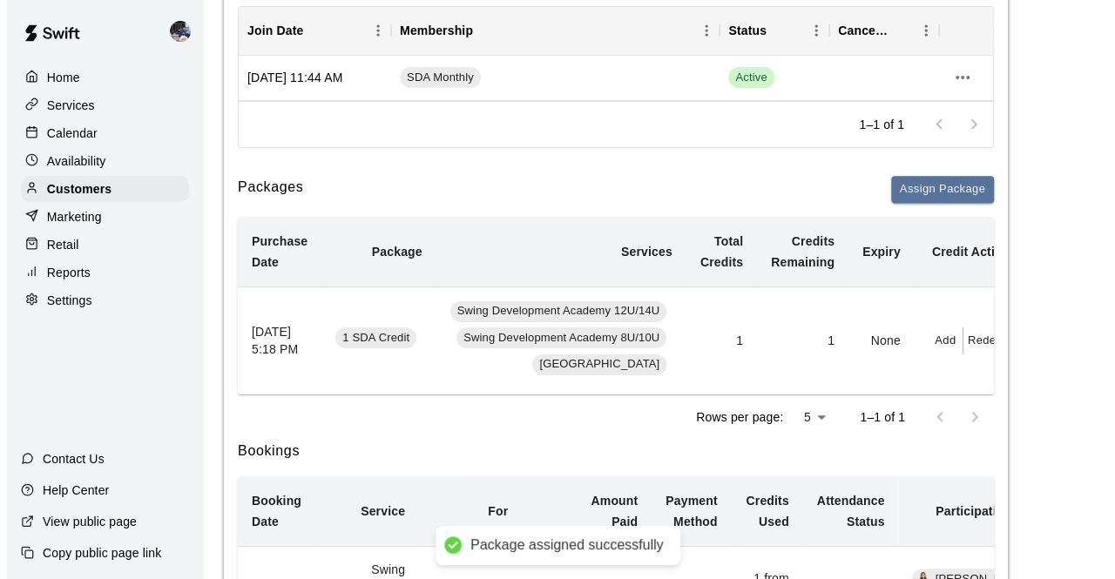
scroll to position [261, 0]
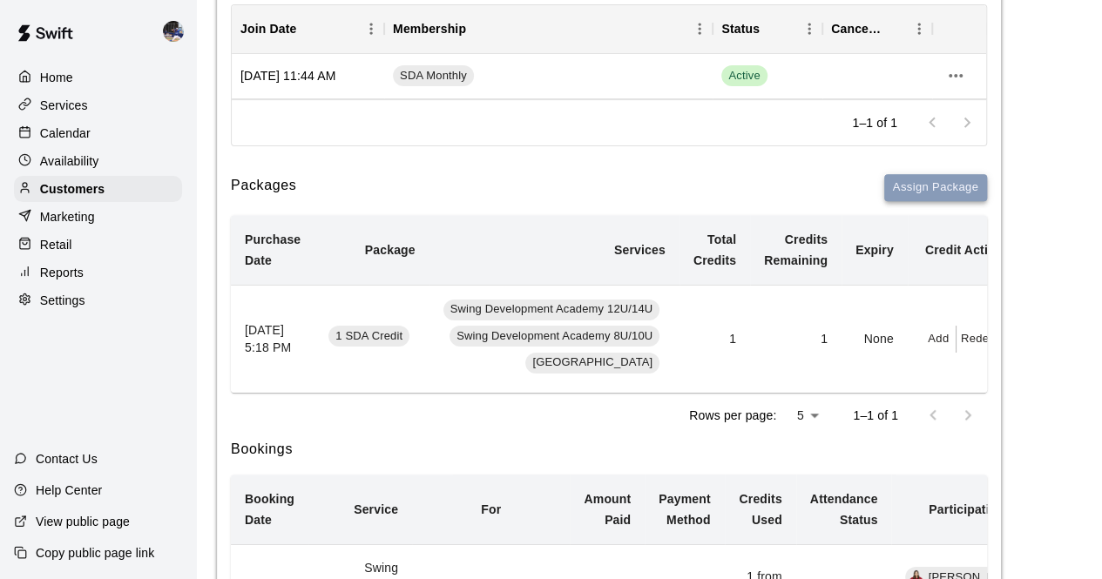
click at [929, 192] on button "Assign Package" at bounding box center [935, 187] width 103 height 27
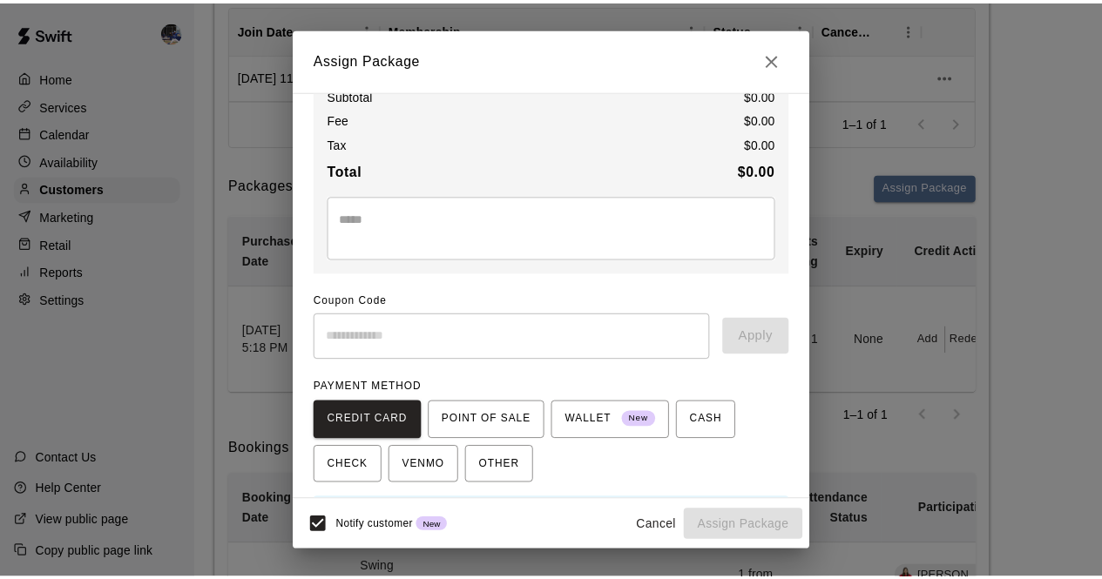
scroll to position [0, 0]
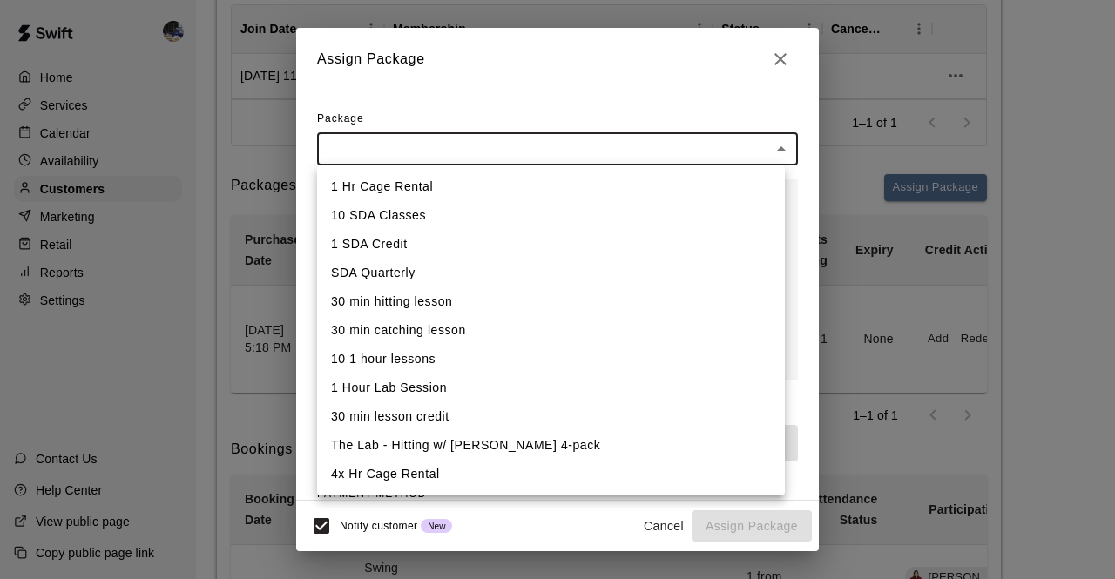
click at [411, 245] on li "1 SDA Credit" at bounding box center [551, 244] width 468 height 29
type input "**********"
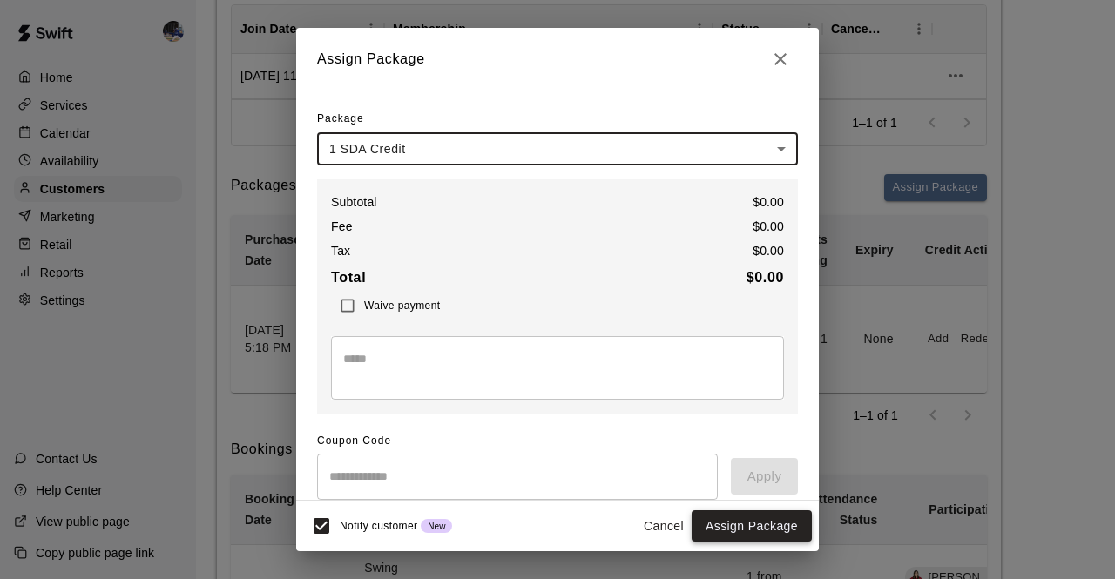
click at [755, 524] on button "Assign Package" at bounding box center [752, 527] width 120 height 32
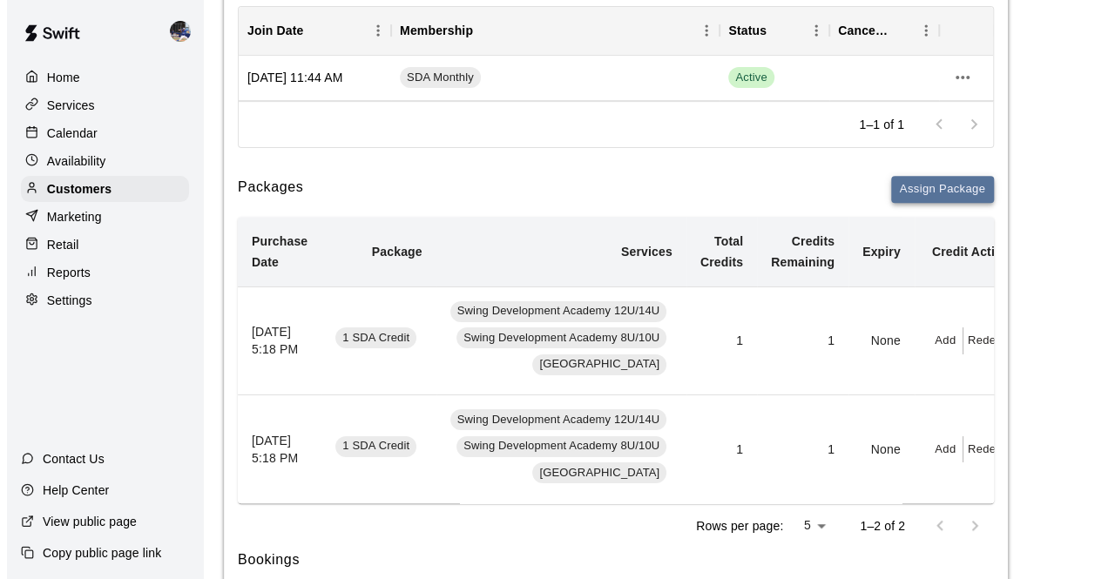
scroll to position [260, 0]
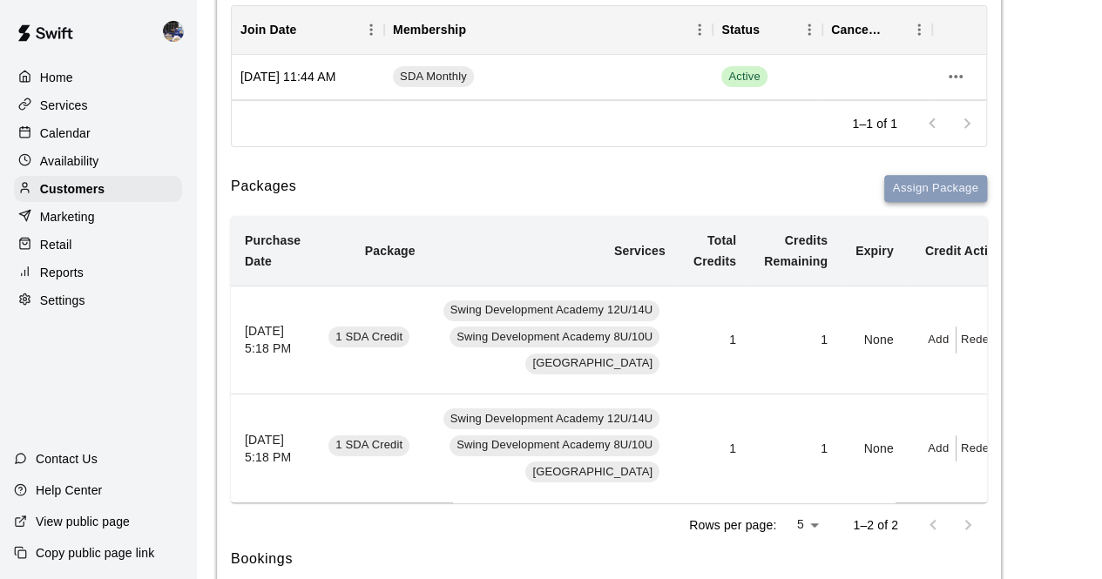
click at [938, 184] on button "Assign Package" at bounding box center [935, 188] width 103 height 27
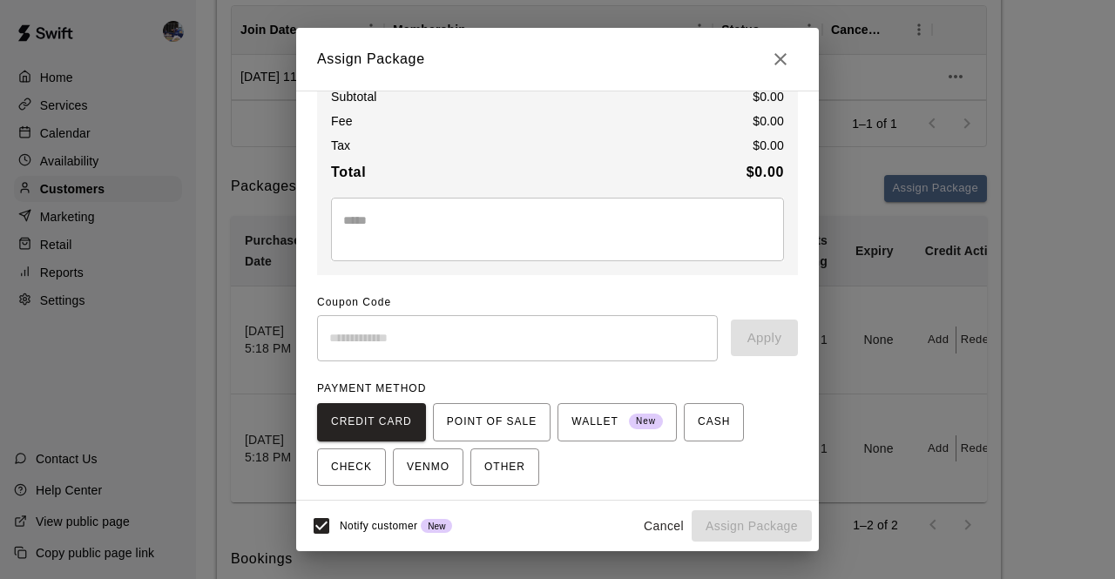
scroll to position [0, 0]
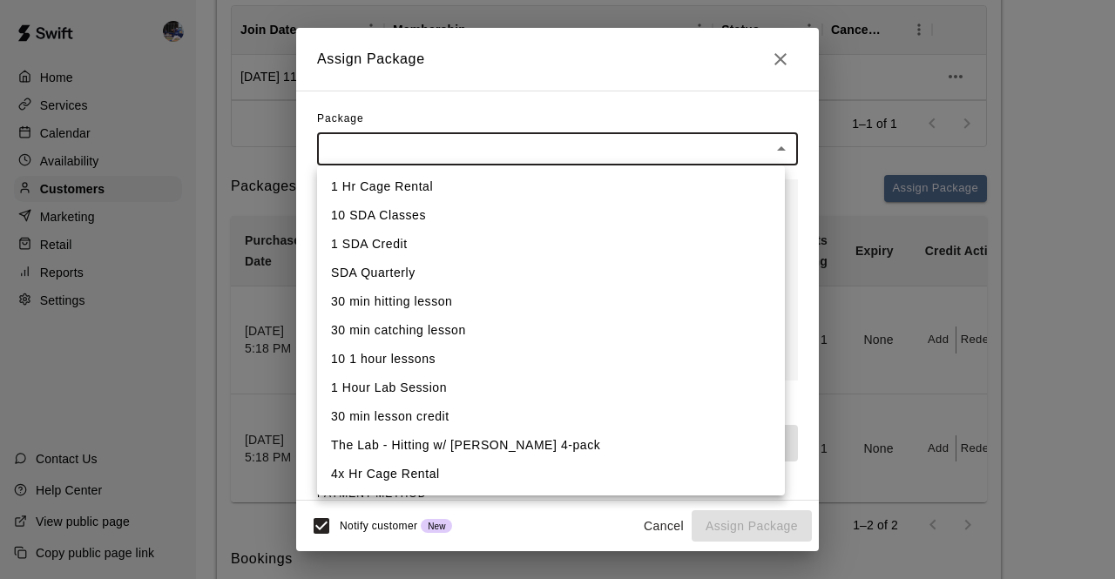
click at [392, 247] on li "1 SDA Credit" at bounding box center [551, 244] width 468 height 29
type input "**********"
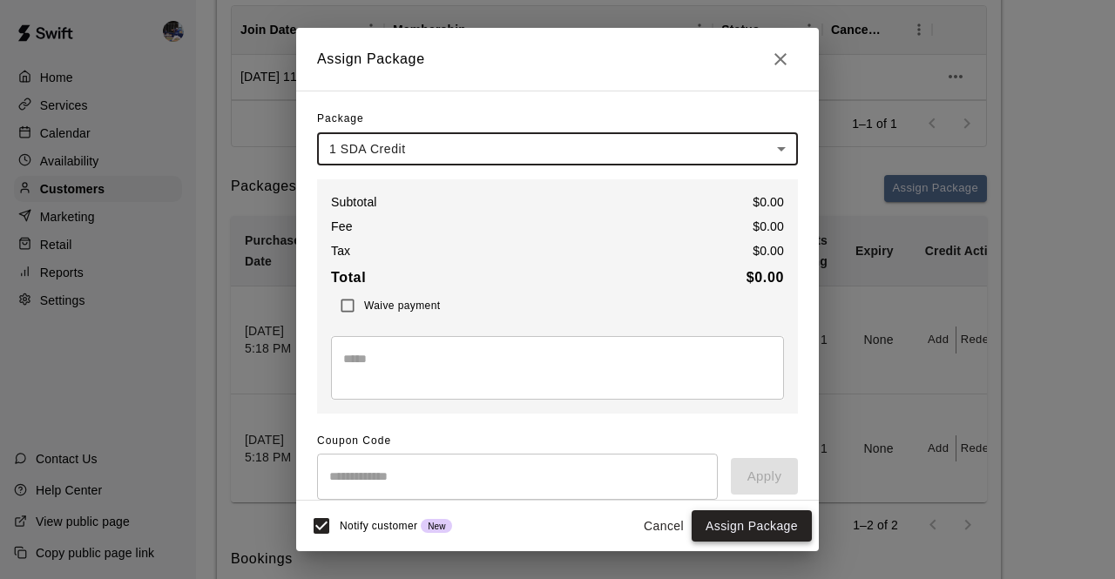
click at [743, 523] on button "Assign Package" at bounding box center [752, 527] width 120 height 32
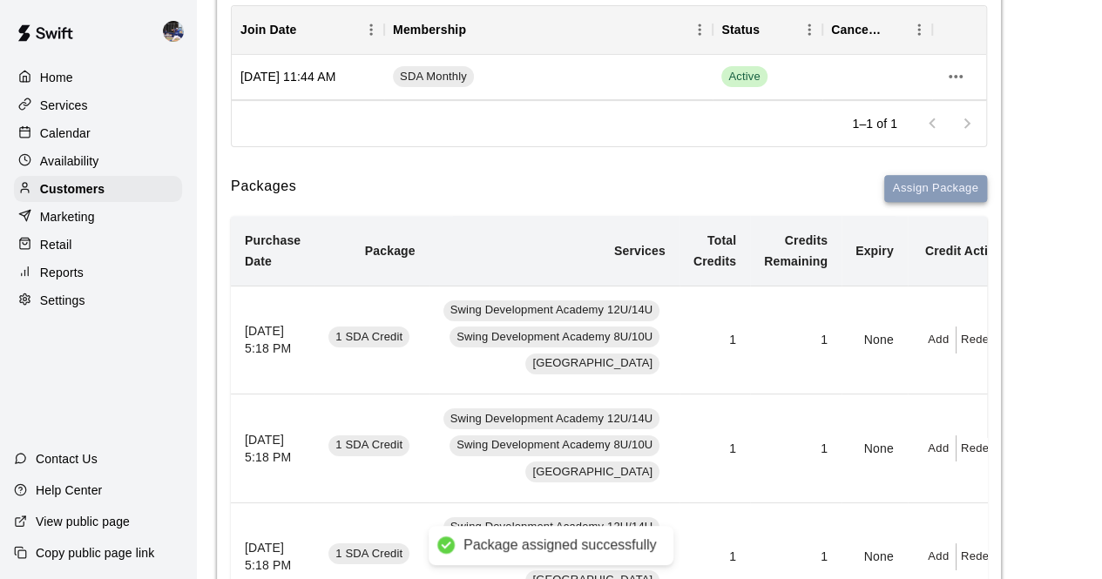
click at [908, 184] on button "Assign Package" at bounding box center [935, 188] width 103 height 27
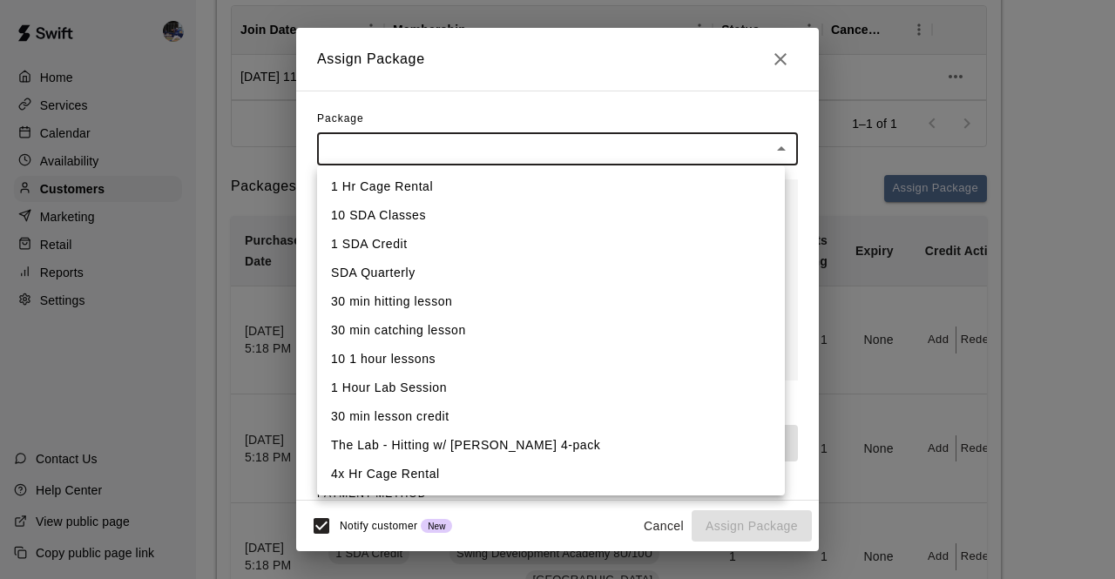
click at [404, 240] on li "1 SDA Credit" at bounding box center [551, 244] width 468 height 29
type input "**********"
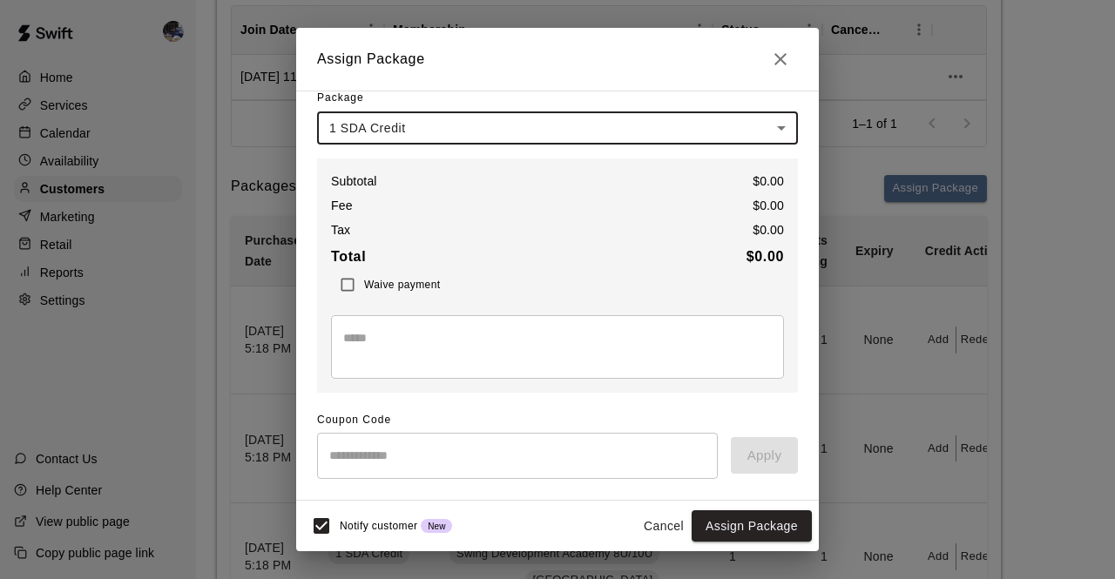
scroll to position [194, 0]
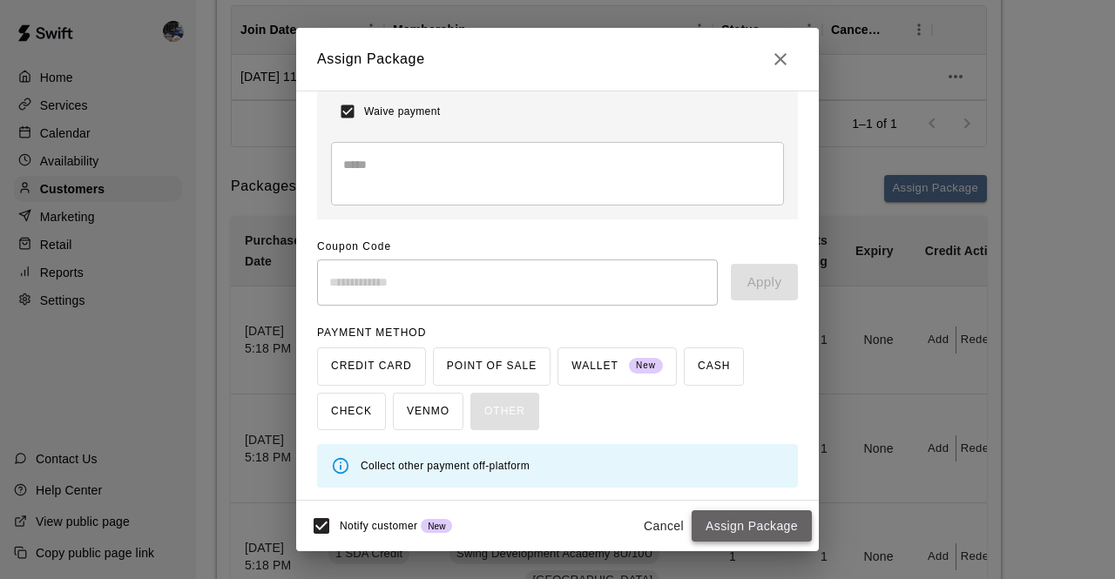
click at [747, 523] on button "Assign Package" at bounding box center [752, 527] width 120 height 32
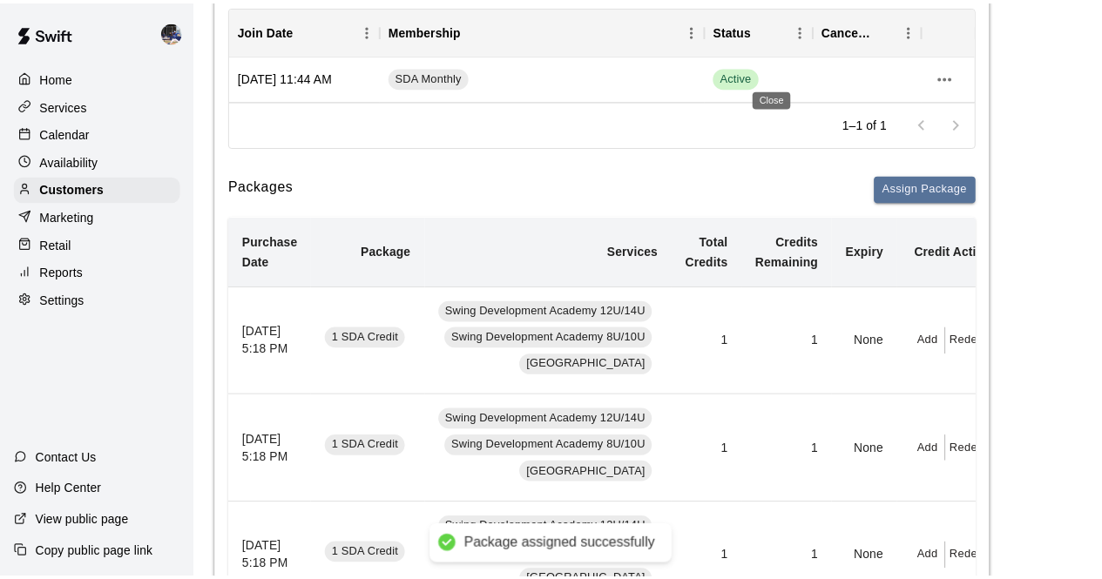
scroll to position [161, 0]
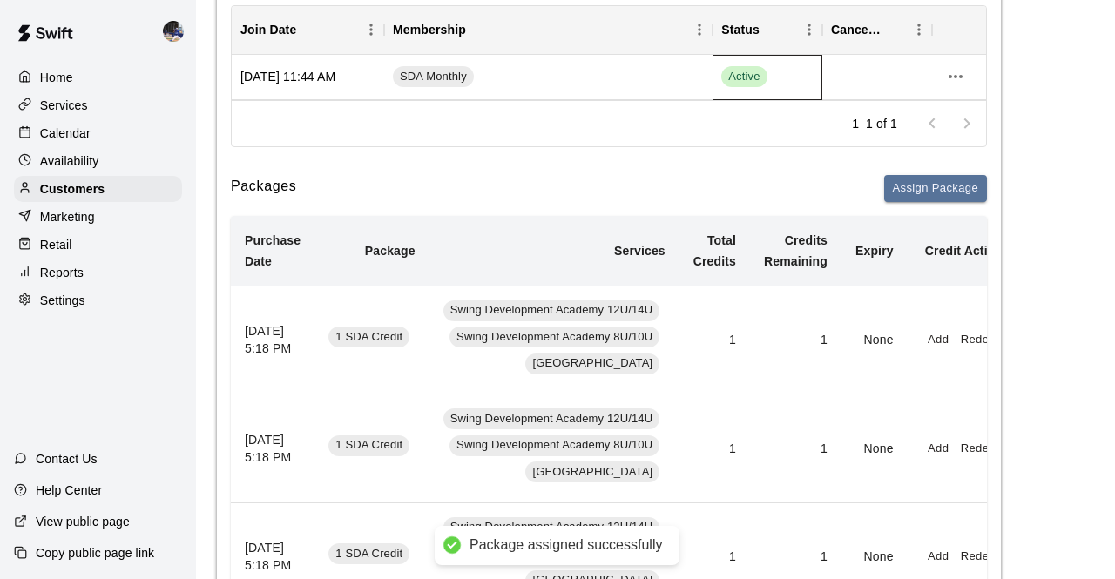
click at [781, 62] on div "Active" at bounding box center [768, 77] width 110 height 45
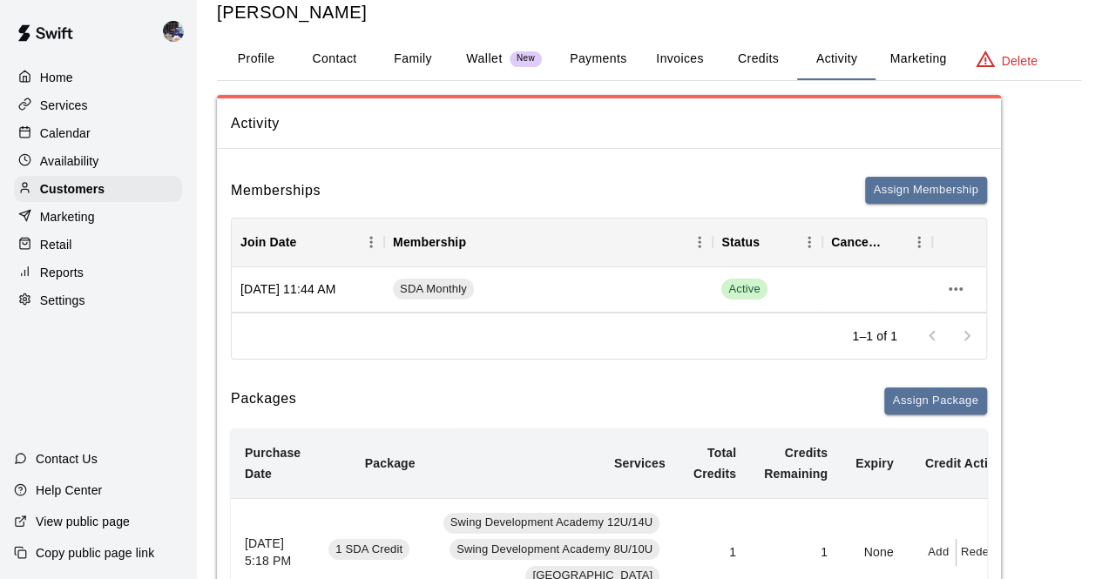
scroll to position [0, 0]
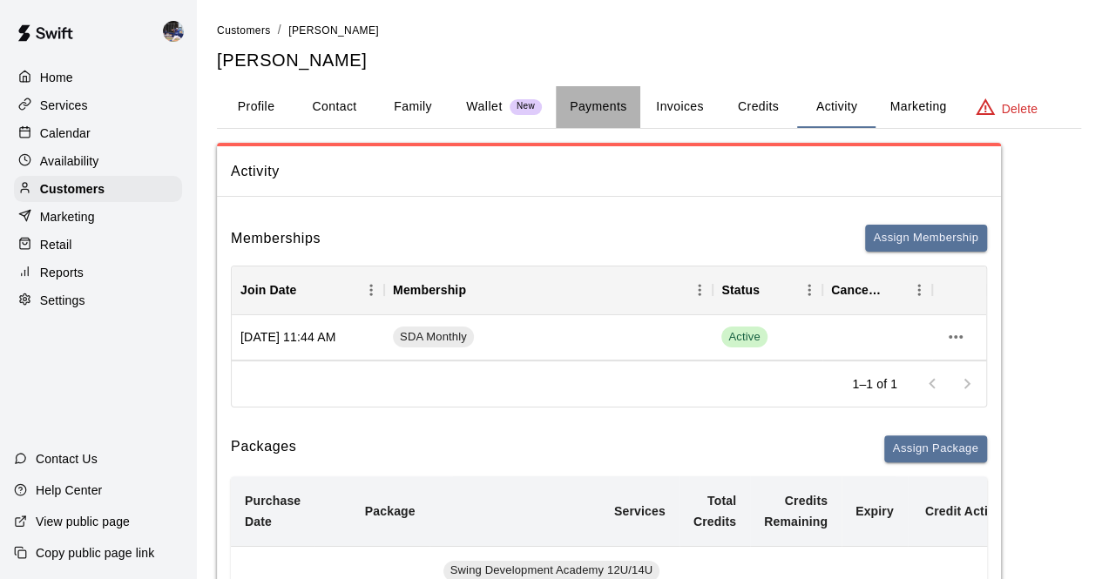
click at [605, 103] on button "Payments" at bounding box center [598, 107] width 85 height 42
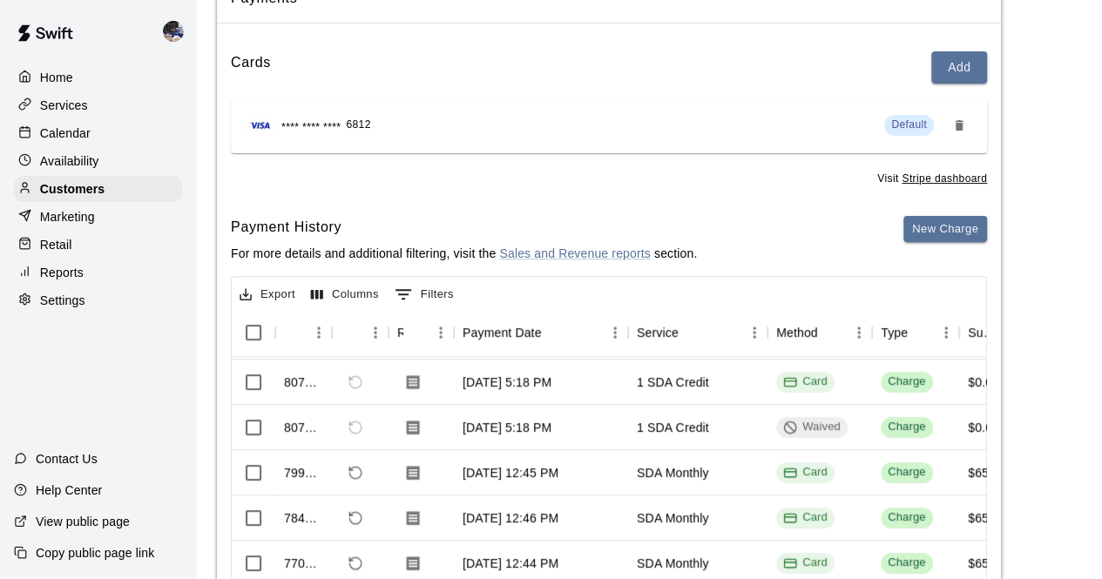
scroll to position [87, 0]
click at [356, 471] on icon "Refund payment" at bounding box center [356, 474] width 16 height 16
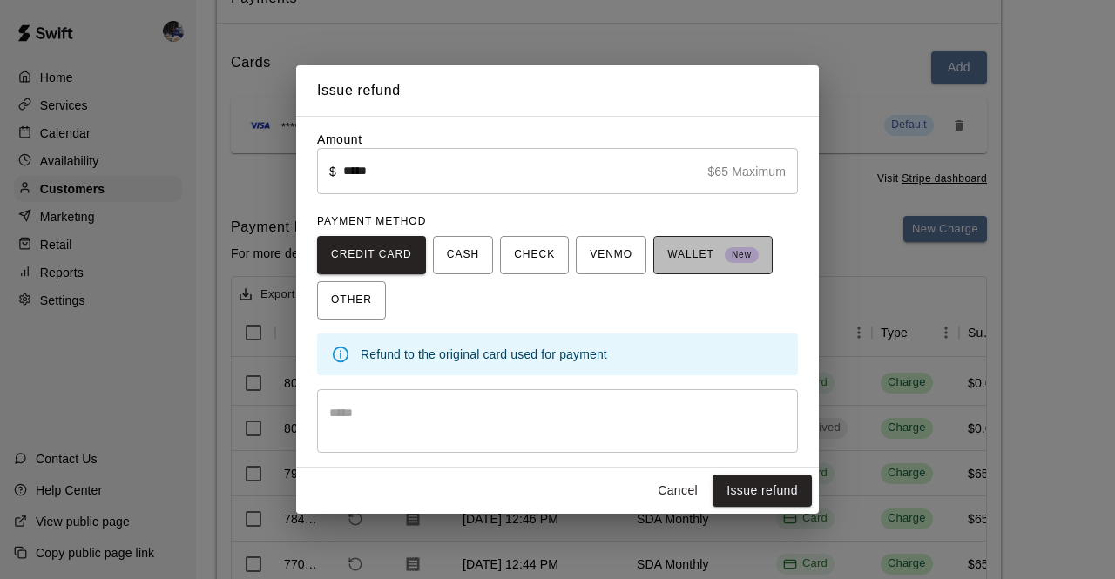
click at [681, 264] on span "WALLET New" at bounding box center [712, 255] width 91 height 28
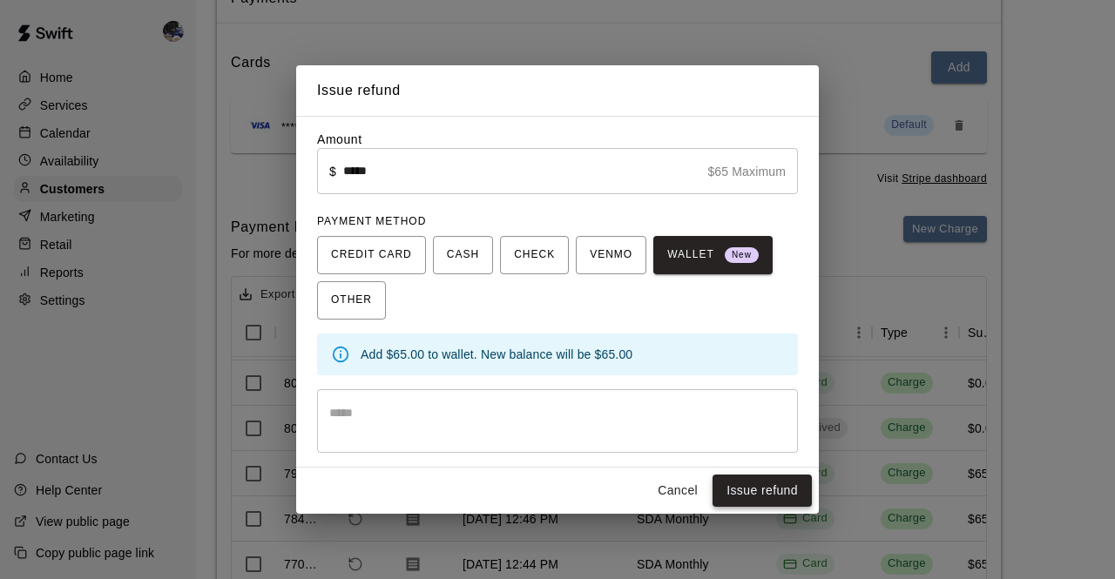
click at [765, 492] on button "Issue refund" at bounding box center [762, 491] width 99 height 32
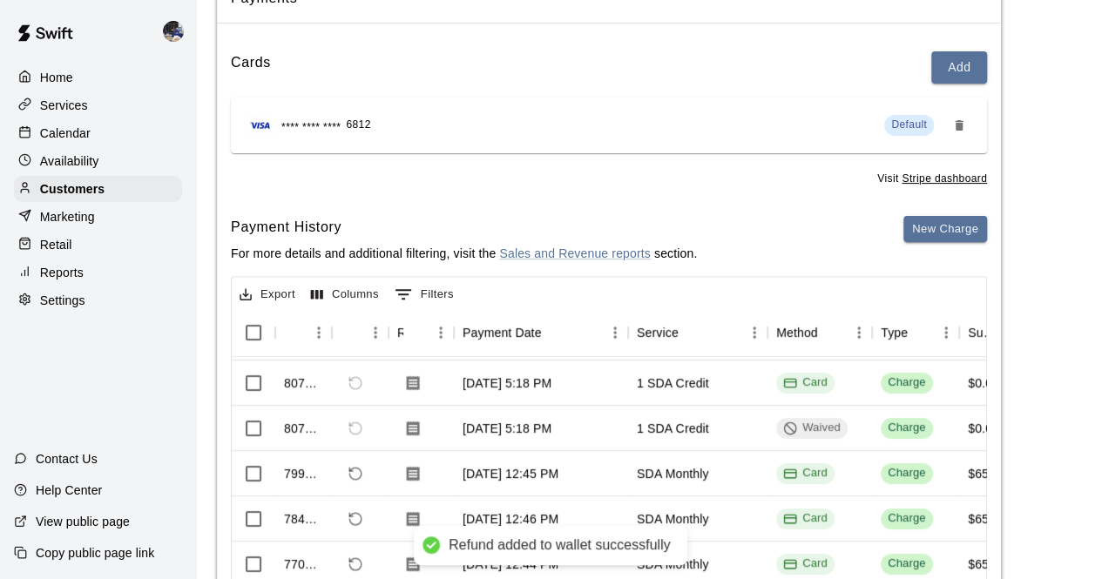
scroll to position [132, 0]
click at [349, 516] on icon "Refund payment" at bounding box center [356, 519] width 16 height 16
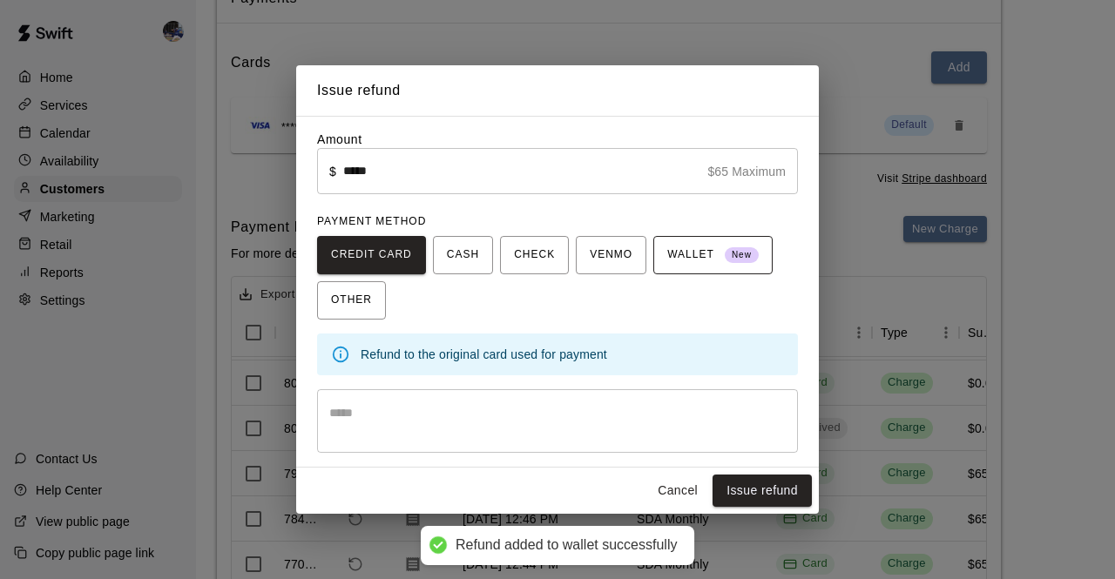
click at [679, 262] on span "WALLET New" at bounding box center [712, 255] width 91 height 28
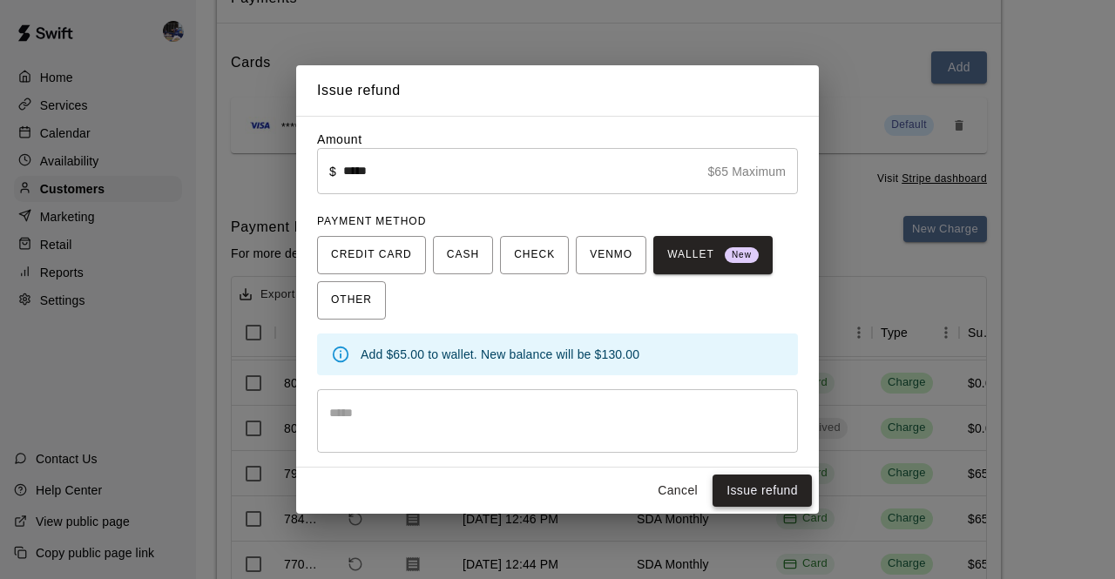
click at [751, 490] on button "Issue refund" at bounding box center [762, 491] width 99 height 32
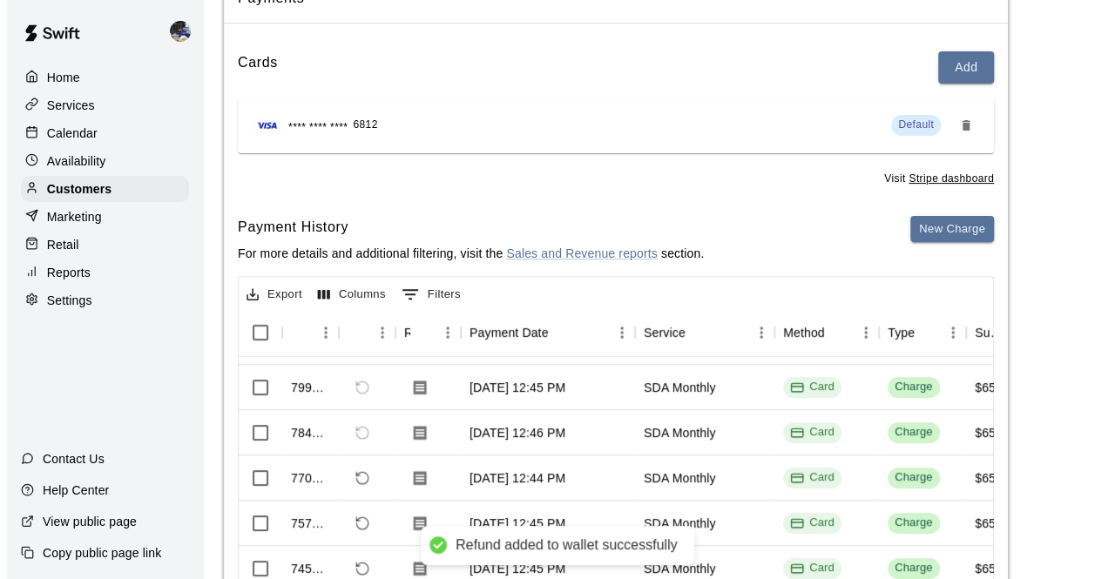
scroll to position [265, 0]
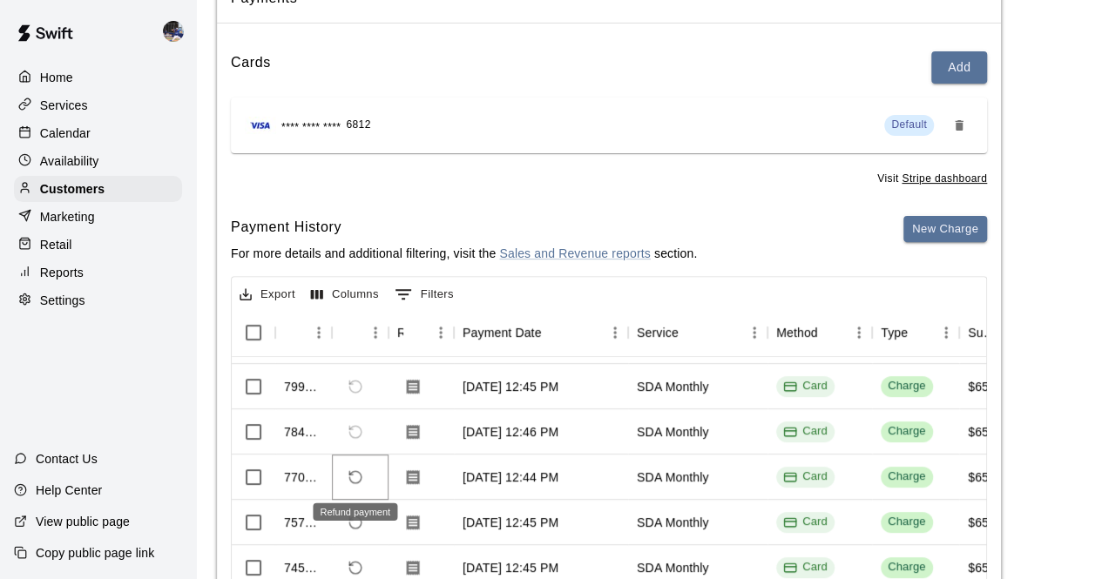
click at [355, 477] on icon "Refund payment" at bounding box center [356, 478] width 16 height 16
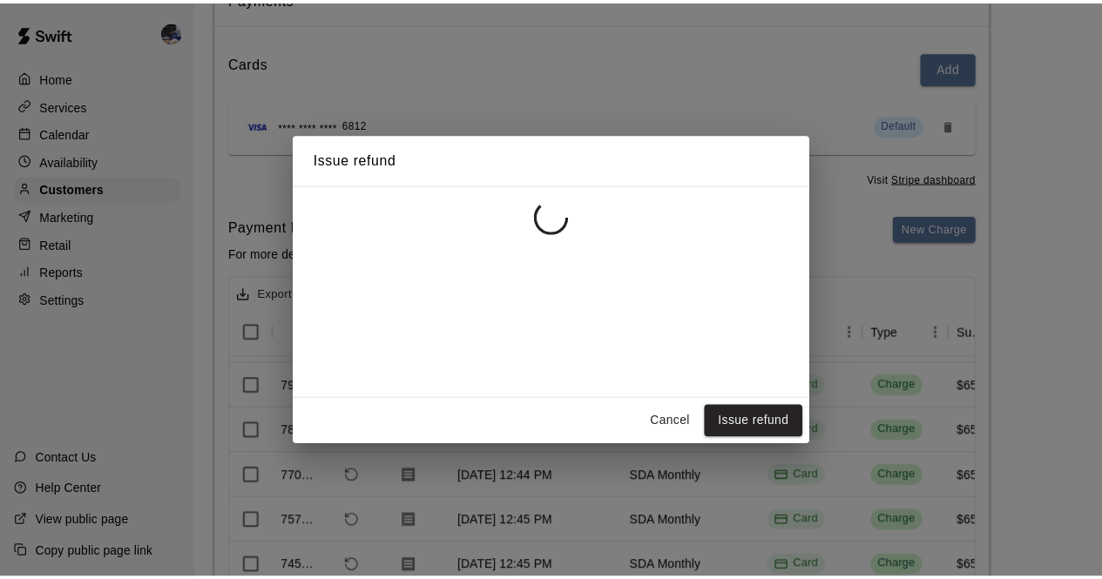
scroll to position [220, 0]
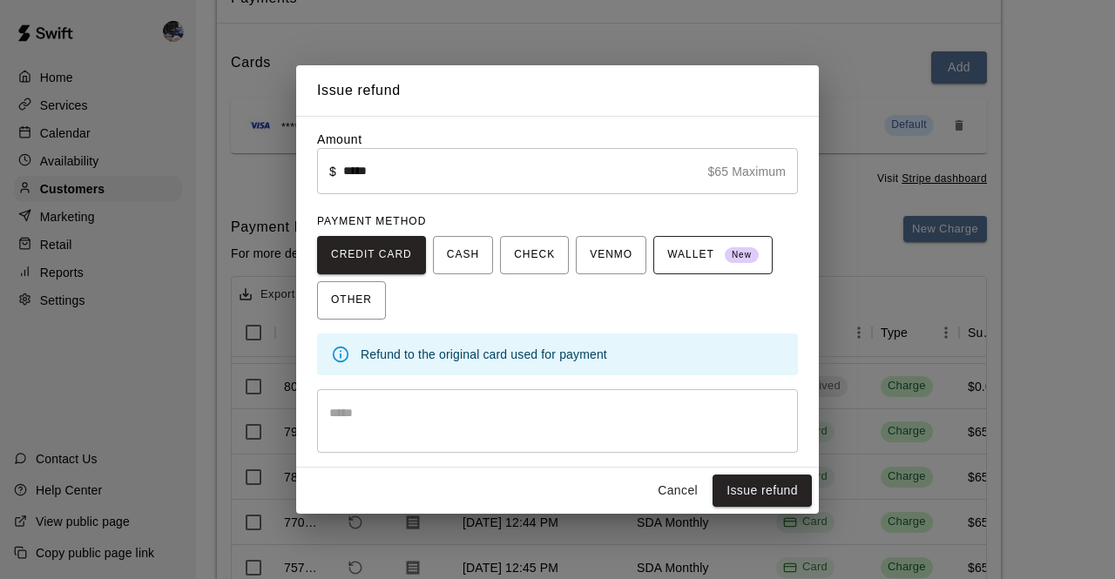
click at [674, 259] on span "WALLET New" at bounding box center [712, 255] width 91 height 28
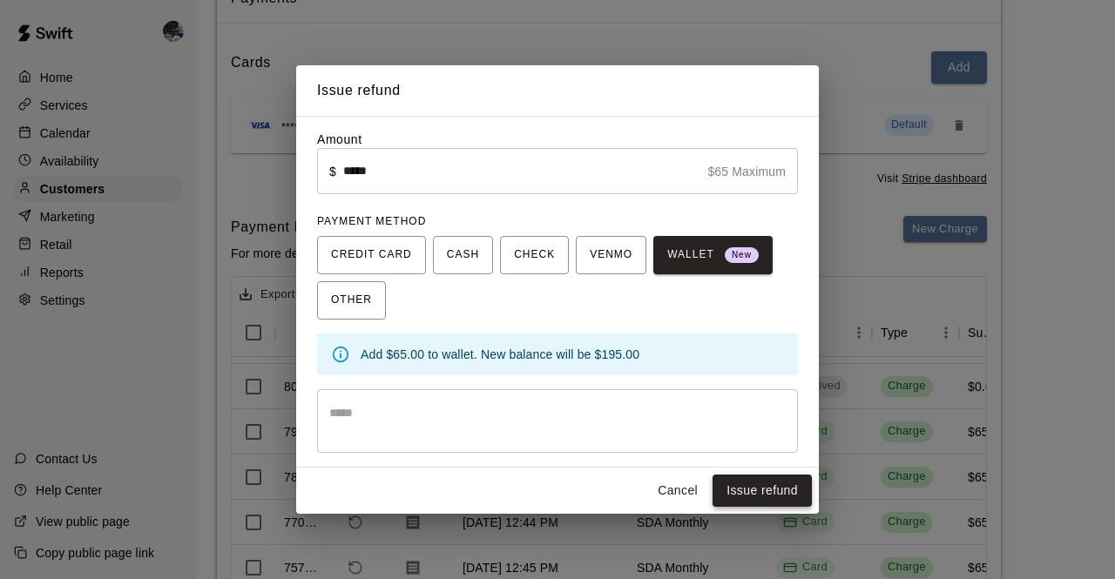
click at [745, 479] on button "Issue refund" at bounding box center [762, 491] width 99 height 32
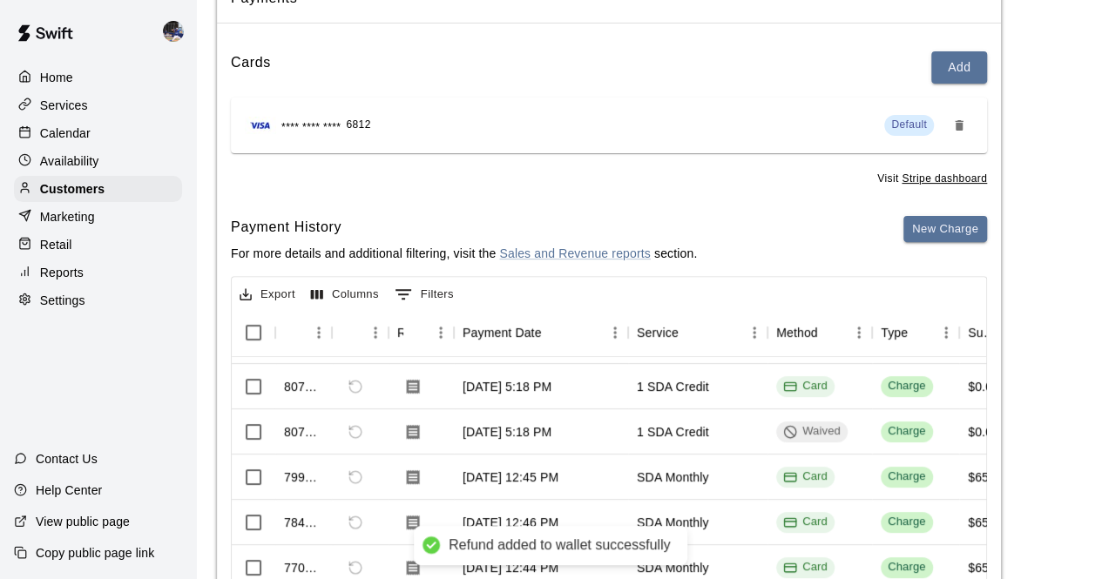
scroll to position [265, 0]
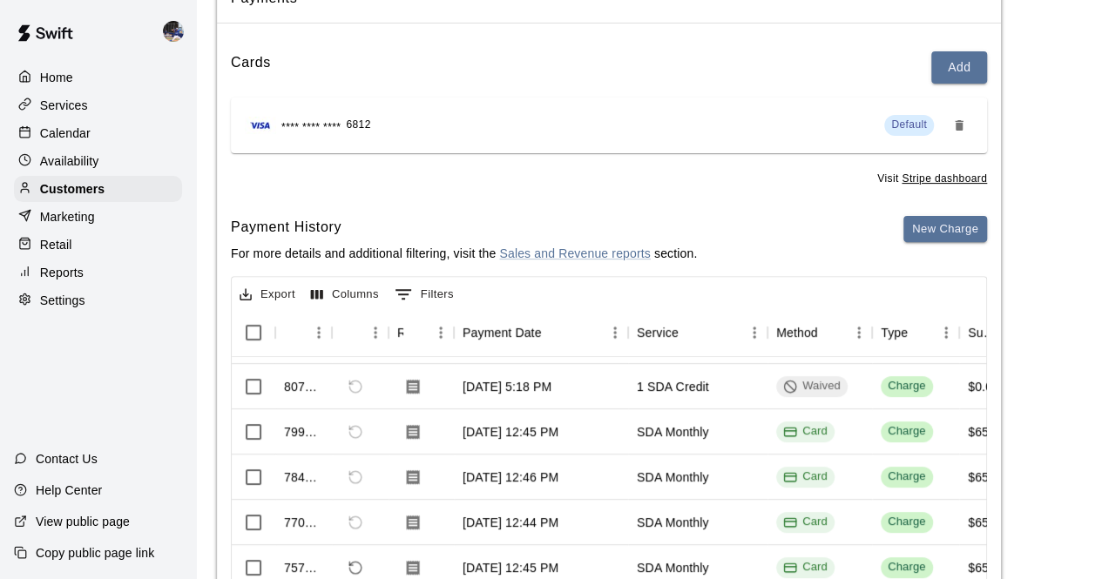
click at [44, 131] on p "Calendar" at bounding box center [65, 133] width 51 height 17
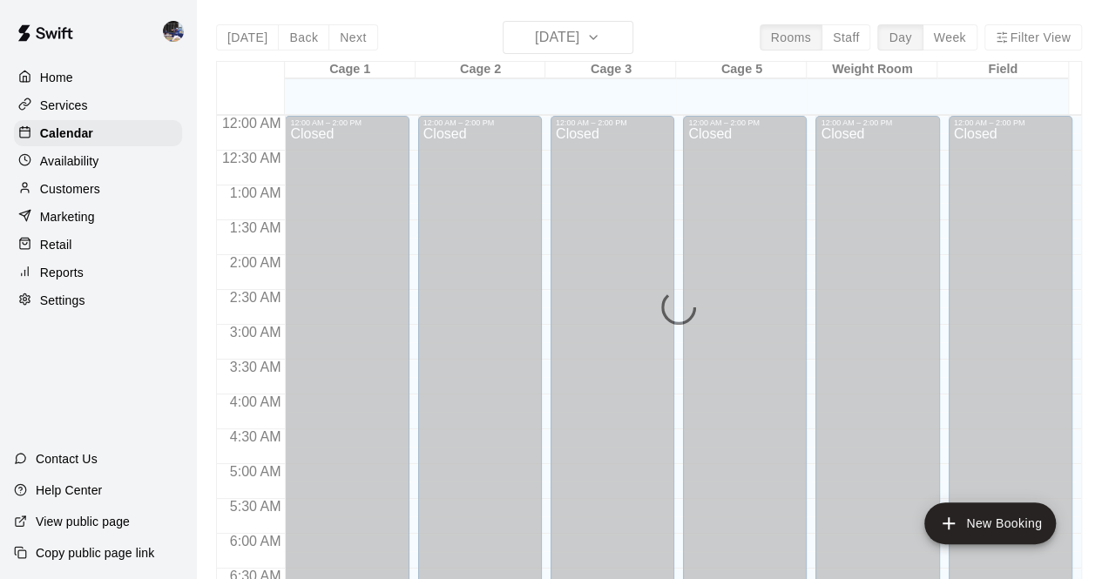
scroll to position [1136, 0]
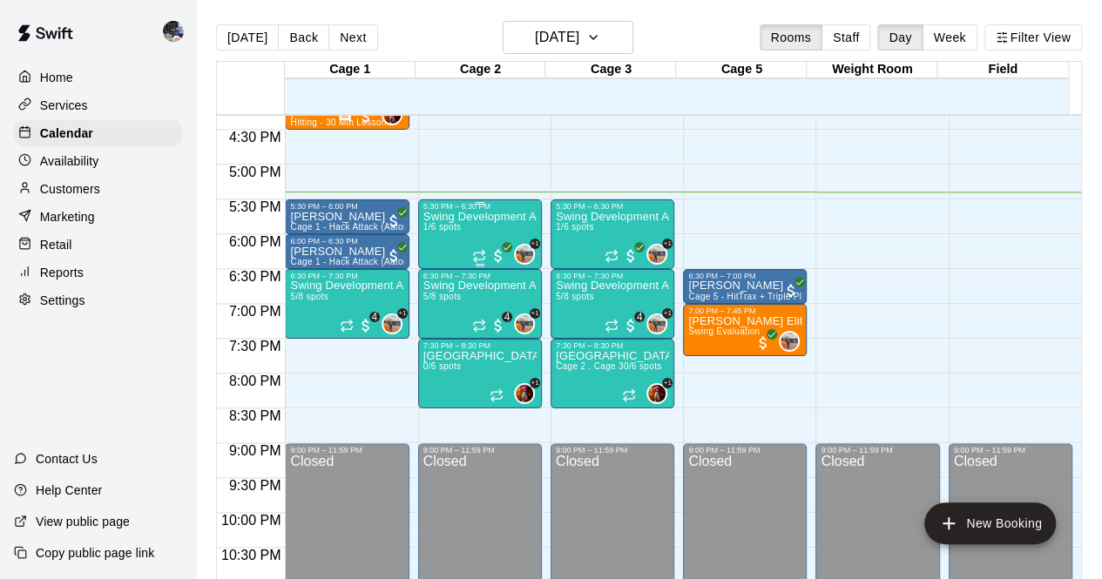
click at [463, 217] on p "Swing Development Academy 8U/10U" at bounding box center [479, 217] width 113 height 0
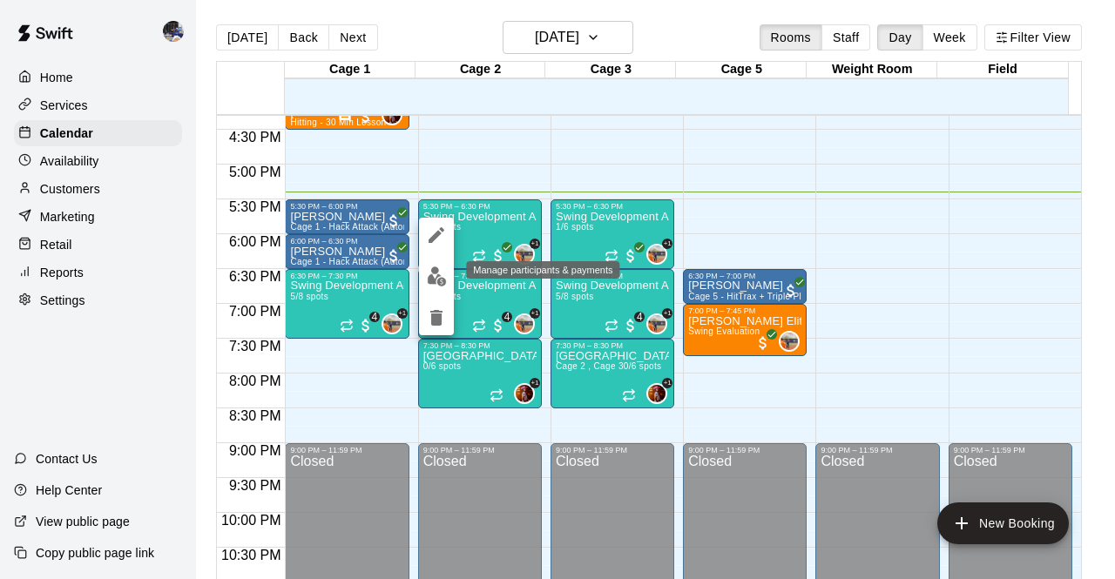
click at [436, 278] on img "edit" at bounding box center [437, 277] width 20 height 20
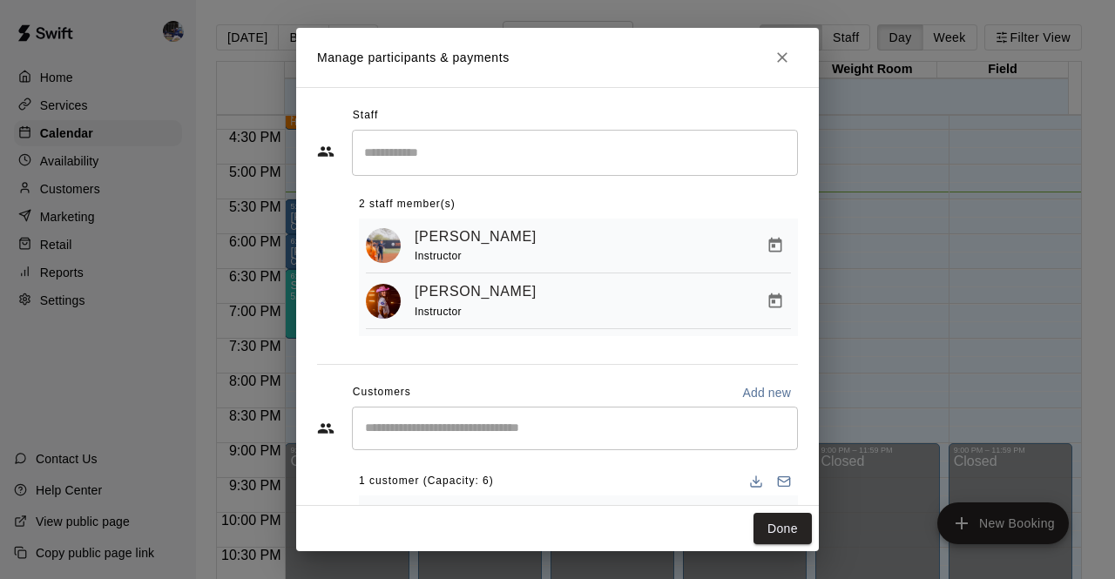
click at [491, 429] on input "Start typing to search customers..." at bounding box center [575, 428] width 430 height 17
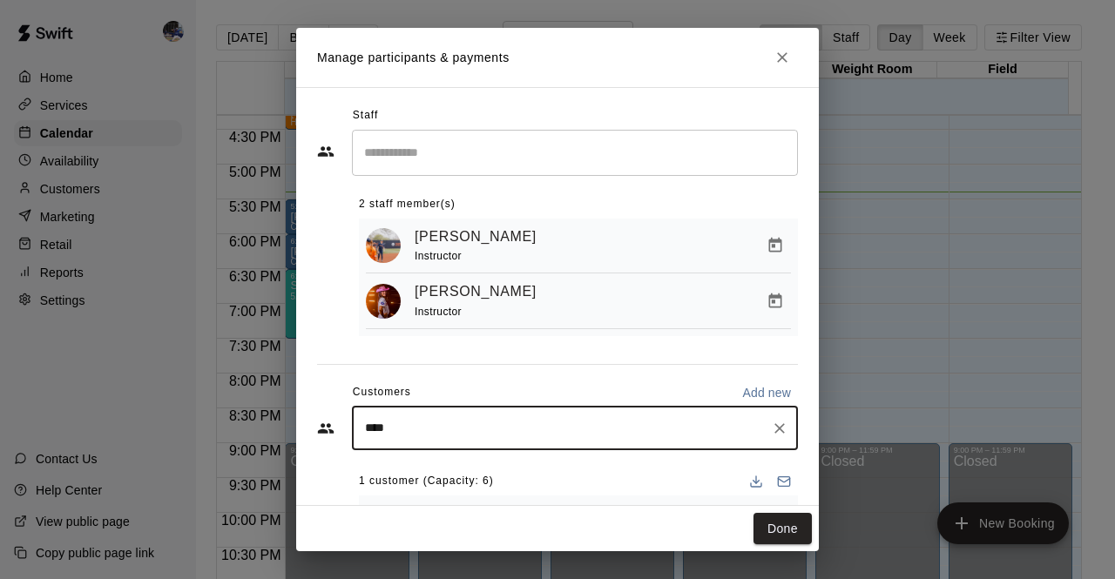
type input "*****"
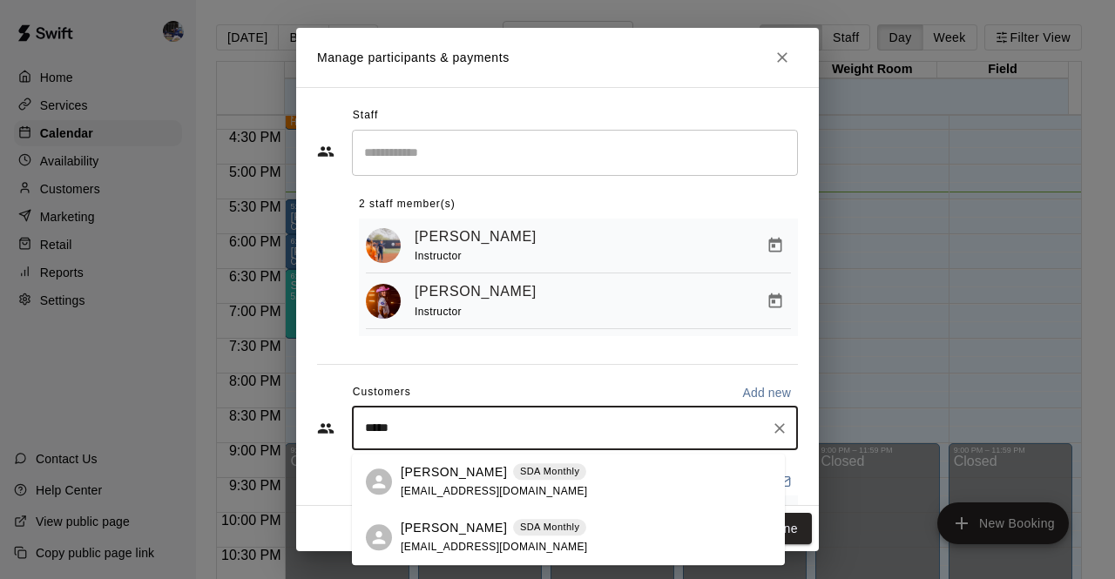
click at [450, 529] on p "Jacey Ingle" at bounding box center [454, 528] width 106 height 18
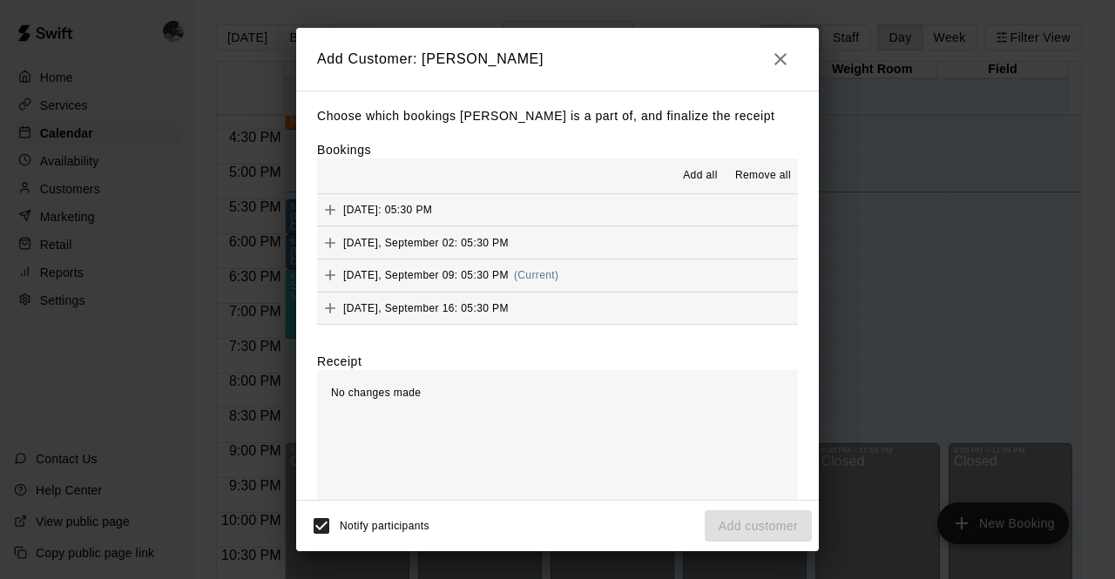
click at [549, 274] on span "(Current)" at bounding box center [536, 275] width 45 height 12
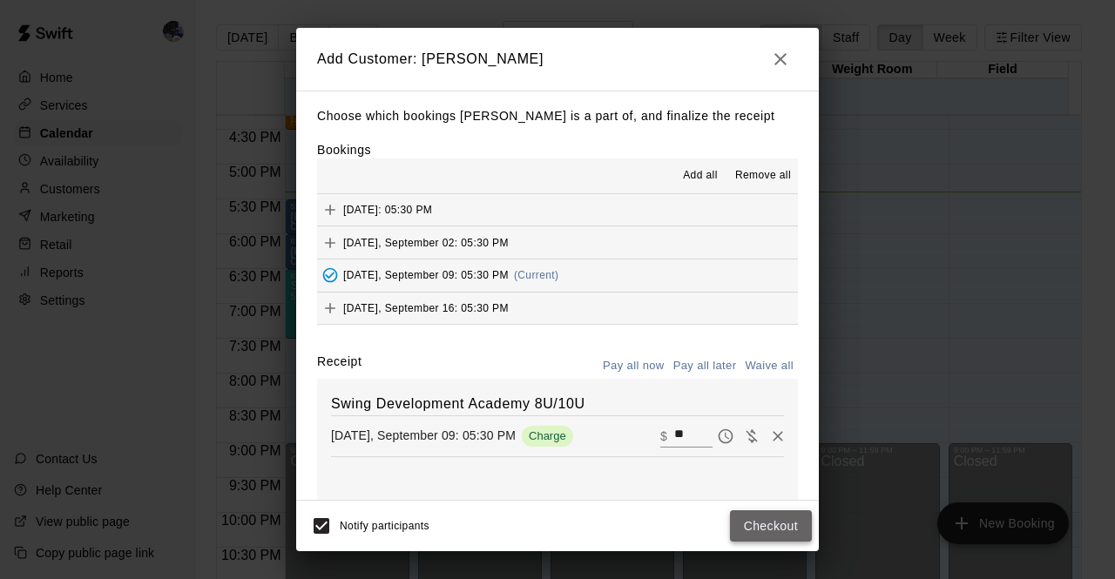
click at [756, 524] on button "Checkout" at bounding box center [771, 527] width 82 height 32
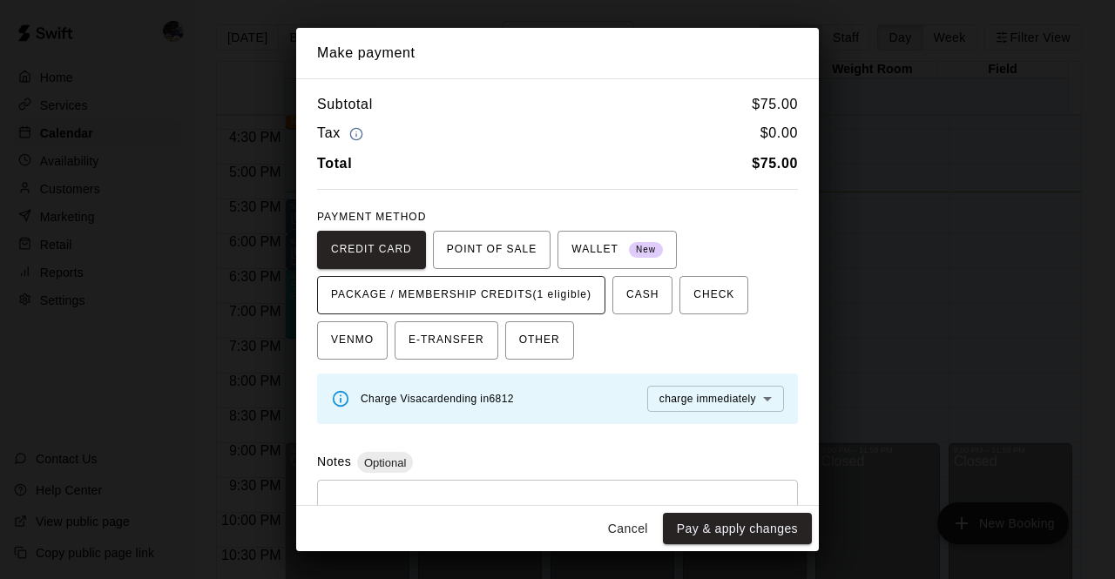
click at [535, 286] on span "PACKAGE / MEMBERSHIP CREDITS (1 eligible)" at bounding box center [461, 295] width 260 height 28
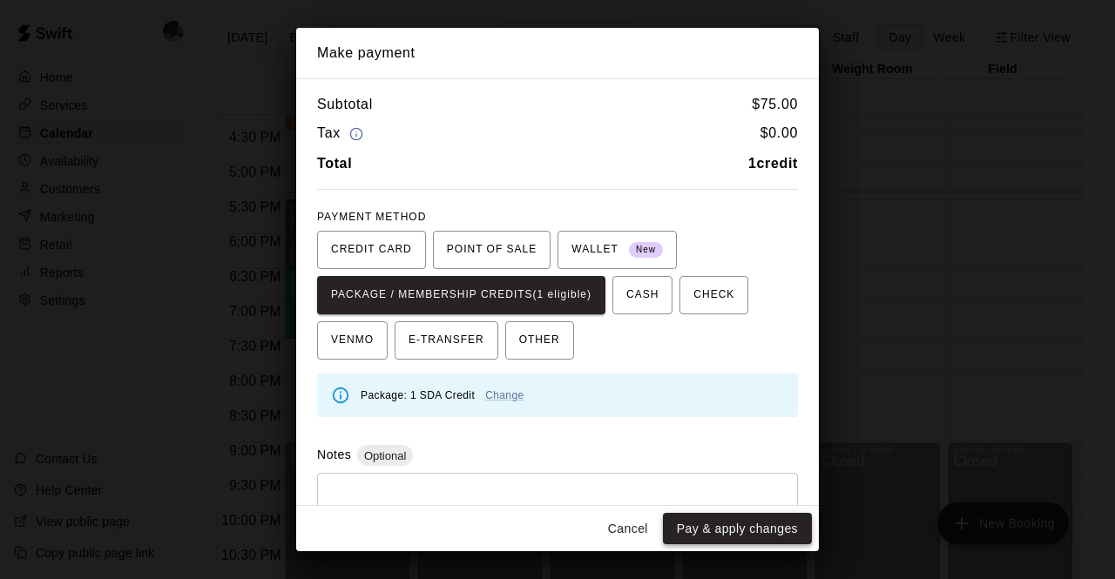
click at [717, 524] on button "Pay & apply changes" at bounding box center [737, 529] width 149 height 32
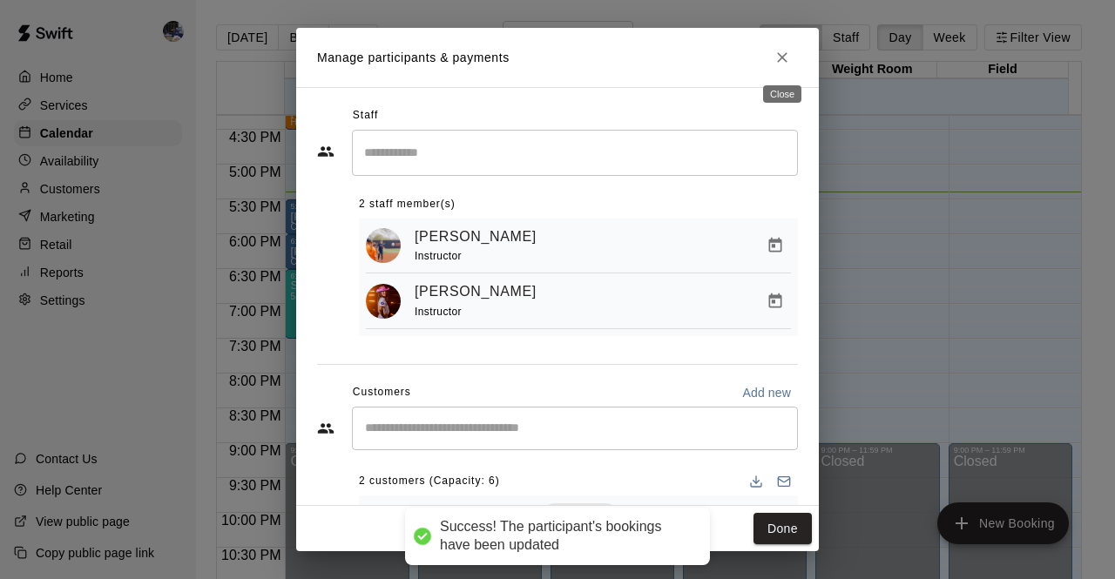
click at [784, 55] on icon "Close" at bounding box center [782, 57] width 10 height 10
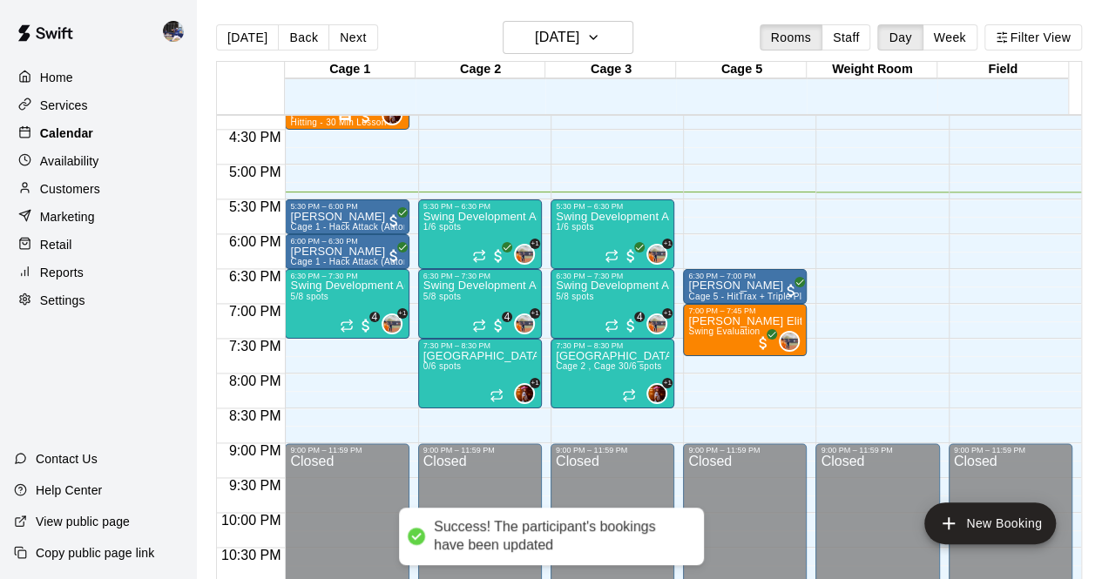
drag, startPoint x: 71, startPoint y: 132, endPoint x: 70, endPoint y: 142, distance: 10.6
click at [71, 132] on p "Calendar" at bounding box center [66, 133] width 53 height 17
click at [73, 194] on p "Customers" at bounding box center [70, 188] width 60 height 17
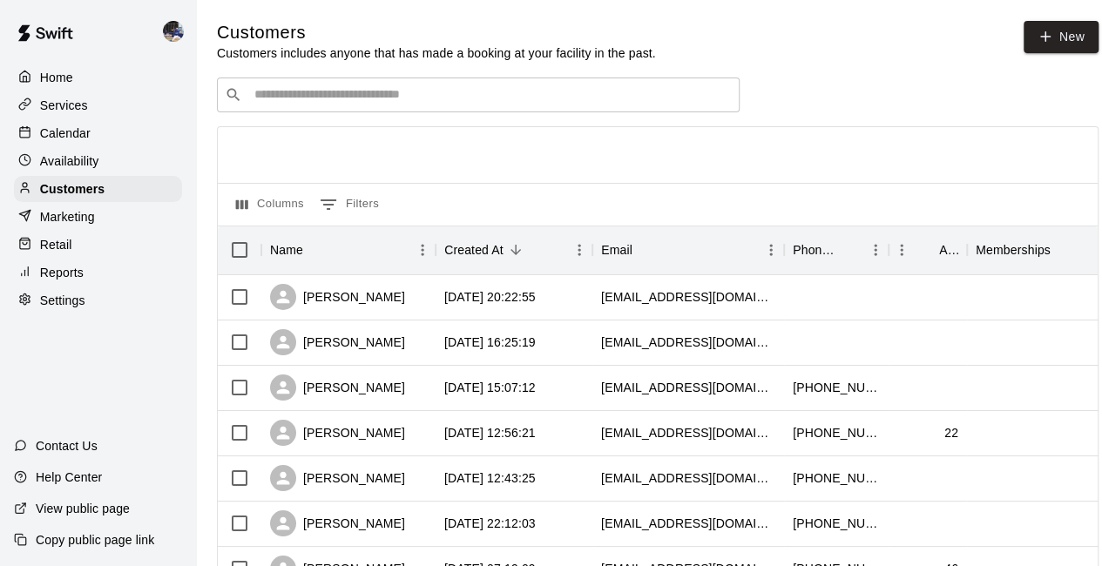
click at [348, 102] on input "Search customers by name or email" at bounding box center [490, 94] width 483 height 17
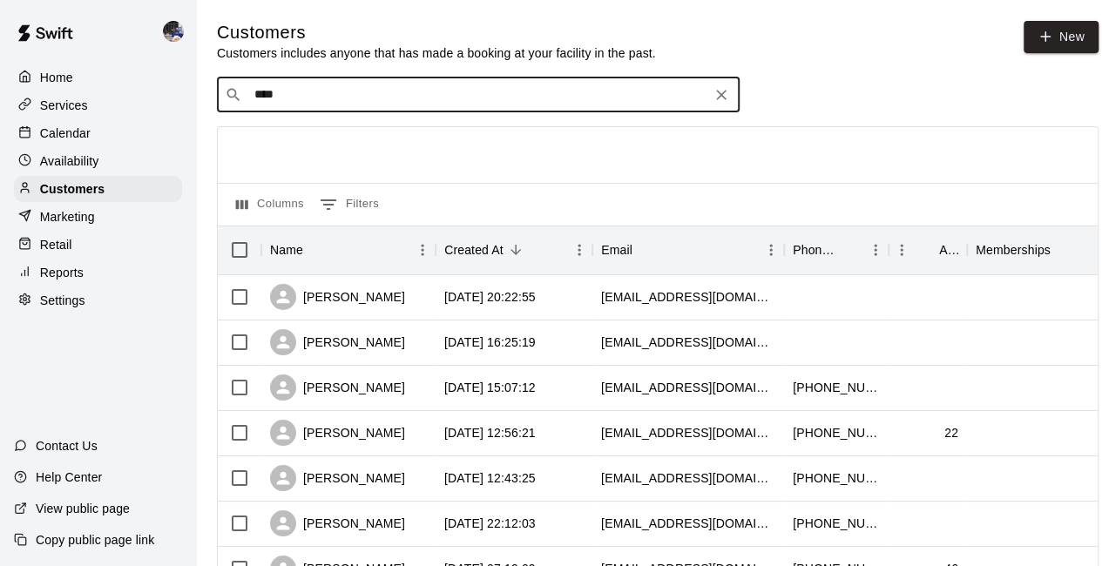
type input "*****"
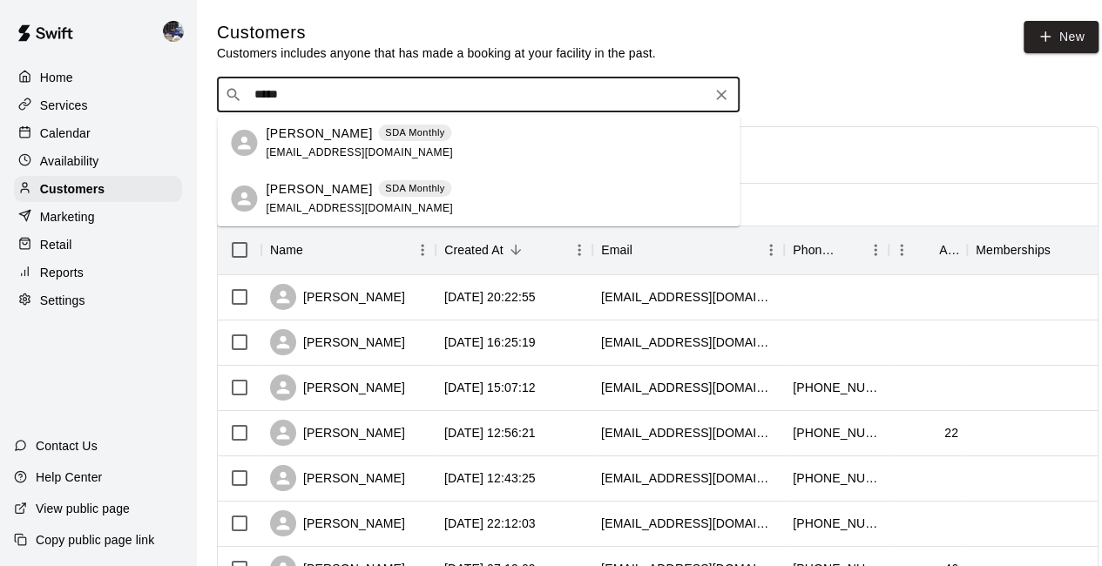
click at [301, 130] on p "Jason Ingle" at bounding box center [319, 134] width 106 height 18
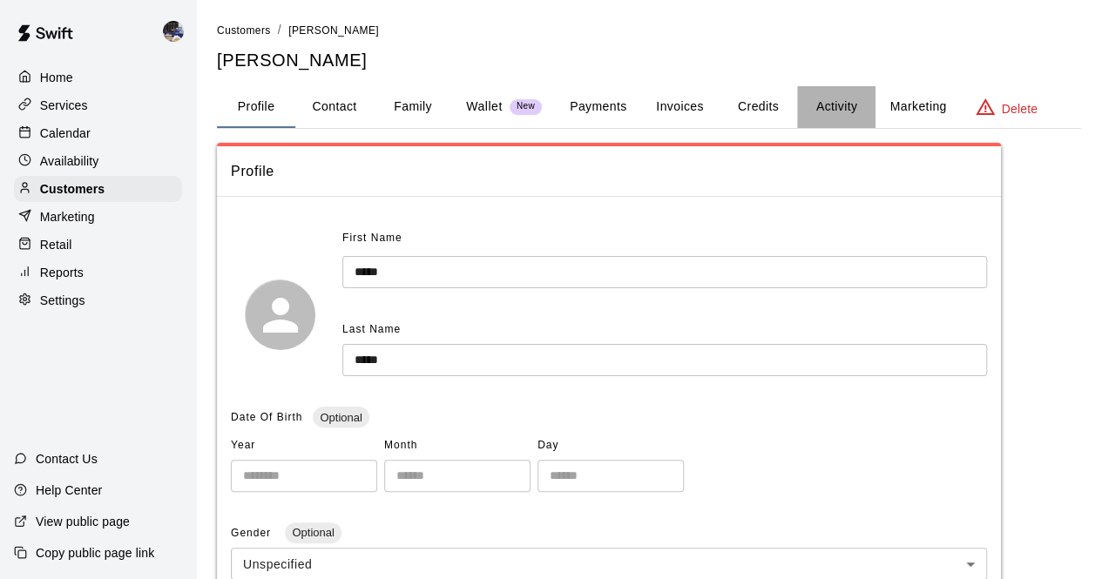
drag, startPoint x: 824, startPoint y: 111, endPoint x: 829, endPoint y: 120, distance: 10.9
click at [824, 111] on button "Activity" at bounding box center [836, 107] width 78 height 42
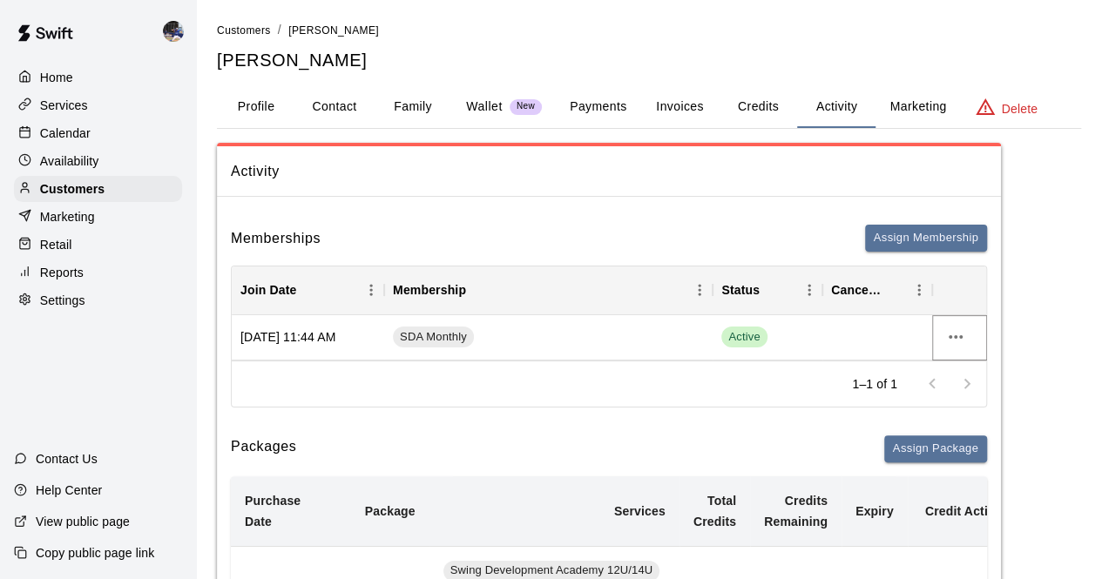
click at [961, 339] on icon "more actions" at bounding box center [955, 337] width 21 height 21
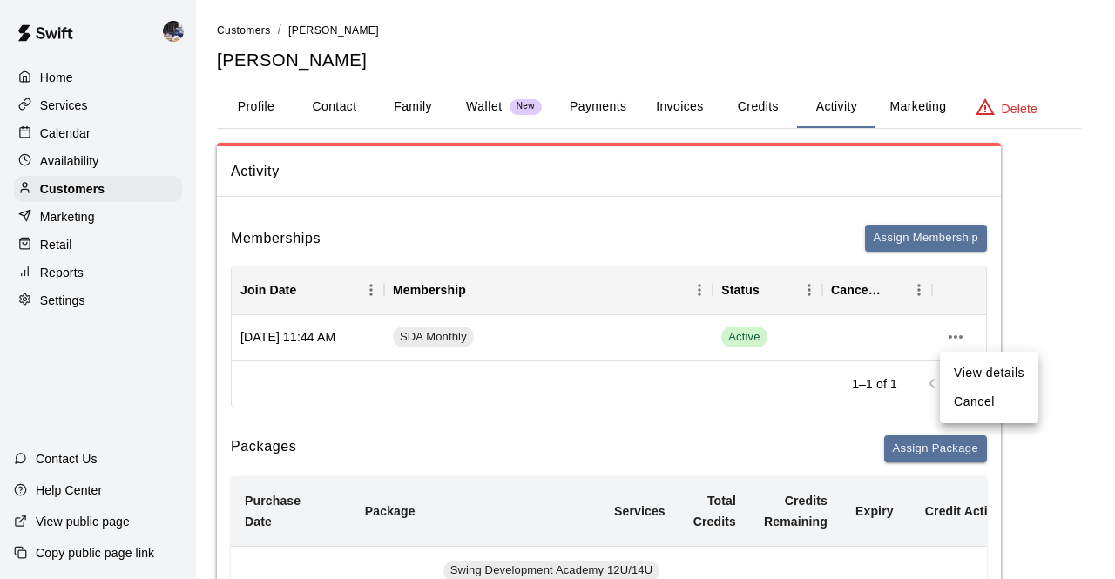
click at [960, 399] on li "Cancel" at bounding box center [989, 402] width 98 height 29
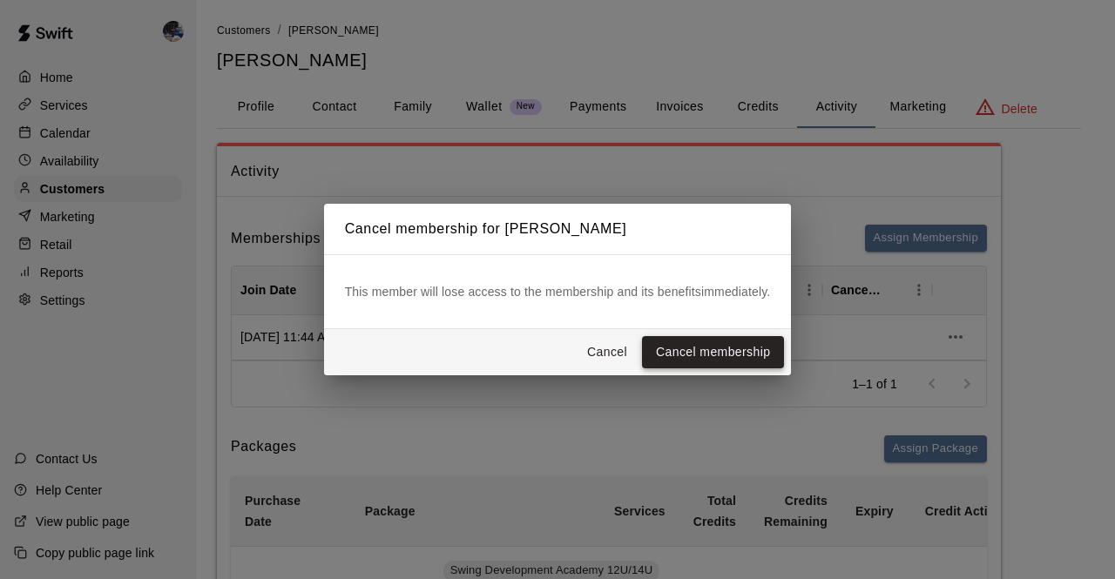
click at [710, 354] on button "Cancel membership" at bounding box center [713, 352] width 142 height 32
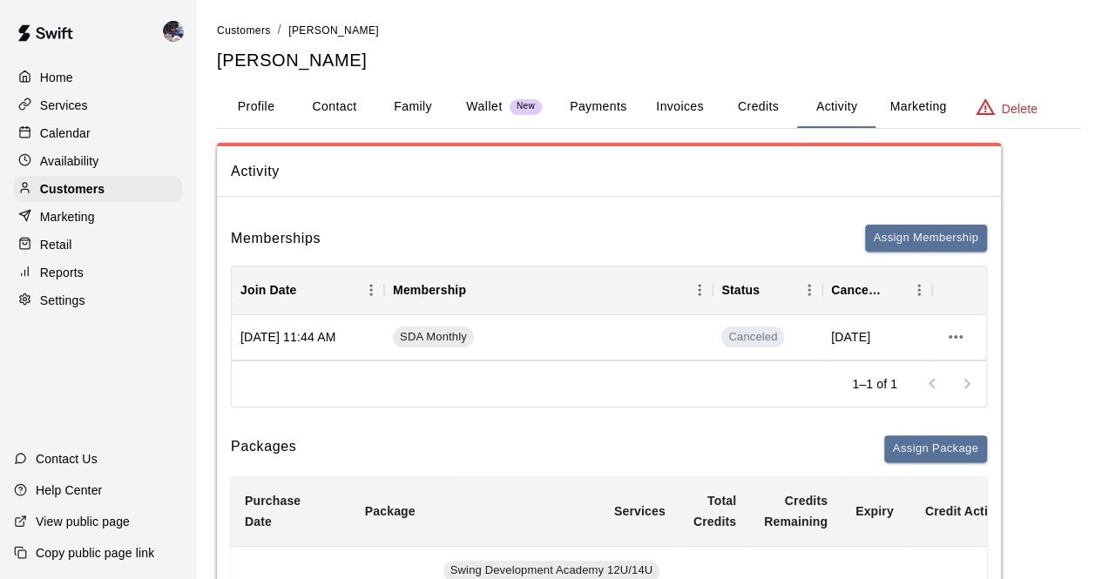
click at [80, 132] on p "Calendar" at bounding box center [65, 133] width 51 height 17
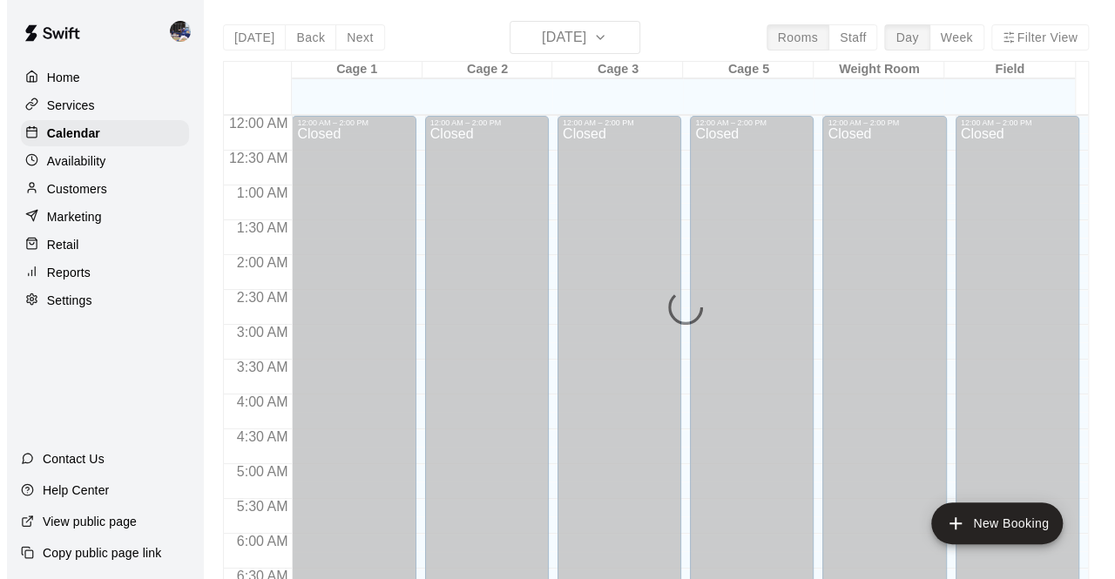
scroll to position [1136, 0]
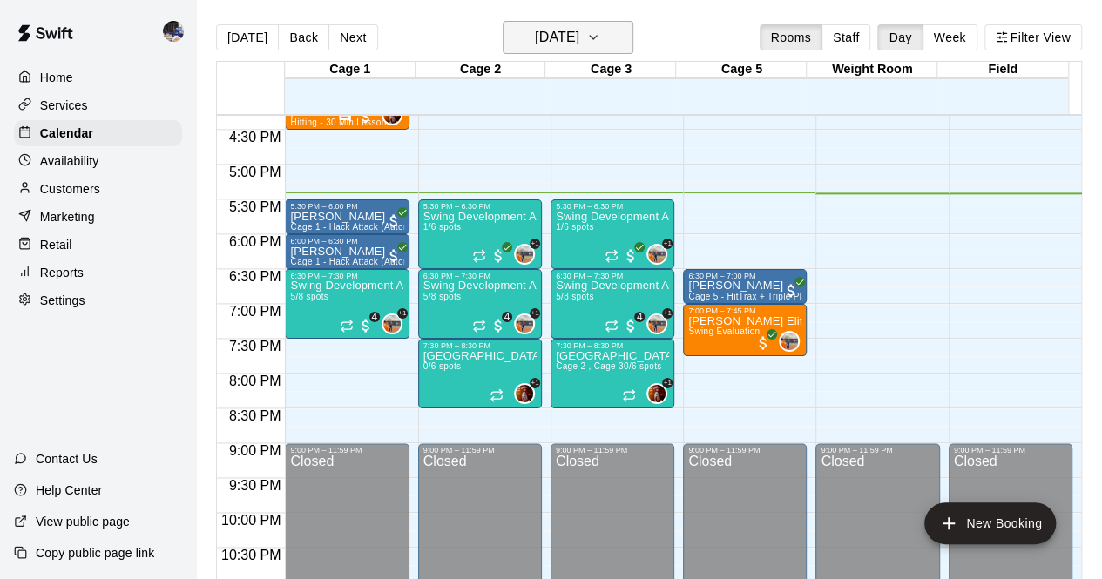
click at [535, 30] on h6 "[DATE]" at bounding box center [557, 37] width 44 height 24
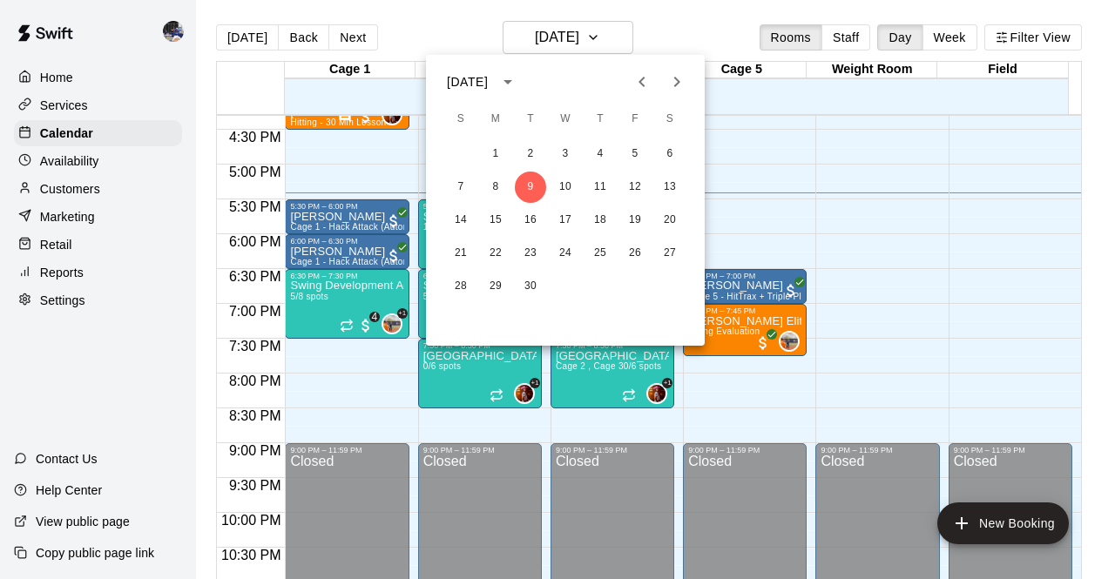
click at [680, 84] on icon "Next month" at bounding box center [676, 81] width 21 height 21
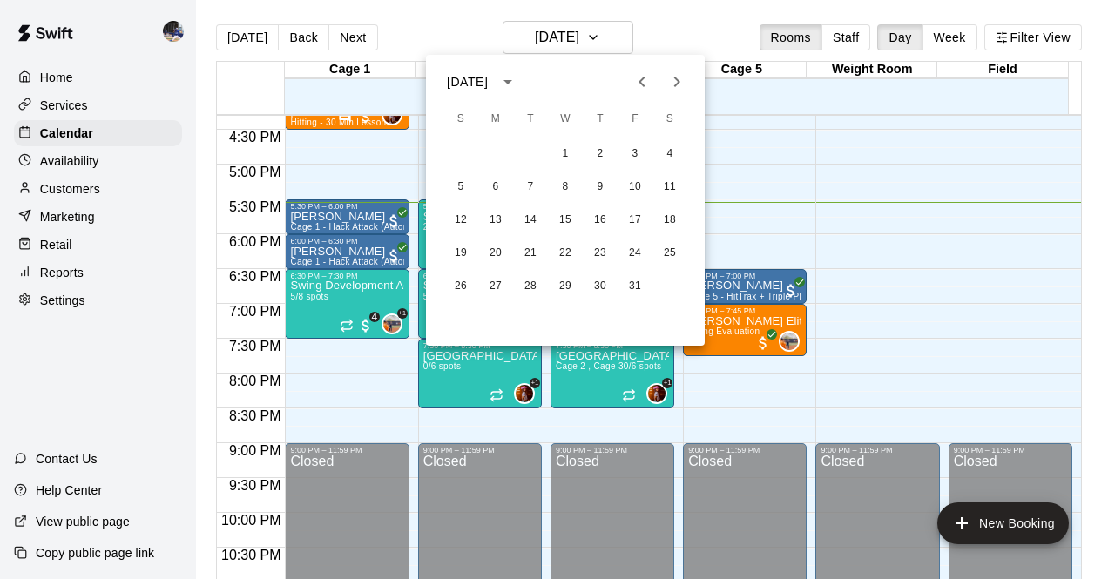
click at [351, 393] on div at bounding box center [557, 289] width 1115 height 579
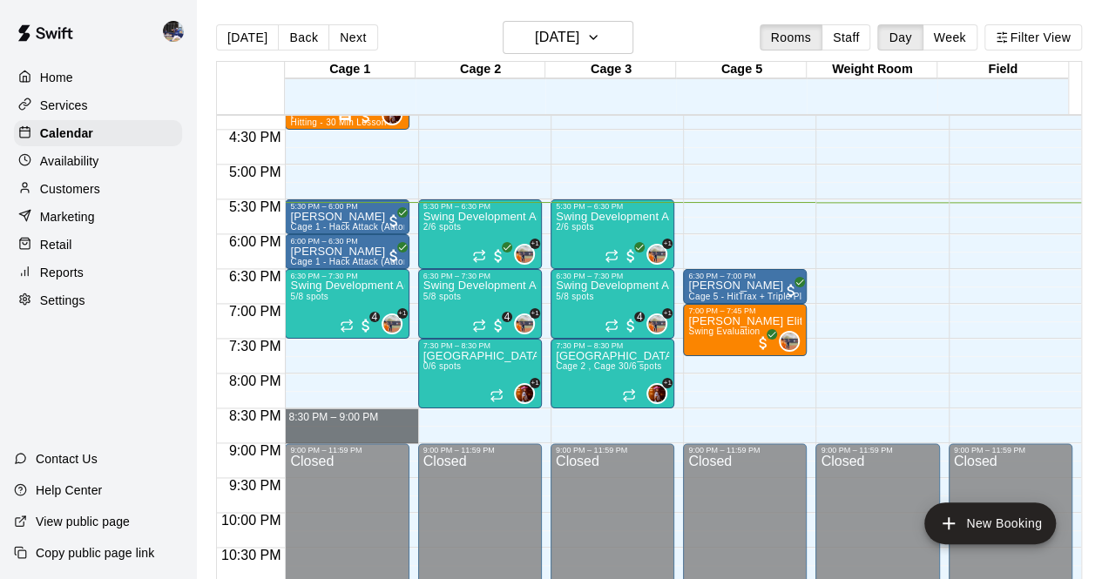
drag, startPoint x: 373, startPoint y: 409, endPoint x: 382, endPoint y: 429, distance: 21.8
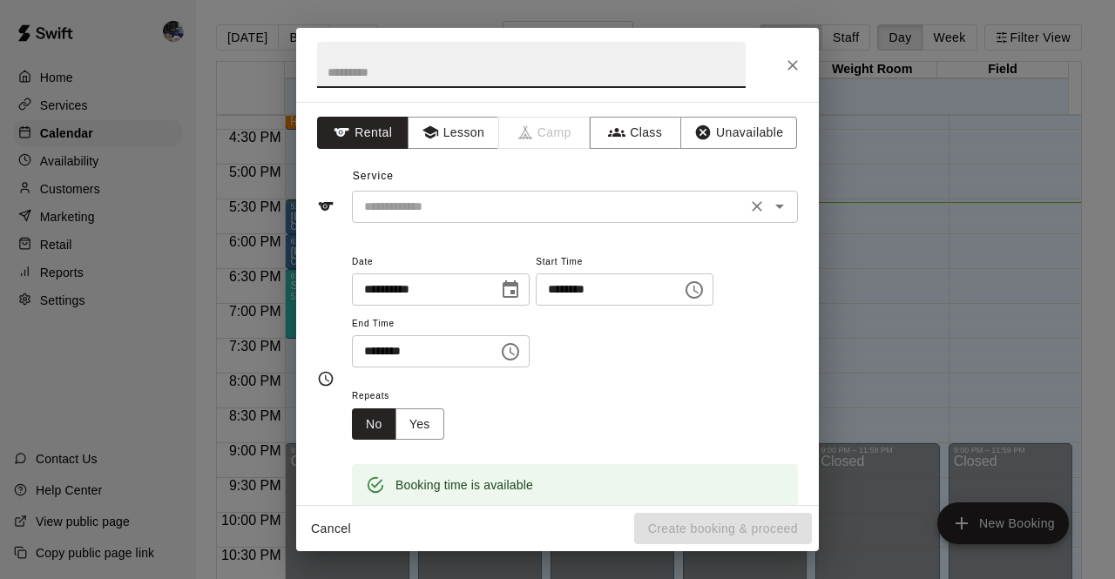
click at [605, 208] on input "text" at bounding box center [549, 207] width 384 height 22
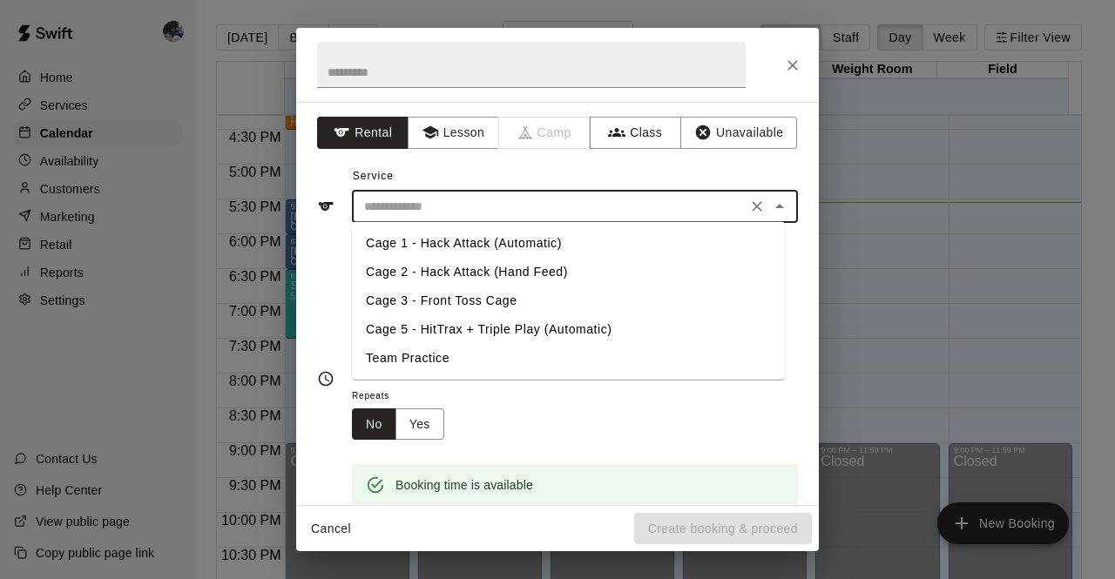
click at [575, 428] on div "Repeats No Yes" at bounding box center [575, 412] width 446 height 55
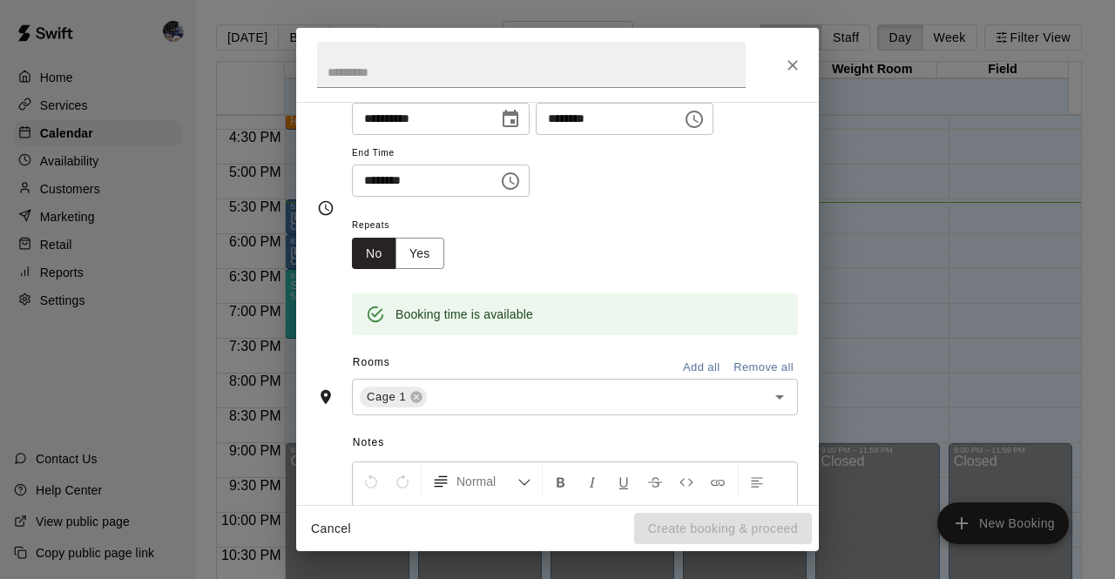
scroll to position [0, 0]
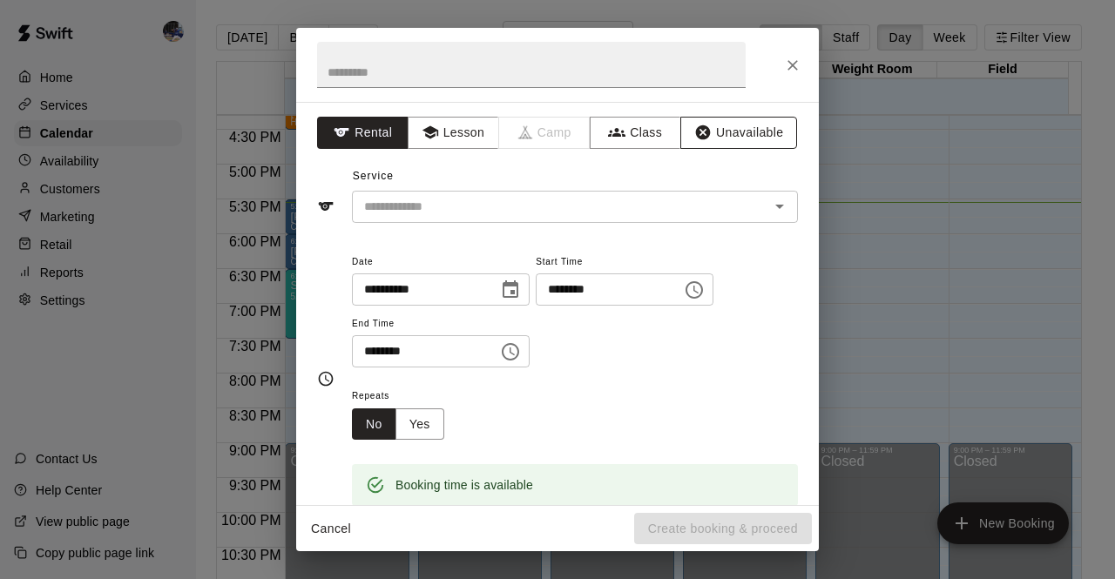
click at [727, 139] on button "Unavailable" at bounding box center [738, 133] width 117 height 32
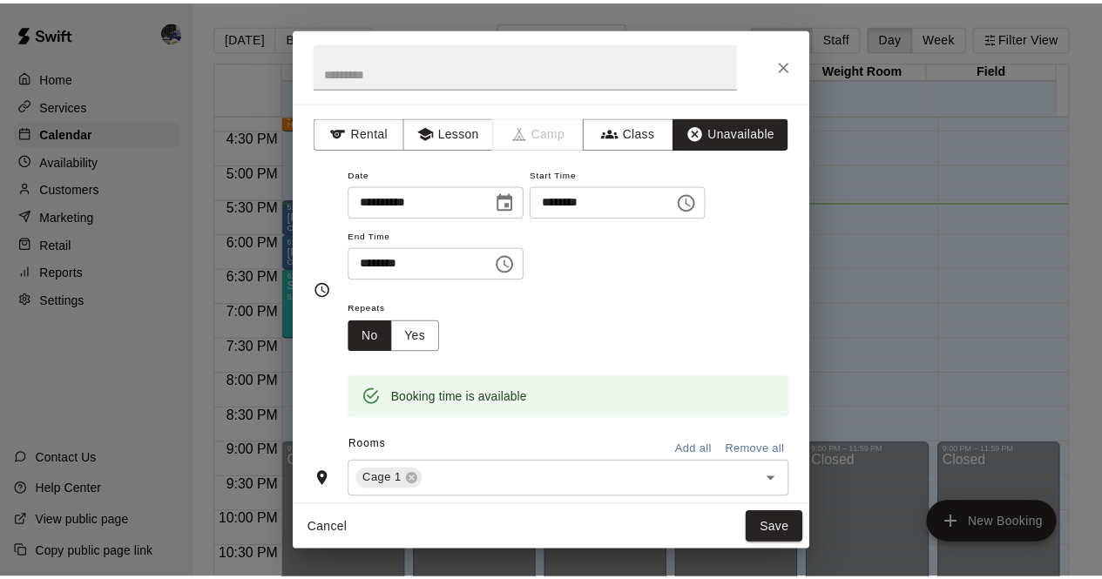
scroll to position [272, 0]
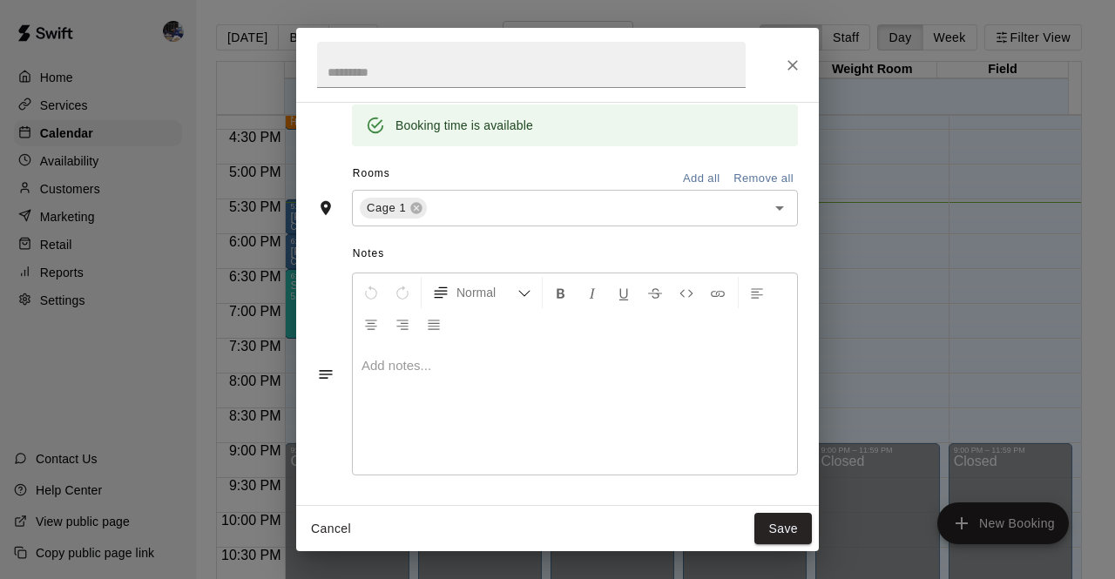
click at [693, 175] on button "Add all" at bounding box center [701, 179] width 56 height 27
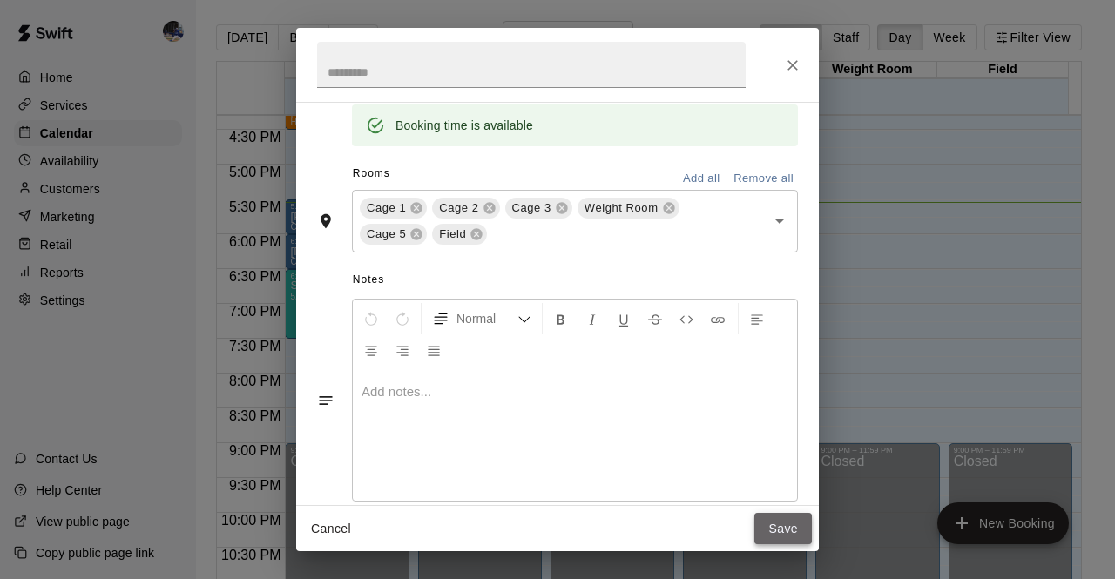
click at [782, 529] on button "Save" at bounding box center [782, 529] width 57 height 32
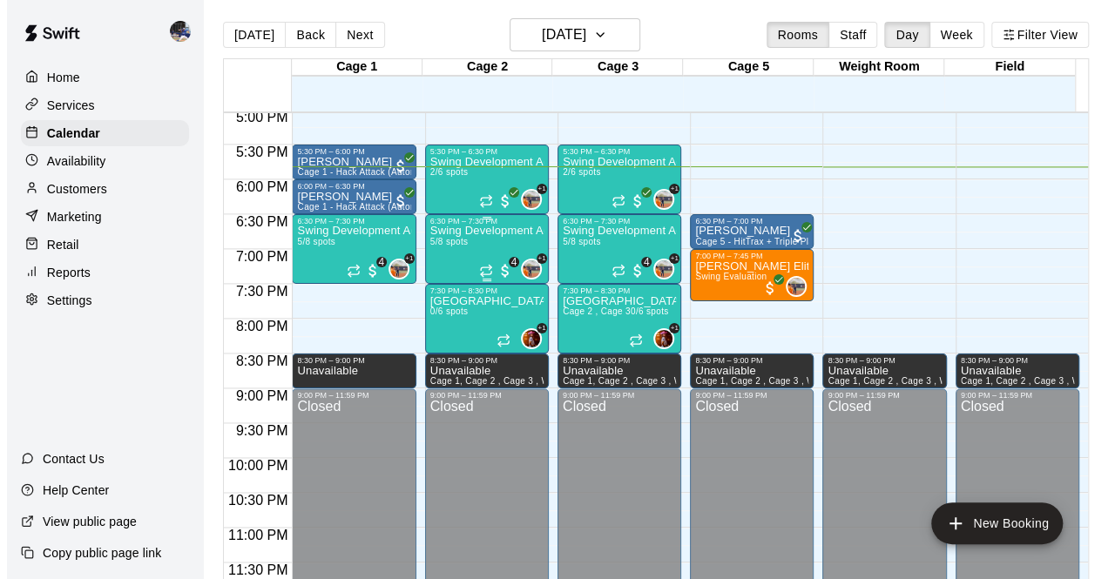
scroll to position [3, 0]
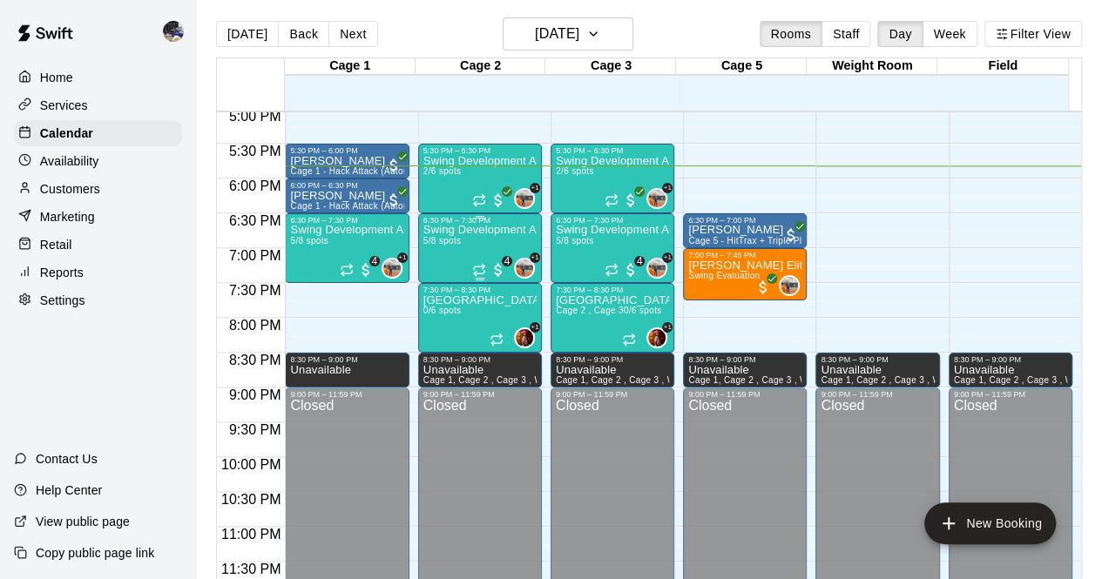
click at [455, 230] on p "Swing Development Academy 12U/14U" at bounding box center [479, 230] width 113 height 0
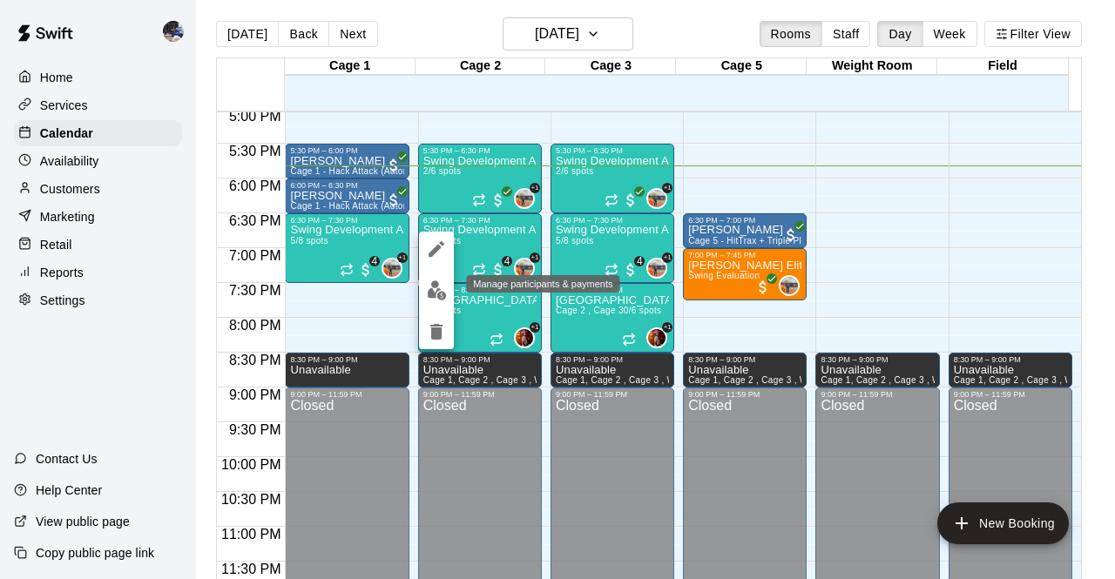
click at [439, 283] on img "edit" at bounding box center [437, 291] width 20 height 20
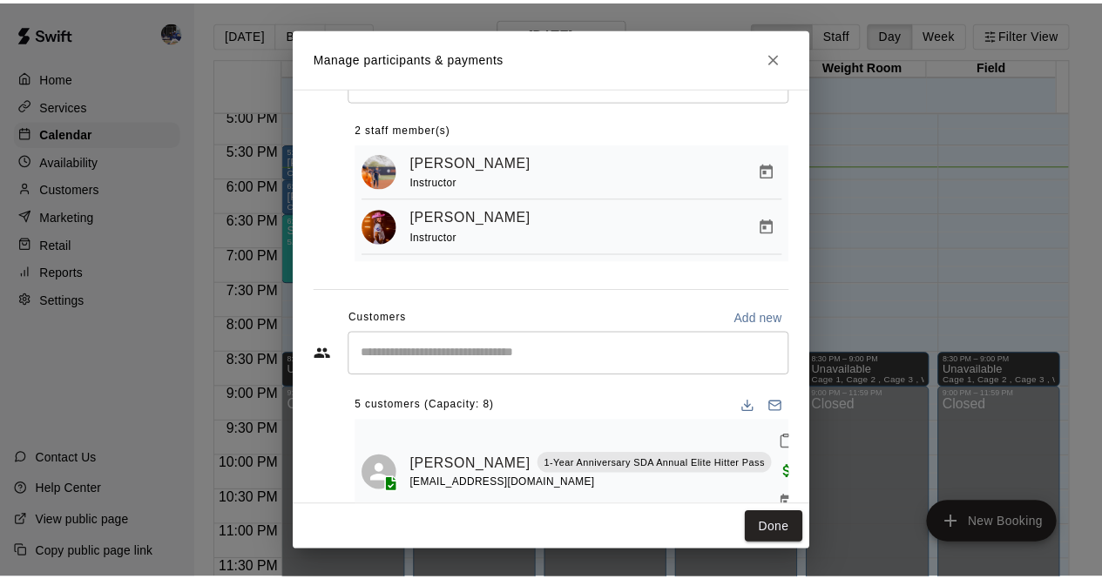
scroll to position [0, 0]
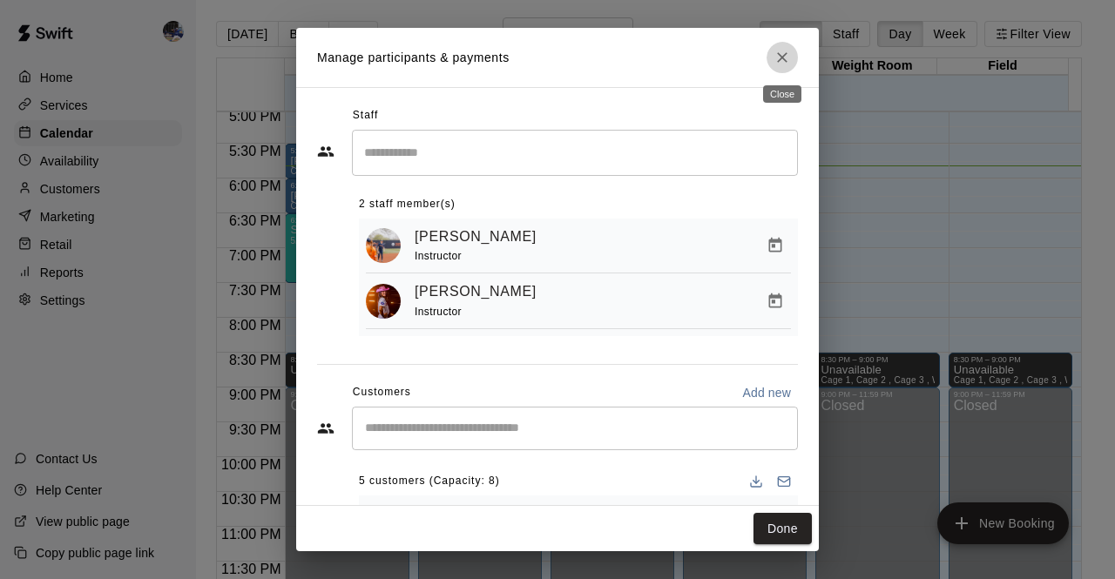
click at [781, 53] on icon "Close" at bounding box center [782, 57] width 17 height 17
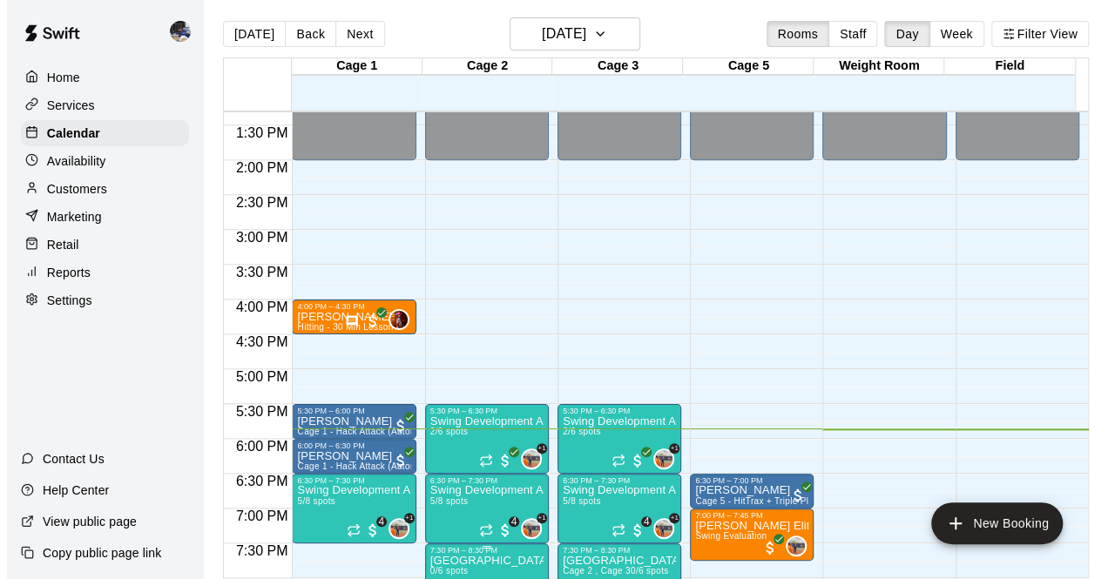
scroll to position [1102, 0]
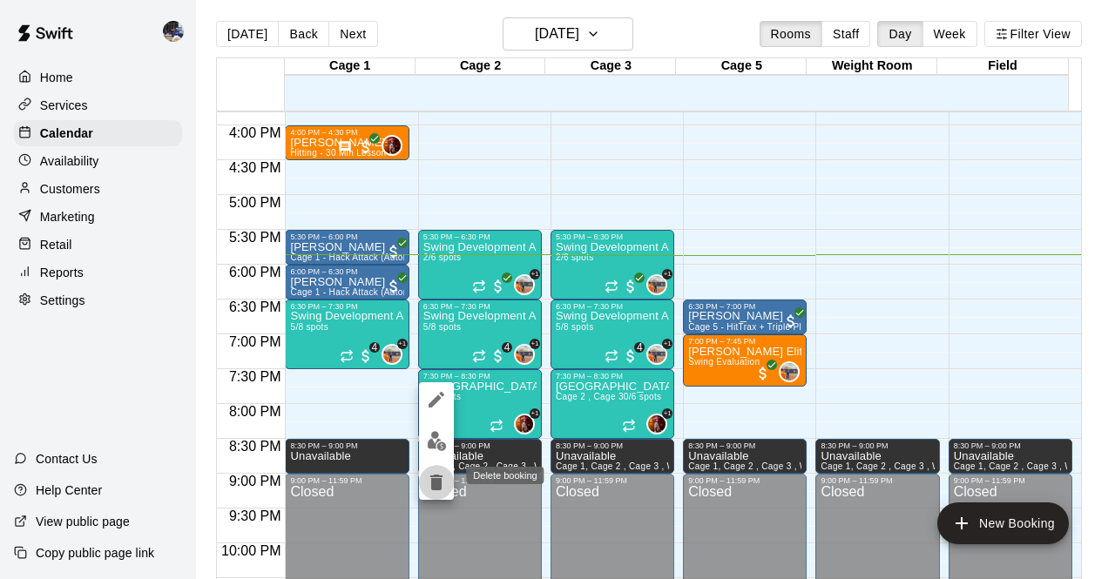
click at [436, 477] on icon "delete" at bounding box center [436, 482] width 21 height 21
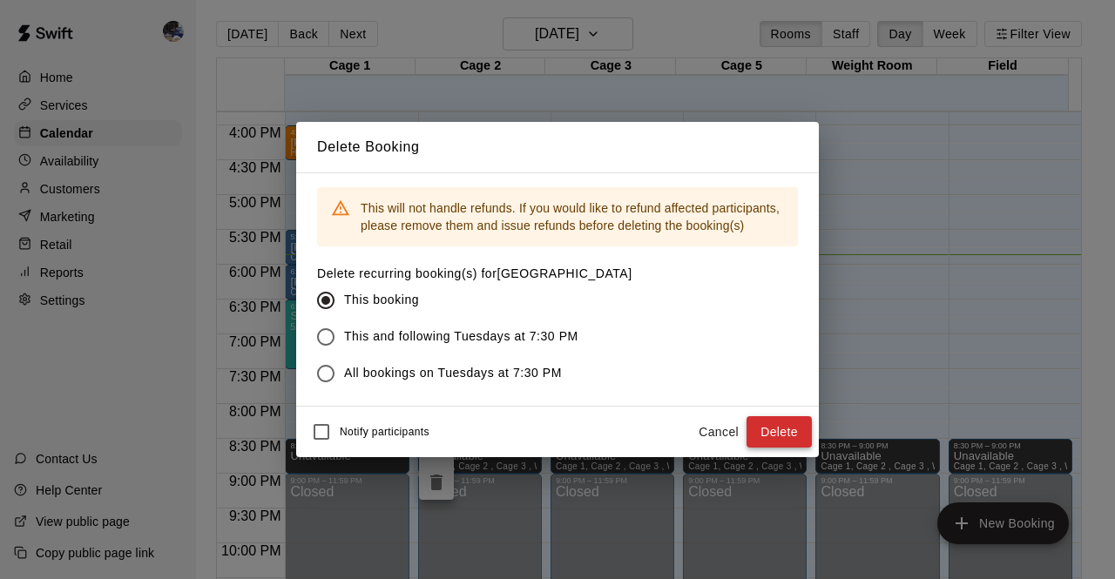
click at [772, 424] on button "Delete" at bounding box center [779, 432] width 65 height 32
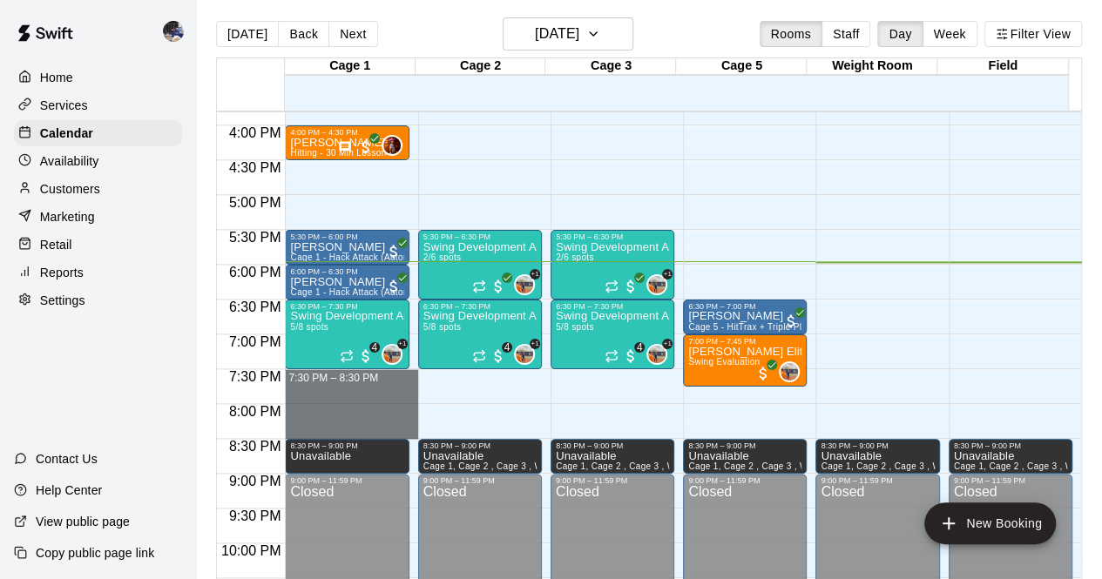
drag, startPoint x: 336, startPoint y: 372, endPoint x: 342, endPoint y: 422, distance: 50.0
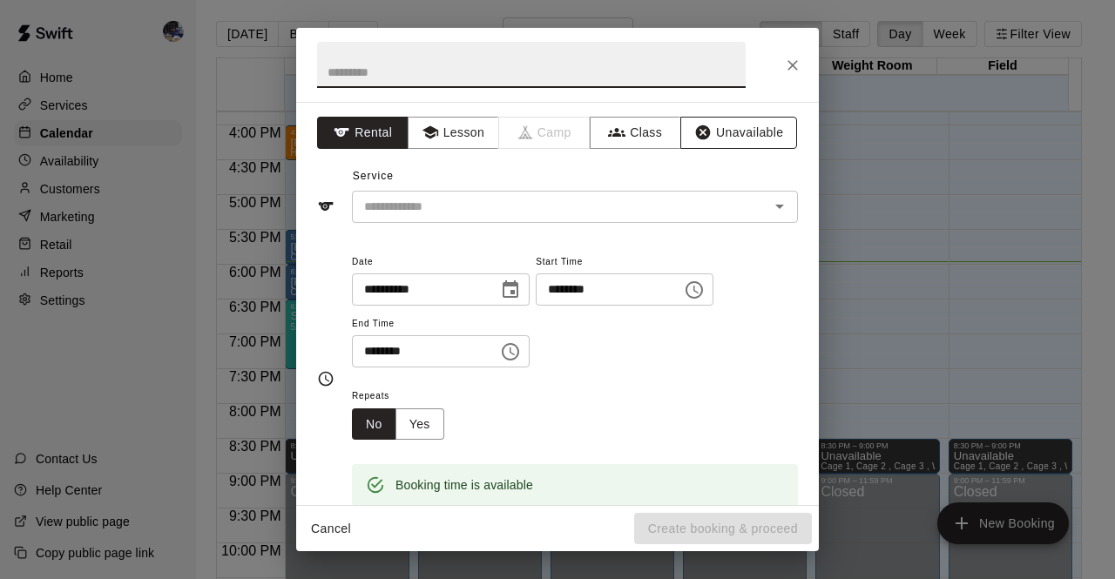
click at [746, 135] on button "Unavailable" at bounding box center [738, 133] width 117 height 32
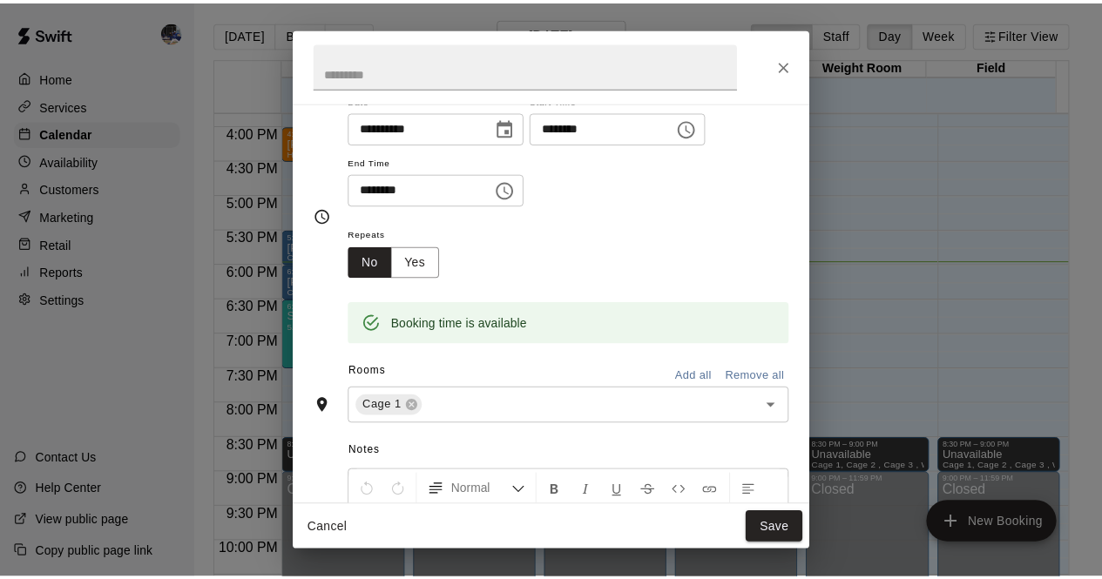
scroll to position [272, 0]
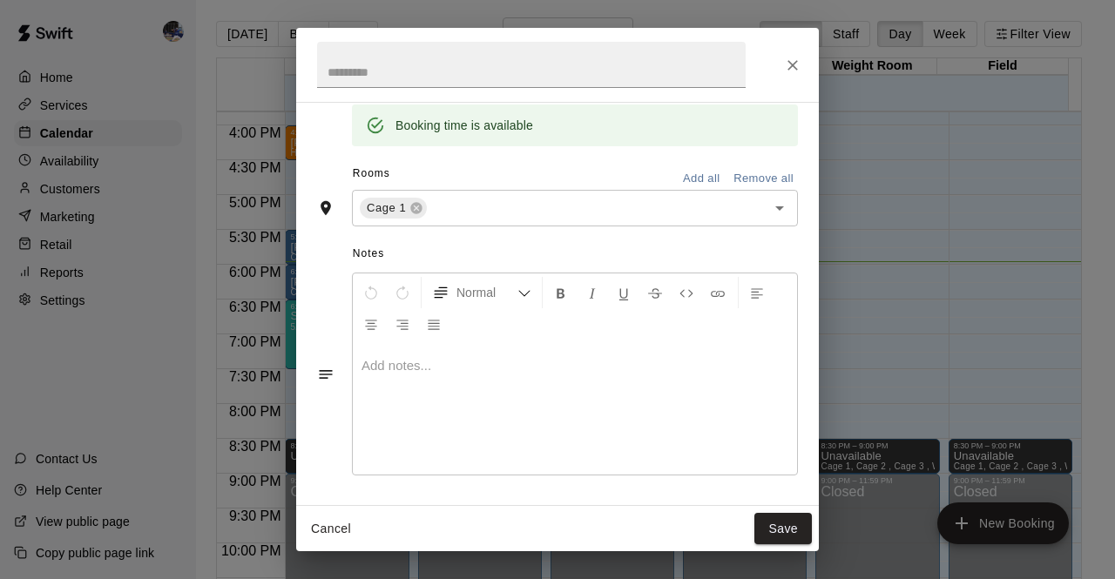
click at [673, 175] on button "Add all" at bounding box center [701, 179] width 56 height 27
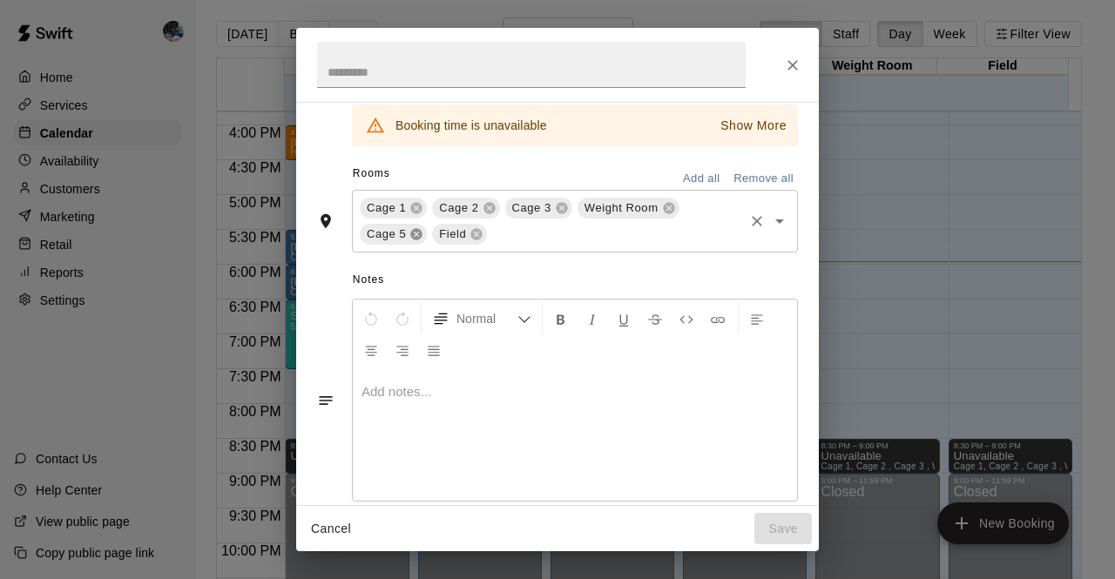
click at [415, 231] on icon at bounding box center [416, 234] width 14 height 14
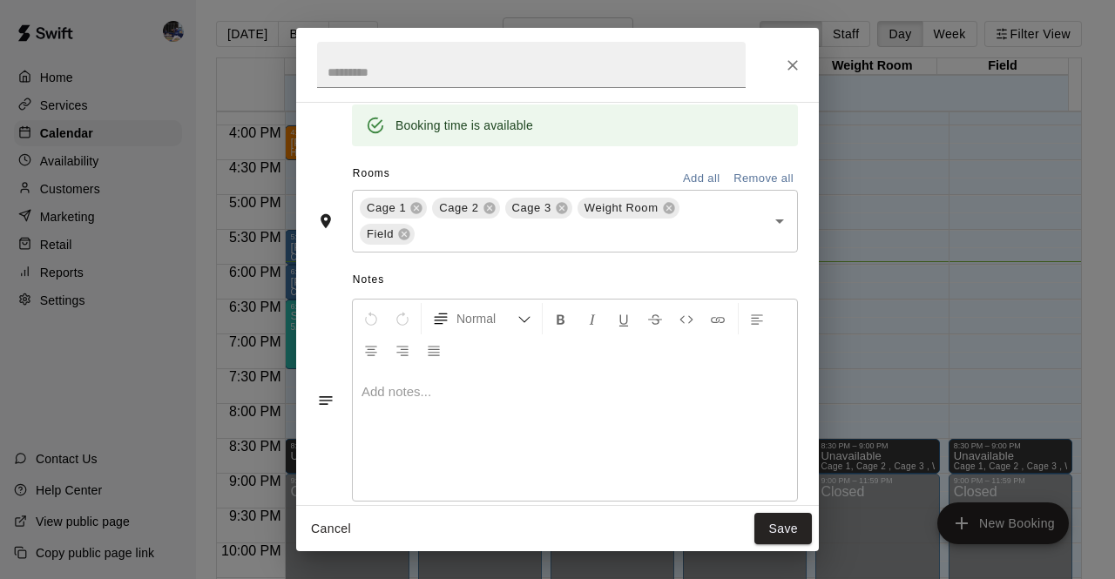
click at [791, 528] on button "Save" at bounding box center [782, 529] width 57 height 32
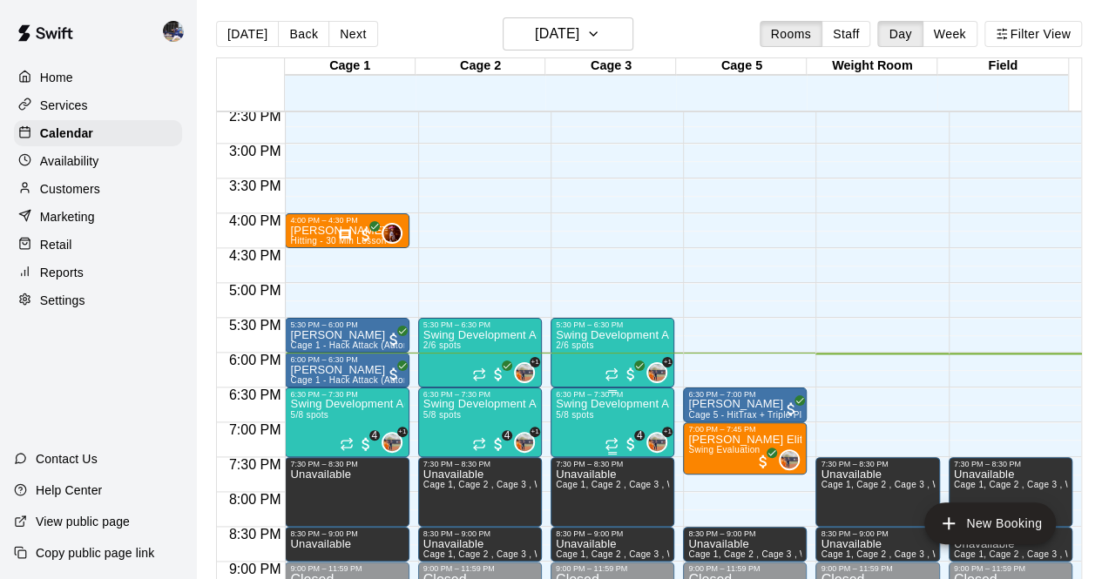
scroll to position [1015, 0]
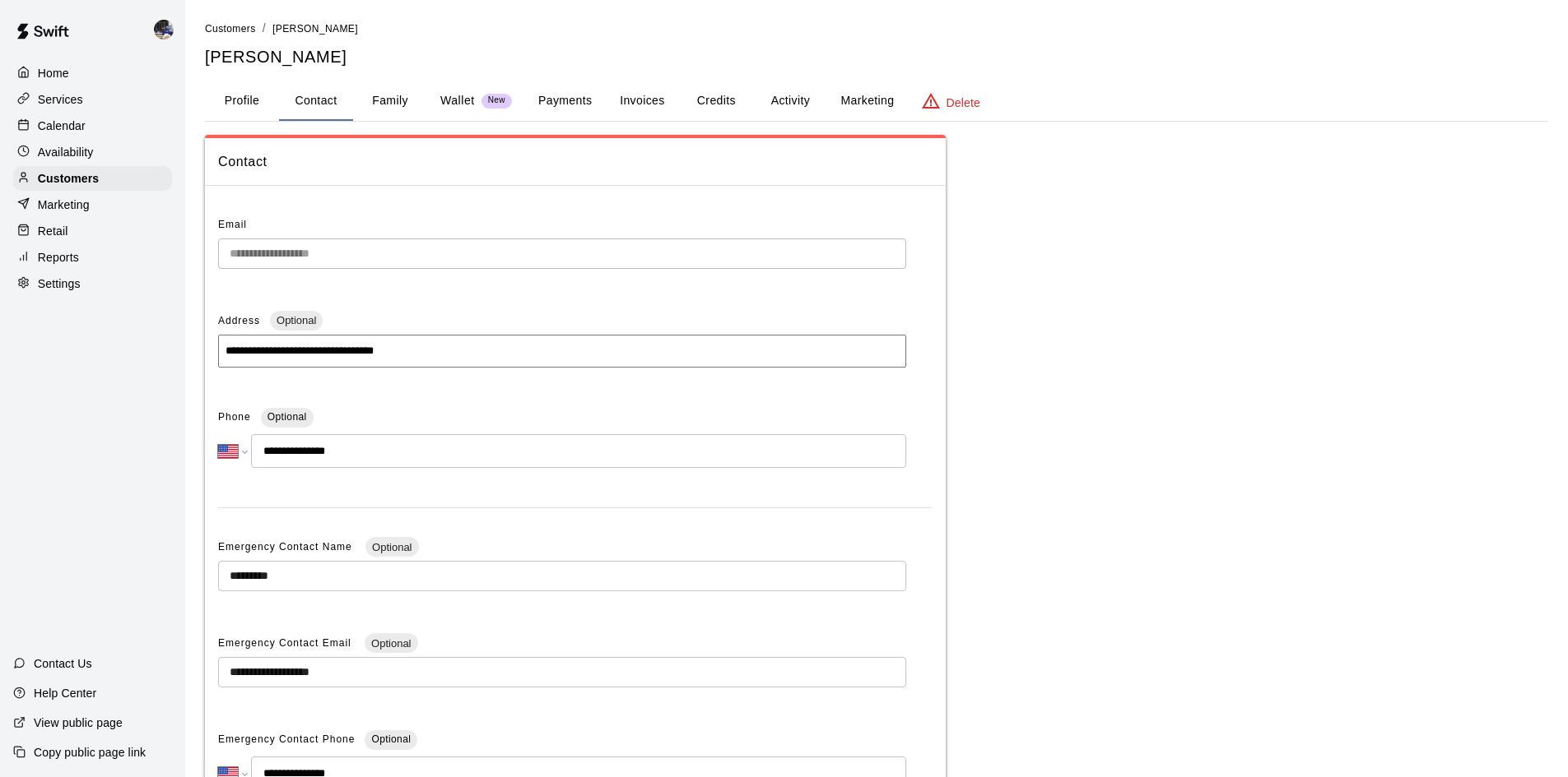
select select "**"
click at [68, 160] on p "Availability" at bounding box center [65, 151] width 56 height 16
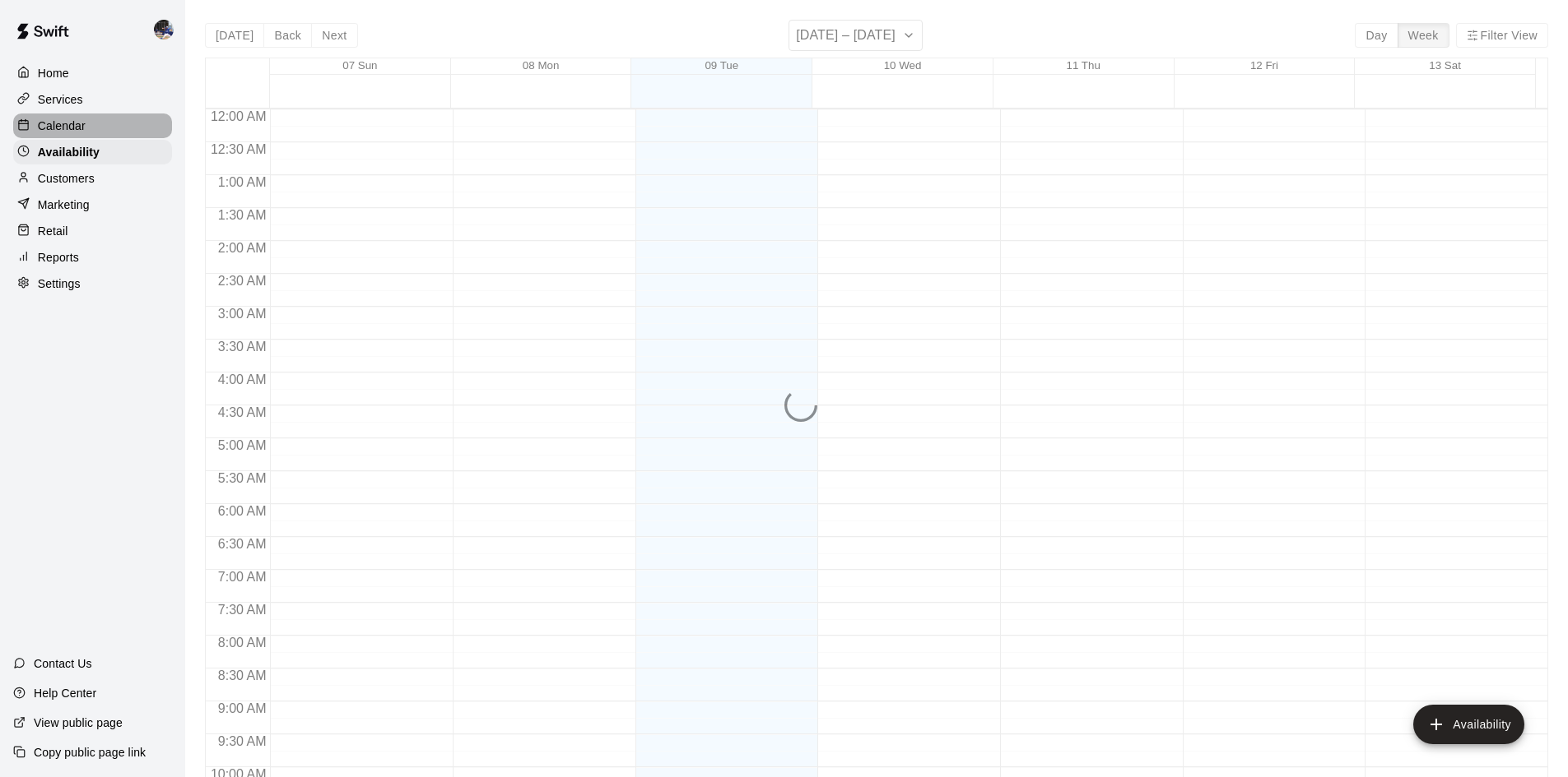
click at [65, 128] on p "Calendar" at bounding box center [61, 126] width 48 height 16
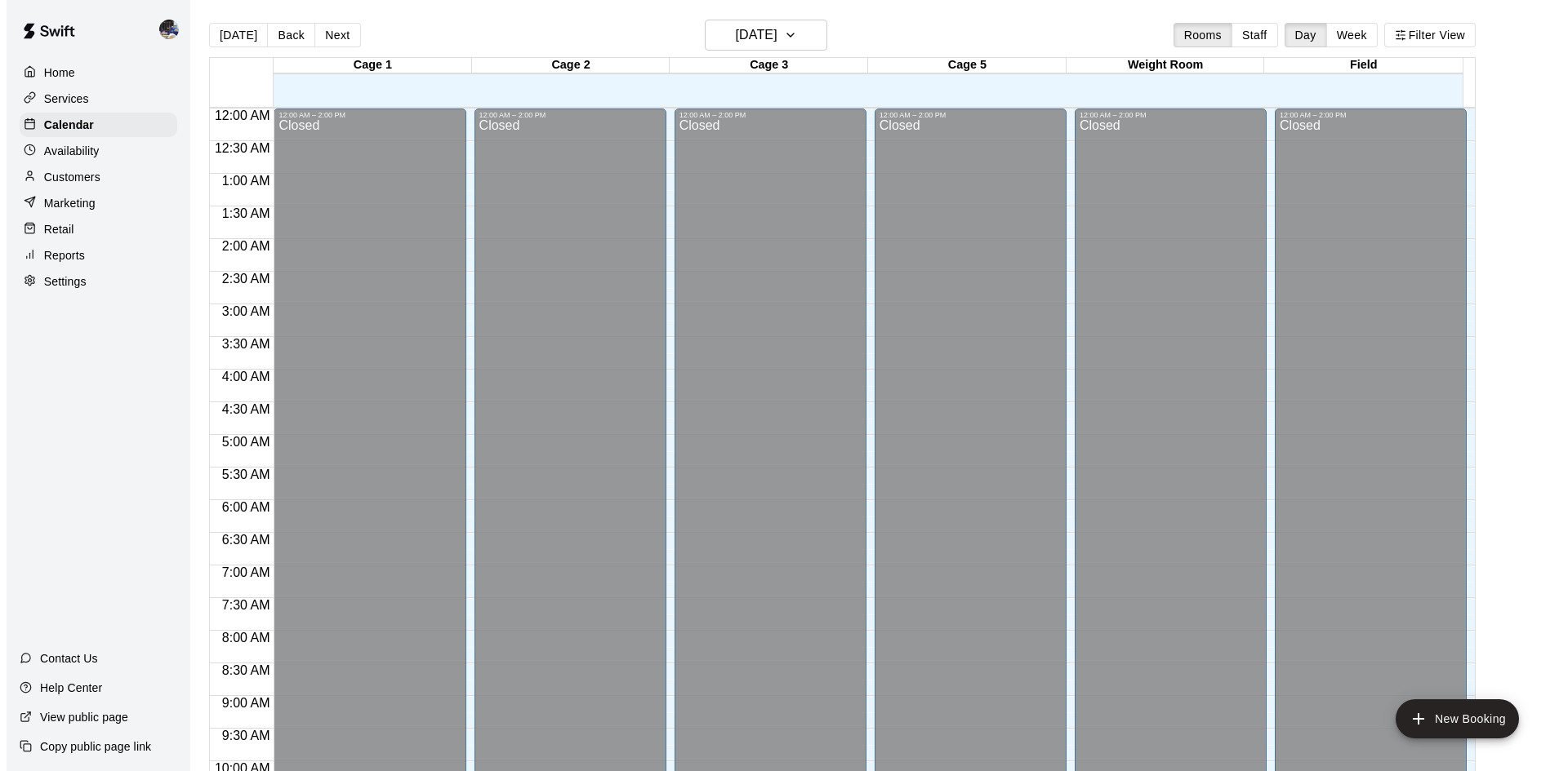
scroll to position [837, 0]
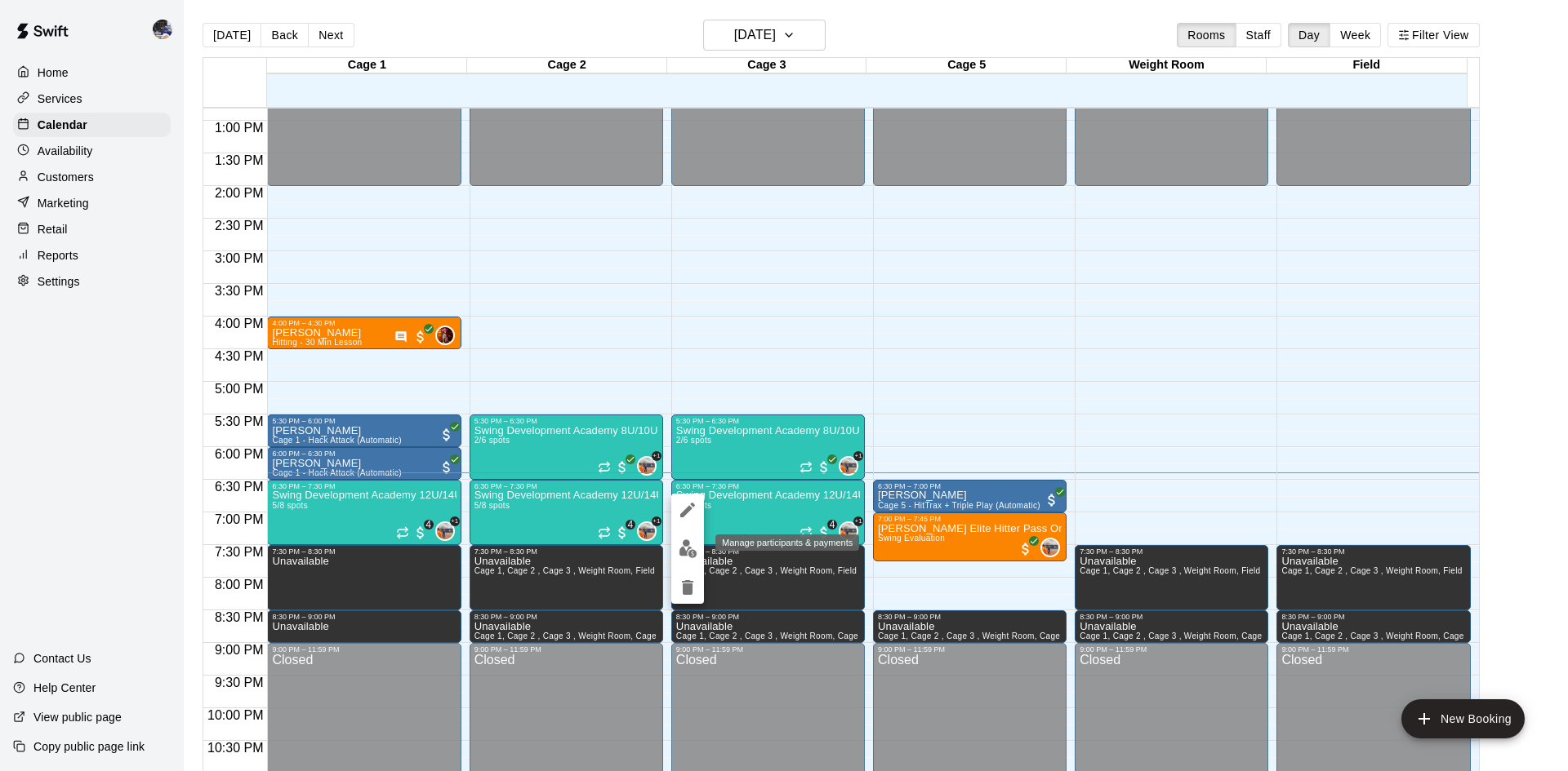
click at [688, 541] on img "edit" at bounding box center [688, 549] width 19 height 19
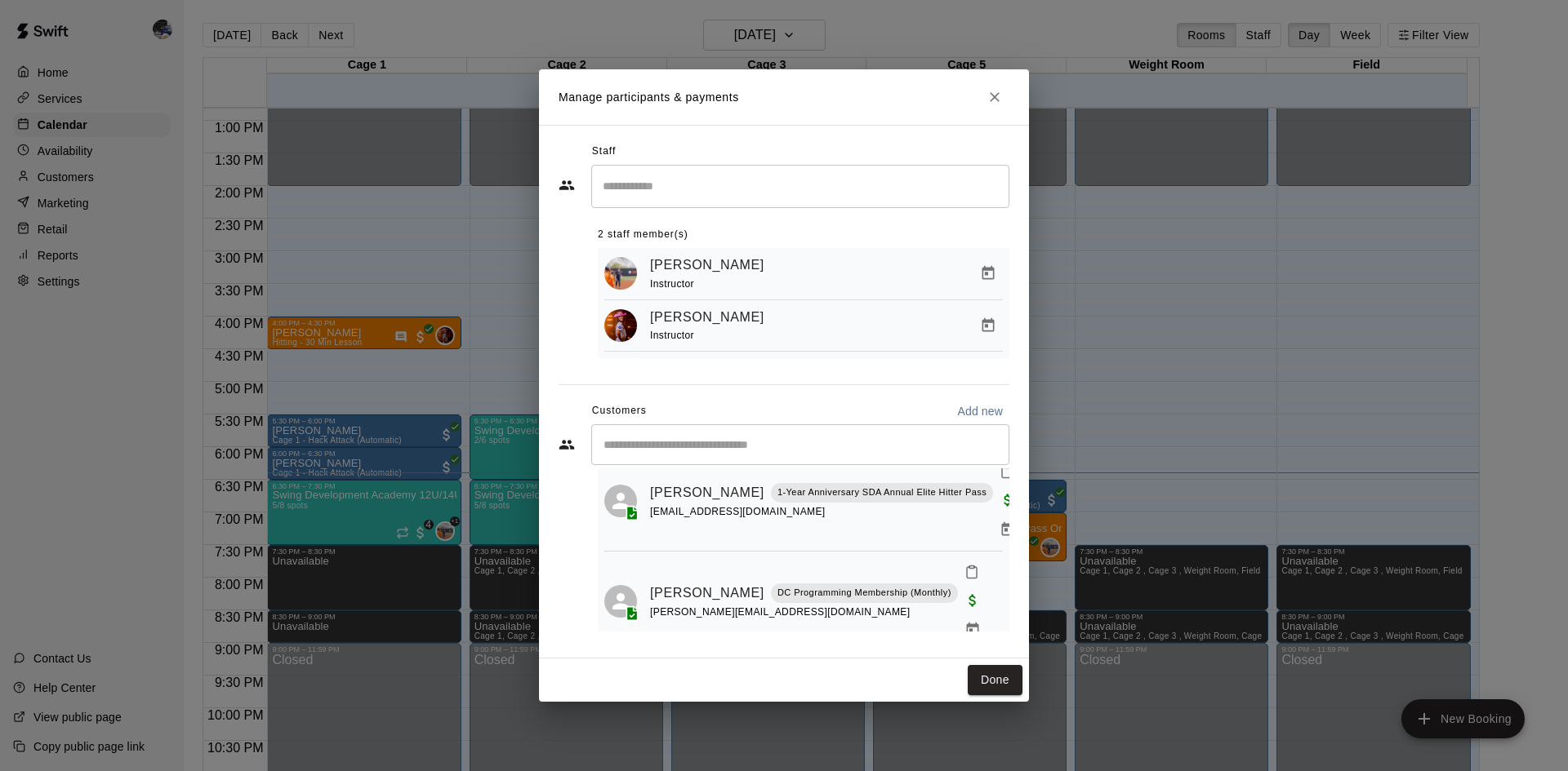
scroll to position [0, 0]
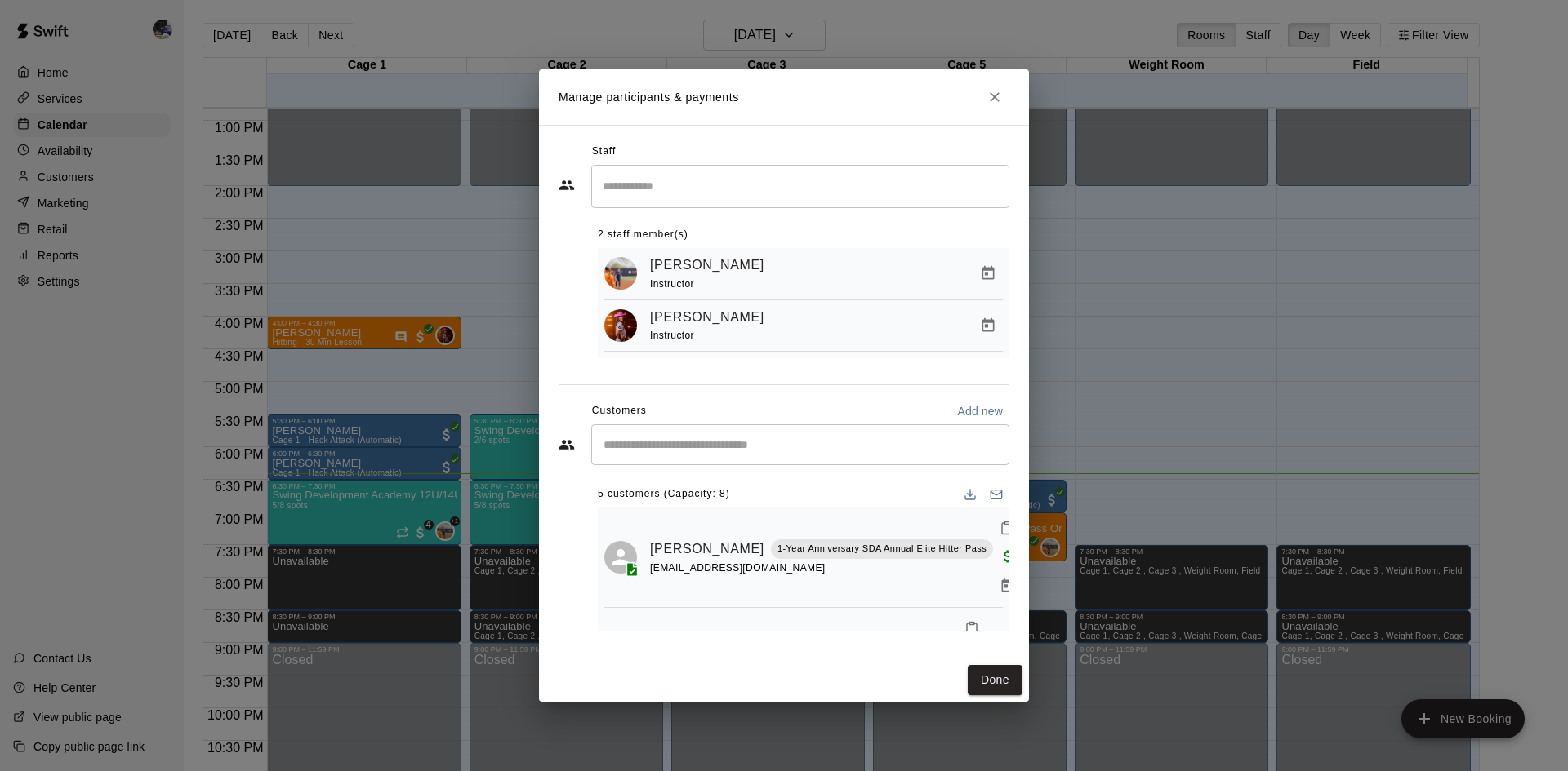
click at [1370, 88] on div "Manage participants & payments Staff ​ 2 staff member(s) [PERSON_NAME] Instruct…" at bounding box center [784, 385] width 1568 height 771
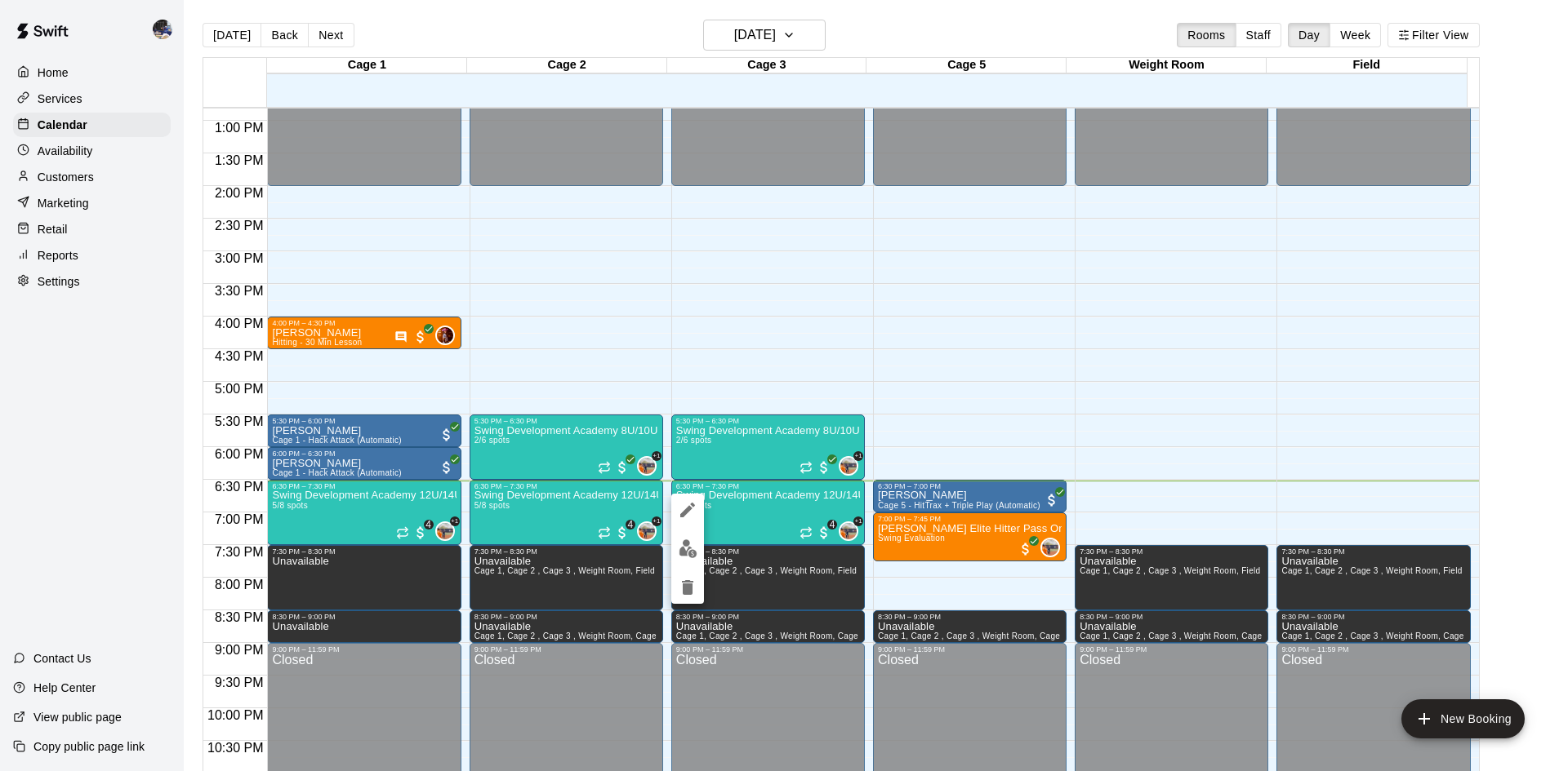
click at [686, 546] on img "edit" at bounding box center [688, 549] width 19 height 19
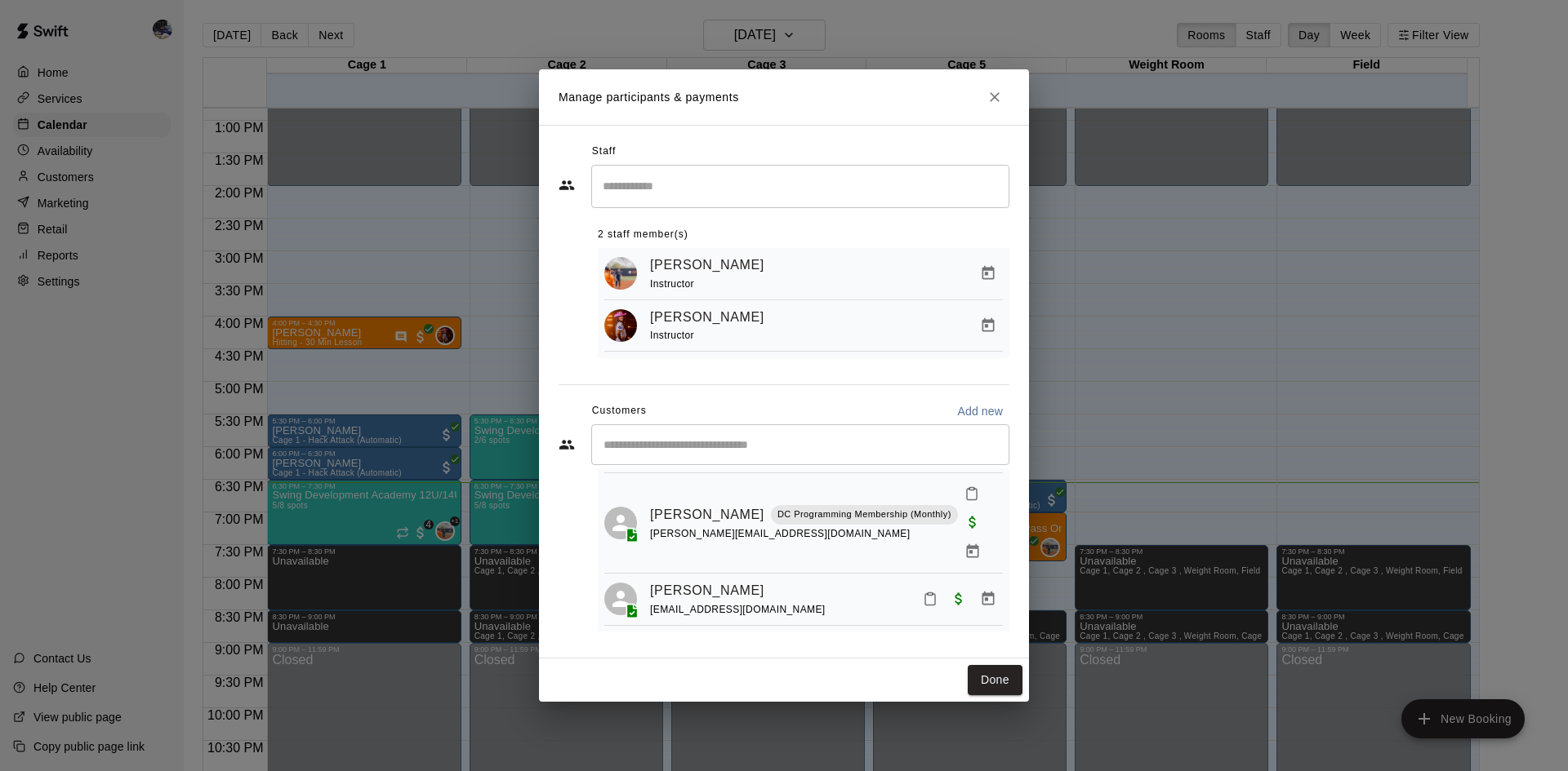
scroll to position [163, 0]
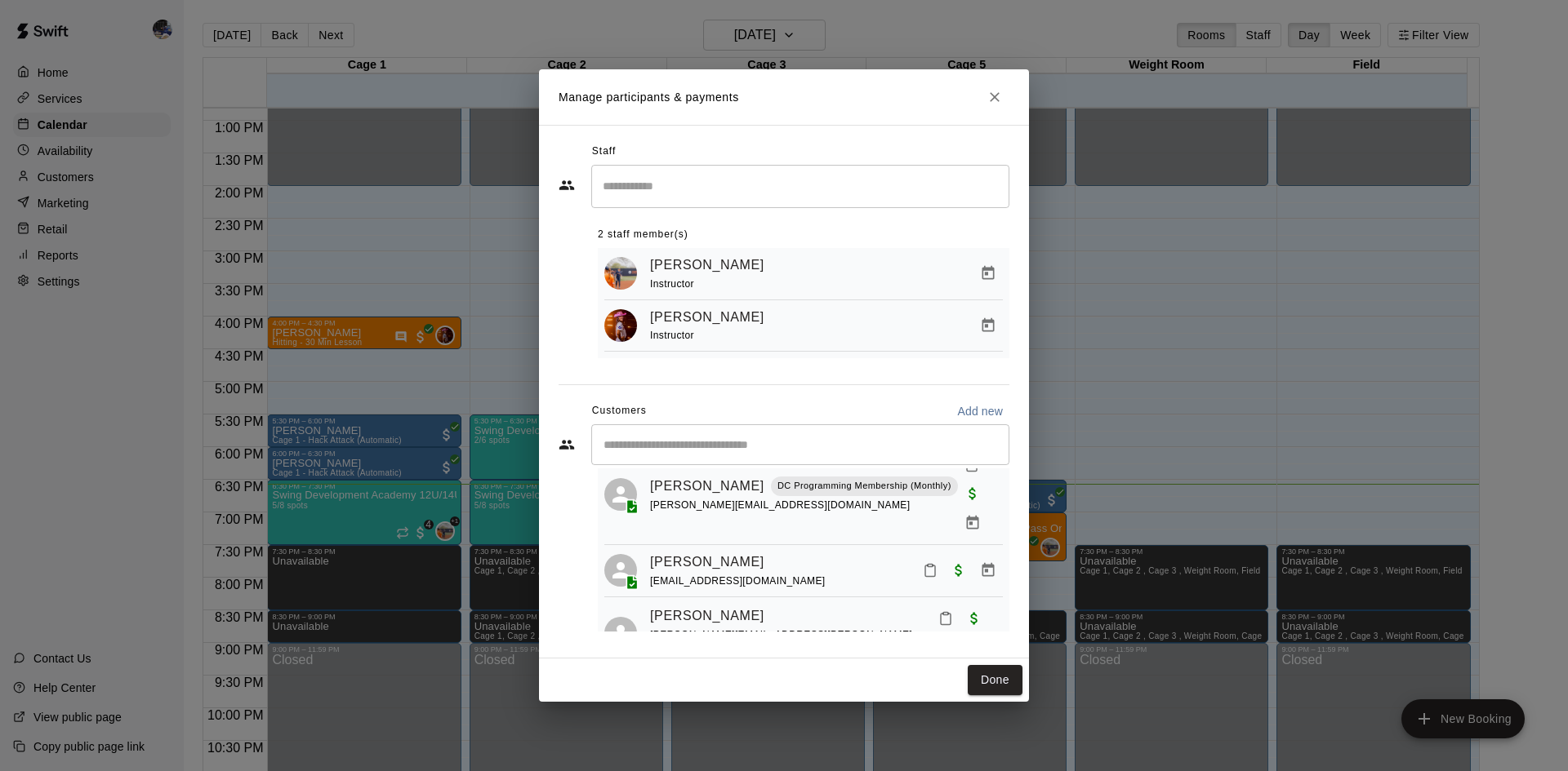
click at [821, 457] on div "​" at bounding box center [800, 445] width 418 height 41
type input "***"
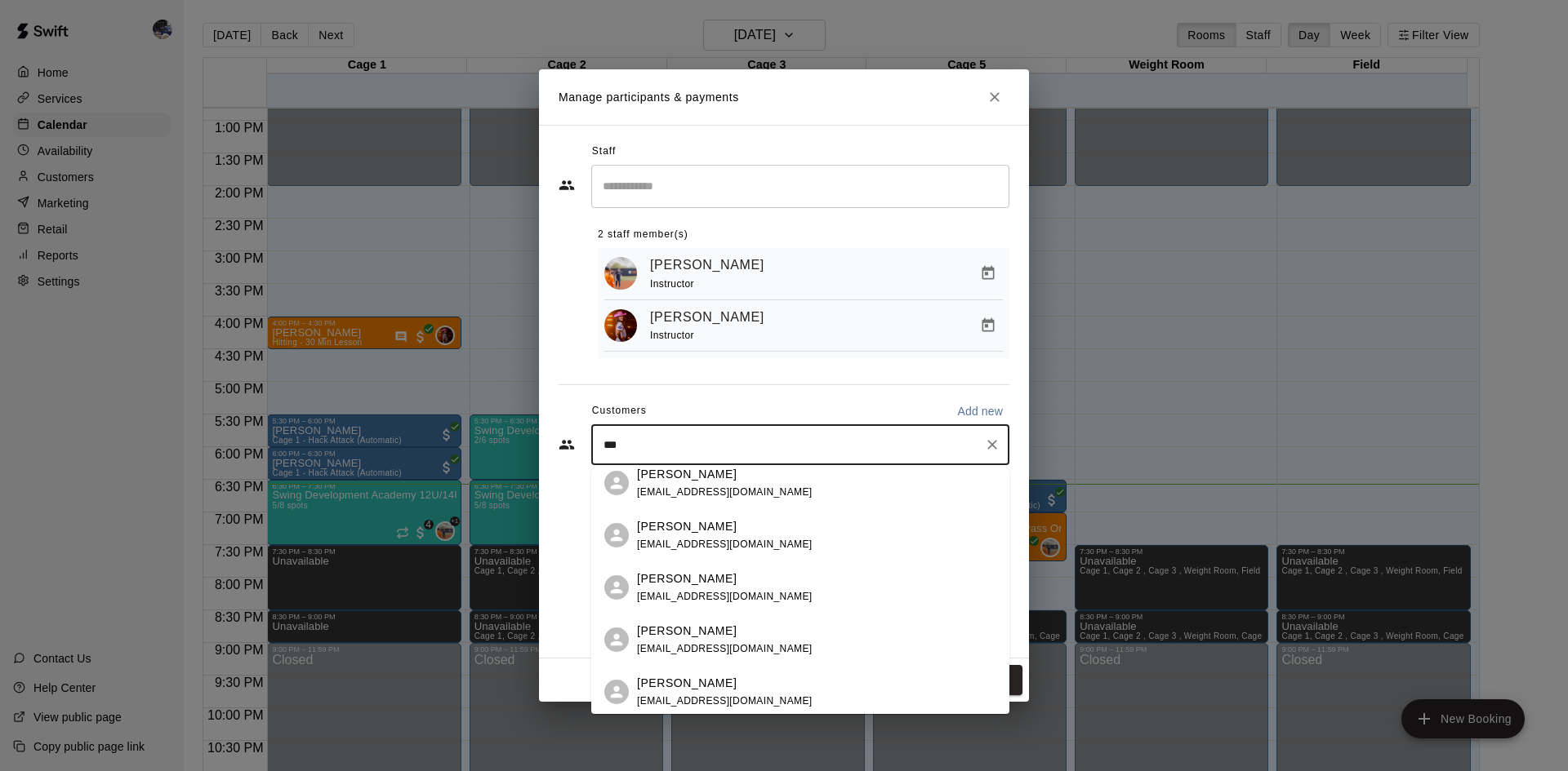
scroll to position [1060, 0]
click at [707, 694] on span "[PERSON_NAME][EMAIL_ADDRESS][PERSON_NAME][DOMAIN_NAME]" at bounding box center [810, 697] width 345 height 11
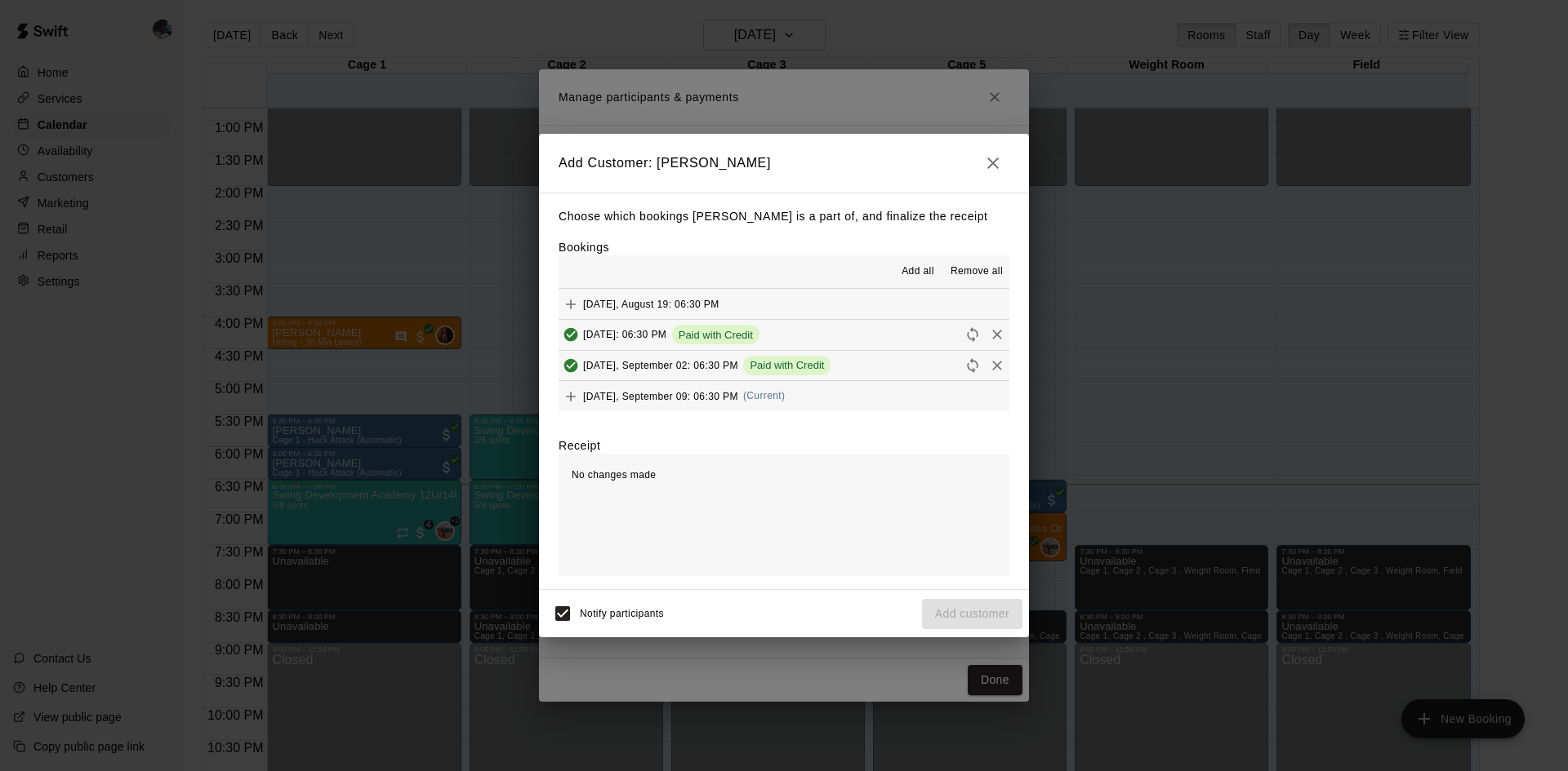
click at [739, 400] on span "[DATE], September 09: 06:30 PM" at bounding box center [661, 395] width 156 height 11
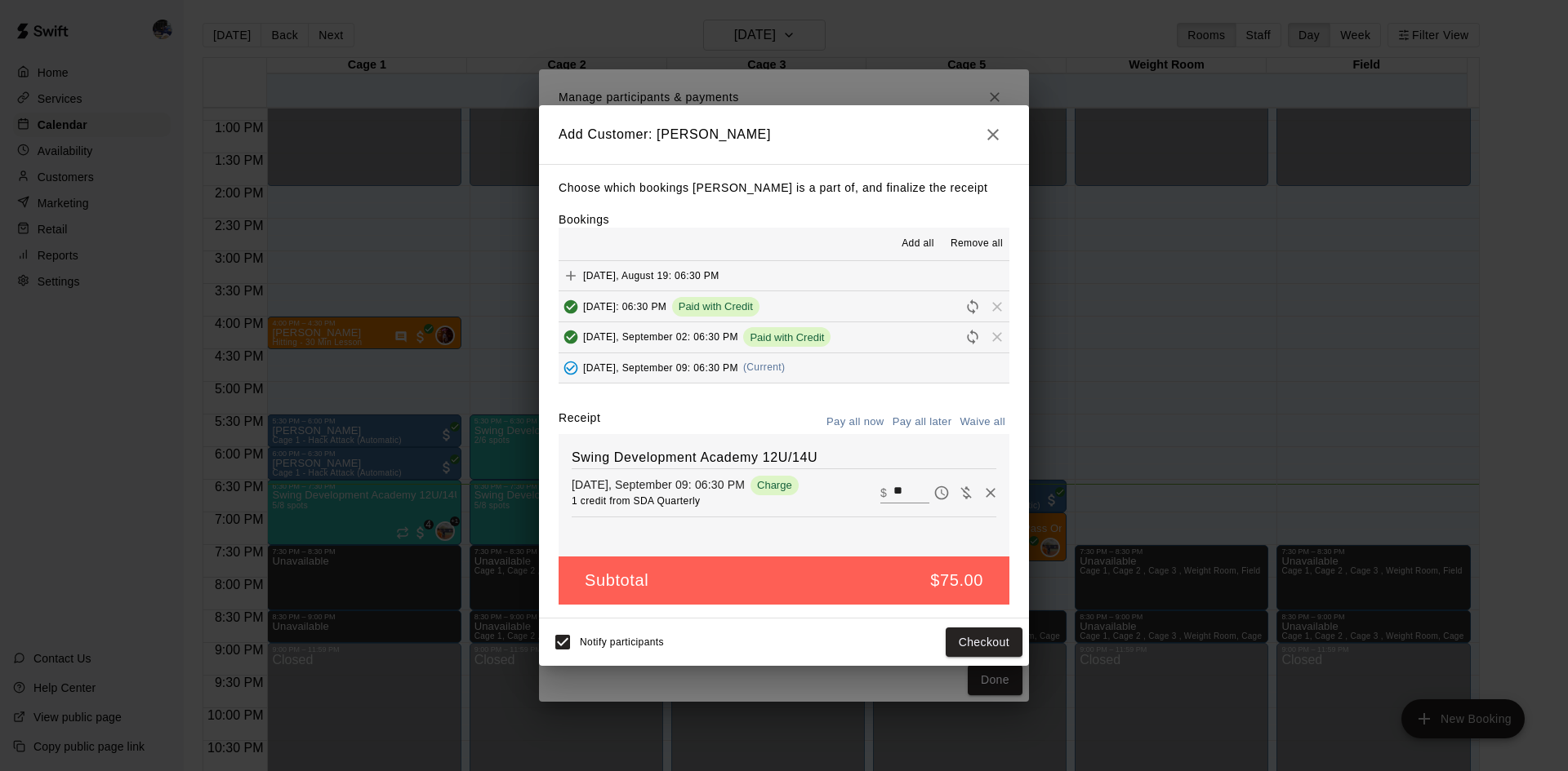
click at [893, 492] on input "**" at bounding box center [911, 493] width 36 height 22
type input "**"
click at [974, 643] on button "Checkout" at bounding box center [984, 643] width 77 height 30
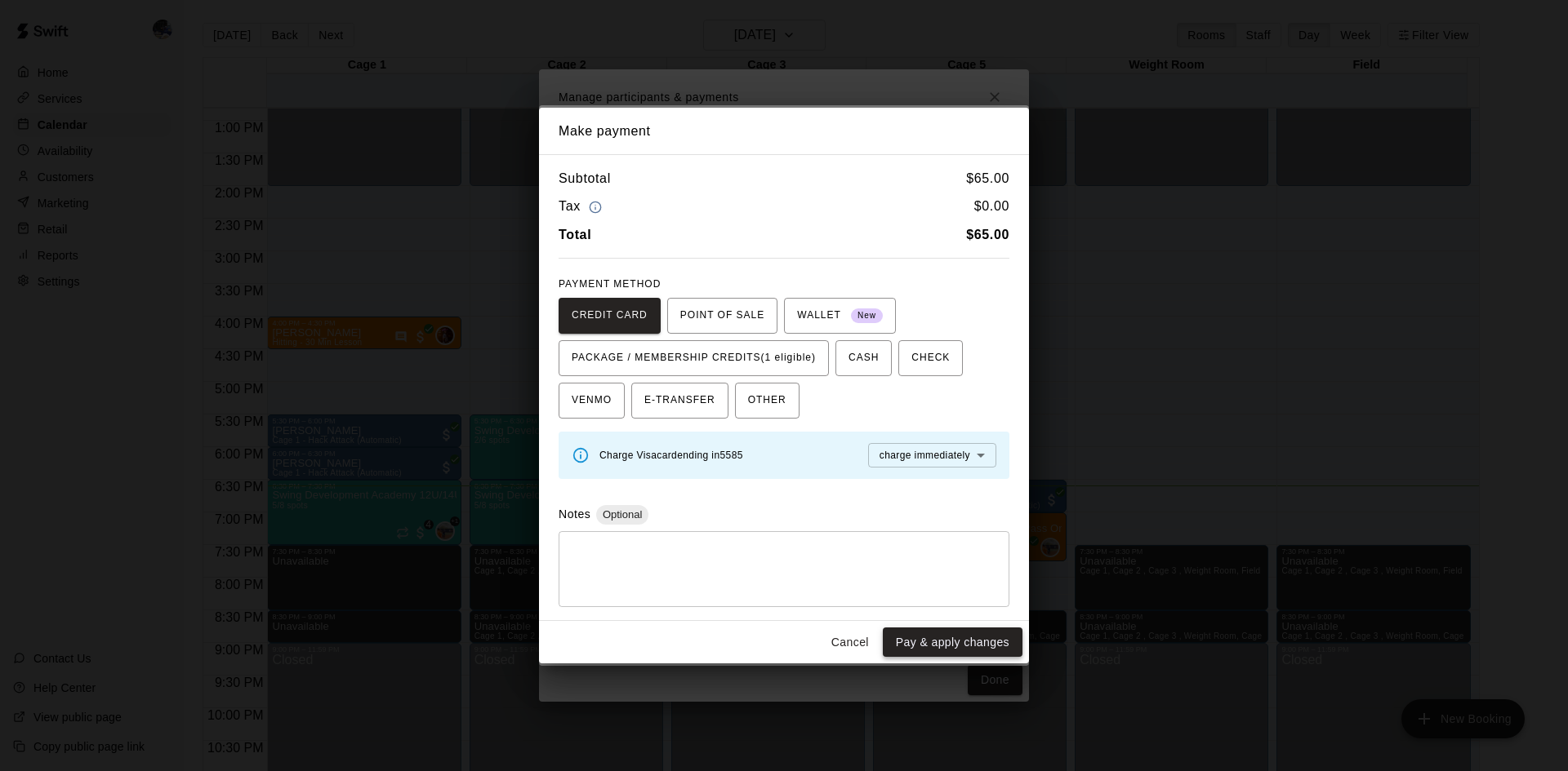
click at [928, 649] on button "Pay & apply changes" at bounding box center [952, 643] width 140 height 30
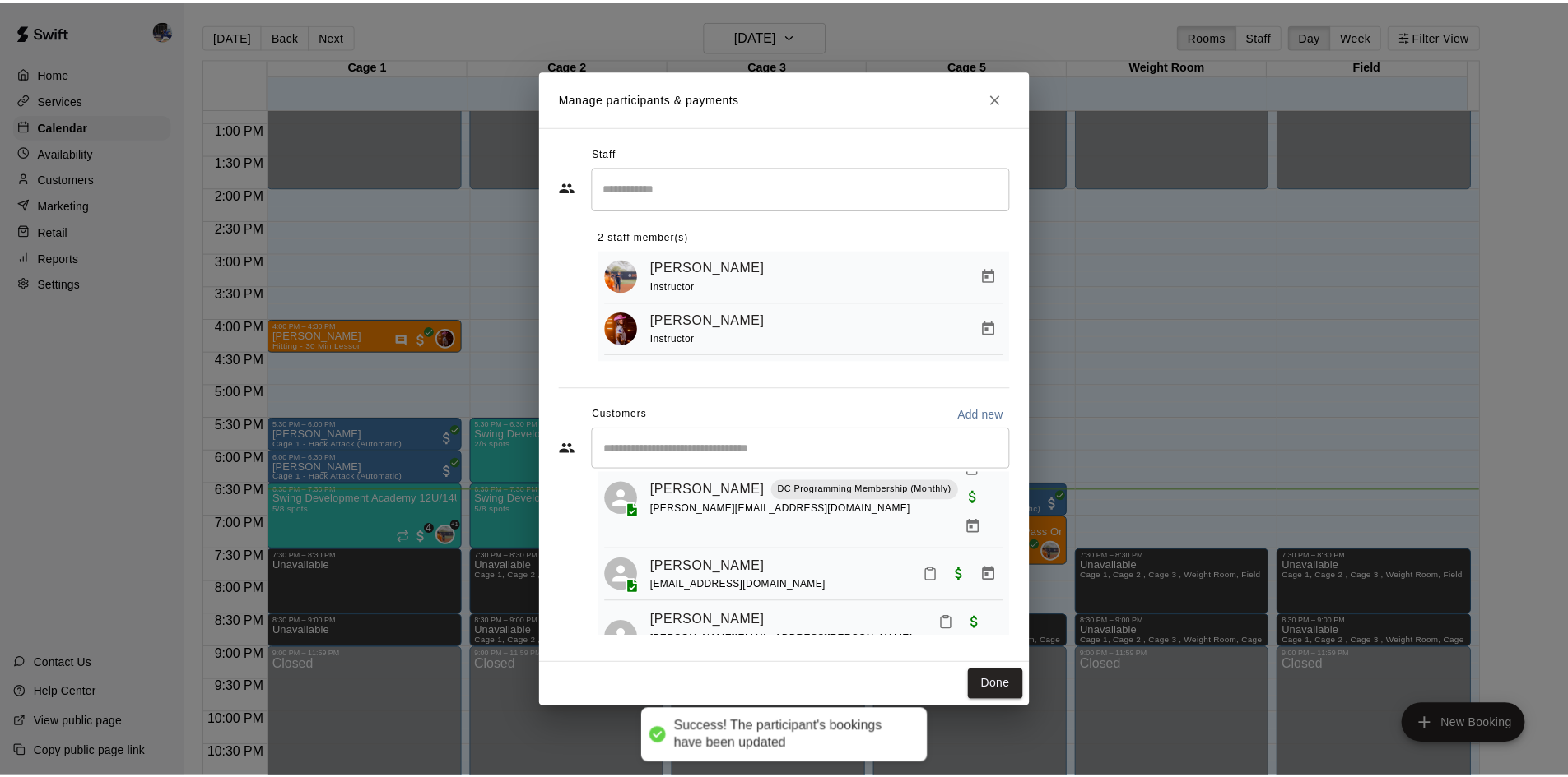
scroll to position [144, 0]
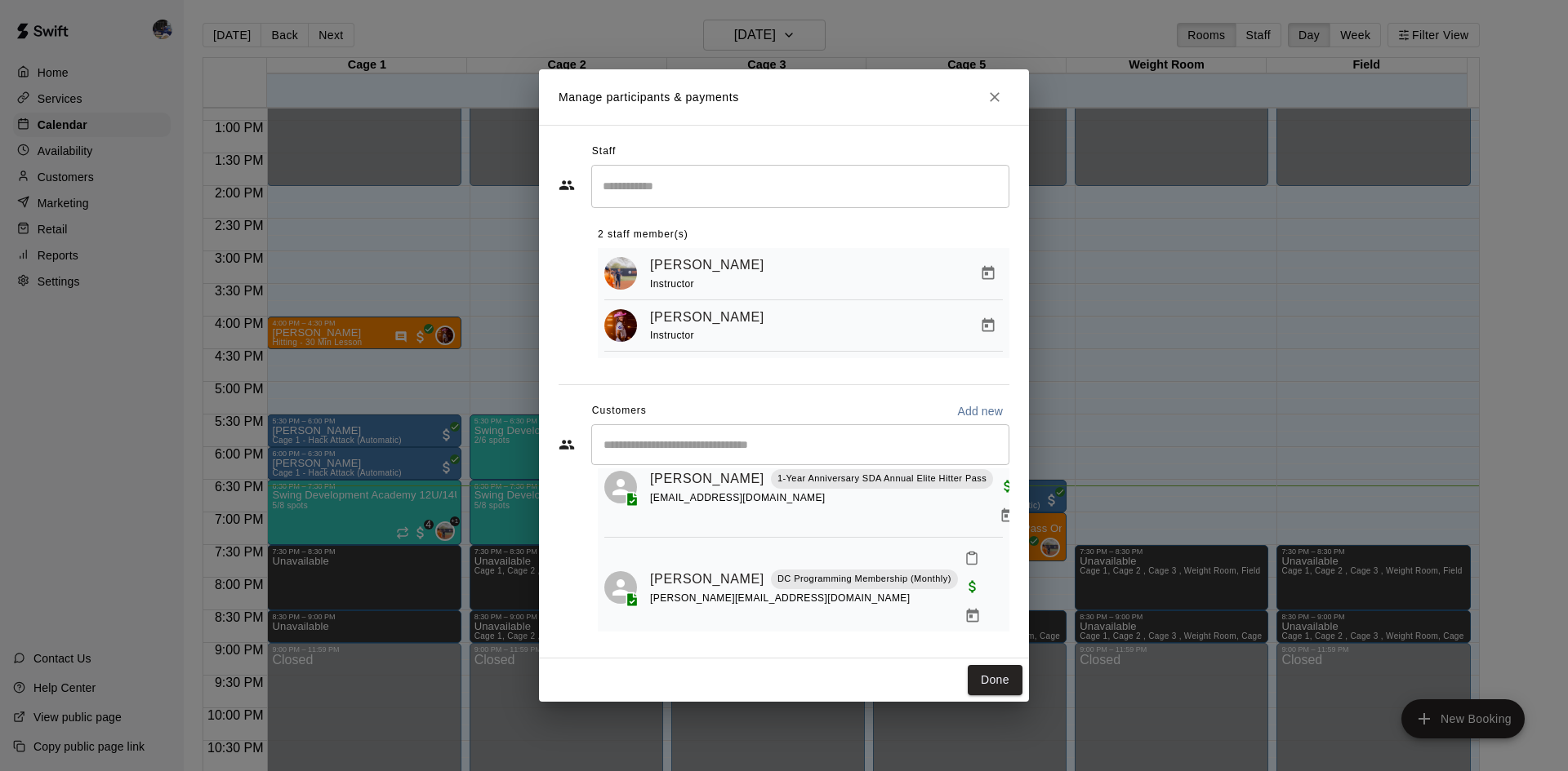
click at [992, 102] on icon "Close" at bounding box center [993, 96] width 16 height 16
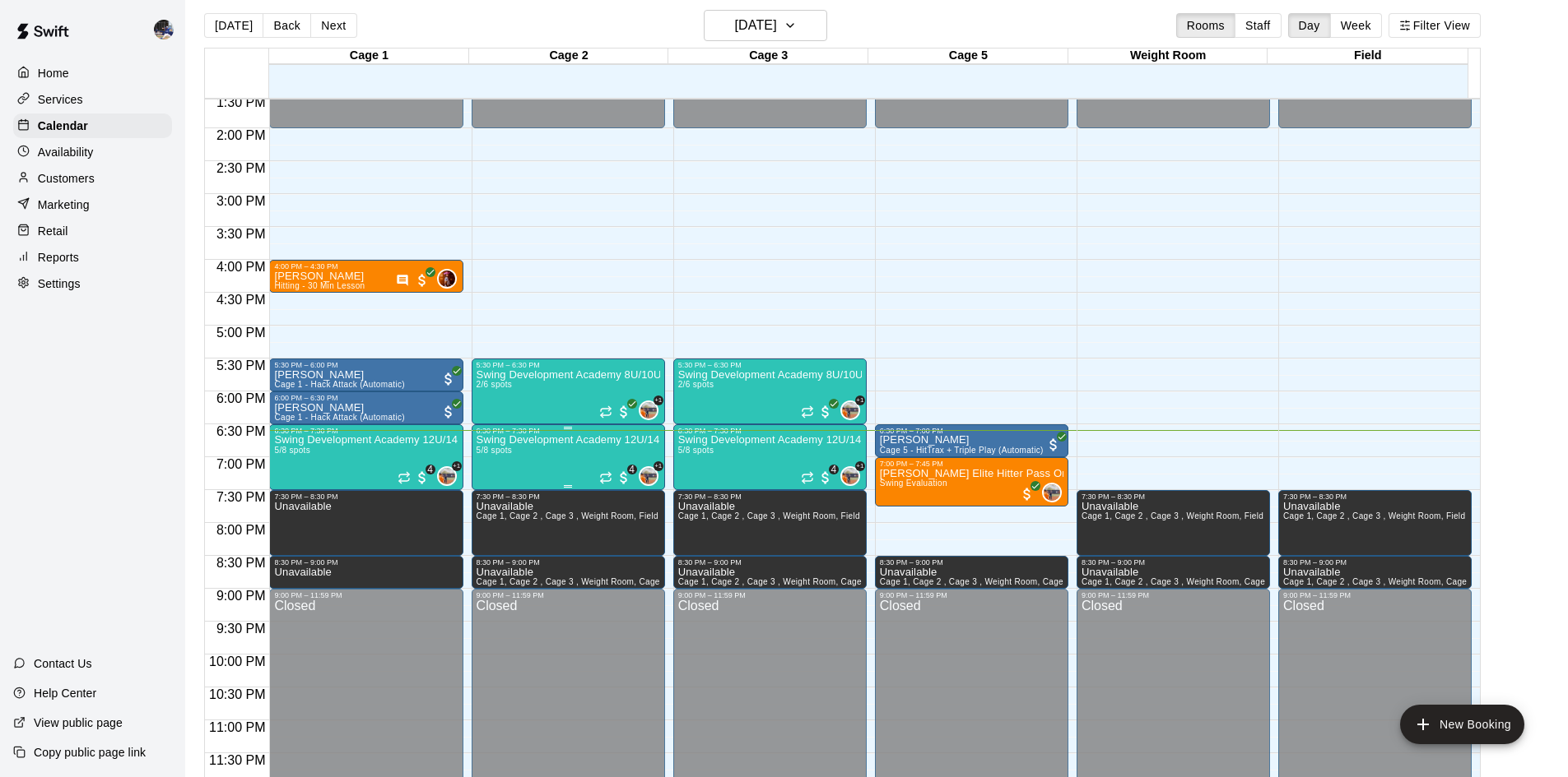
scroll to position [13, 0]
